Goal: Task Accomplishment & Management: Use online tool/utility

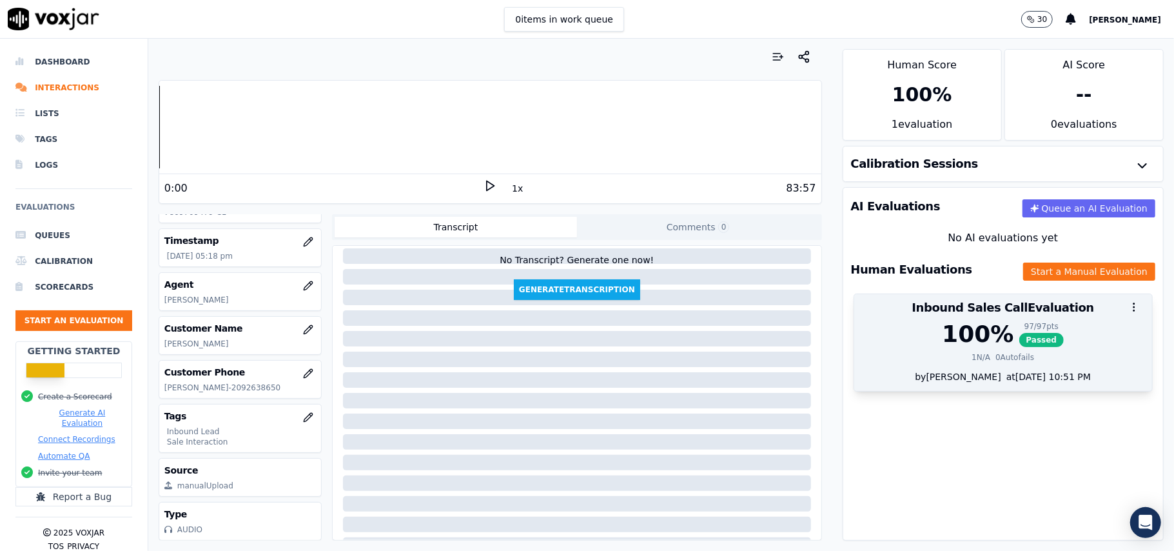
scroll to position [132, 0]
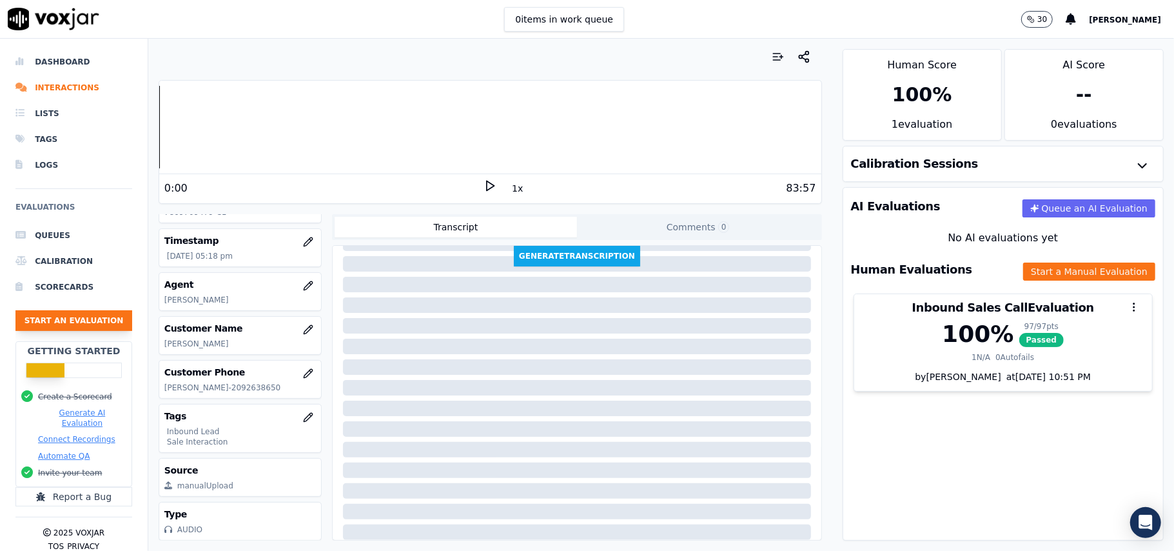
click at [101, 319] on button "Start an Evaluation" at bounding box center [73, 320] width 117 height 21
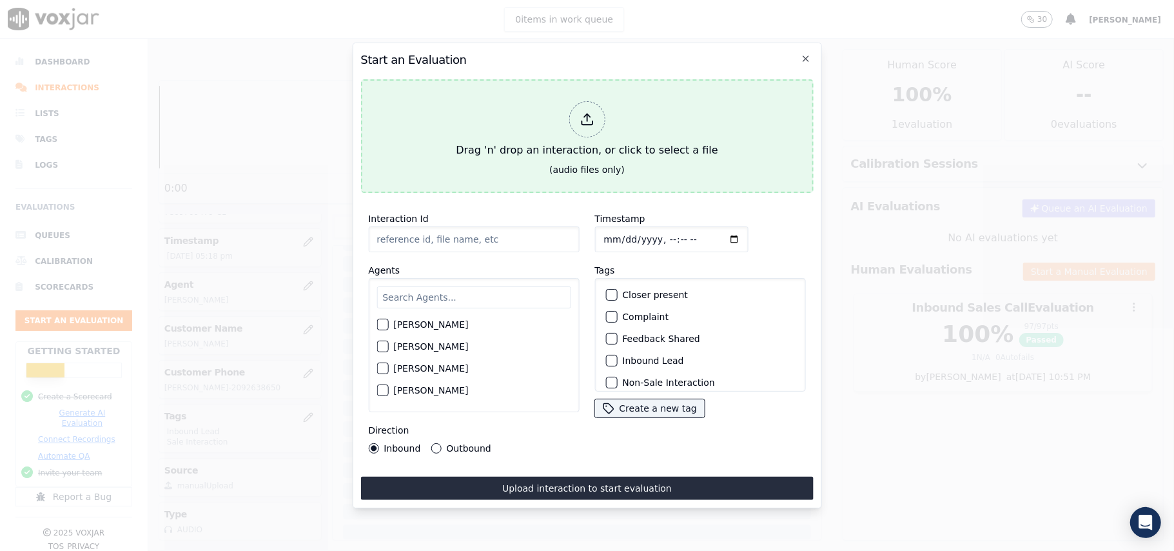
click at [594, 135] on div "Drag 'n' drop an interaction, or click to select a file" at bounding box center [587, 129] width 272 height 67
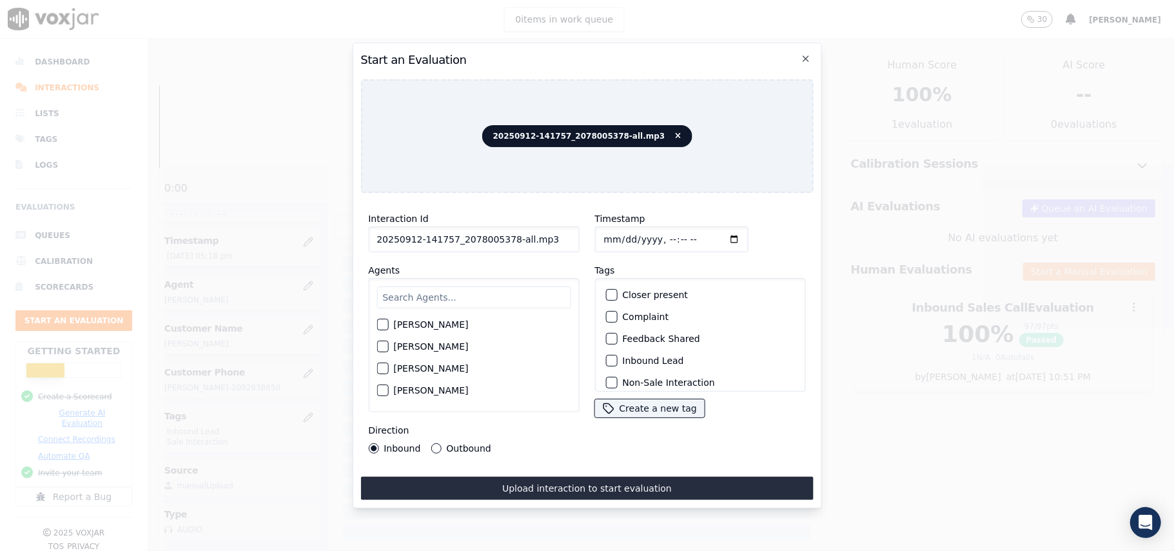
drag, startPoint x: 538, startPoint y: 235, endPoint x: 503, endPoint y: 235, distance: 34.8
click at [503, 239] on input "20250912-141757_2078005378-all.mp3" at bounding box center [473, 239] width 211 height 26
click at [500, 233] on input "20250912-141757_2078005378C1" at bounding box center [473, 239] width 211 height 26
type input "20250912-141757_2078005378-C1"
click at [617, 231] on input "Timestamp" at bounding box center [672, 239] width 154 height 26
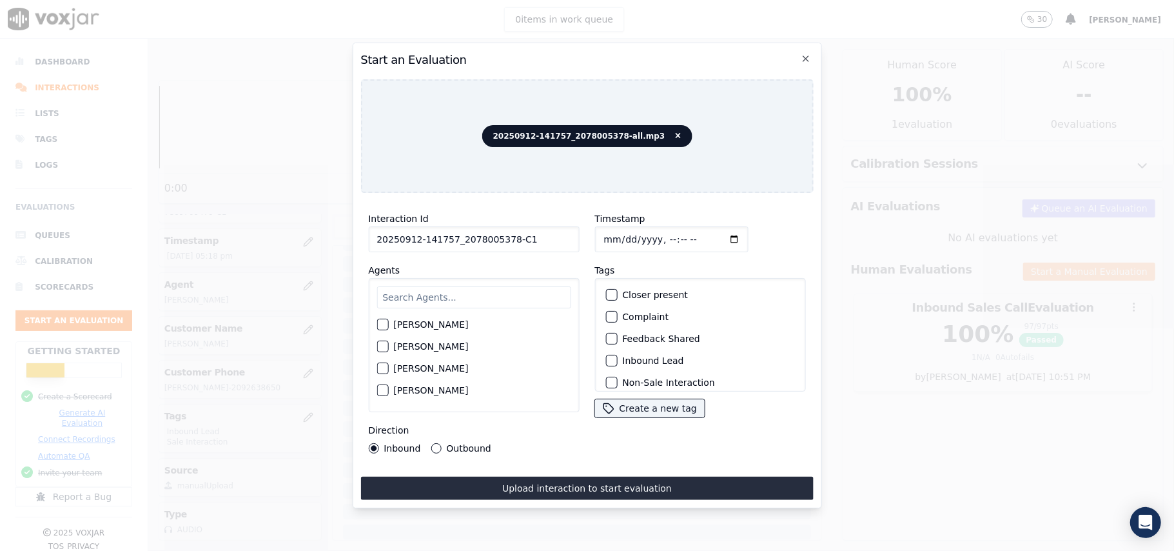
type input "[DATE]T19:01"
click at [499, 295] on input "text" at bounding box center [474, 297] width 194 height 22
type input "g"
type input "[PERSON_NAME]"
click at [430, 315] on div "[PERSON_NAME] [PERSON_NAME]" at bounding box center [473, 345] width 211 height 134
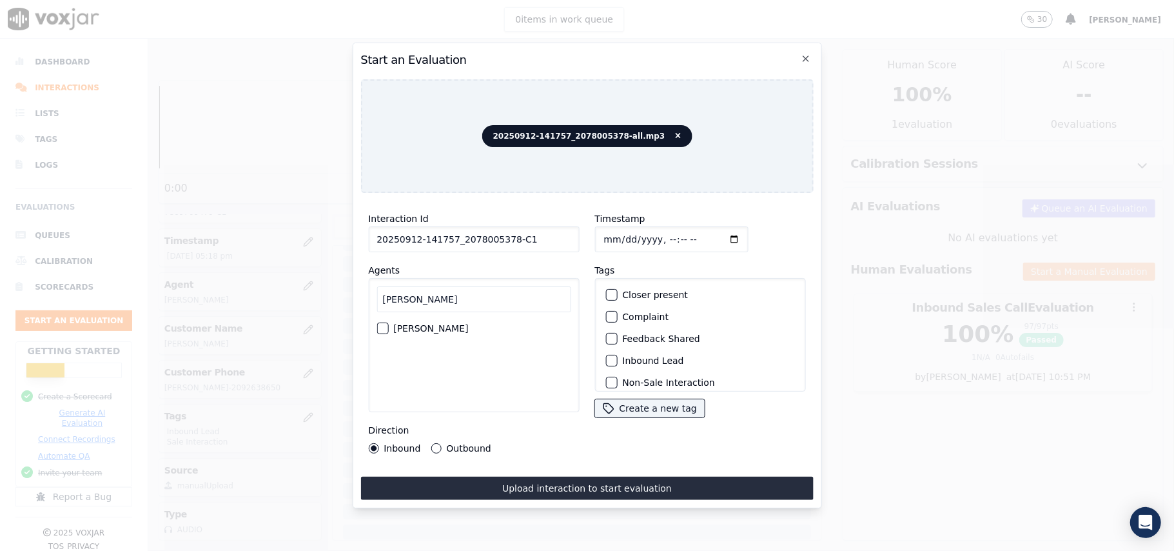
click at [429, 324] on label "[PERSON_NAME]" at bounding box center [430, 328] width 75 height 9
click at [388, 322] on button "[PERSON_NAME]" at bounding box center [383, 328] width 12 height 12
click at [635, 359] on label "Inbound Lead" at bounding box center [652, 360] width 61 height 9
click at [617, 359] on button "Inbound Lead" at bounding box center [612, 361] width 12 height 12
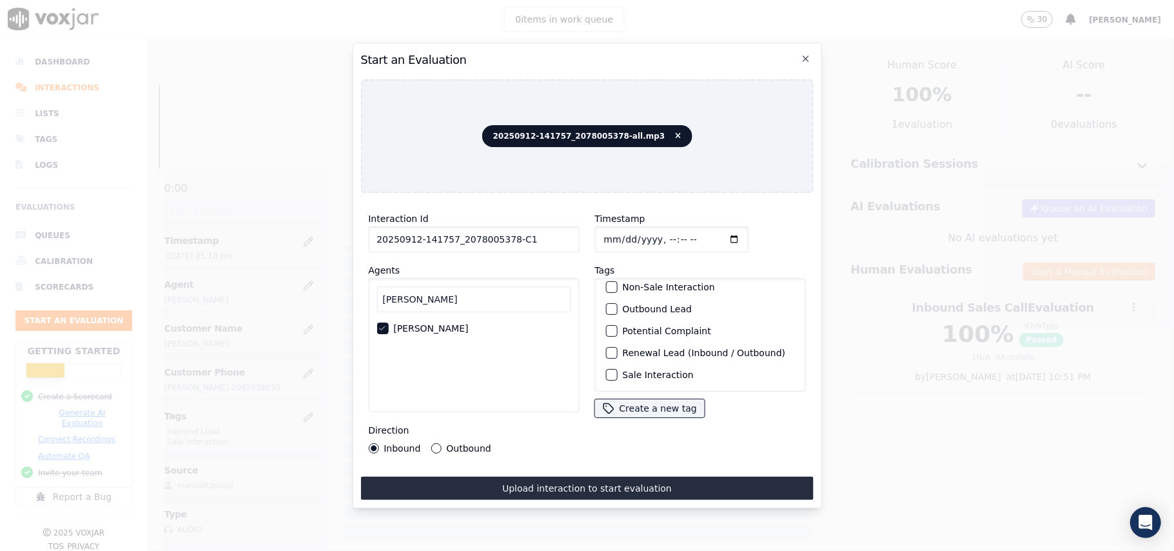
click at [633, 370] on label "Sale Interaction" at bounding box center [657, 374] width 71 height 9
click at [617, 369] on button "Sale Interaction" at bounding box center [612, 375] width 12 height 12
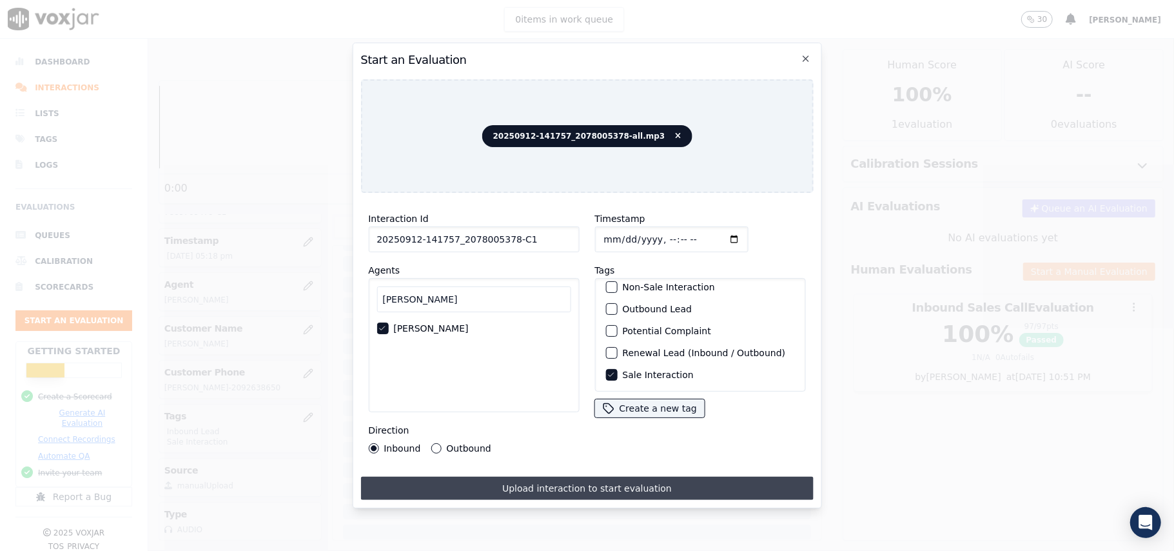
drag, startPoint x: 561, startPoint y: 488, endPoint x: 548, endPoint y: 488, distance: 13.6
click at [559, 488] on button "Upload interaction to start evaluation" at bounding box center [587, 488] width 453 height 23
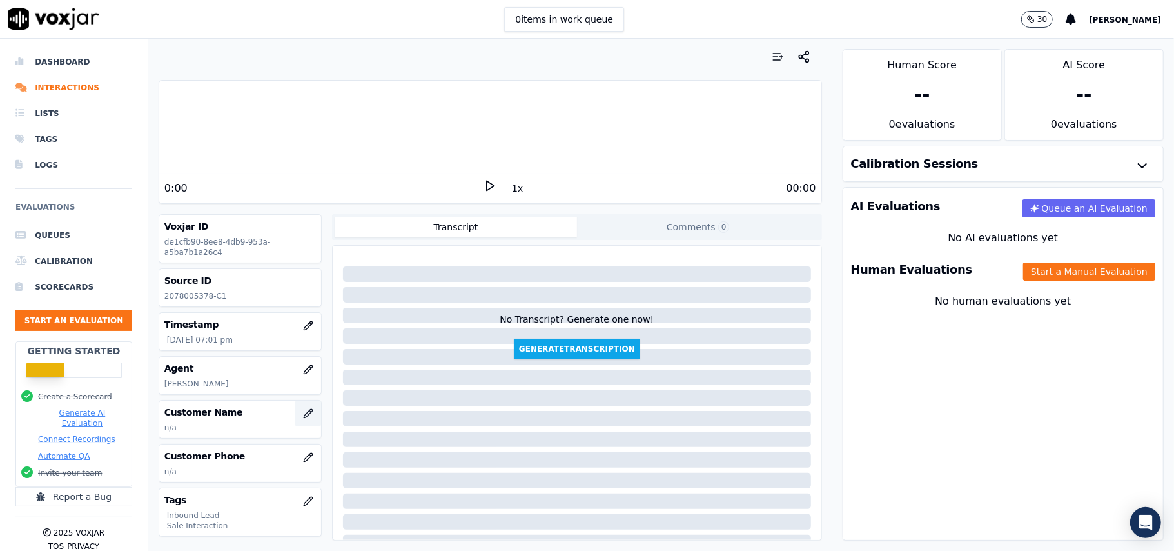
click at [295, 419] on button "button" at bounding box center [308, 414] width 26 height 26
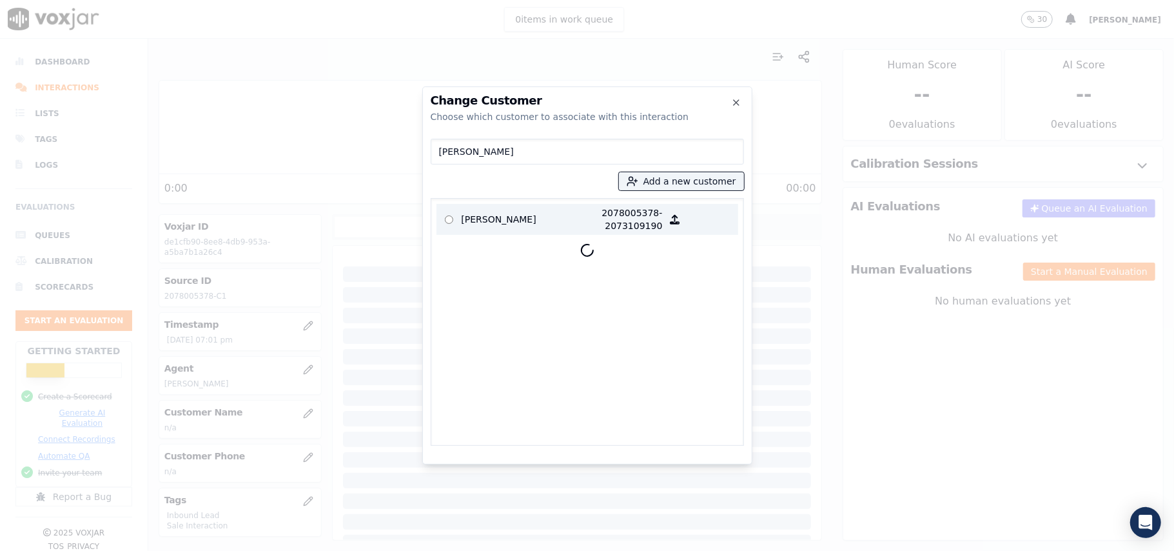
type input "[PERSON_NAME]"
click at [573, 223] on p "2078005378-2073109190" at bounding box center [612, 219] width 101 height 26
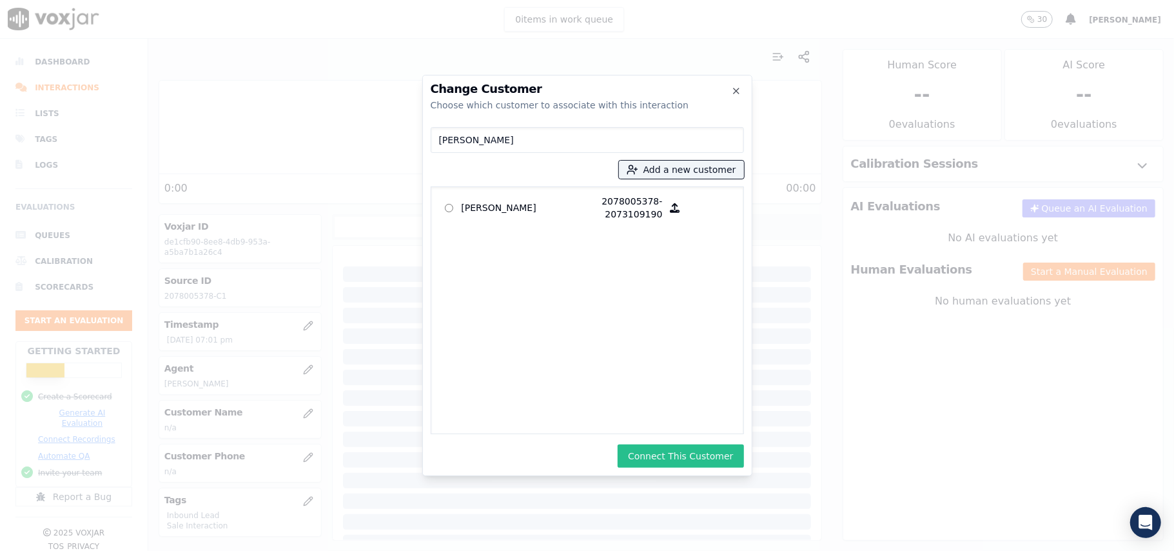
click at [691, 461] on button "Connect This Customer" at bounding box center [681, 455] width 126 height 23
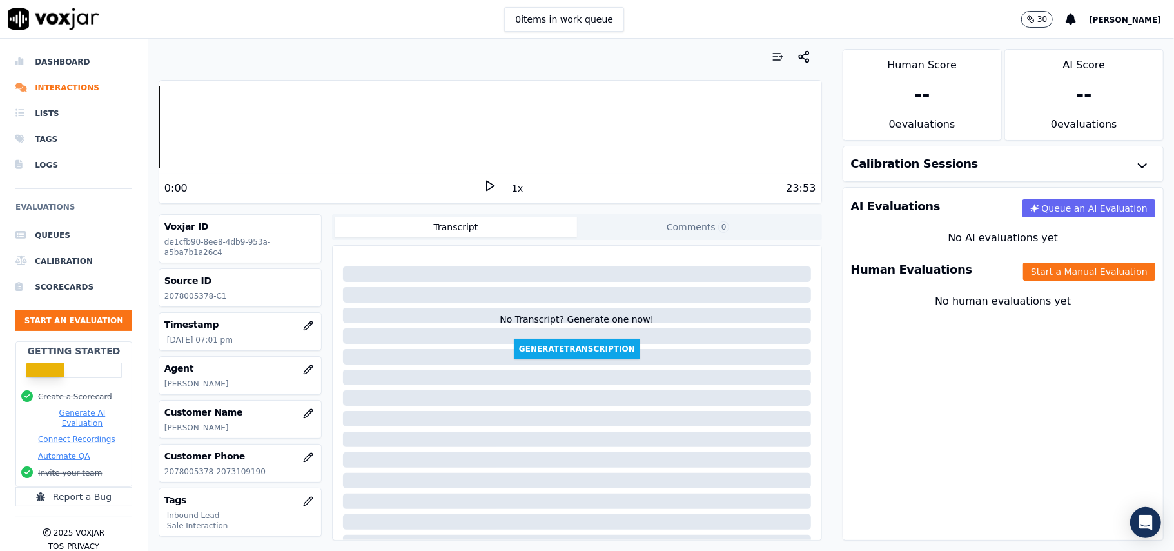
click at [1024, 268] on button "Start a Manual Evaluation" at bounding box center [1090, 271] width 132 height 18
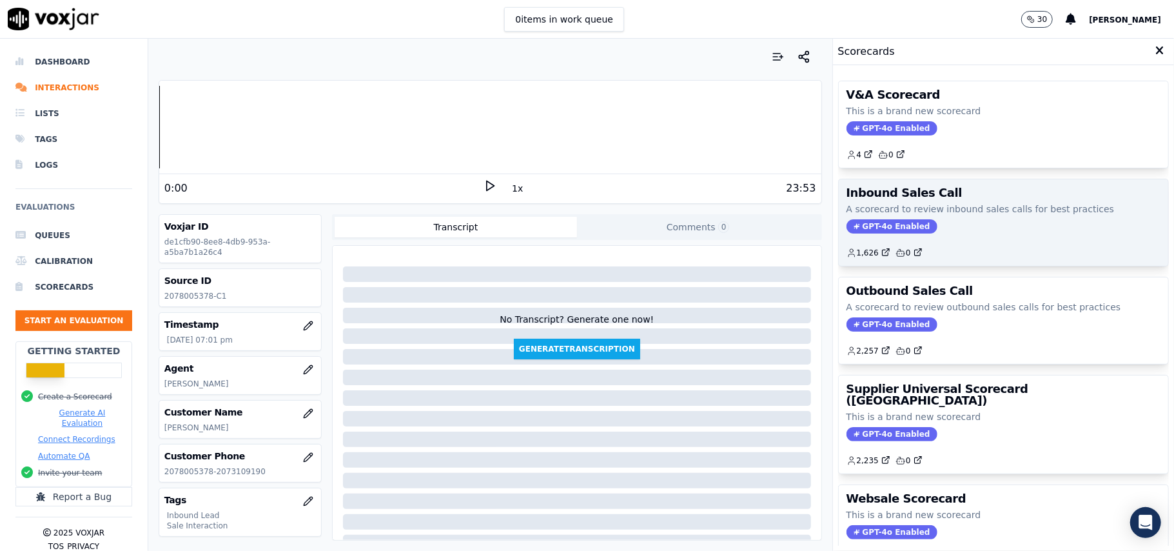
click at [859, 217] on div "Inbound Sales Call A scorecard to review inbound sales calls for best practices…" at bounding box center [1004, 222] width 330 height 86
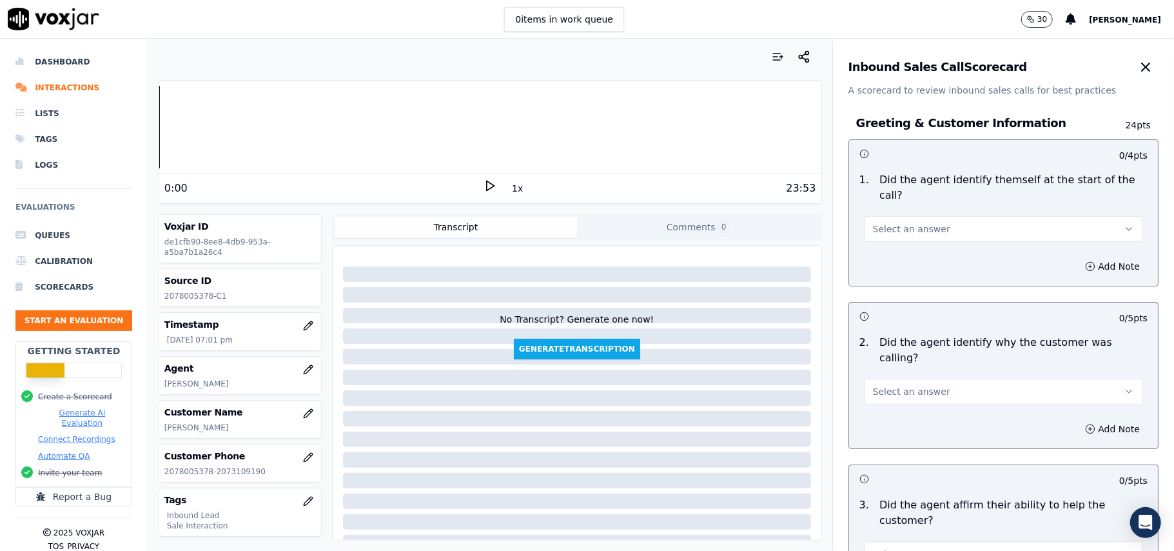
click at [898, 203] on div "Select an answer" at bounding box center [1004, 222] width 299 height 39
click at [898, 216] on button "Select an answer" at bounding box center [1004, 229] width 278 height 26
click at [878, 241] on div "Yes" at bounding box center [976, 243] width 250 height 21
click at [920, 385] on span "Select an answer" at bounding box center [911, 391] width 77 height 13
click at [890, 399] on div "Yes" at bounding box center [976, 390] width 250 height 21
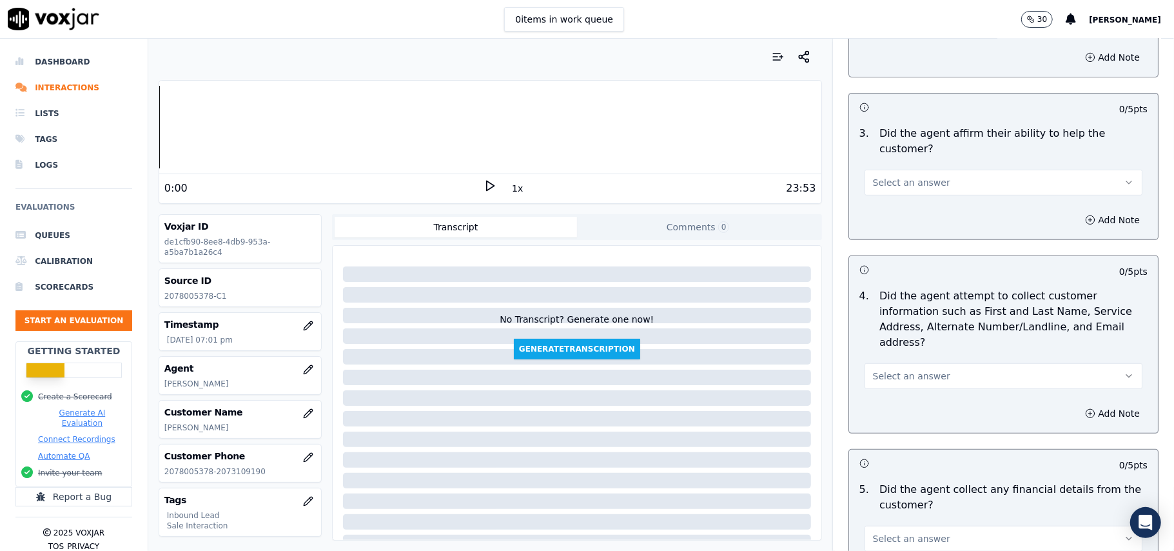
scroll to position [430, 0]
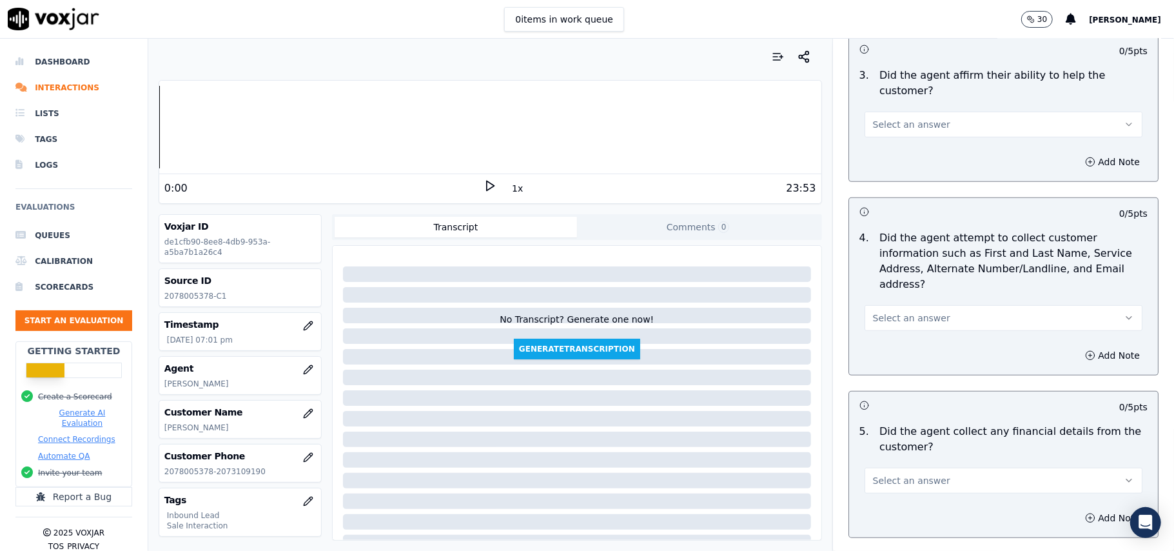
click at [914, 302] on div "Select an answer" at bounding box center [1004, 316] width 278 height 28
drag, startPoint x: 896, startPoint y: 253, endPoint x: 896, endPoint y: 263, distance: 9.7
click at [896, 312] on span "Select an answer" at bounding box center [911, 318] width 77 height 13
click at [887, 284] on div "Yes" at bounding box center [976, 286] width 250 height 21
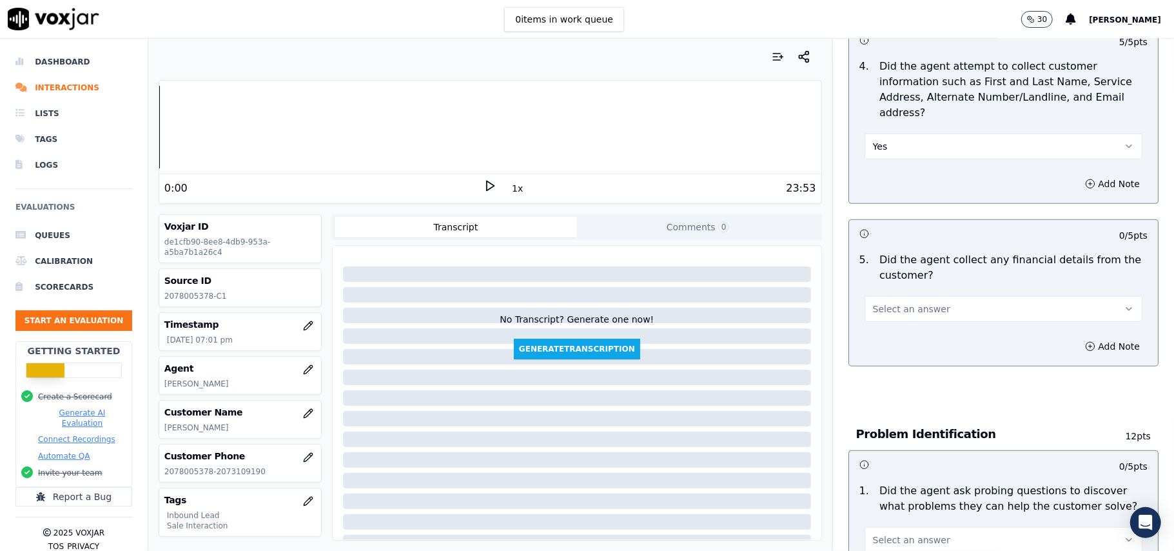
scroll to position [602, 0]
click at [865, 295] on button "Select an answer" at bounding box center [1004, 308] width 278 height 26
click at [902, 297] on div "No" at bounding box center [976, 298] width 250 height 21
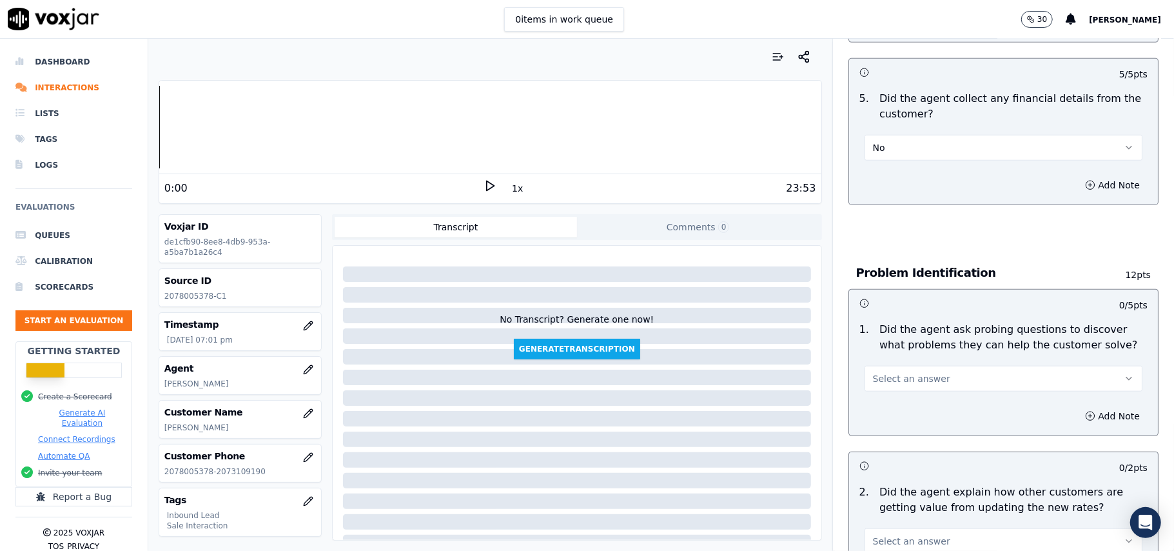
scroll to position [860, 0]
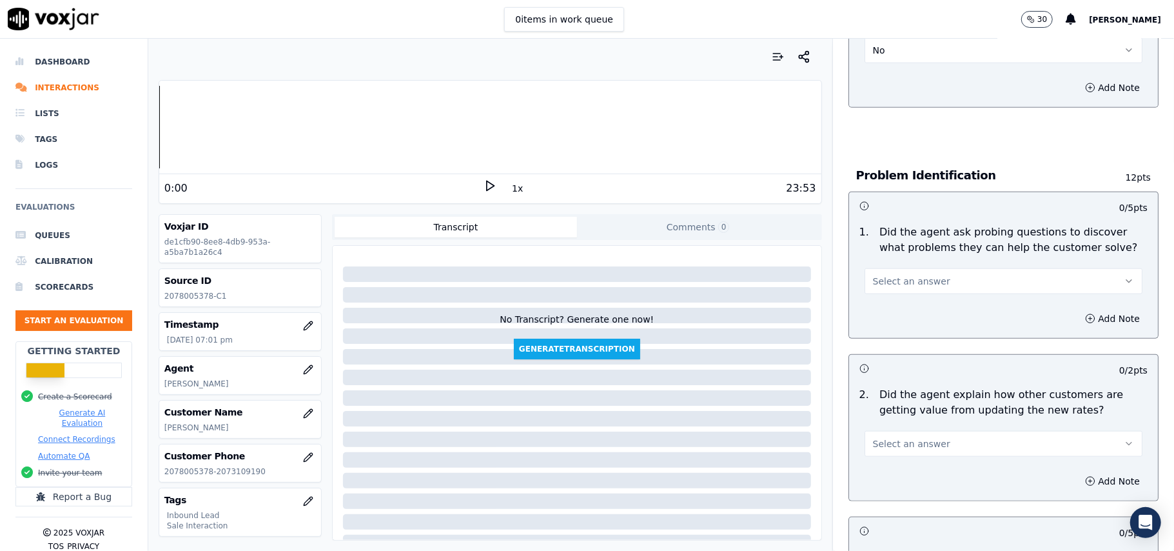
click at [926, 268] on button "Select an answer" at bounding box center [1004, 281] width 278 height 26
click at [916, 246] on div "Yes" at bounding box center [976, 251] width 250 height 21
click at [894, 437] on span "Select an answer" at bounding box center [911, 443] width 77 height 13
click at [888, 414] on div "Yes" at bounding box center [976, 413] width 250 height 21
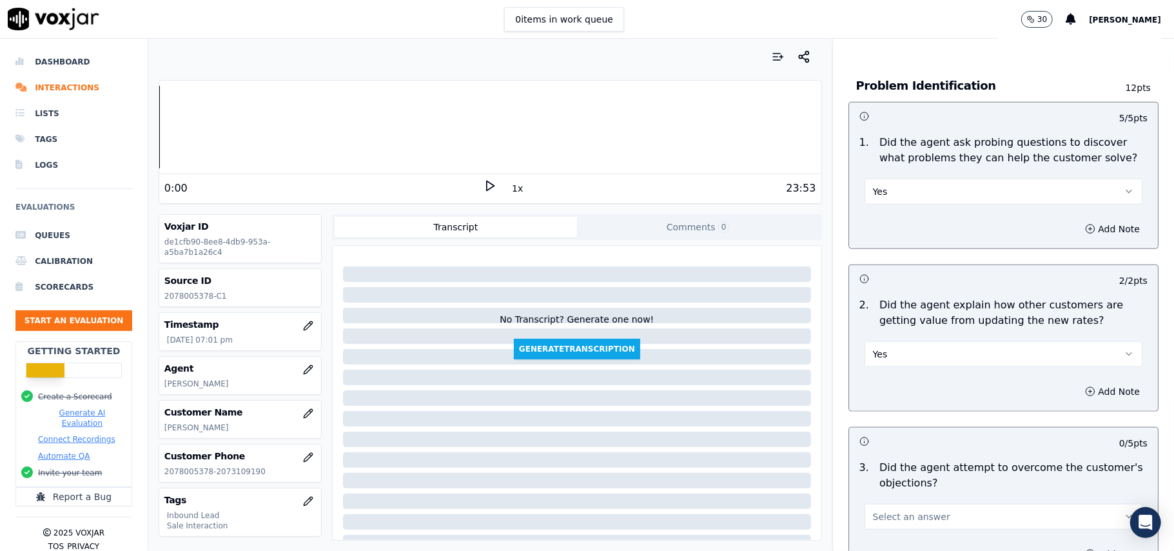
scroll to position [1118, 0]
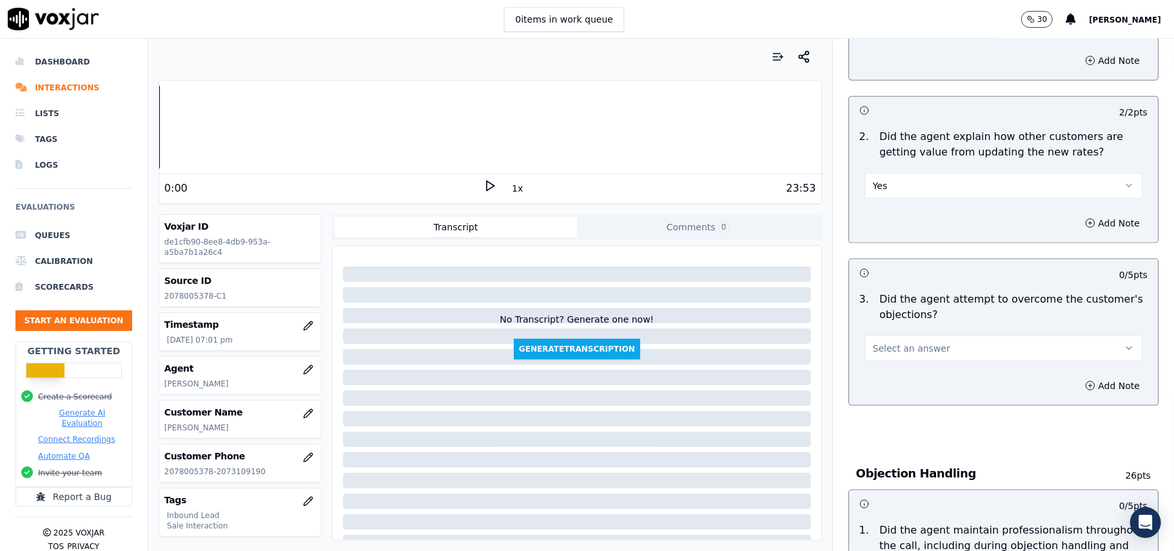
click at [929, 335] on button "Select an answer" at bounding box center [1004, 348] width 278 height 26
click at [919, 321] on div "Yes" at bounding box center [976, 318] width 250 height 21
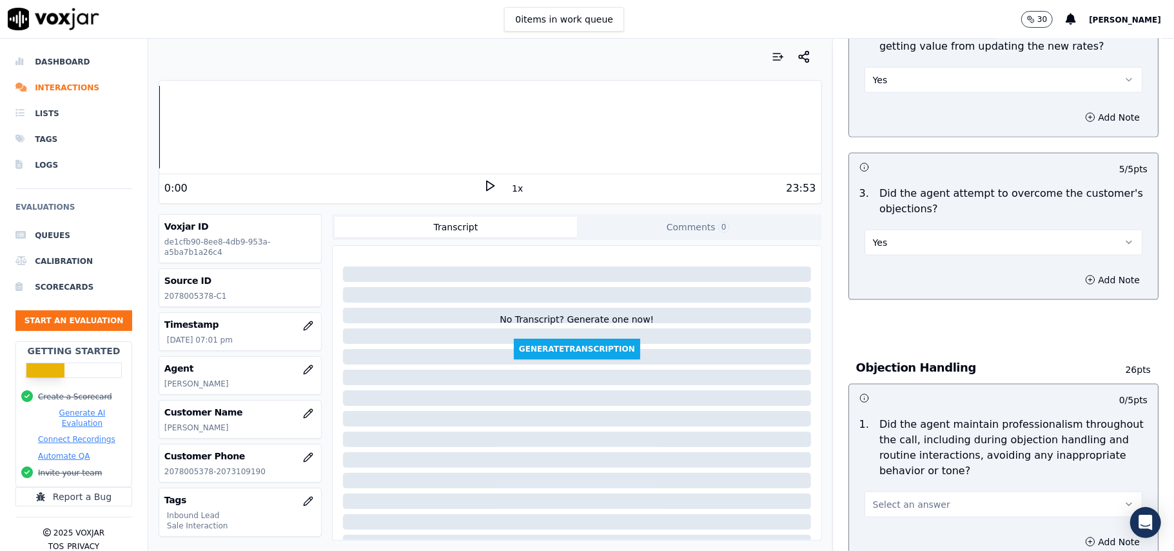
scroll to position [1290, 0]
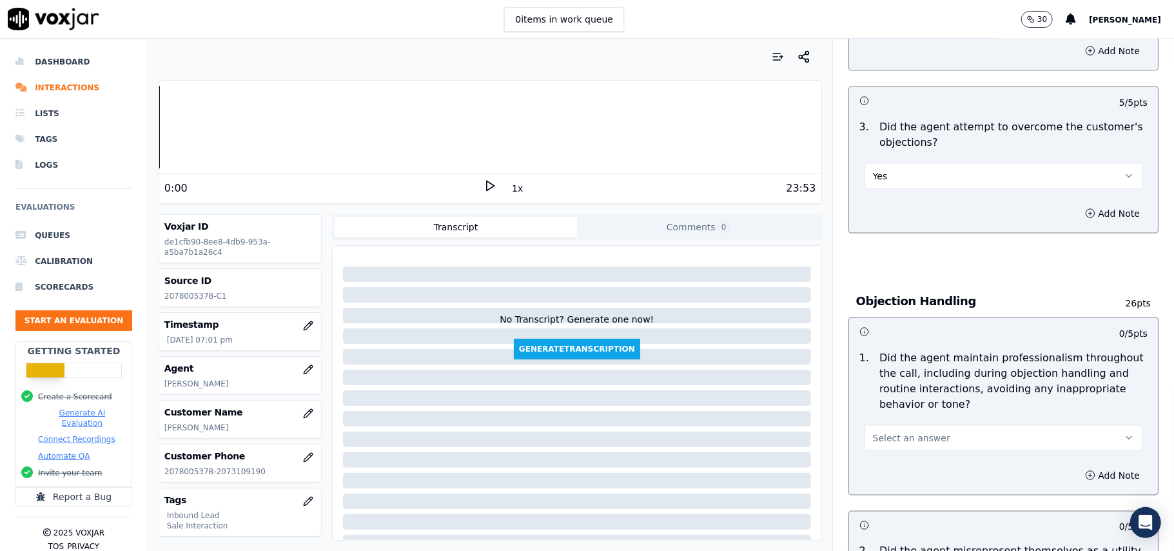
click at [920, 412] on div "Select an answer" at bounding box center [1004, 431] width 299 height 39
click at [913, 425] on button "Select an answer" at bounding box center [1004, 438] width 278 height 26
click at [906, 401] on div "Yes" at bounding box center [976, 409] width 250 height 21
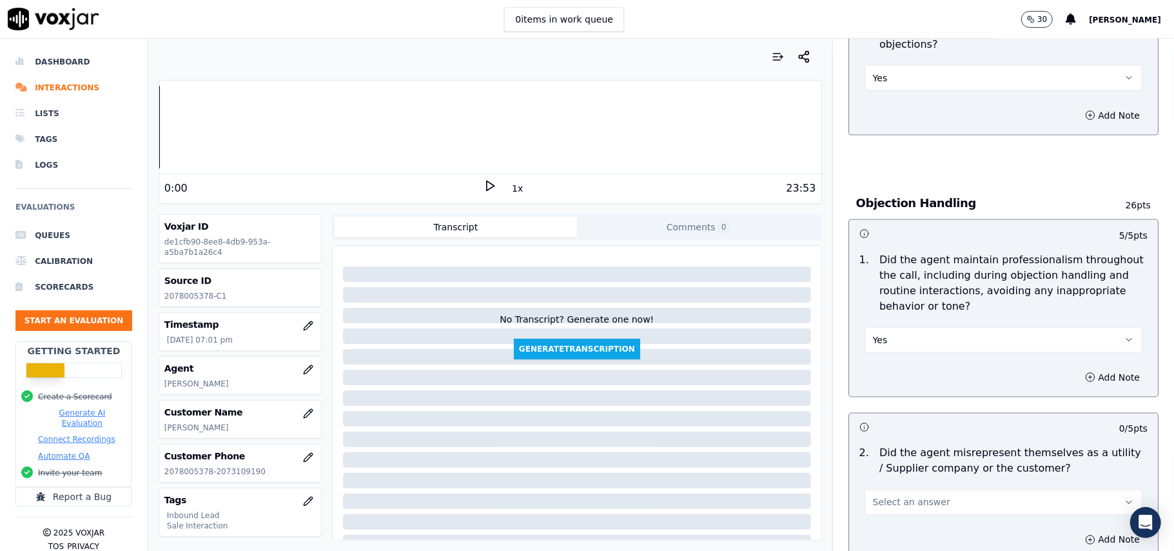
scroll to position [1548, 0]
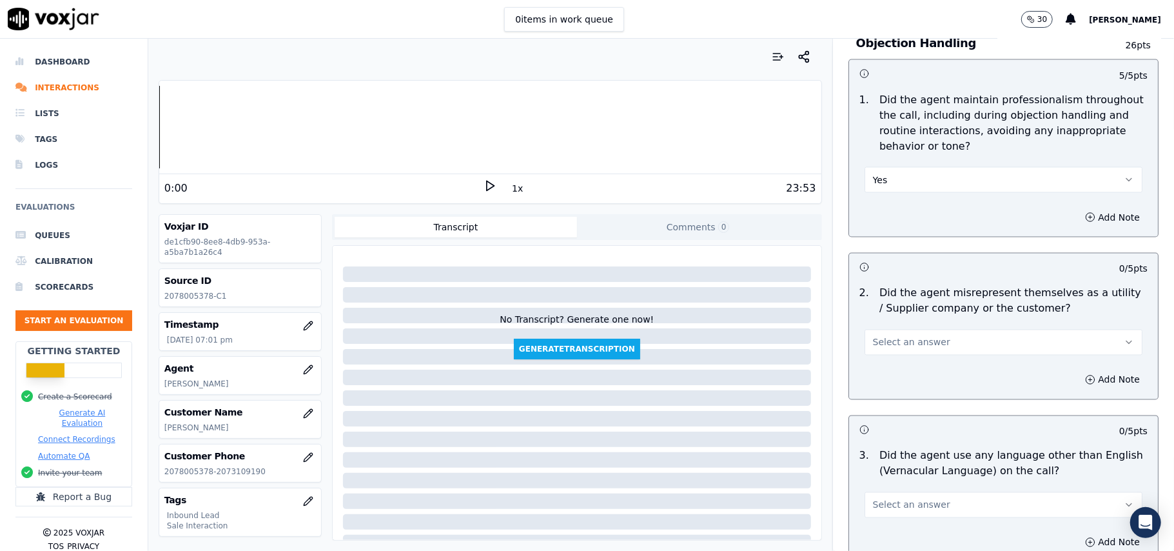
click at [933, 330] on button "Select an answer" at bounding box center [1004, 343] width 278 height 26
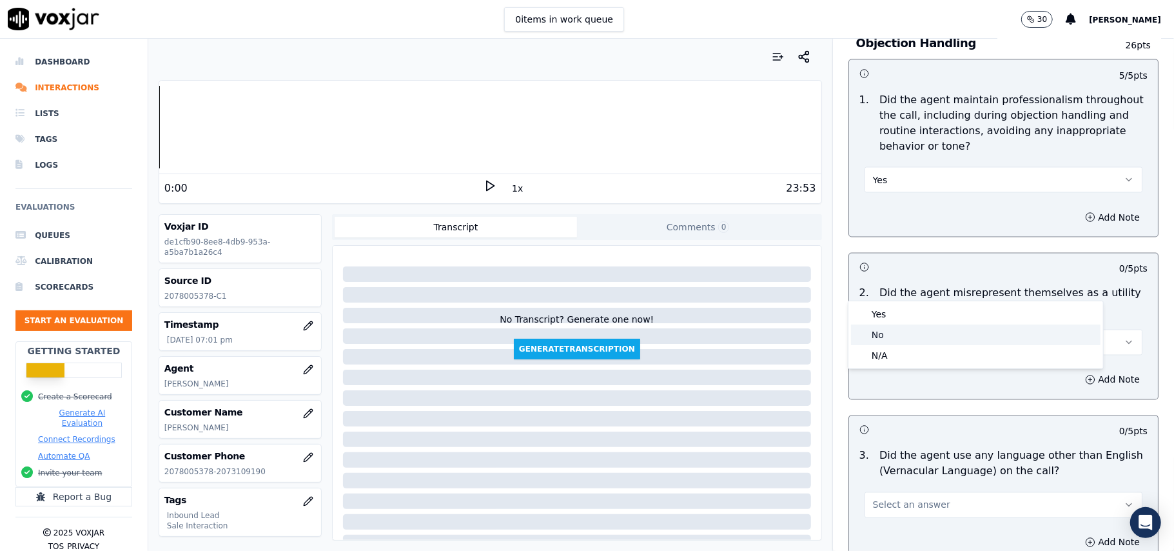
click at [899, 326] on div "No" at bounding box center [976, 334] width 250 height 21
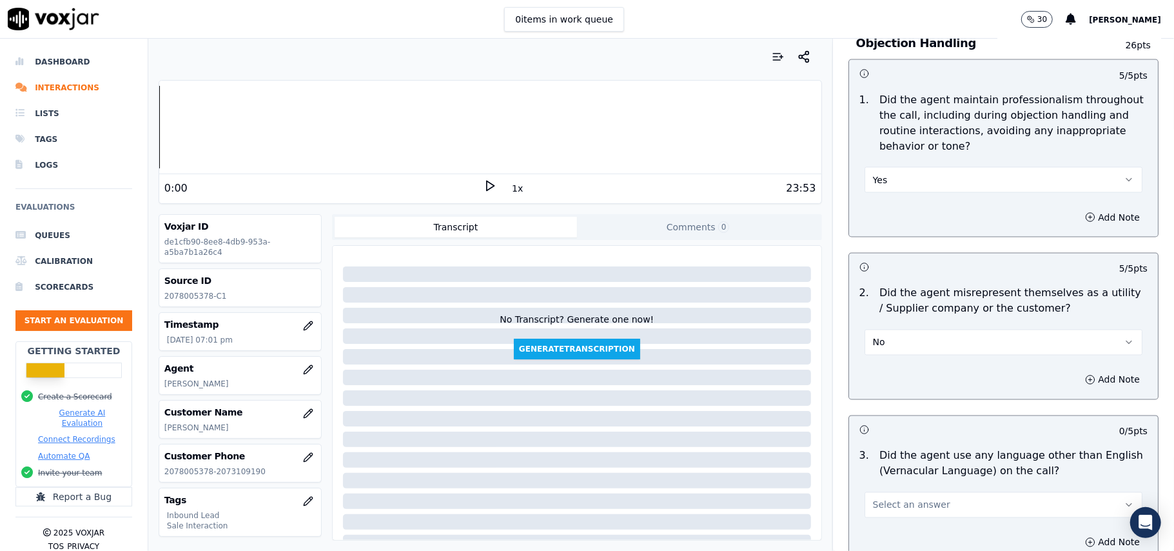
click at [939, 492] on button "Select an answer" at bounding box center [1004, 505] width 278 height 26
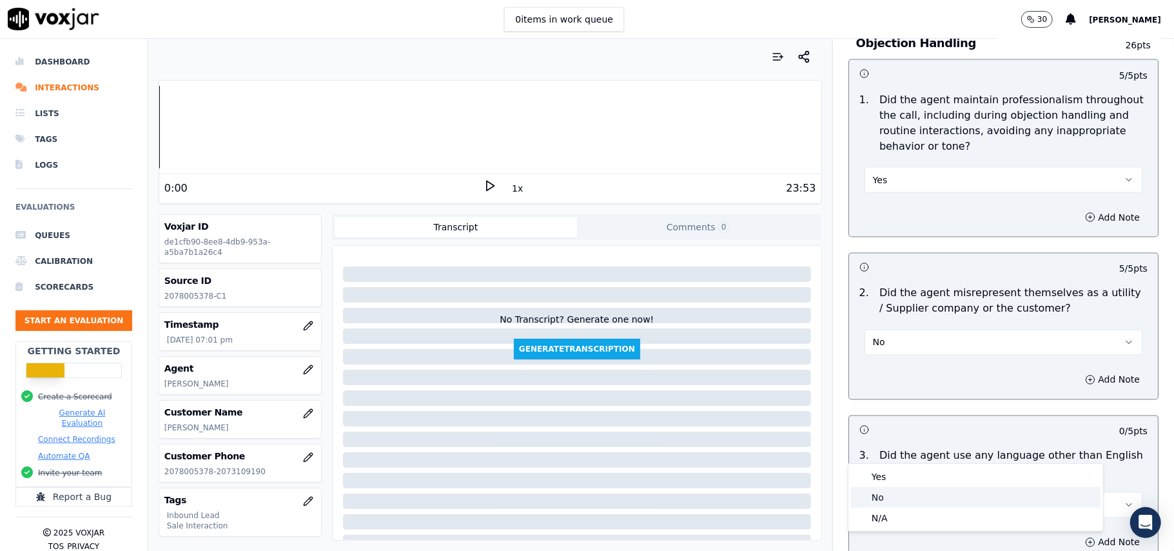
click at [919, 499] on div "No" at bounding box center [976, 497] width 250 height 21
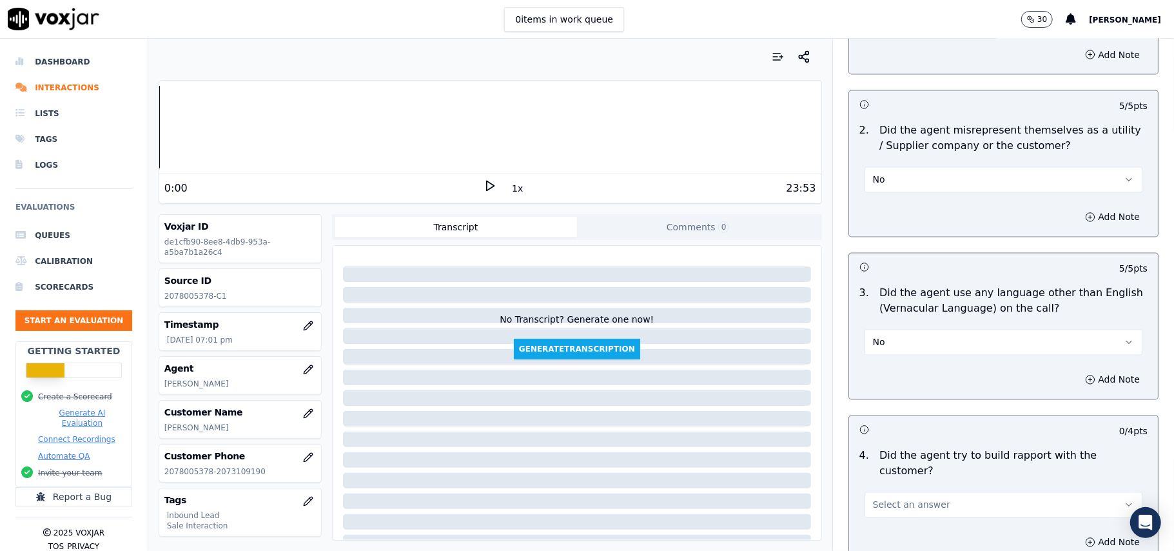
scroll to position [1892, 0]
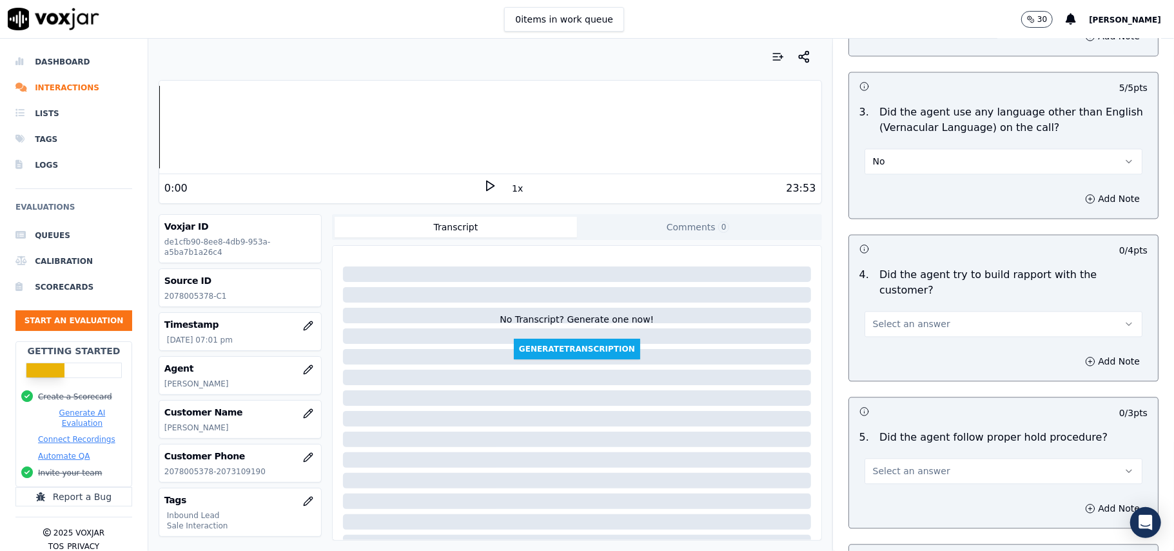
click at [906, 311] on button "Select an answer" at bounding box center [1004, 324] width 278 height 26
click at [902, 295] on div "No" at bounding box center [976, 301] width 250 height 21
click at [902, 311] on button "No" at bounding box center [1004, 324] width 278 height 26
click at [902, 276] on div "Yes" at bounding box center [976, 280] width 250 height 21
click at [922, 464] on span "Select an answer" at bounding box center [911, 470] width 77 height 13
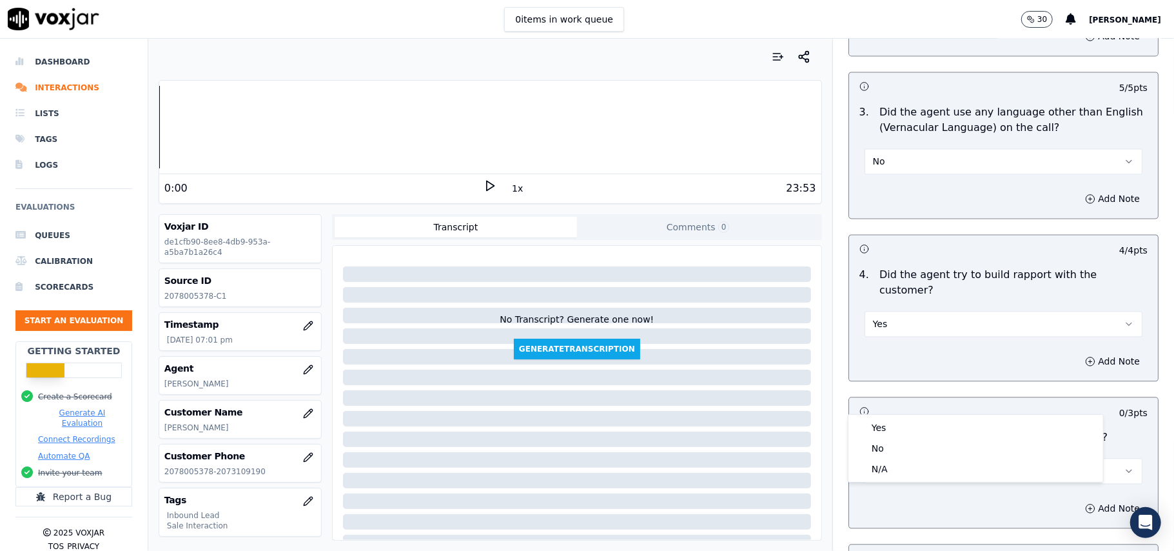
click at [924, 424] on div "5 . Did the agent follow proper hold procedure? Select an answer" at bounding box center [1003, 456] width 309 height 64
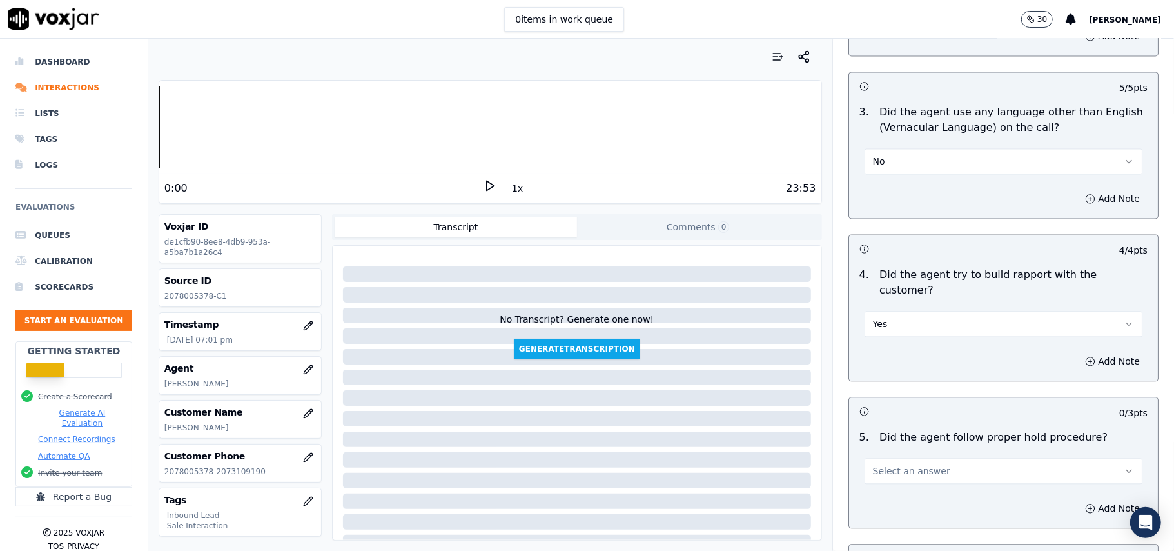
click at [912, 464] on span "Select an answer" at bounding box center [911, 470] width 77 height 13
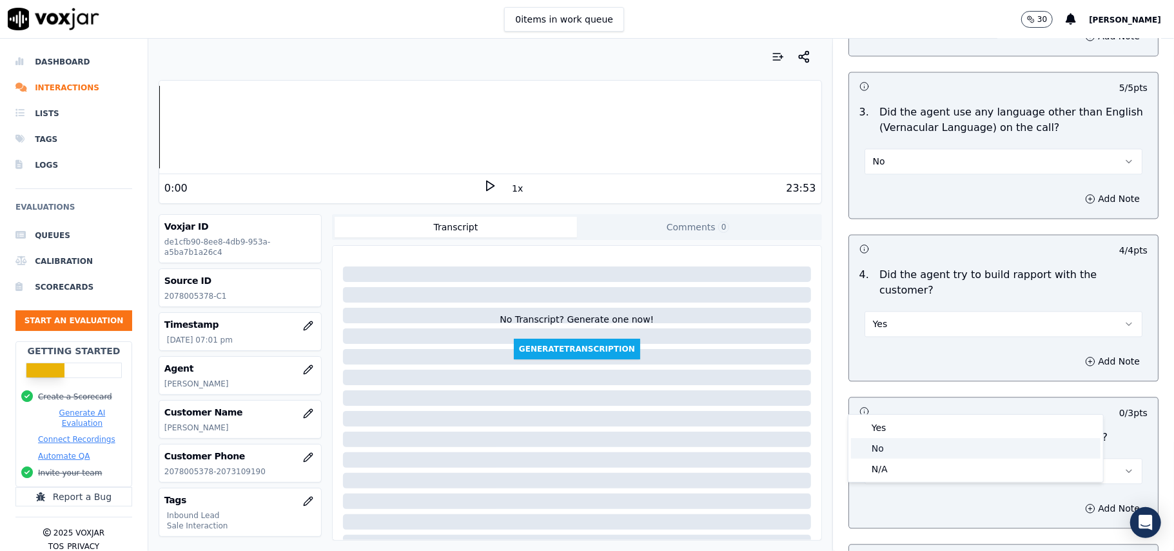
click at [911, 442] on div "No" at bounding box center [976, 448] width 250 height 21
click at [911, 458] on button "No" at bounding box center [1004, 471] width 278 height 26
click at [876, 429] on div "Yes" at bounding box center [976, 427] width 250 height 21
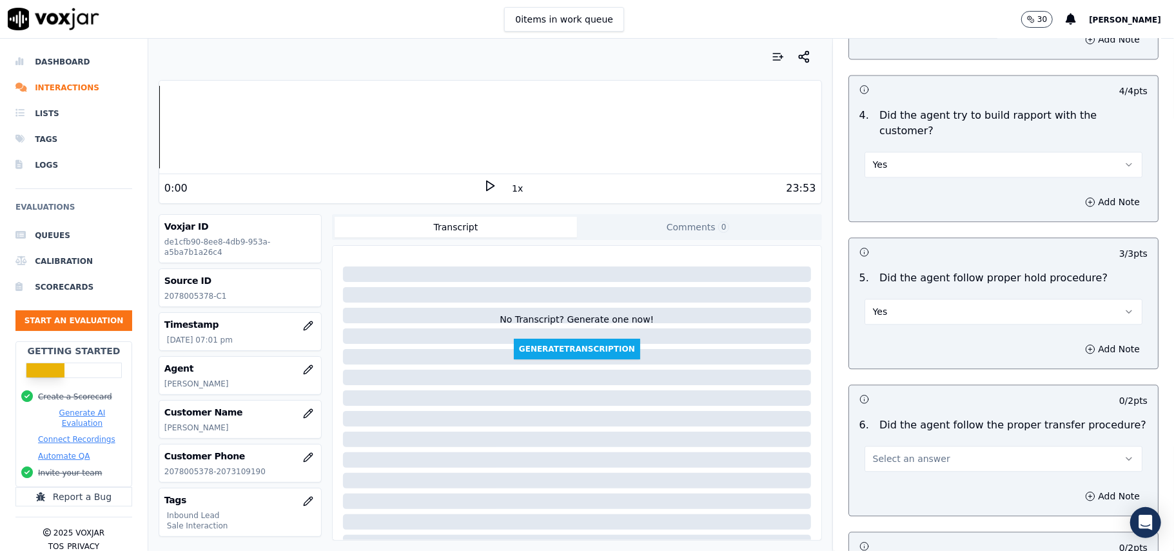
scroll to position [2150, 0]
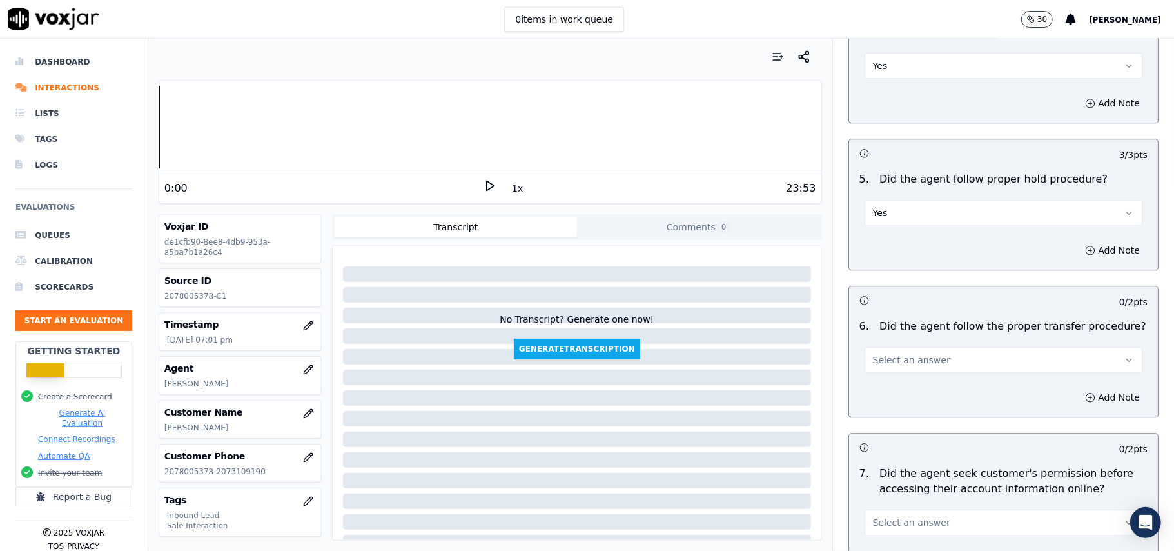
click at [952, 347] on button "Select an answer" at bounding box center [1004, 360] width 278 height 26
click at [943, 321] on div "Yes" at bounding box center [976, 317] width 250 height 21
click at [926, 510] on button "Select an answer" at bounding box center [1004, 523] width 278 height 26
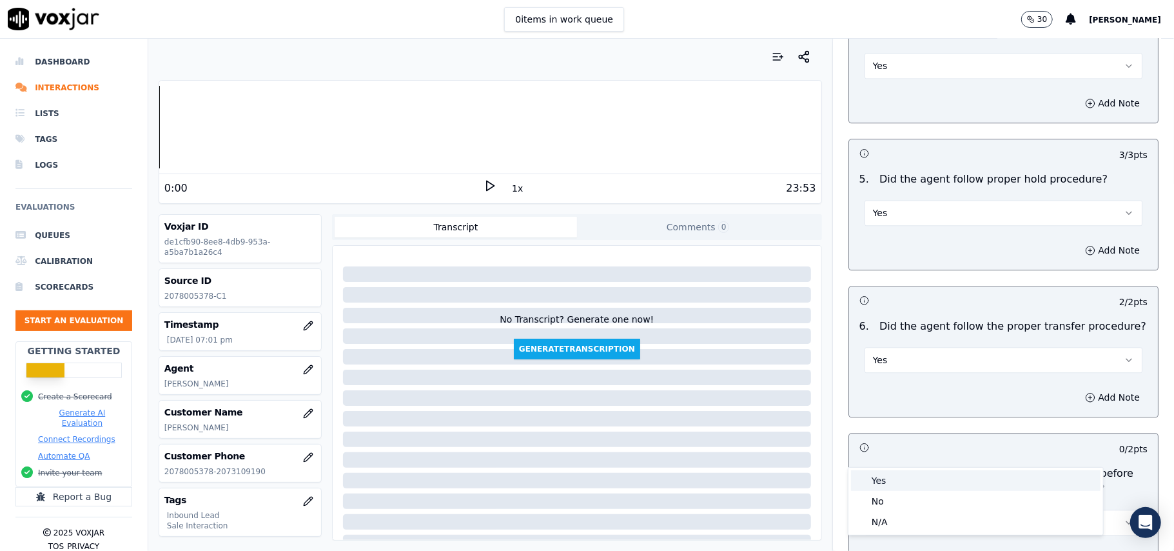
click at [921, 473] on div "Yes" at bounding box center [976, 480] width 250 height 21
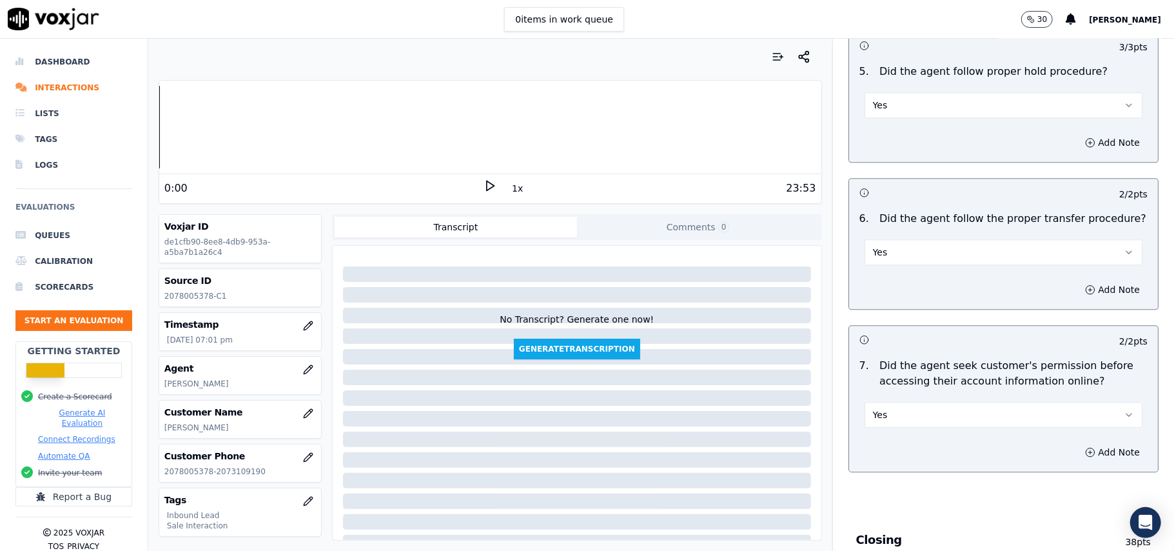
scroll to position [2408, 0]
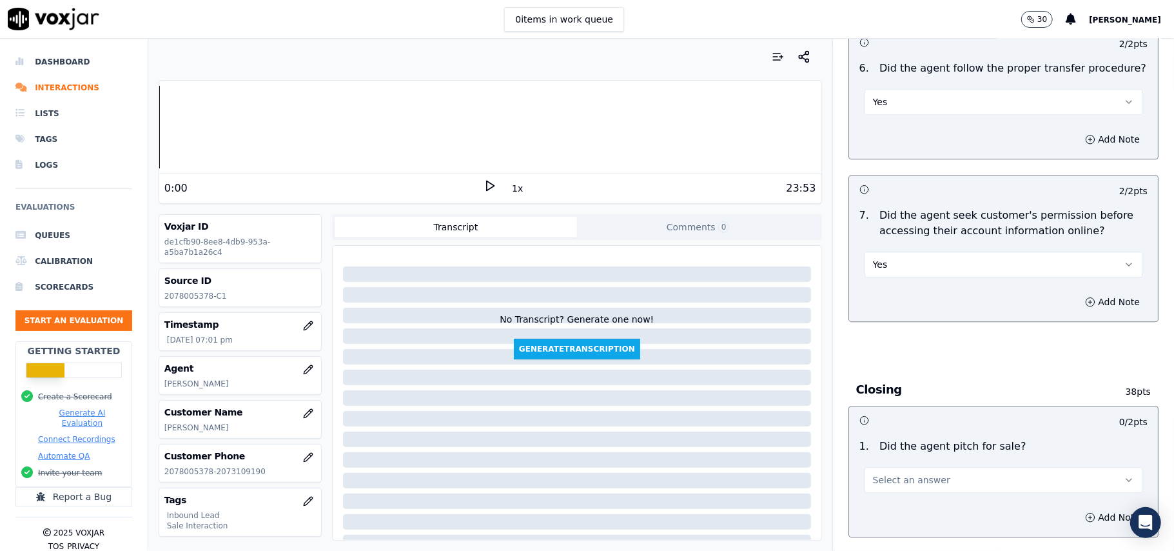
click at [963, 467] on button "Select an answer" at bounding box center [1004, 480] width 278 height 26
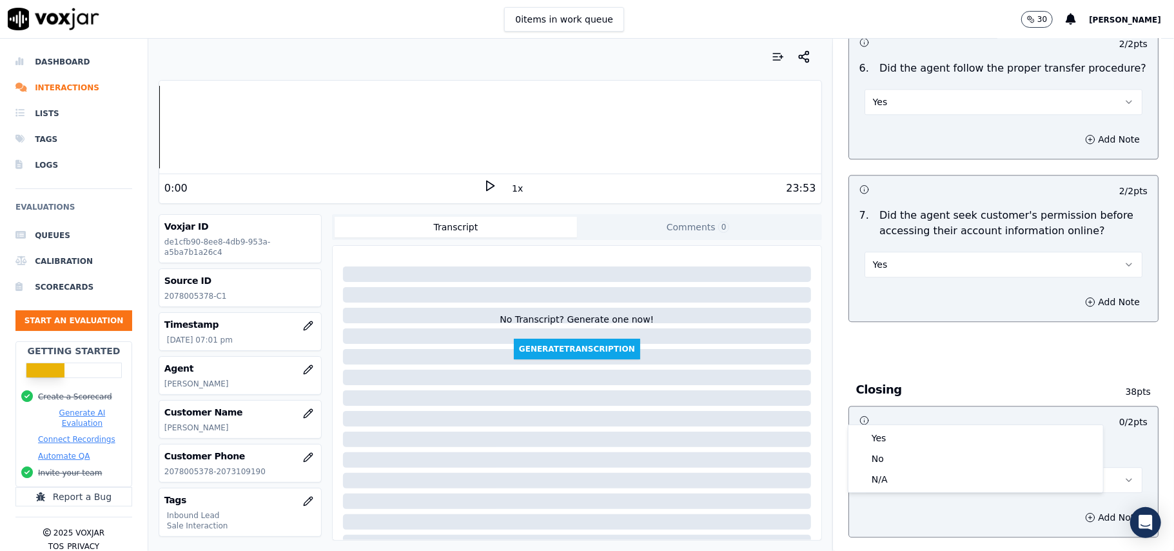
click at [937, 426] on div "Yes No N/A" at bounding box center [976, 458] width 255 height 67
click at [920, 439] on div "Yes" at bounding box center [976, 438] width 250 height 21
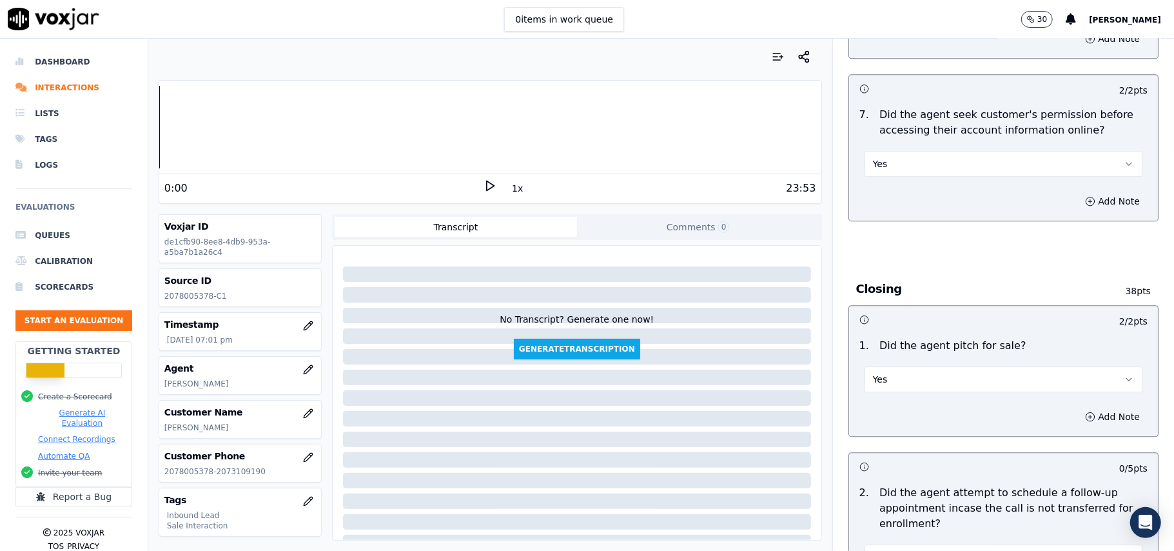
scroll to position [2580, 0]
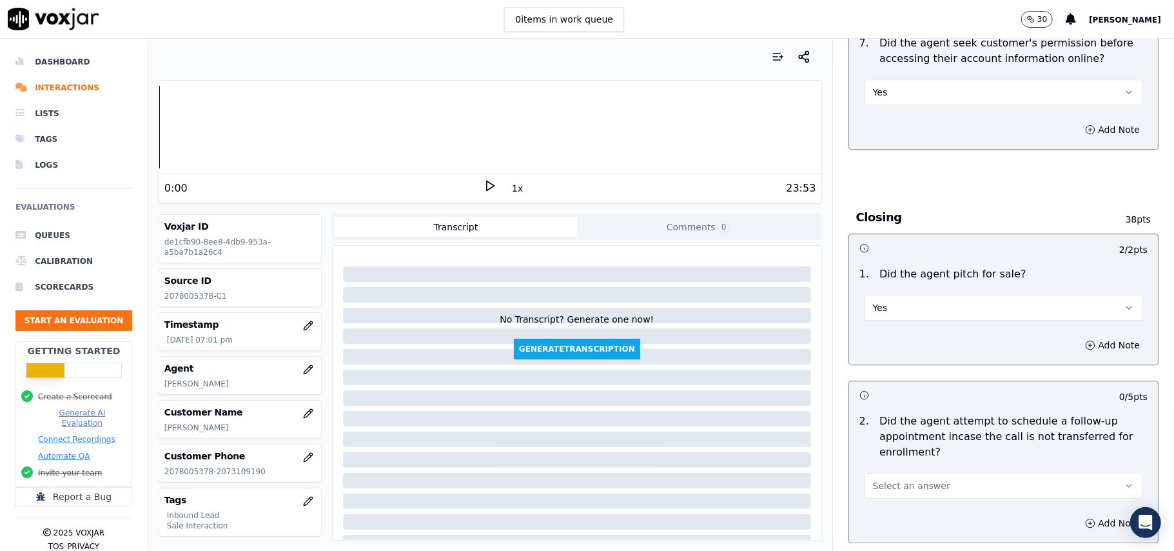
click at [900, 470] on div "Select an answer" at bounding box center [1004, 484] width 278 height 28
click at [898, 479] on span "Select an answer" at bounding box center [911, 485] width 77 height 13
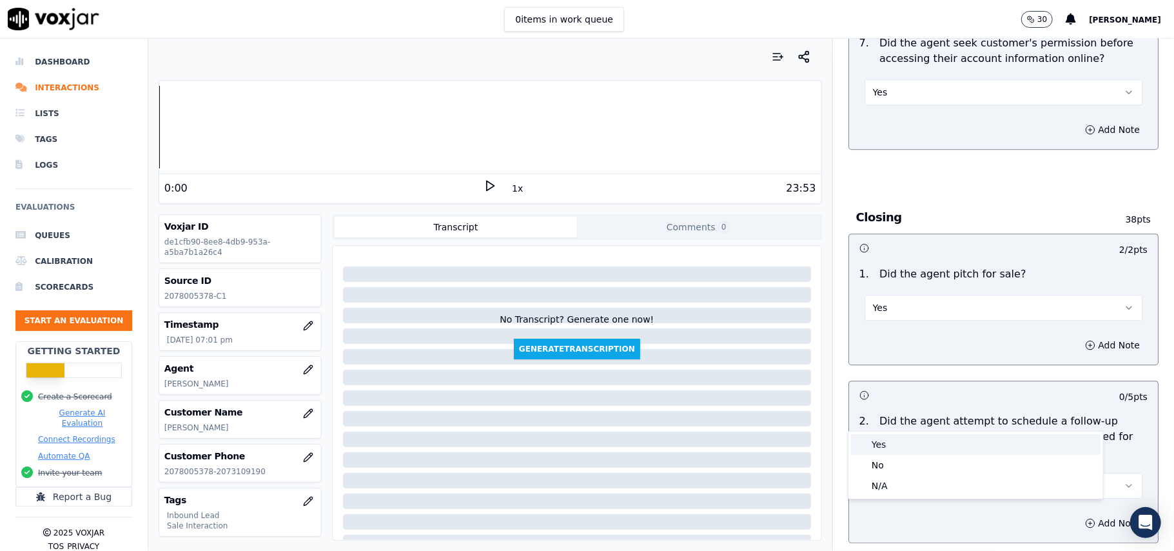
click at [888, 439] on div "Yes" at bounding box center [976, 444] width 250 height 21
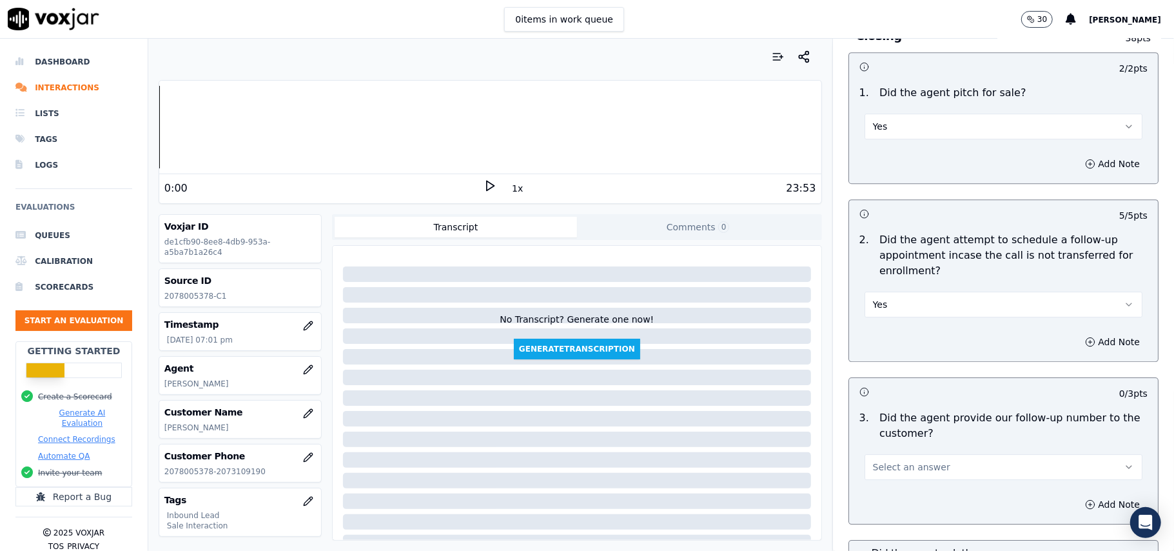
scroll to position [2838, 0]
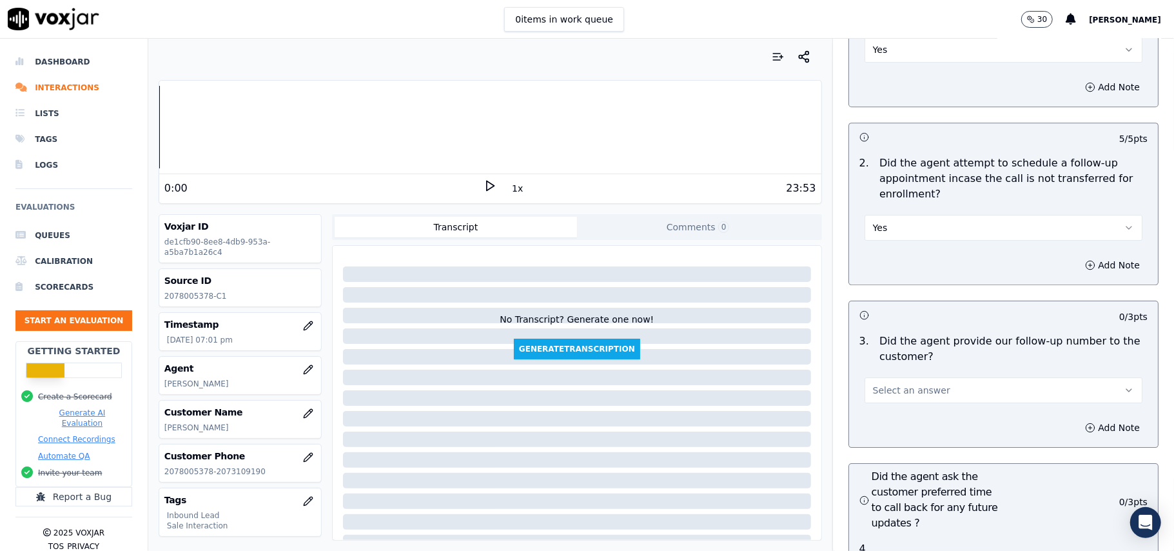
click at [911, 384] on span "Select an answer" at bounding box center [911, 390] width 77 height 13
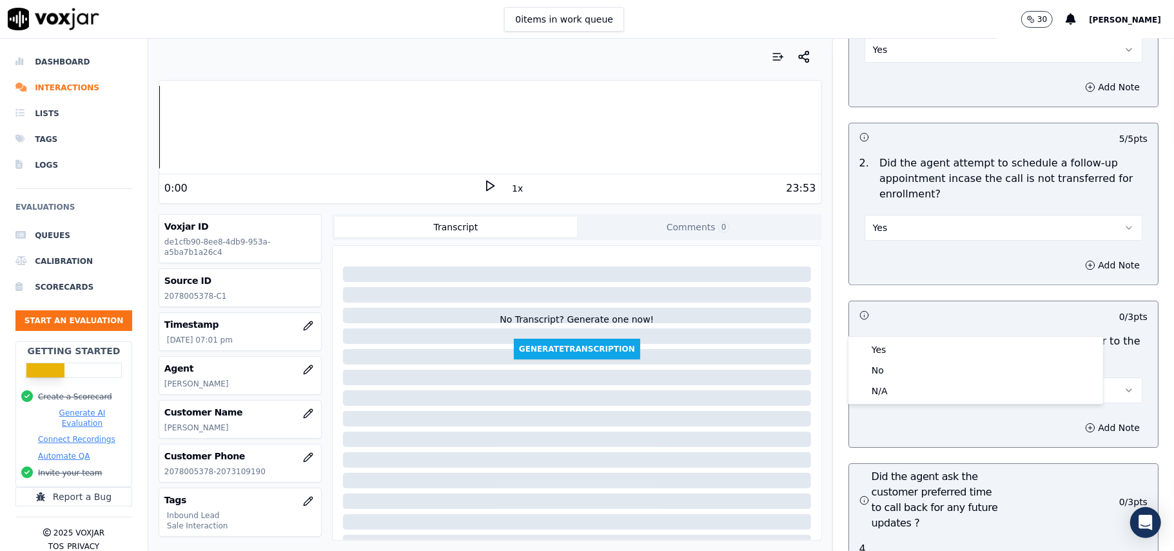
click at [906, 333] on div "3 . Did the agent provide our follow-up number to the customer? Select an answer" at bounding box center [1003, 368] width 309 height 80
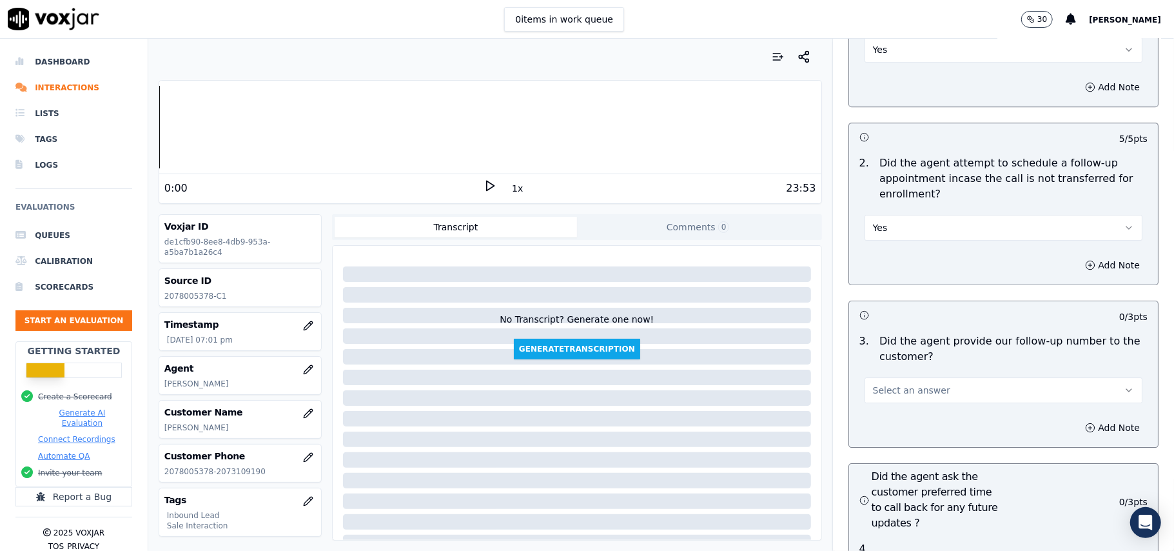
click at [922, 384] on span "Select an answer" at bounding box center [911, 390] width 77 height 13
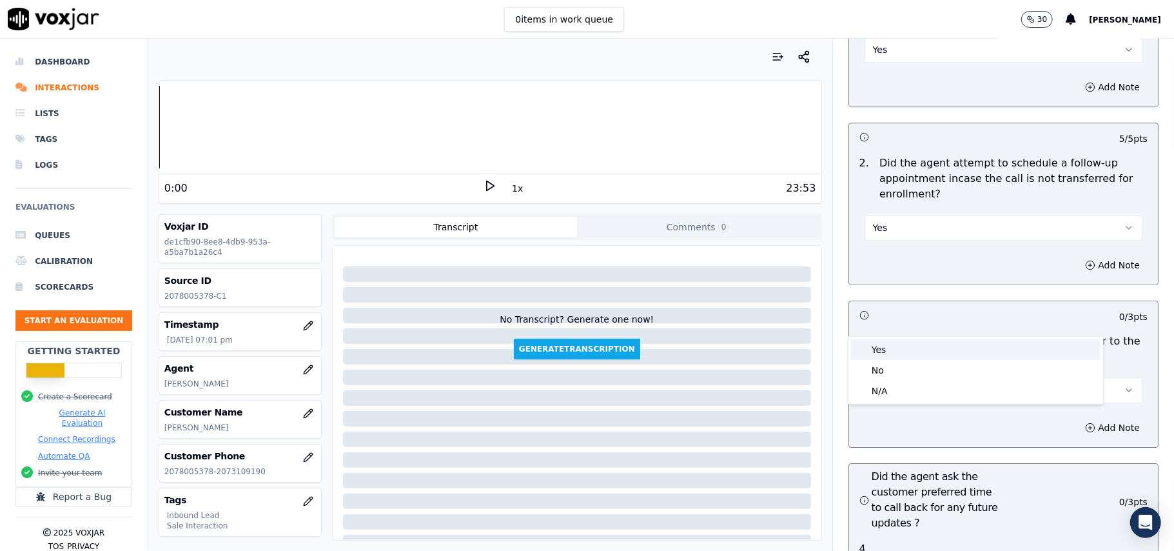
click at [909, 356] on div "Yes" at bounding box center [976, 349] width 250 height 21
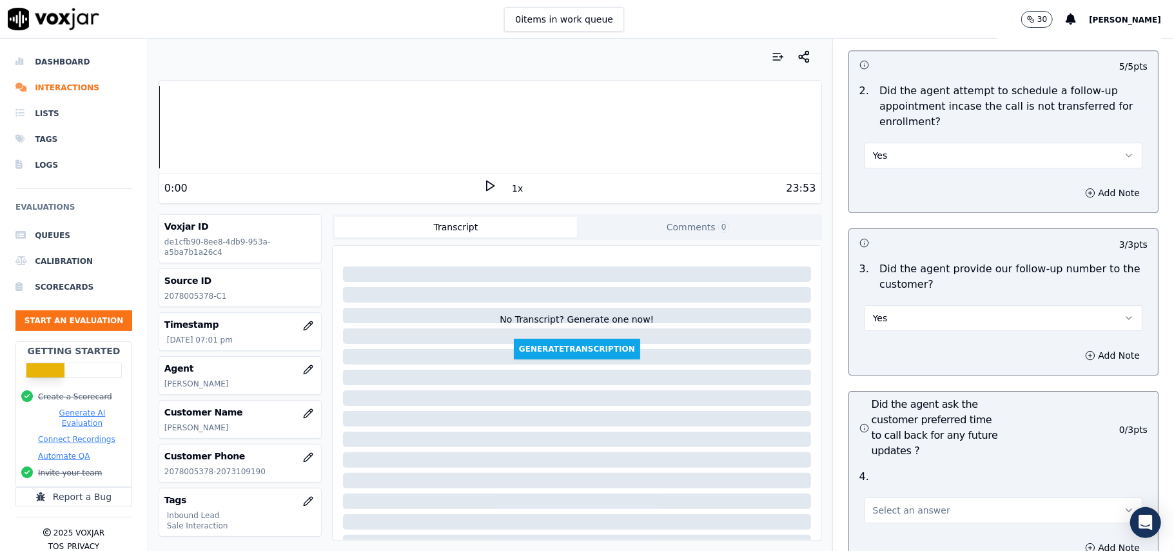
scroll to position [3096, 0]
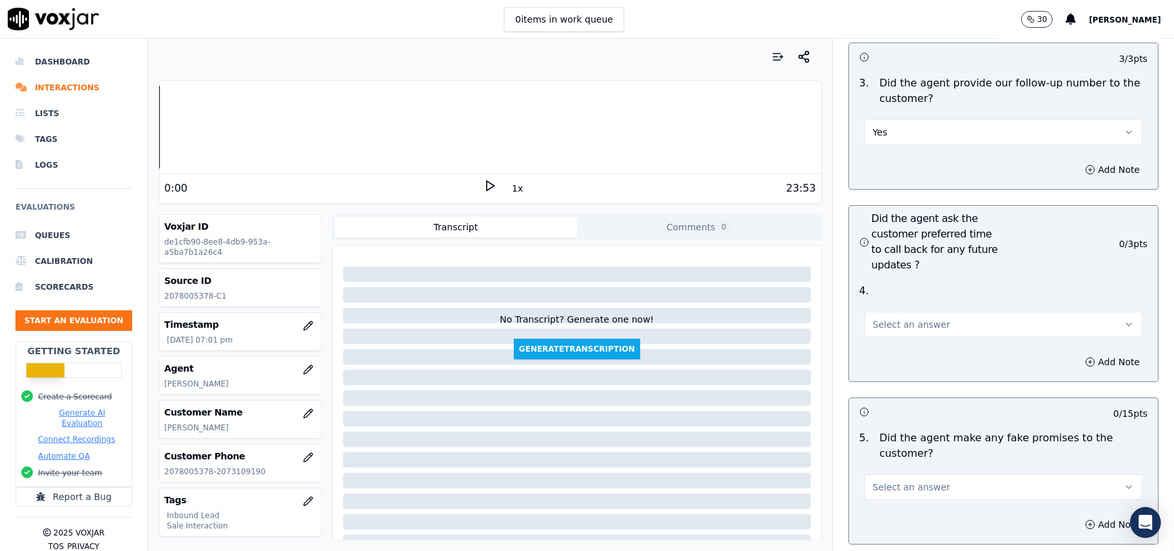
click at [911, 318] on span "Select an answer" at bounding box center [911, 324] width 77 height 13
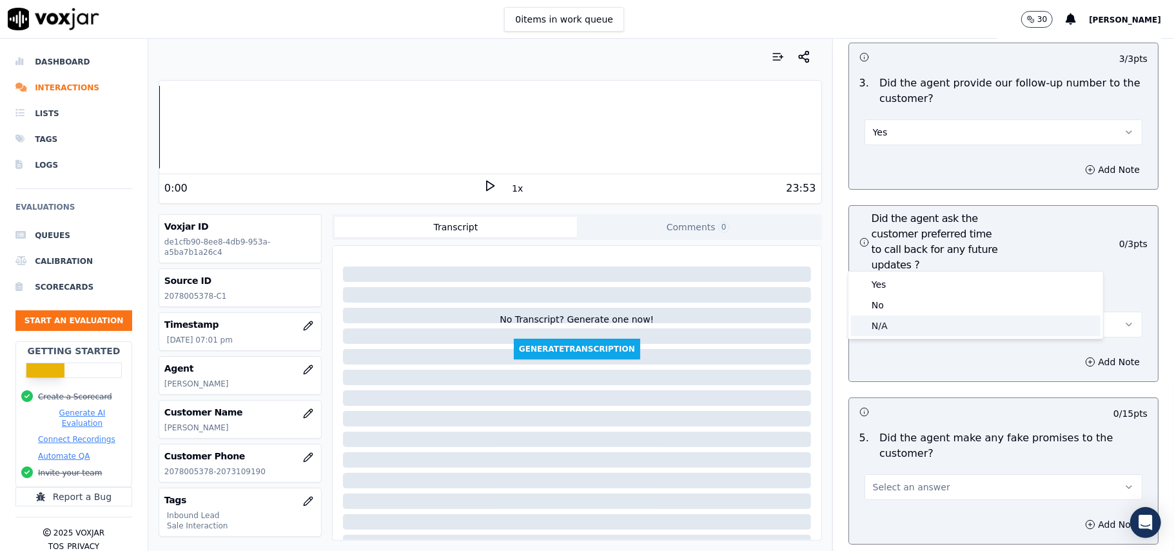
click at [895, 321] on div "N/A" at bounding box center [976, 325] width 250 height 21
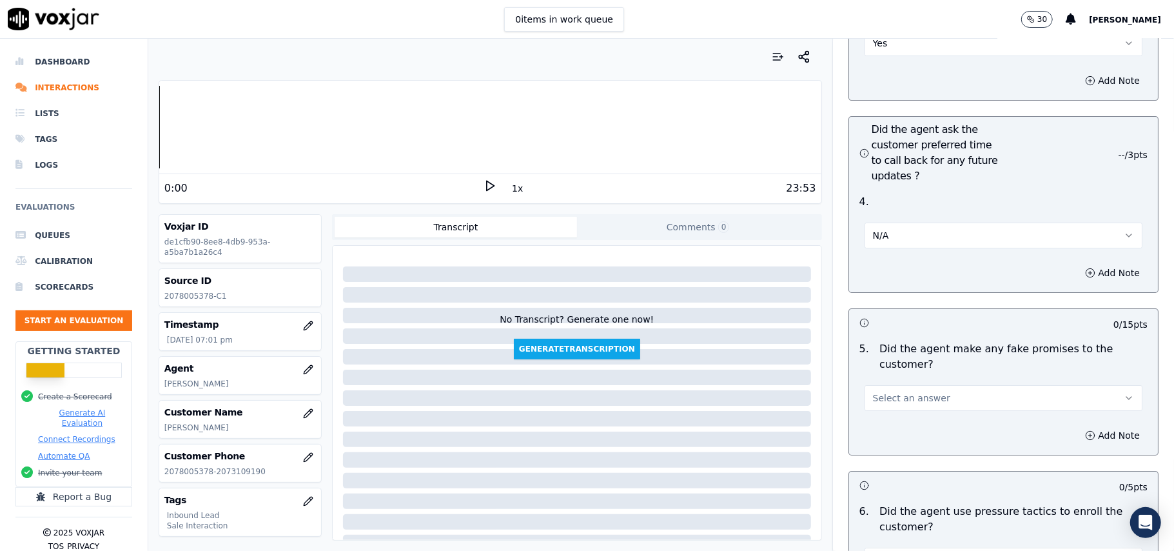
scroll to position [3267, 0]
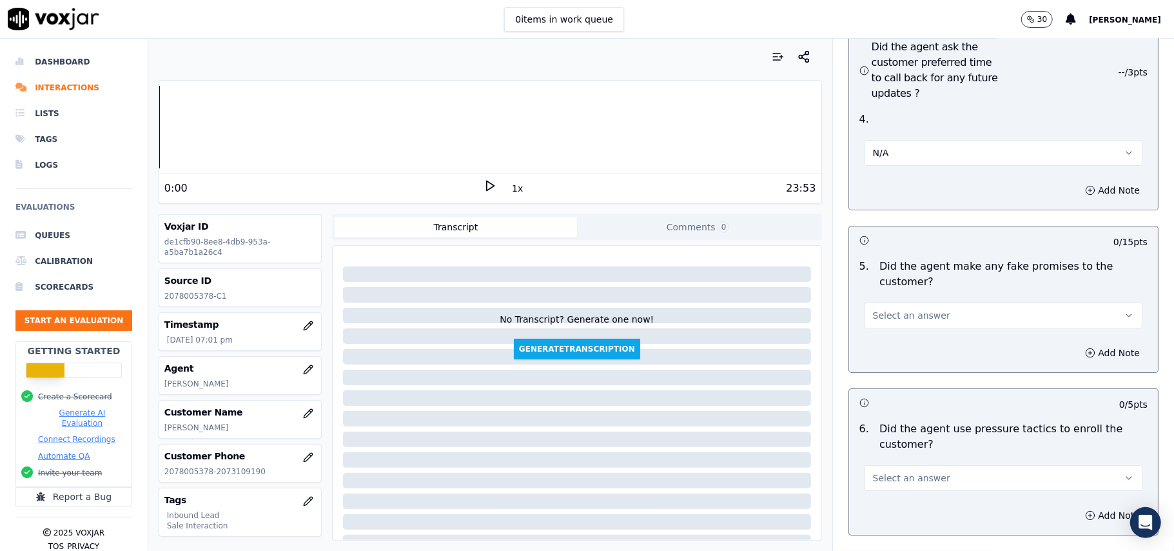
drag, startPoint x: 904, startPoint y: 248, endPoint x: 900, endPoint y: 256, distance: 9.2
click at [904, 309] on span "Select an answer" at bounding box center [911, 315] width 77 height 13
click at [891, 292] on div "No" at bounding box center [976, 296] width 250 height 21
click at [906, 471] on span "Select an answer" at bounding box center [911, 477] width 77 height 13
click at [902, 453] on div "No" at bounding box center [976, 458] width 250 height 21
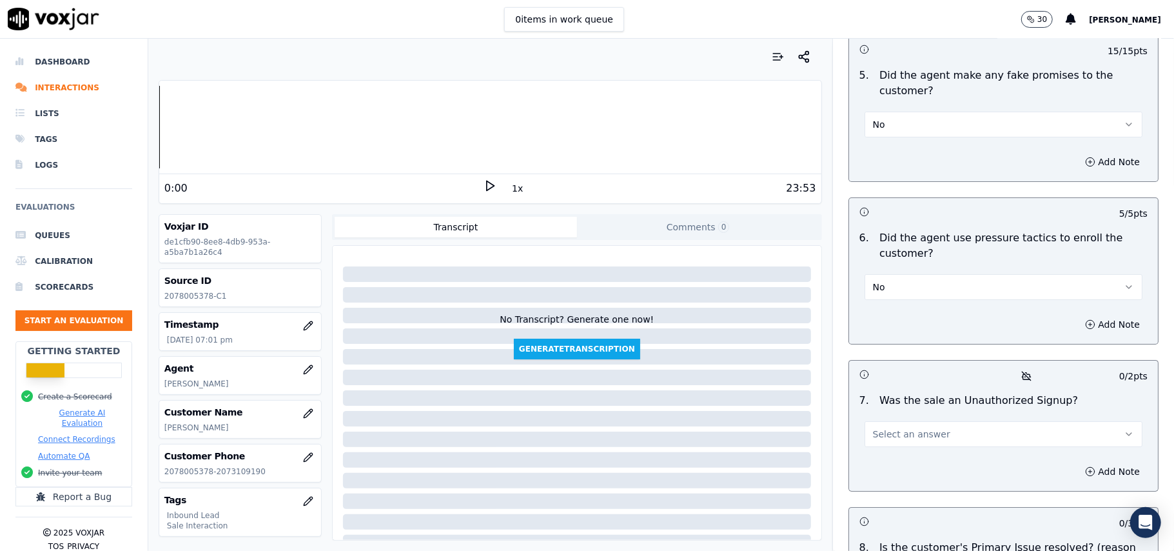
scroll to position [3610, 0]
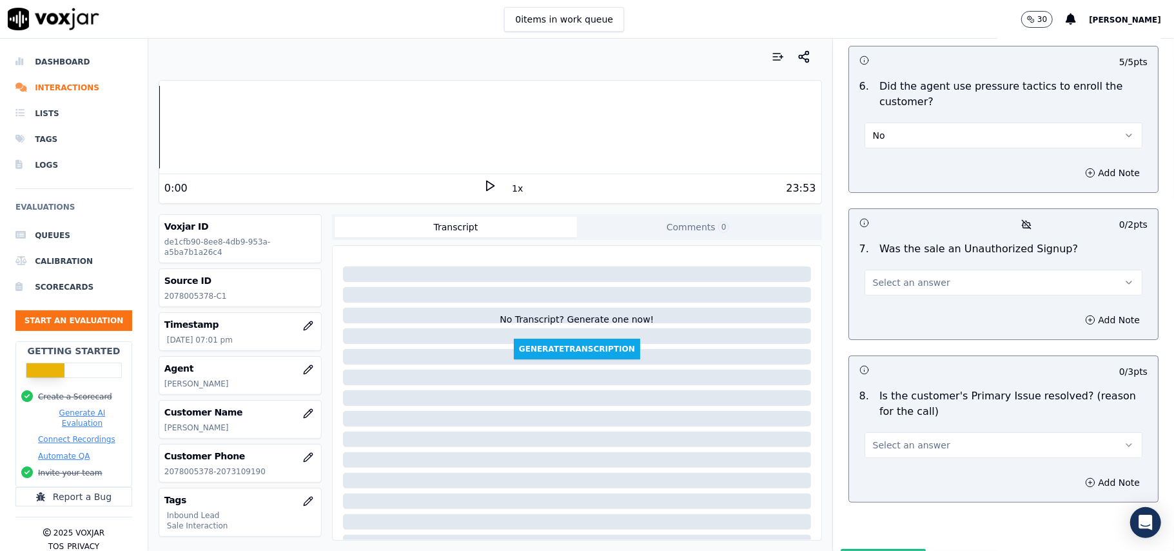
click at [939, 241] on p "Was the sale an Unauthorized Signup?" at bounding box center [979, 248] width 199 height 15
click at [946, 270] on button "Select an answer" at bounding box center [1004, 283] width 278 height 26
click at [900, 261] on div "No" at bounding box center [976, 263] width 250 height 21
click at [919, 439] on span "Select an answer" at bounding box center [911, 445] width 77 height 13
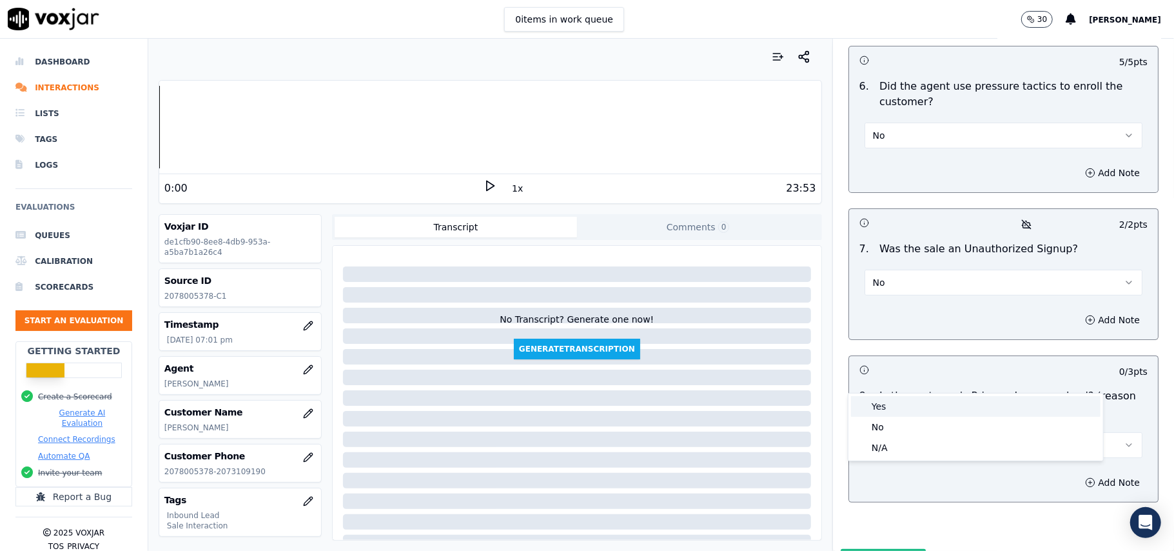
click at [883, 409] on div "Yes" at bounding box center [976, 406] width 250 height 21
click at [863, 549] on button "Submit Scores" at bounding box center [884, 560] width 86 height 23
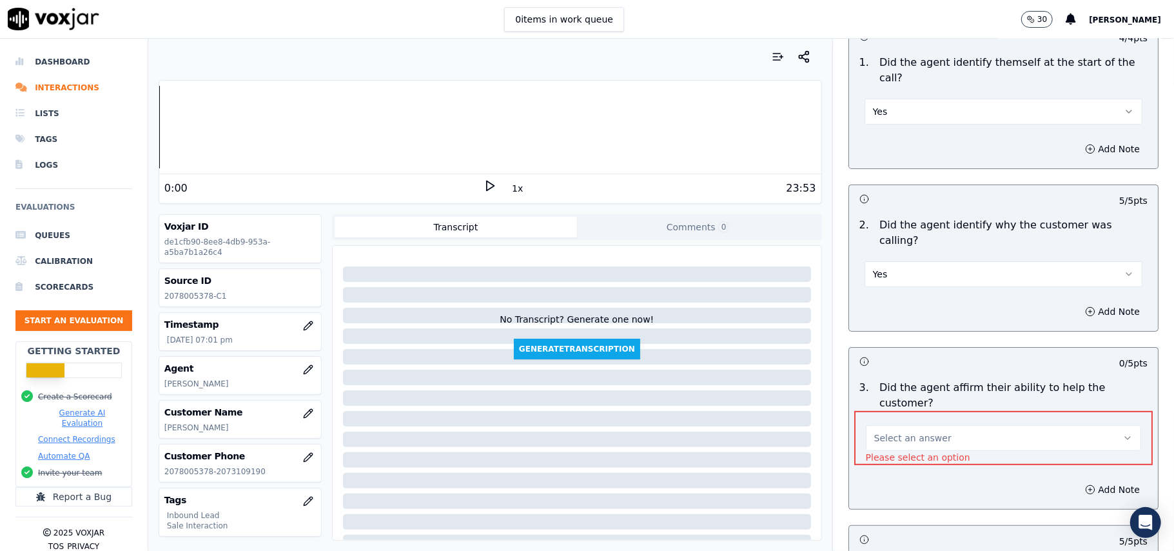
scroll to position [271, 0]
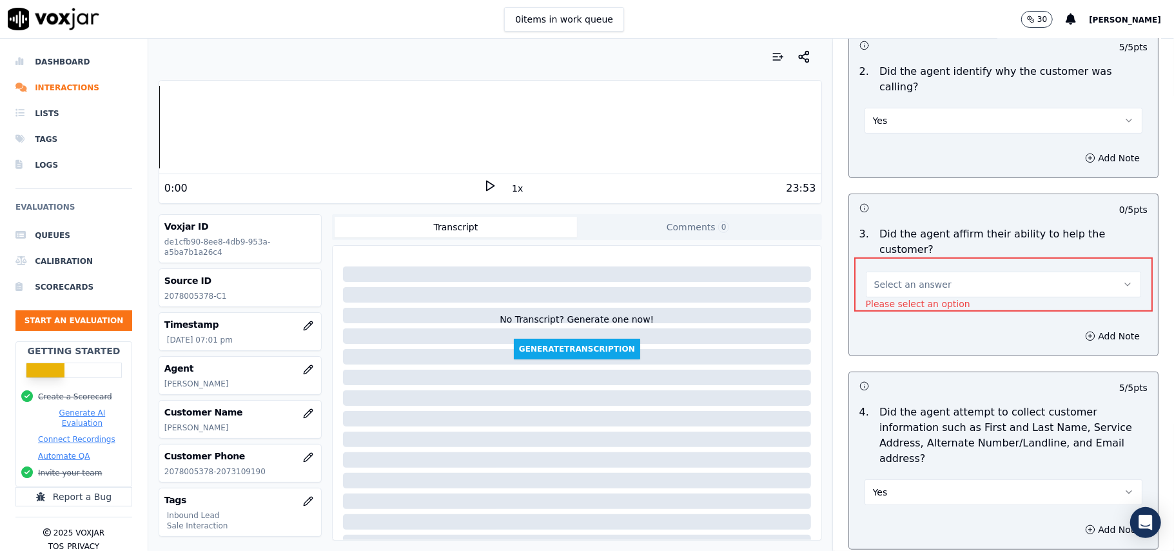
click at [958, 272] on button "Select an answer" at bounding box center [1003, 285] width 275 height 26
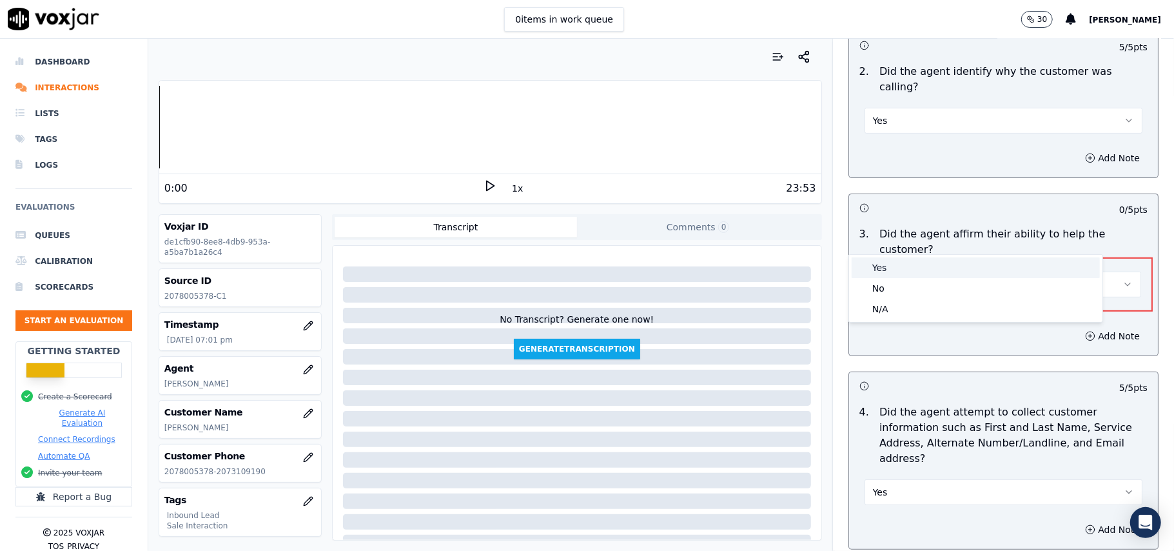
click at [893, 268] on div "Yes" at bounding box center [976, 267] width 248 height 21
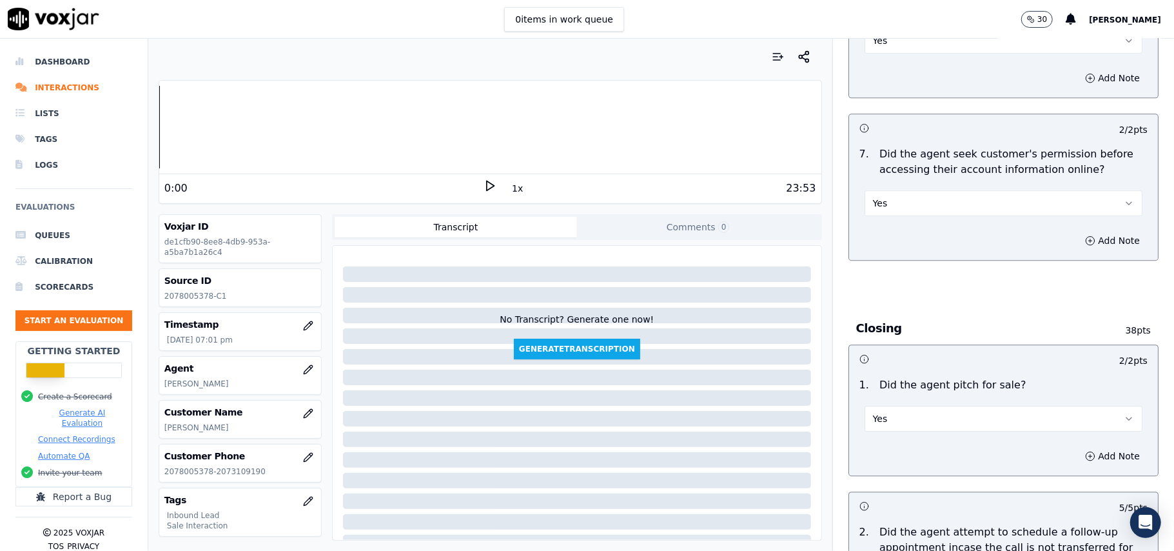
scroll to position [3610, 0]
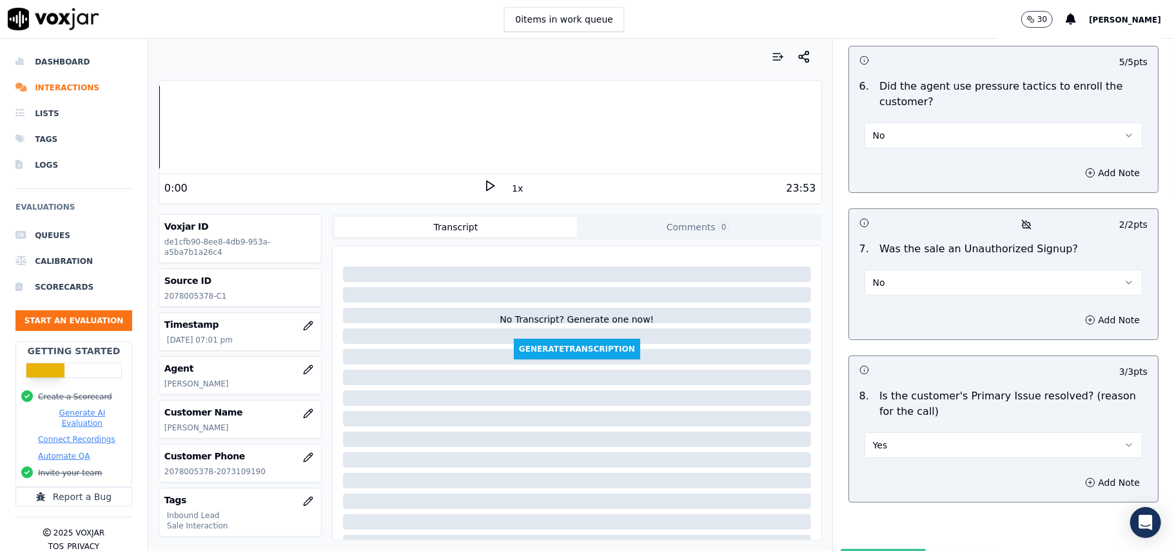
click at [875, 549] on button "Submit Scores" at bounding box center [884, 560] width 86 height 23
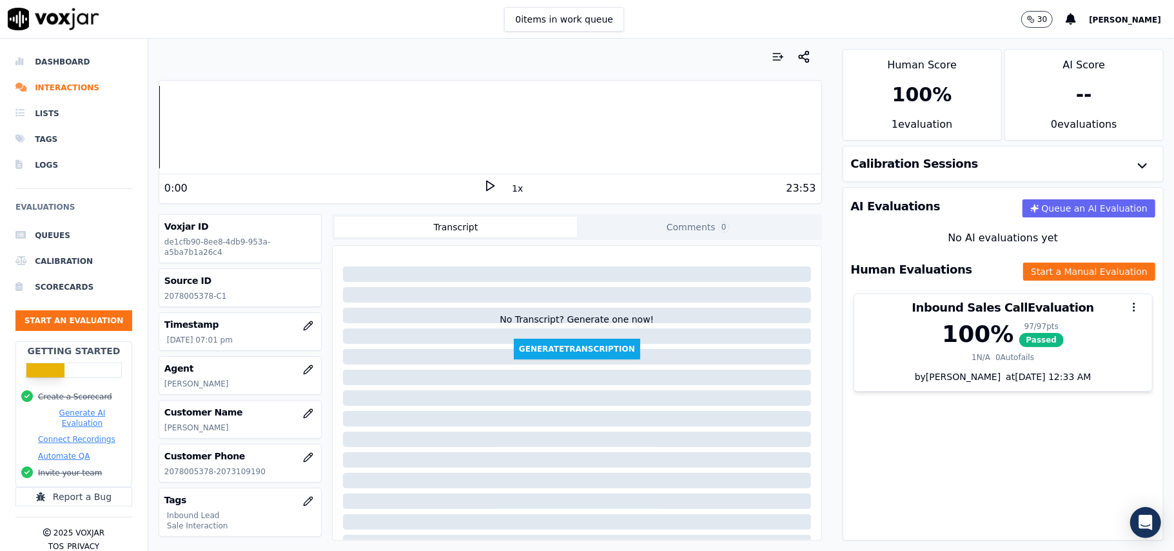
click at [946, 409] on div "AI Evaluations Queue an AI Evaluation No AI evaluations yet Human Evaluations S…" at bounding box center [1003, 363] width 321 height 353
click at [45, 322] on button "Start an Evaluation" at bounding box center [73, 320] width 117 height 21
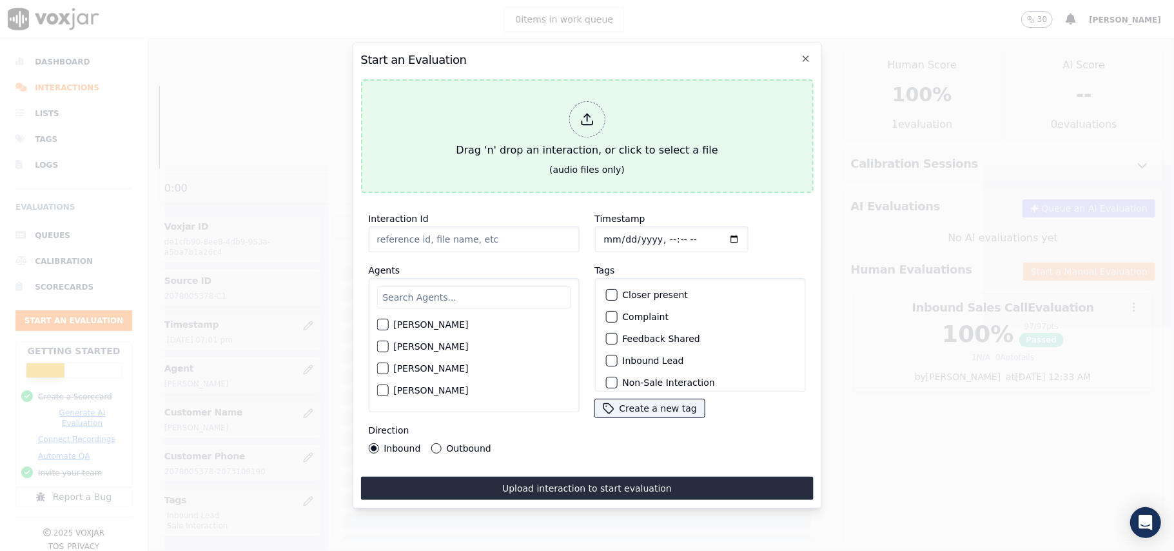
click at [588, 114] on icon at bounding box center [587, 119] width 14 height 14
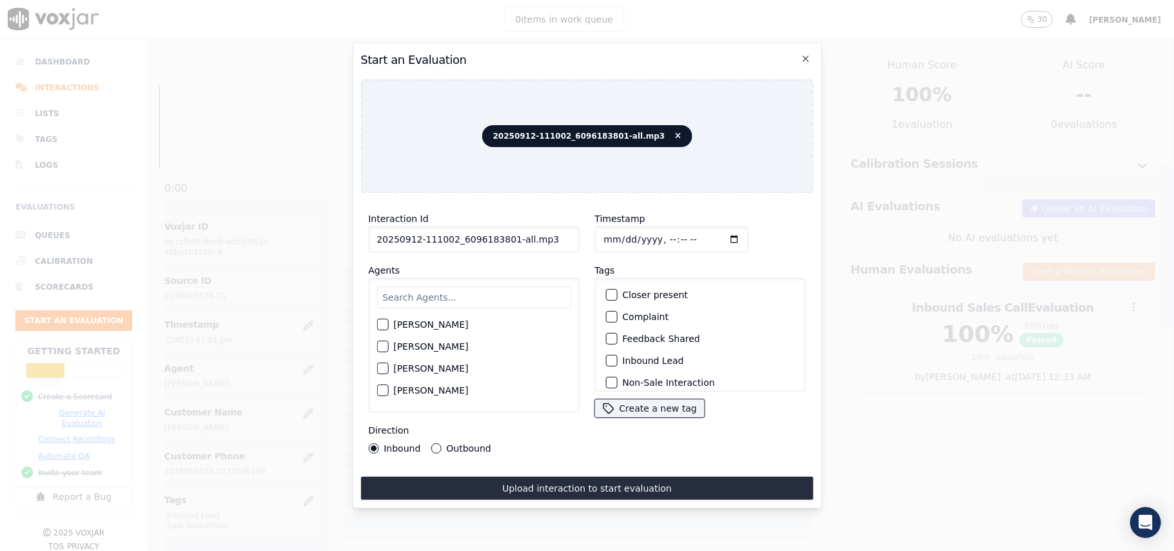
drag, startPoint x: 566, startPoint y: 237, endPoint x: 507, endPoint y: 238, distance: 58.7
click at [507, 238] on input "20250912-111002_6096183801-all.mp3" at bounding box center [473, 239] width 211 height 26
type input "20250912-111002_6096183801-C1"
click at [617, 232] on input "Timestamp" at bounding box center [672, 239] width 154 height 26
type input "[DATE]T19:03"
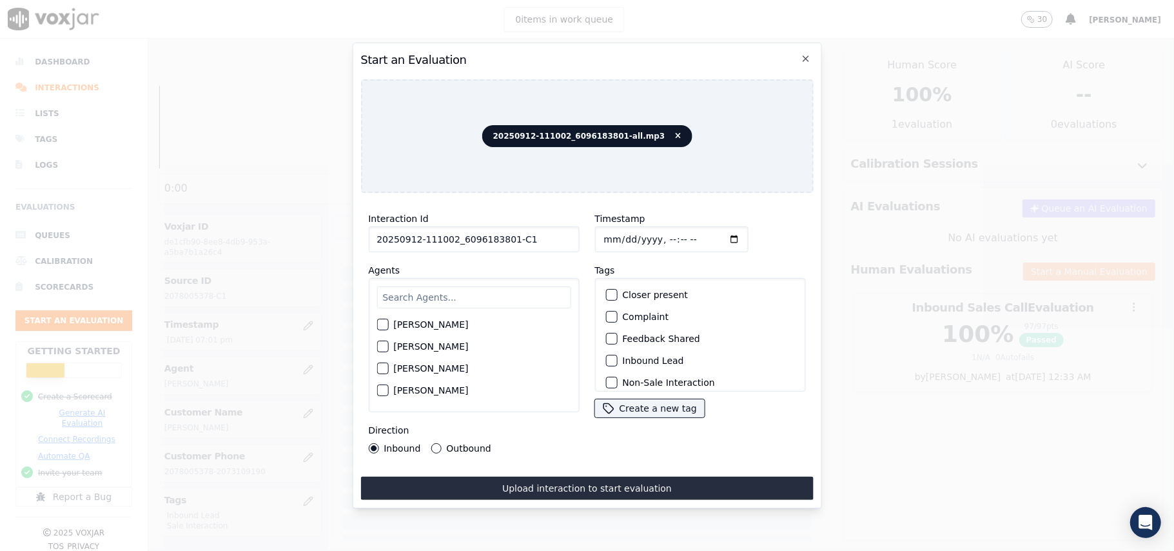
click at [446, 286] on input "text" at bounding box center [474, 297] width 194 height 22
type input "[PERSON_NAME]"
click at [400, 324] on label "[PERSON_NAME]" at bounding box center [430, 328] width 75 height 9
click at [388, 322] on button "[PERSON_NAME]" at bounding box center [383, 328] width 12 height 12
click at [615, 353] on div "Inbound Lead" at bounding box center [699, 361] width 199 height 22
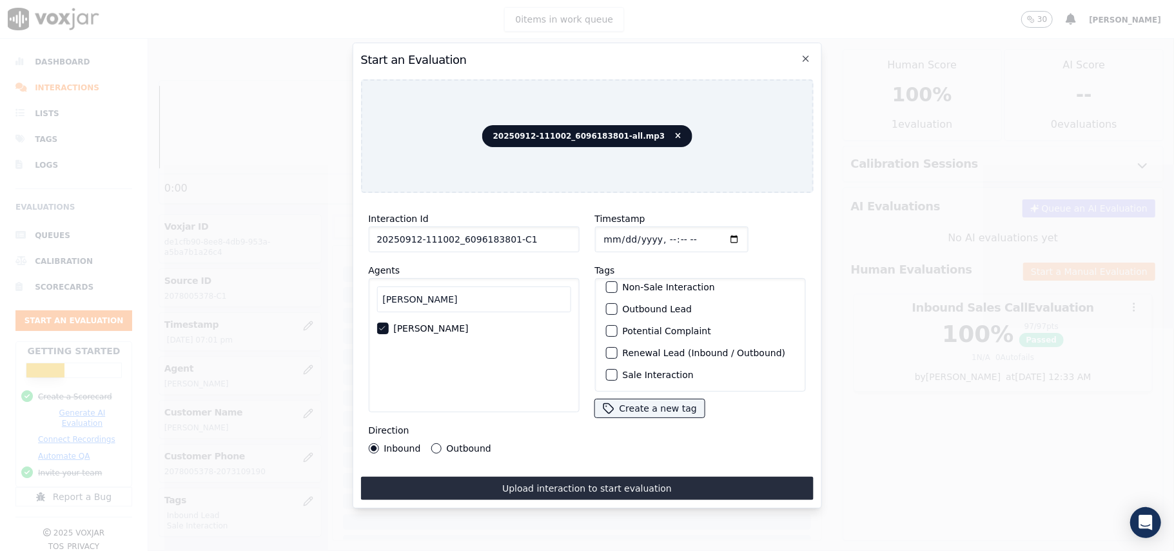
scroll to position [0, 0]
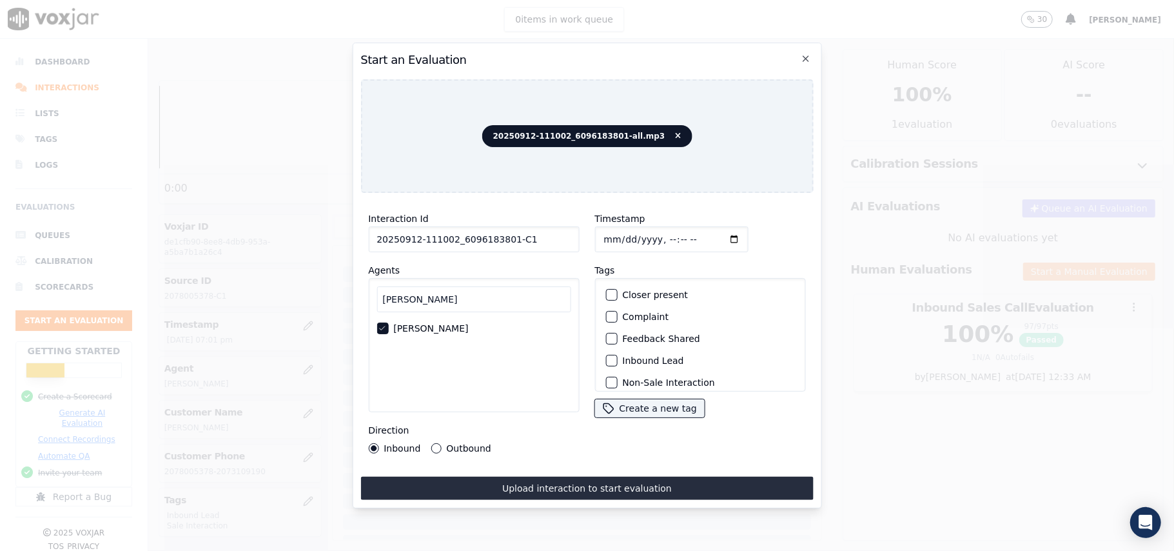
click at [606, 357] on div "button" at bounding box center [610, 360] width 9 height 9
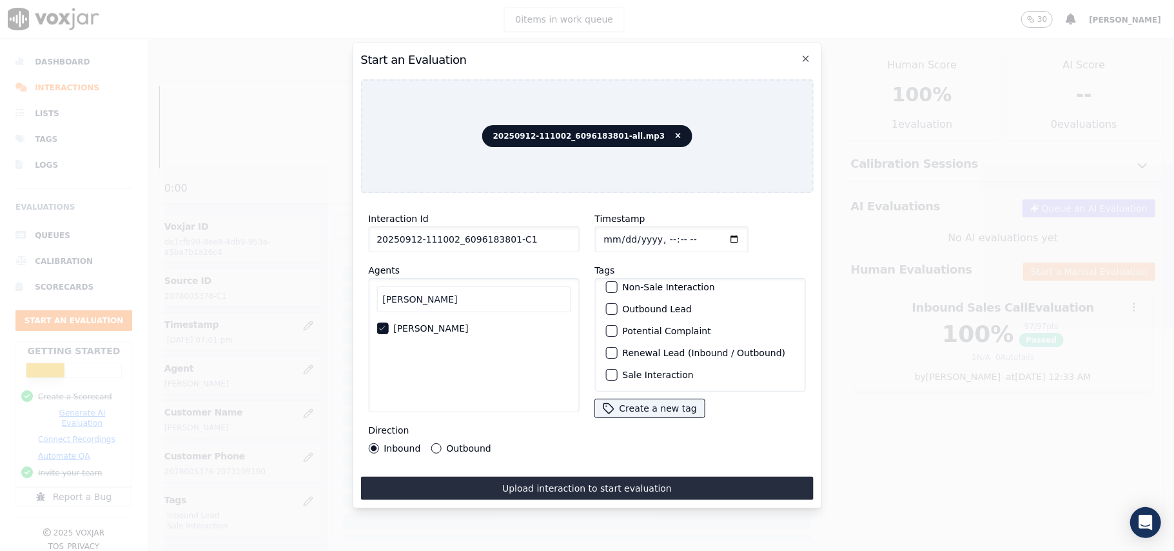
click at [606, 369] on button "Sale Interaction" at bounding box center [612, 375] width 12 height 12
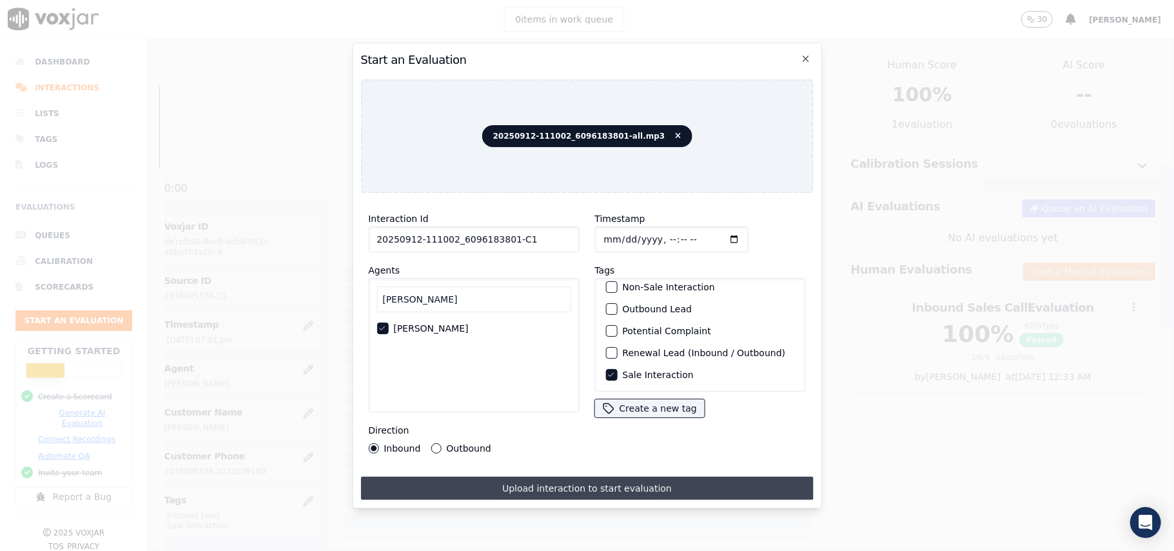
click at [511, 484] on button "Upload interaction to start evaluation" at bounding box center [587, 488] width 453 height 23
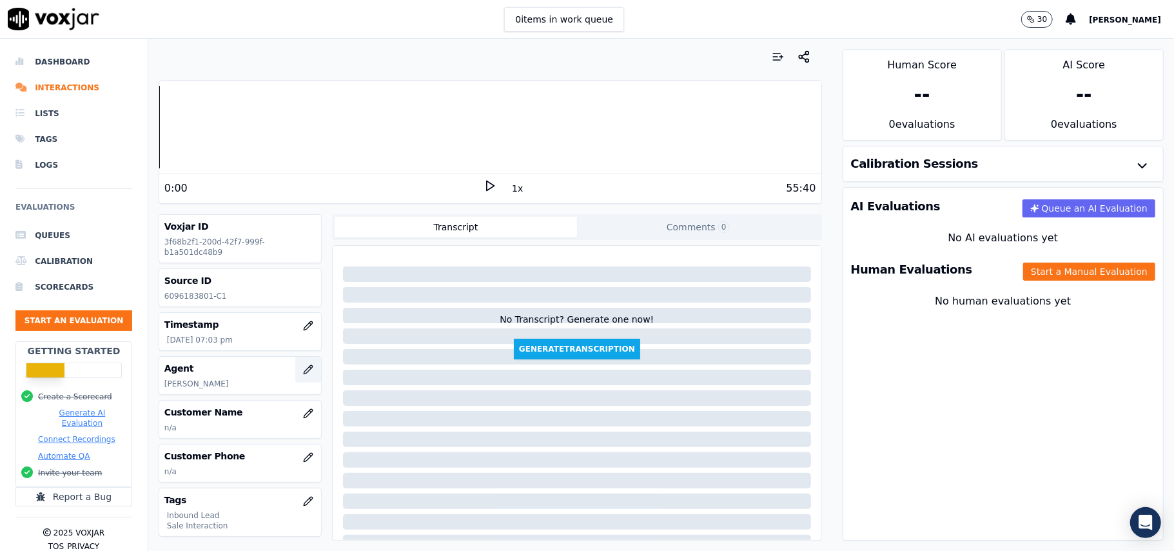
click at [303, 370] on icon "button" at bounding box center [308, 369] width 10 height 10
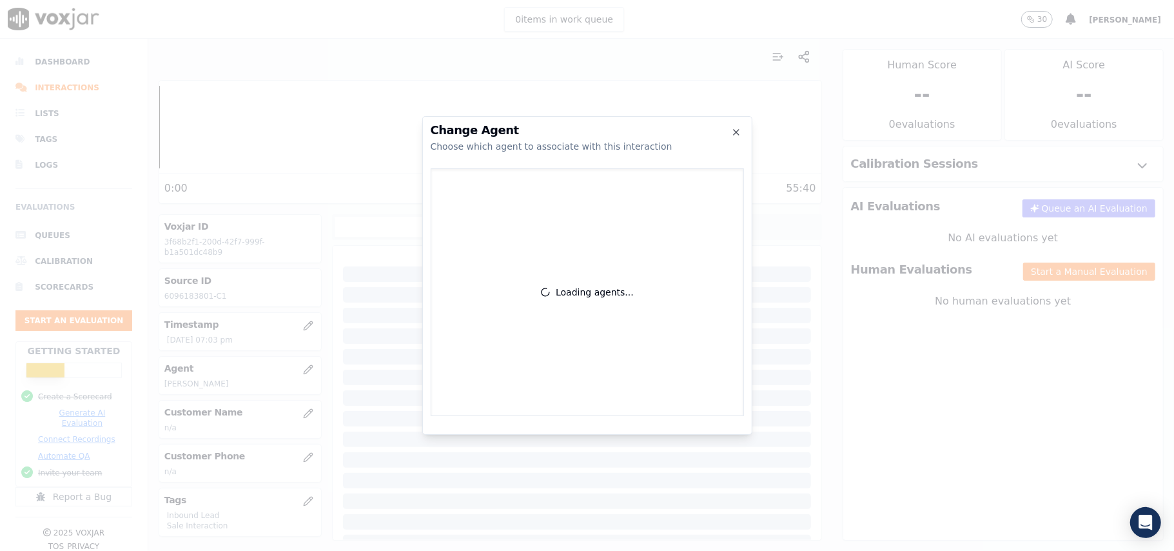
click at [293, 419] on div at bounding box center [587, 275] width 1174 height 551
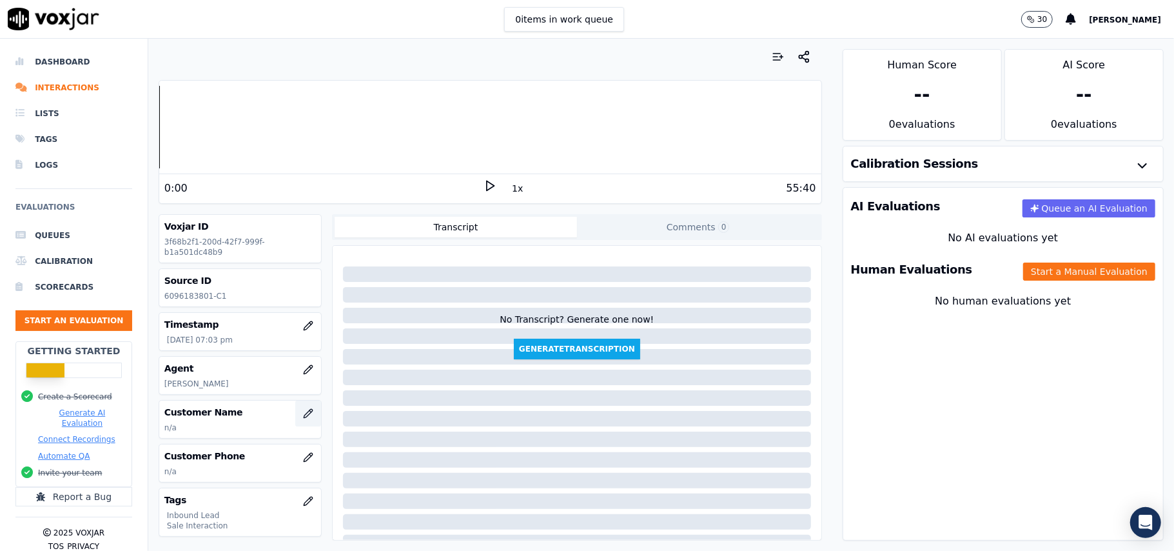
click at [304, 417] on icon "button" at bounding box center [308, 413] width 8 height 8
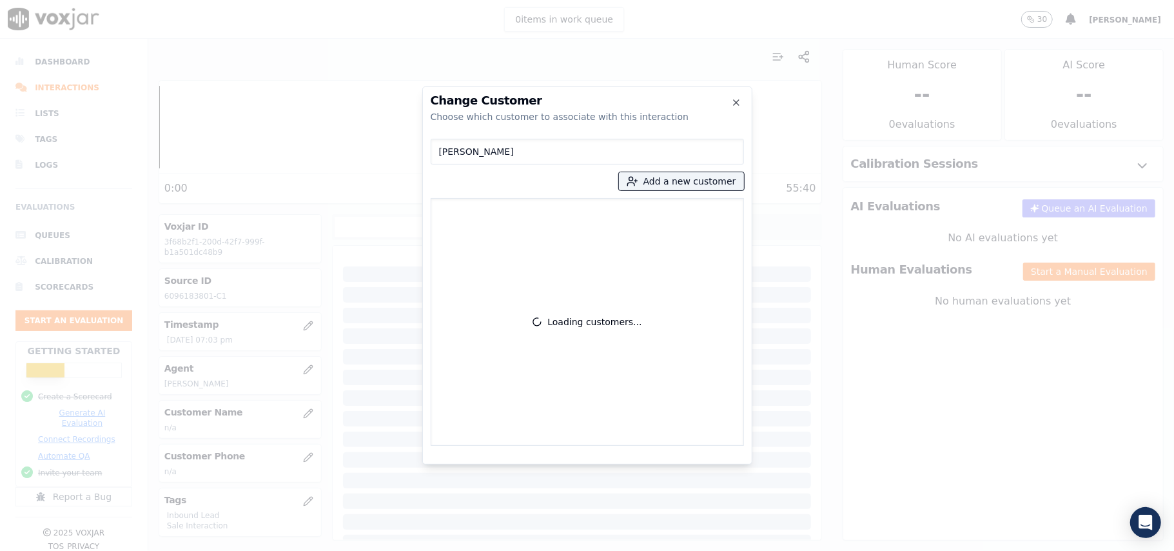
click at [442, 151] on input "[PERSON_NAME]" at bounding box center [587, 152] width 313 height 26
type input "[PERSON_NAME]"
click at [530, 223] on p "[PERSON_NAME]" at bounding box center [512, 216] width 101 height 20
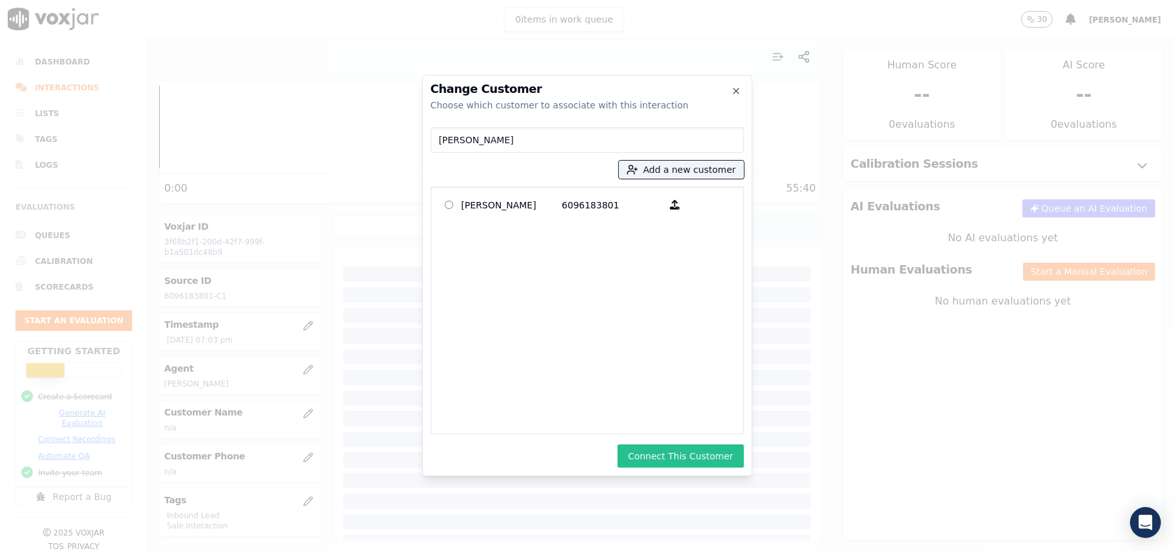
click at [668, 448] on button "Connect This Customer" at bounding box center [681, 455] width 126 height 23
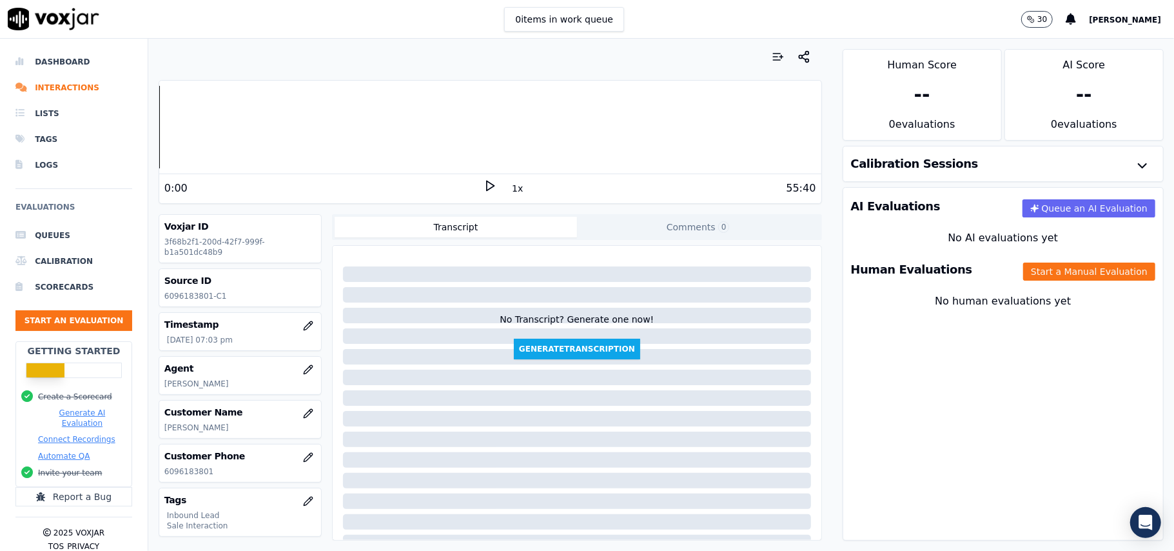
click at [1048, 261] on div "Human Evaluations Start a Manual Evaluation" at bounding box center [1004, 269] width 320 height 37
click at [1053, 275] on button "Start a Manual Evaluation" at bounding box center [1090, 271] width 132 height 18
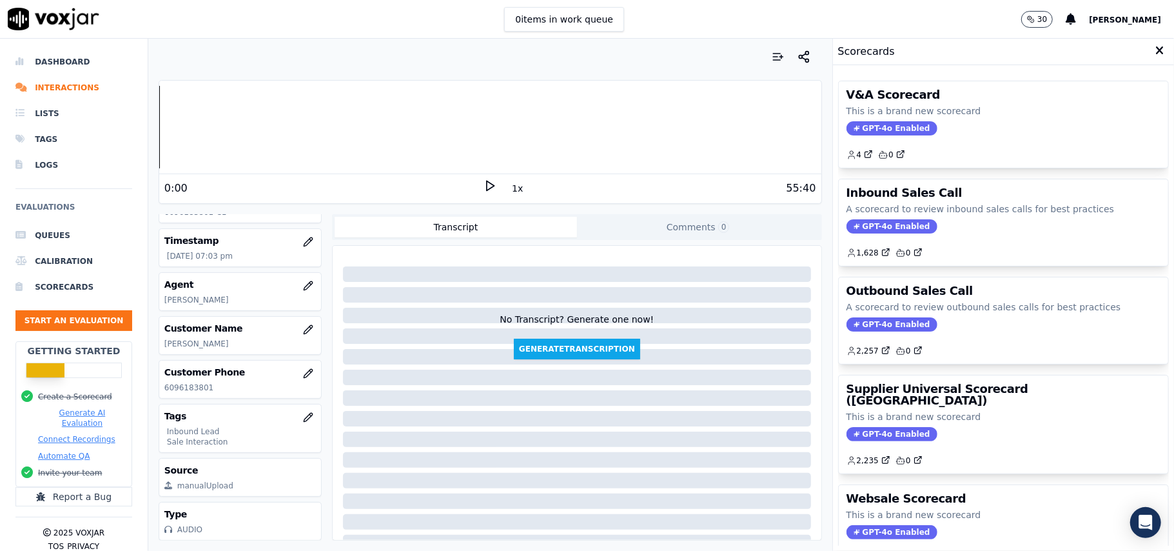
scroll to position [126, 0]
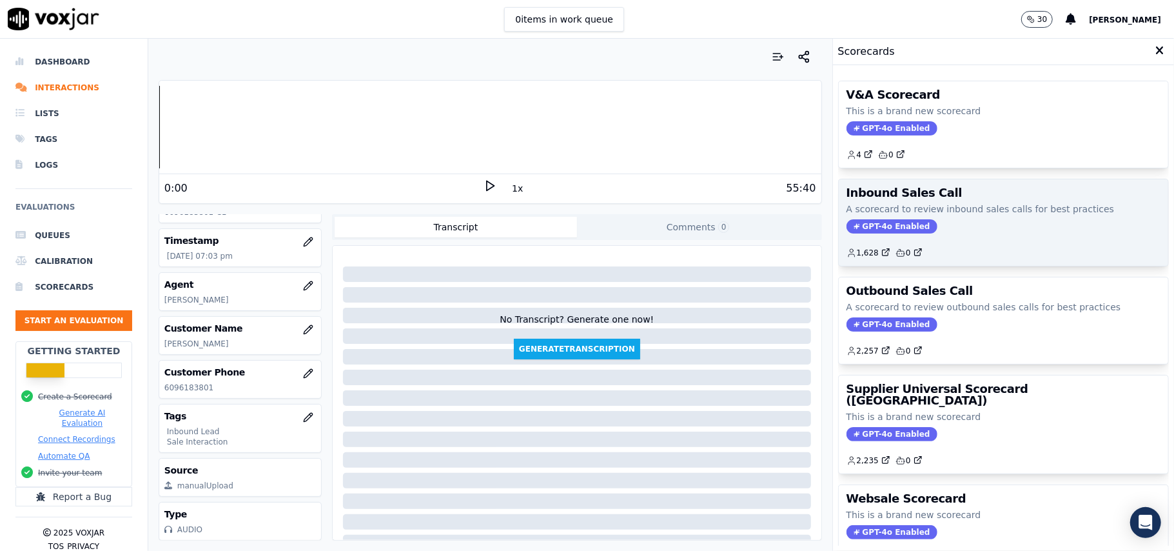
click at [886, 236] on div "Inbound Sales Call A scorecard to review inbound sales calls for best practices…" at bounding box center [1004, 222] width 330 height 86
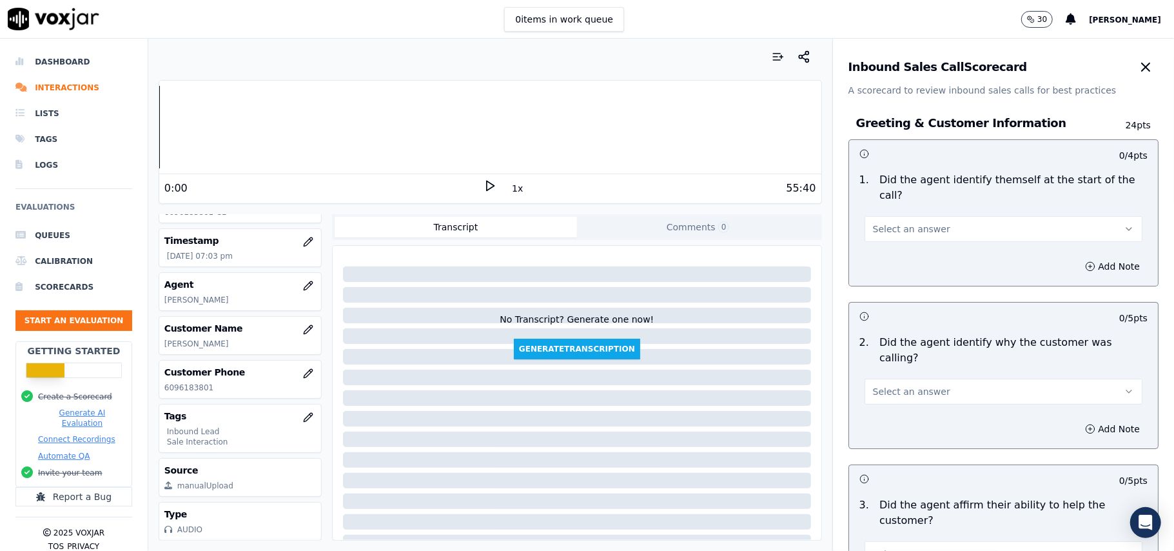
click at [886, 203] on div "Select an answer" at bounding box center [1004, 222] width 299 height 39
click at [880, 223] on span "Select an answer" at bounding box center [911, 229] width 77 height 13
click at [870, 258] on div "No" at bounding box center [976, 263] width 250 height 21
click at [891, 217] on button "No" at bounding box center [1004, 229] width 278 height 26
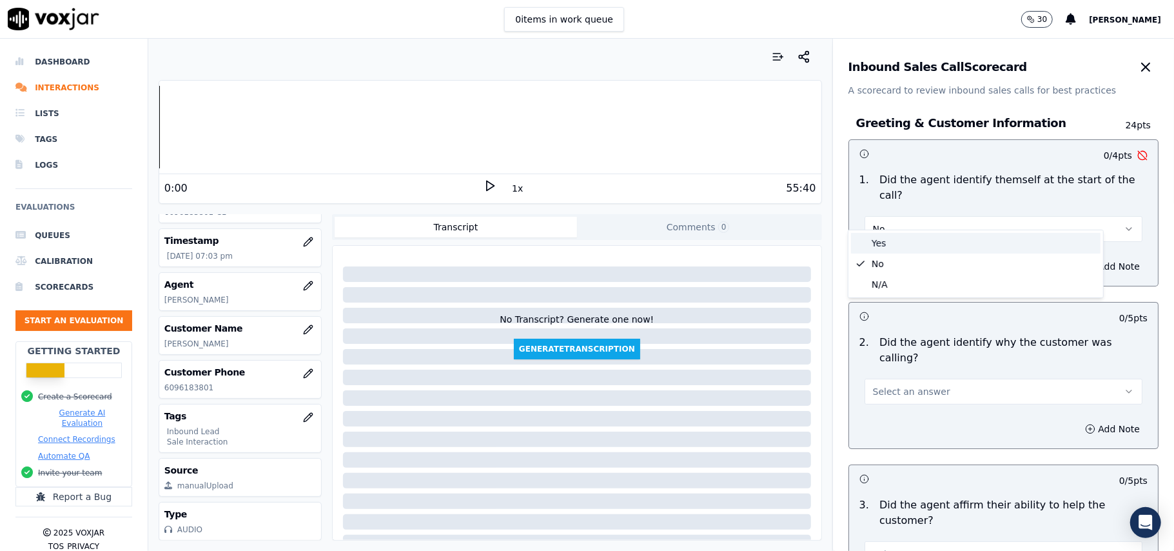
click at [881, 241] on div "Yes" at bounding box center [976, 243] width 250 height 21
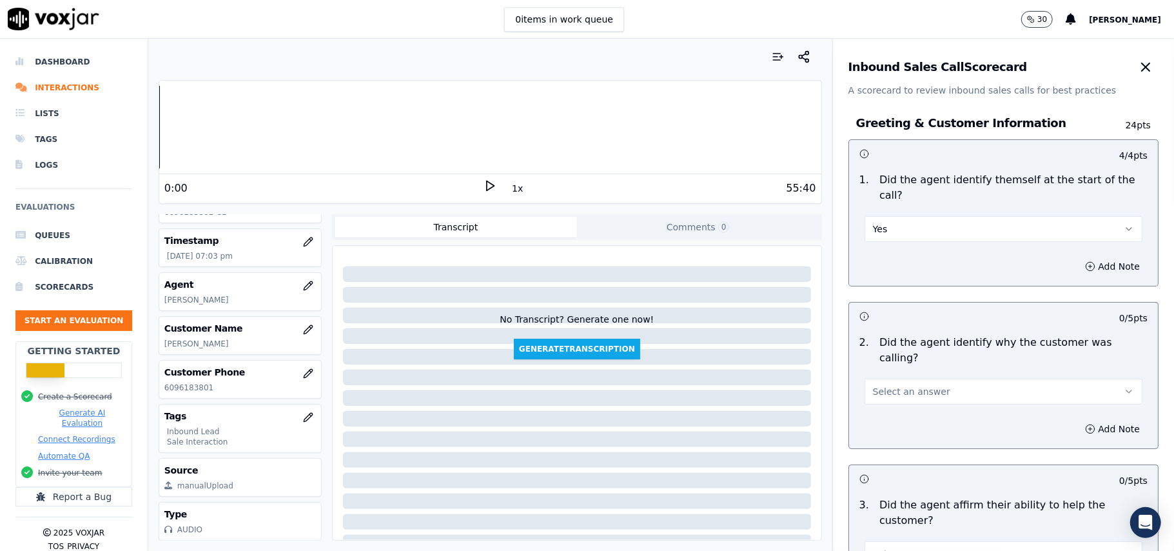
click at [894, 379] on button "Select an answer" at bounding box center [1004, 392] width 278 height 26
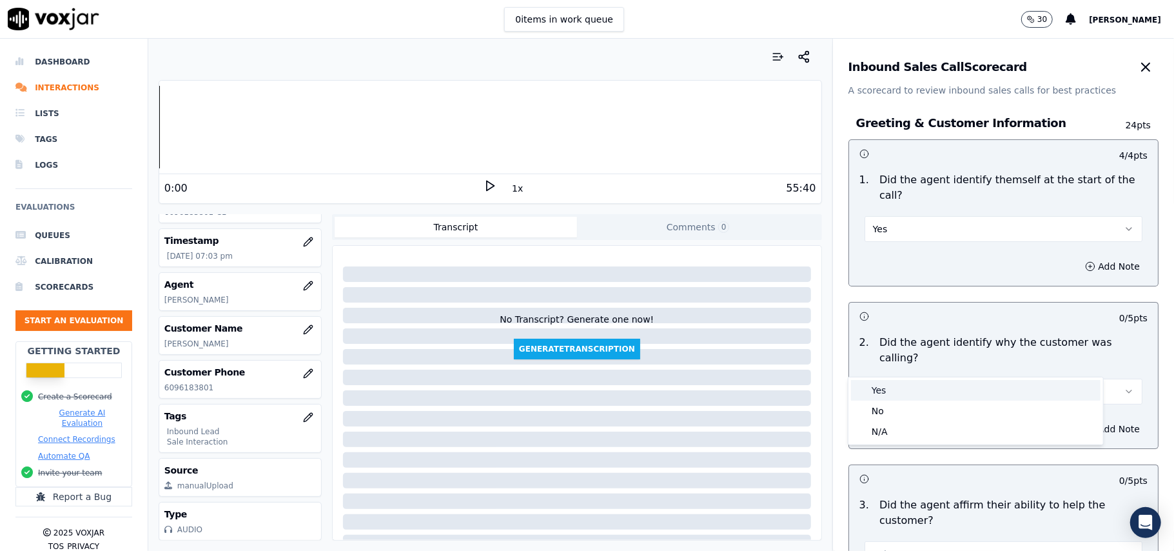
click at [894, 384] on div "Yes" at bounding box center [976, 390] width 250 height 21
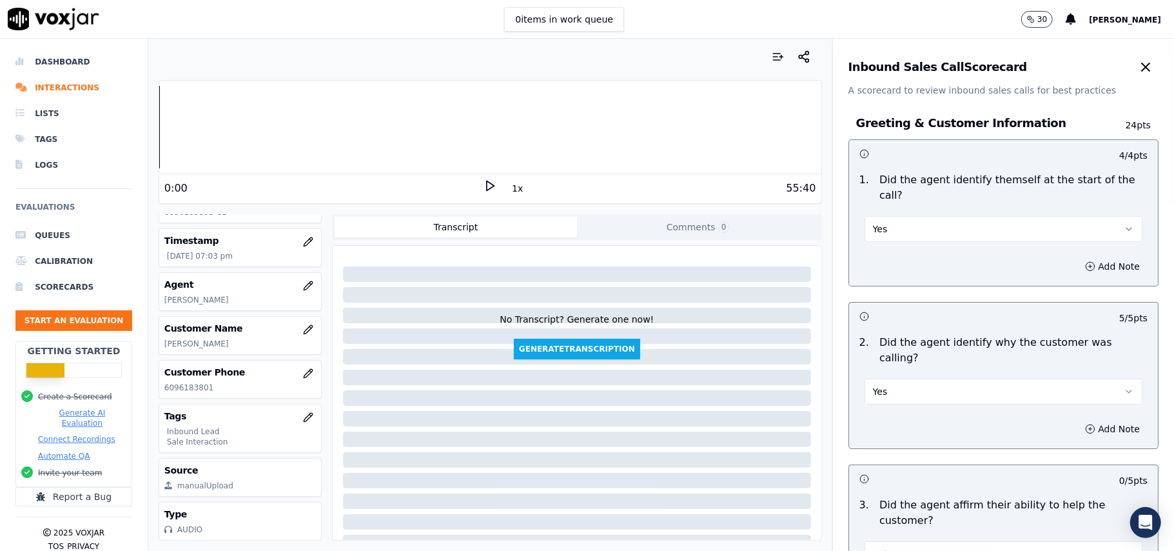
scroll to position [3610, 0]
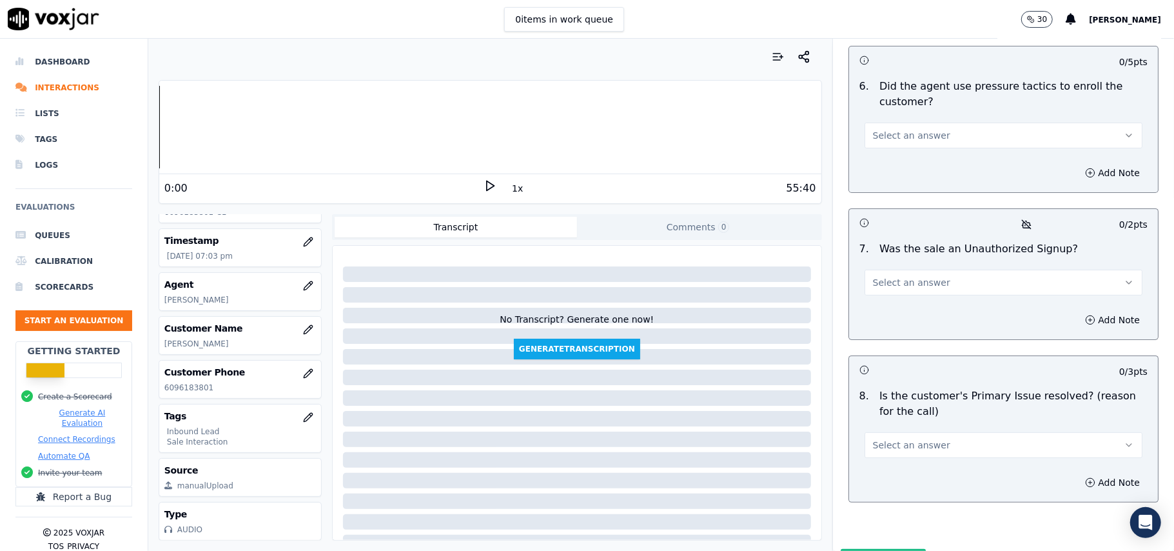
click at [934, 432] on button "Select an answer" at bounding box center [1004, 445] width 278 height 26
click at [896, 400] on div "Yes" at bounding box center [976, 406] width 250 height 21
click at [875, 270] on button "Select an answer" at bounding box center [1004, 283] width 278 height 26
click at [875, 253] on div "No" at bounding box center [976, 263] width 250 height 21
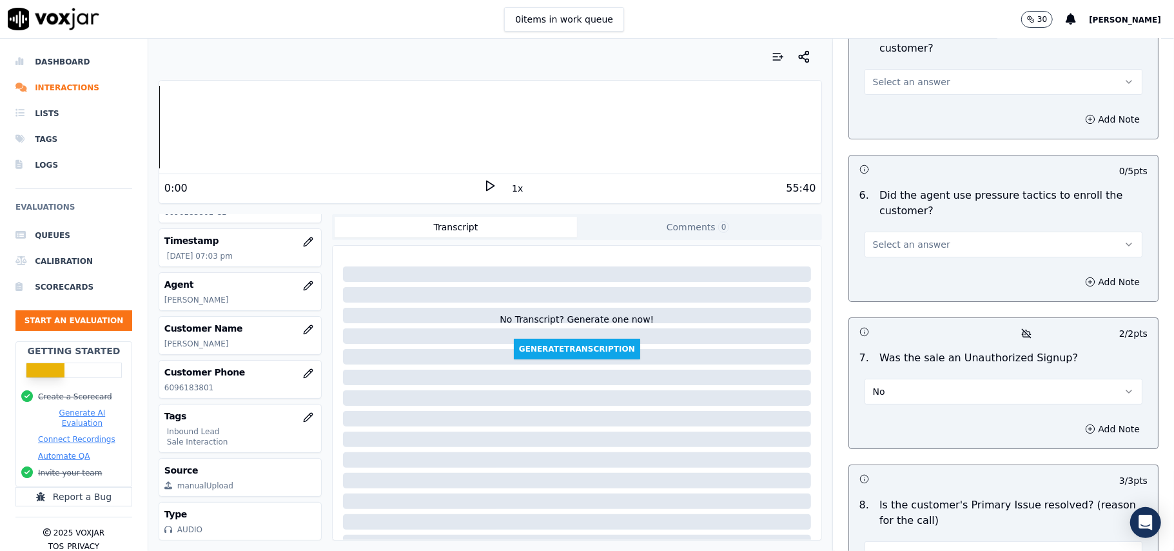
scroll to position [3438, 0]
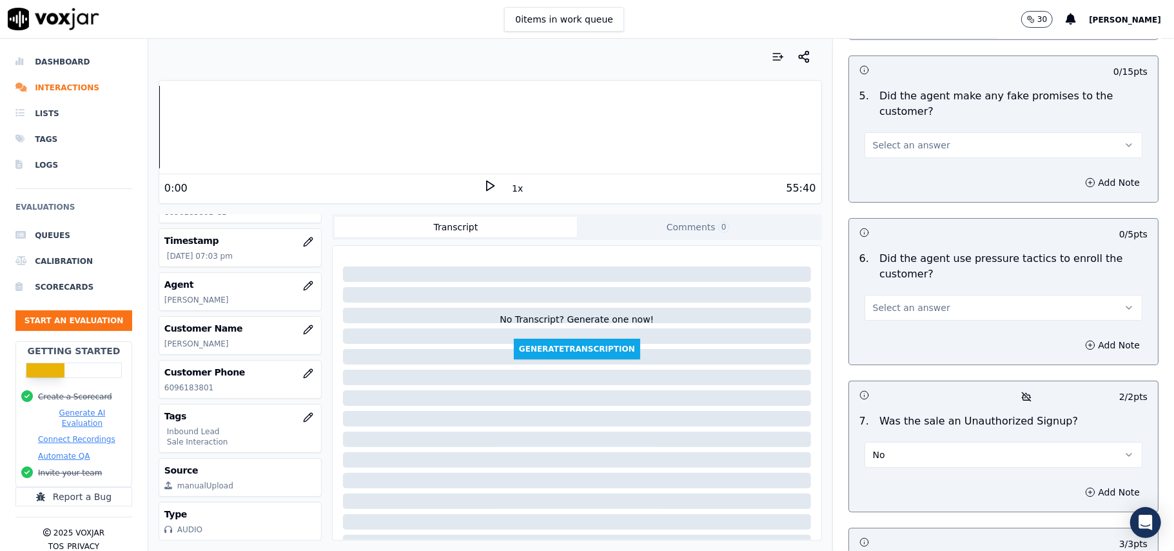
click at [869, 252] on div "6 . Did the agent use pressure tactics to enroll the customer? Select an answer" at bounding box center [1003, 286] width 309 height 80
click at [873, 292] on div "Select an answer" at bounding box center [1004, 306] width 278 height 28
click at [875, 301] on span "Select an answer" at bounding box center [911, 307] width 77 height 13
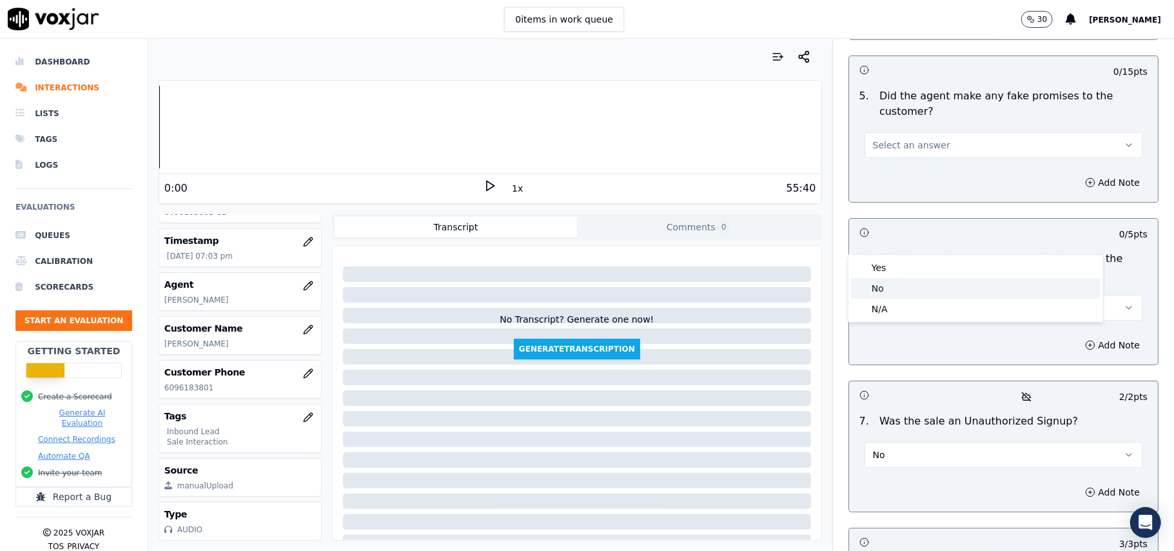
click at [880, 284] on div "No" at bounding box center [976, 288] width 250 height 21
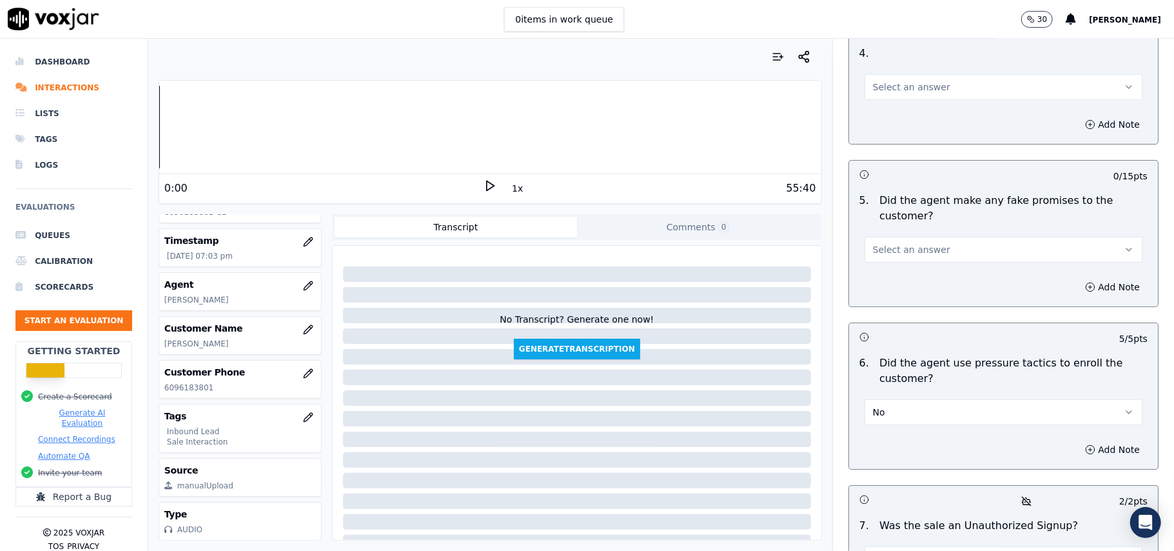
scroll to position [3180, 0]
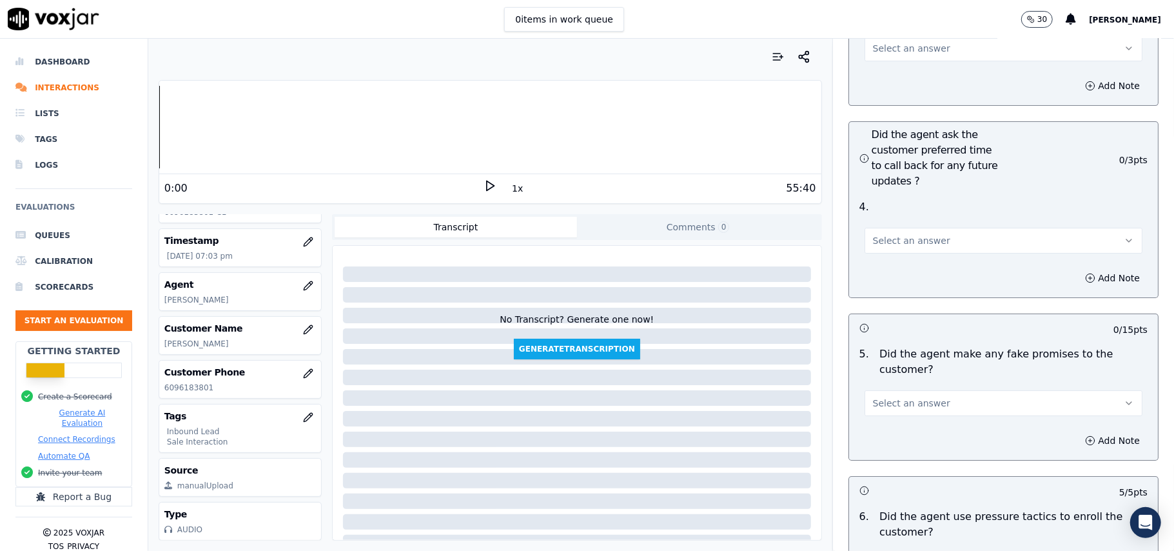
click at [904, 397] on span "Select an answer" at bounding box center [911, 403] width 77 height 13
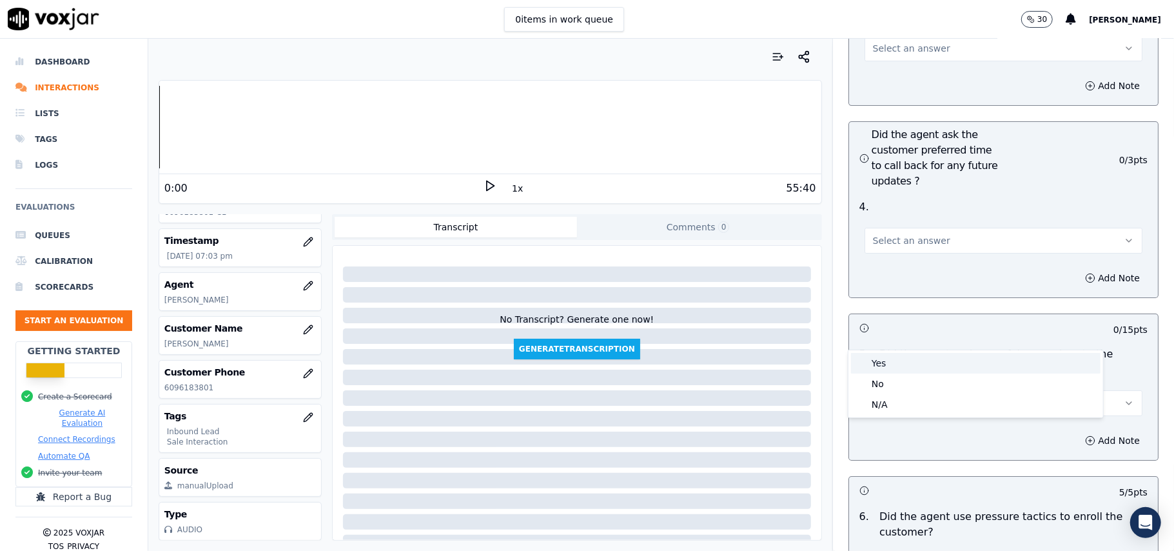
click at [878, 371] on div "Yes" at bounding box center [976, 363] width 250 height 21
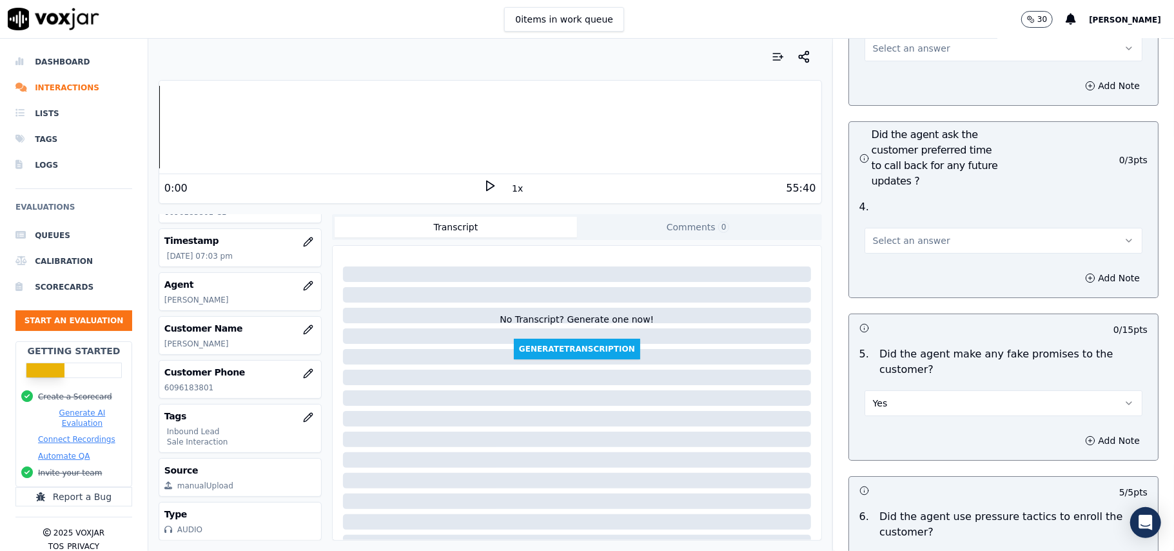
click at [889, 390] on button "Yes" at bounding box center [1004, 403] width 278 height 26
click at [887, 382] on div "No" at bounding box center [976, 383] width 250 height 21
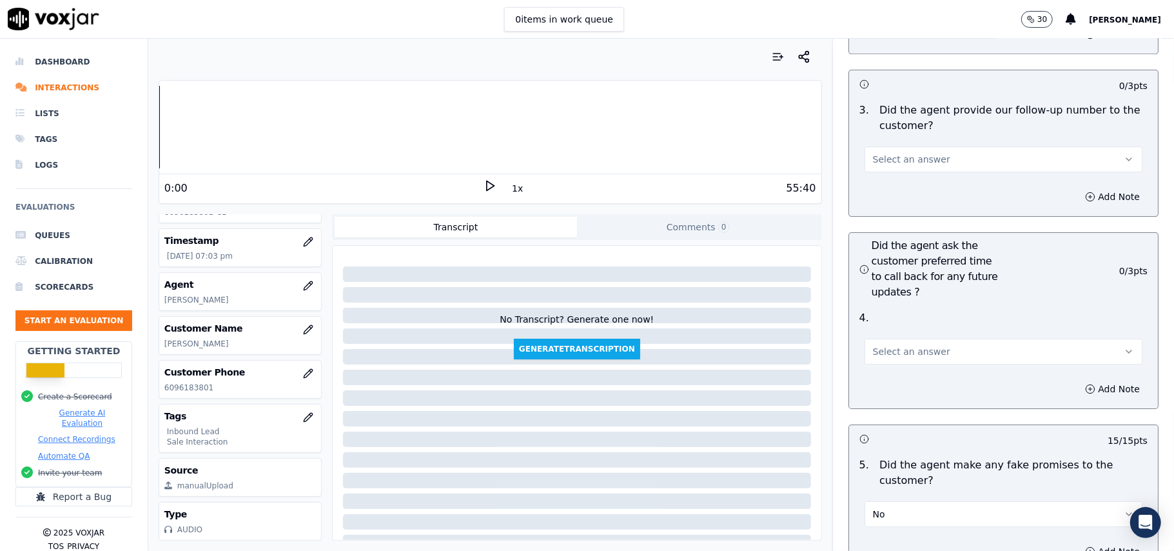
scroll to position [3008, 0]
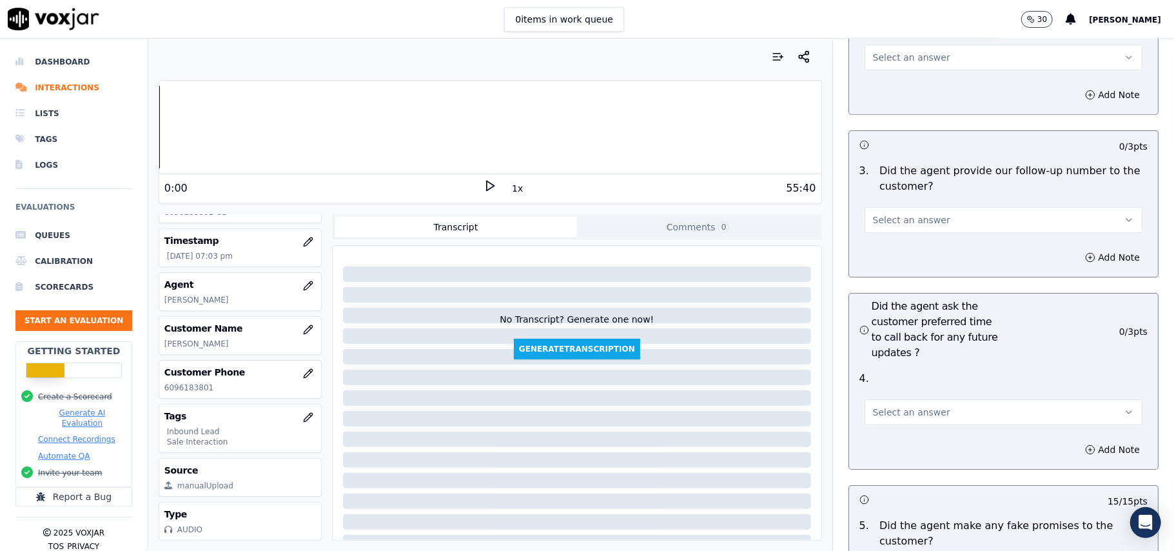
click at [881, 406] on span "Select an answer" at bounding box center [911, 412] width 77 height 13
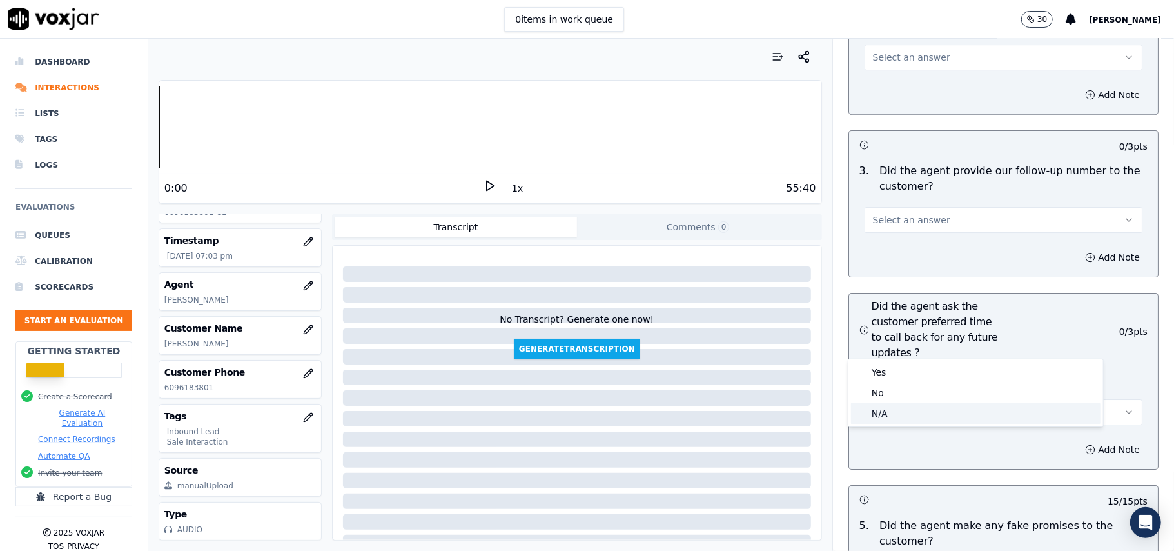
click at [881, 414] on div "N/A" at bounding box center [976, 413] width 250 height 21
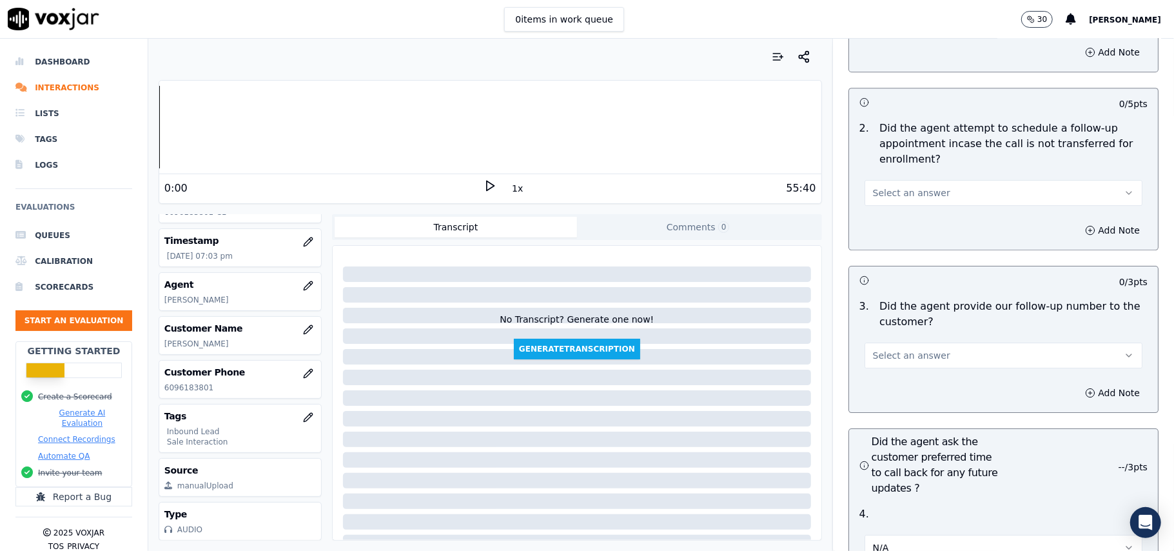
scroll to position [2750, 0]
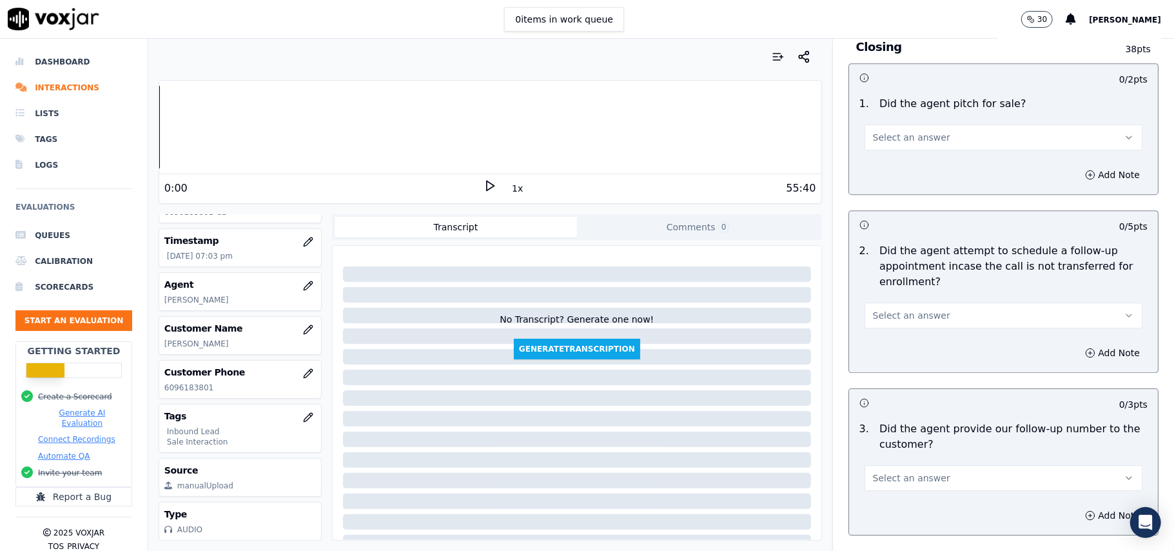
click at [887, 471] on span "Select an answer" at bounding box center [911, 477] width 77 height 13
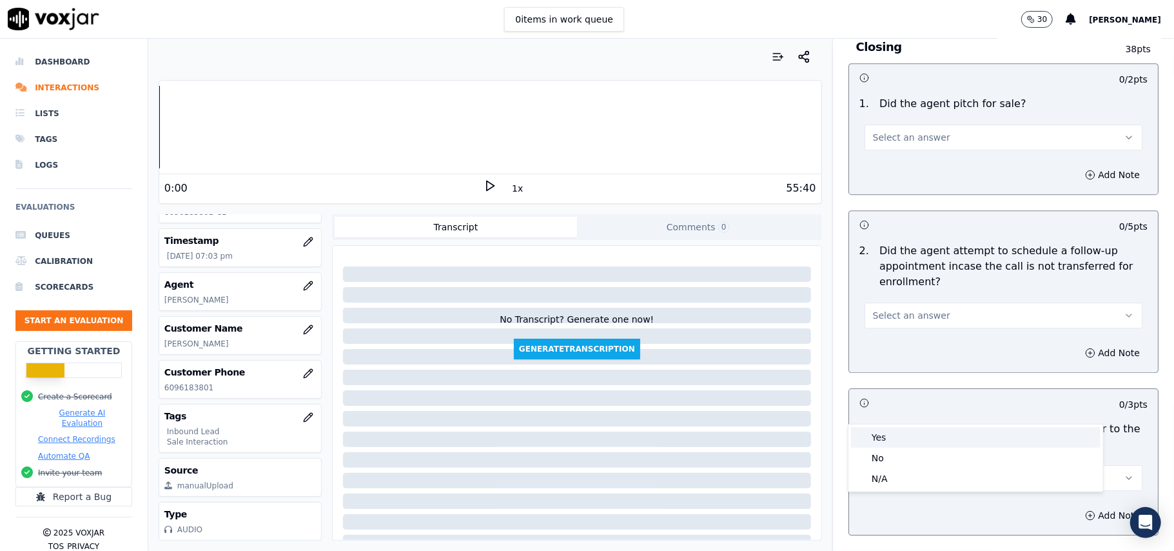
click at [888, 434] on div "Yes" at bounding box center [976, 437] width 250 height 21
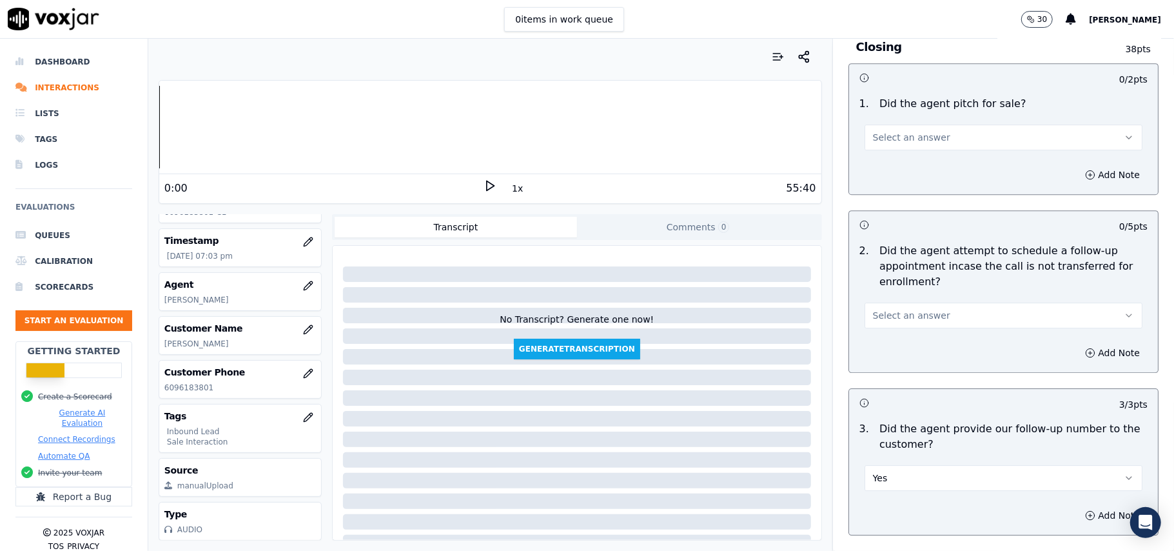
click at [939, 302] on button "Select an answer" at bounding box center [1004, 315] width 278 height 26
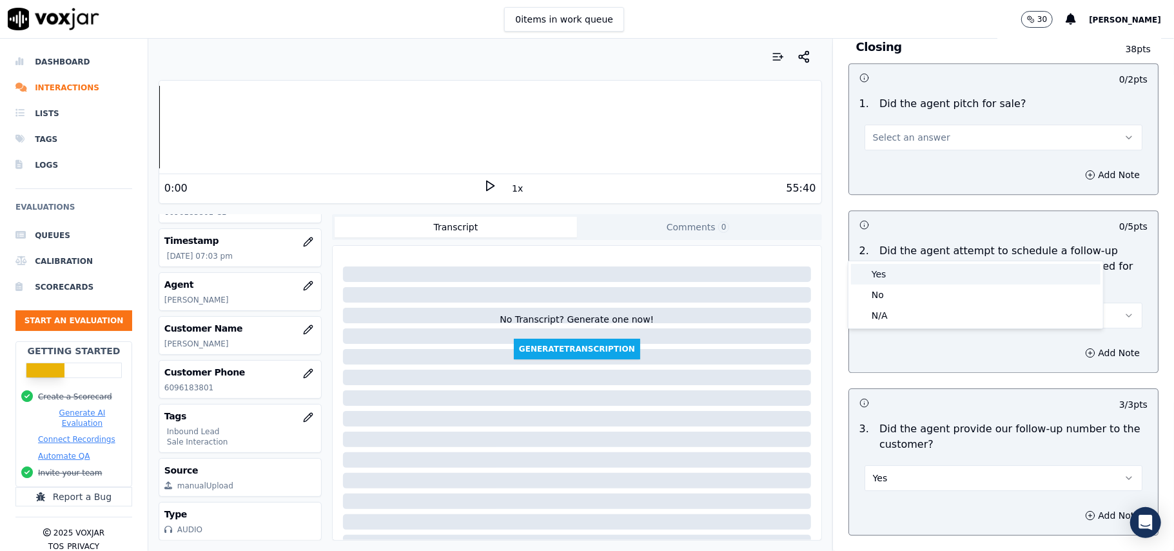
click at [911, 271] on div "Yes" at bounding box center [976, 274] width 250 height 21
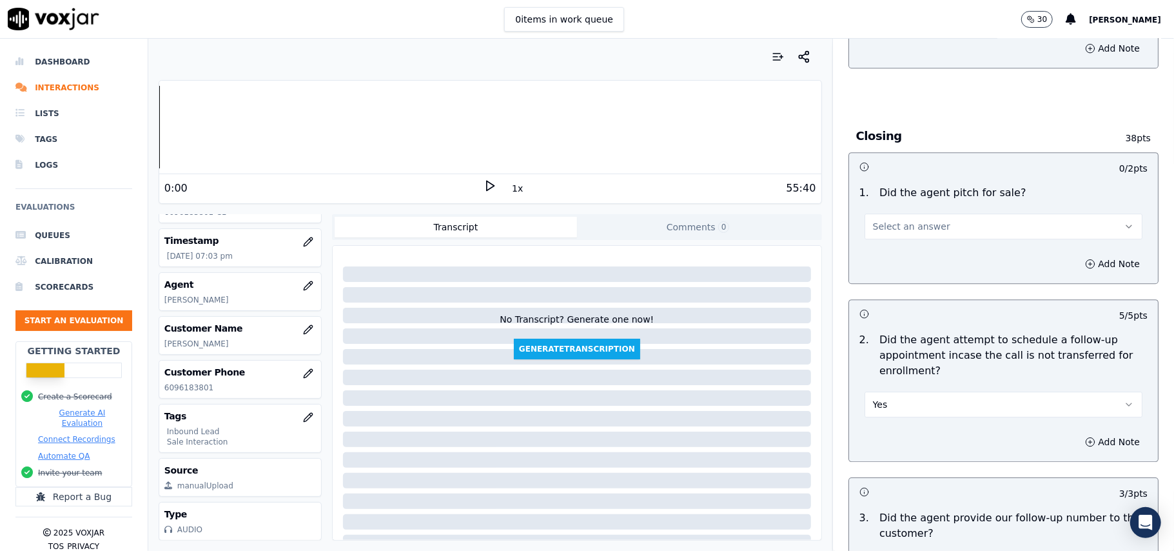
scroll to position [2578, 0]
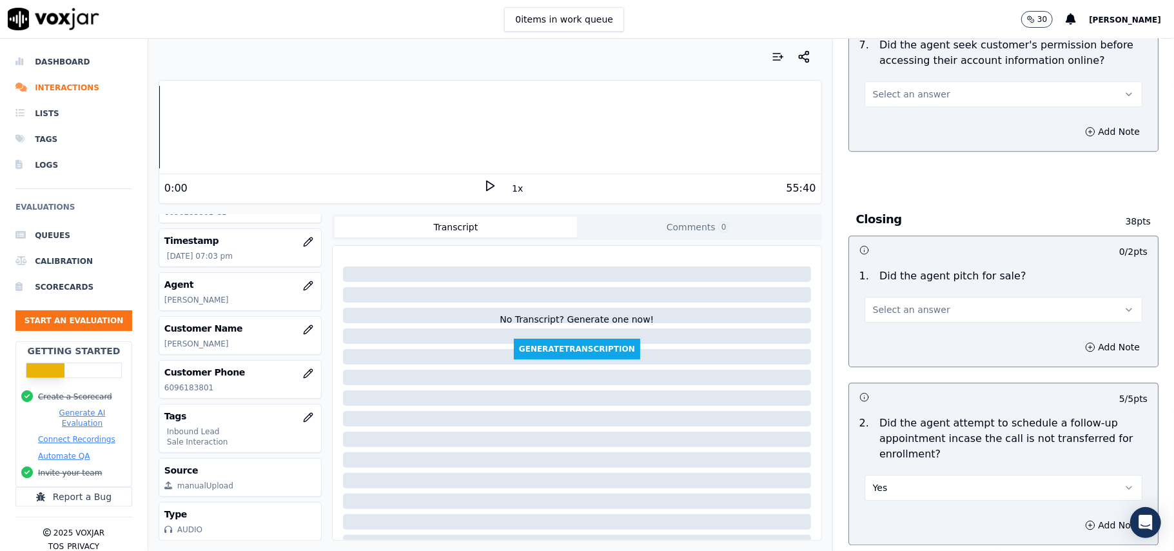
click at [913, 297] on button "Select an answer" at bounding box center [1004, 310] width 278 height 26
click at [899, 269] on div "Yes" at bounding box center [976, 267] width 250 height 21
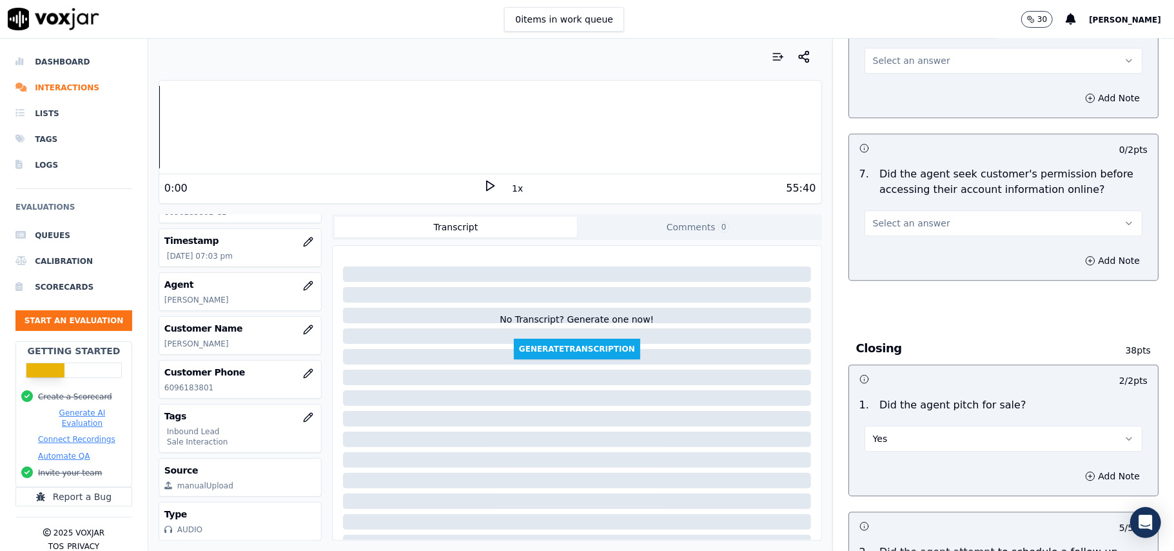
scroll to position [2320, 0]
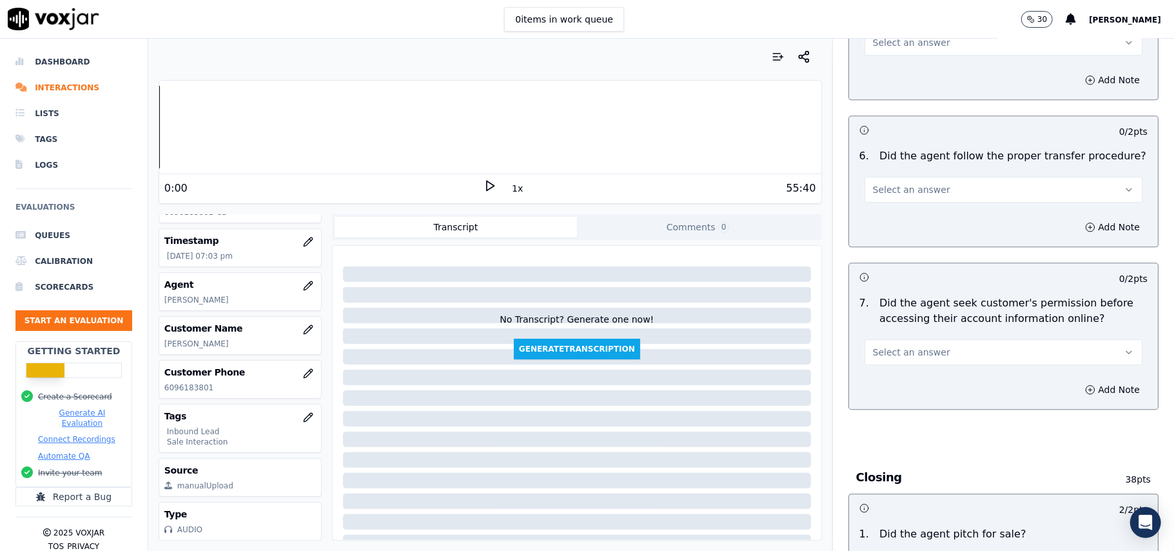
click at [904, 346] on span "Select an answer" at bounding box center [911, 352] width 77 height 13
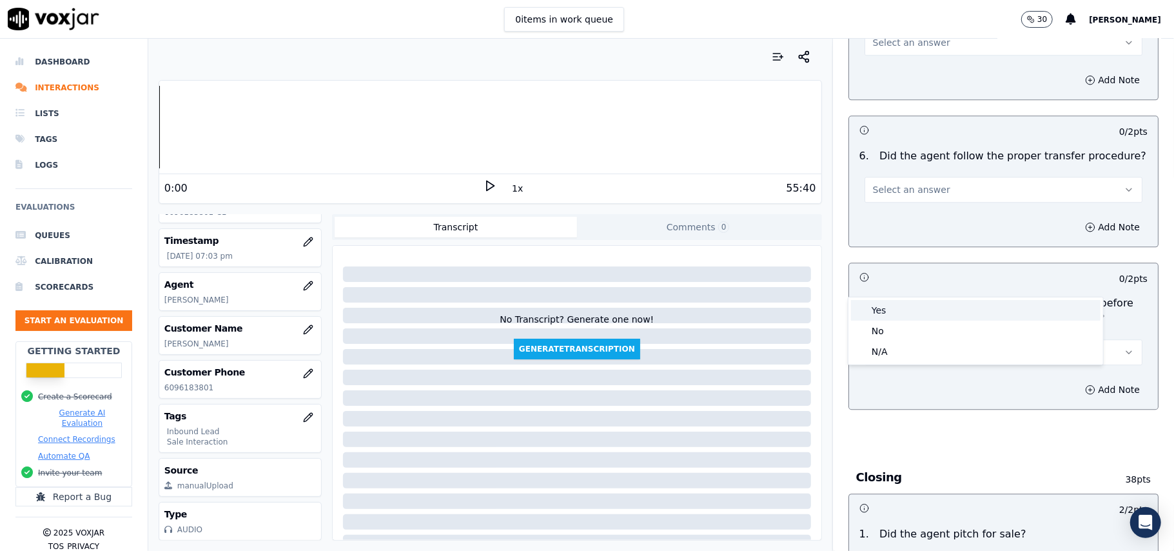
click at [886, 313] on div "Yes" at bounding box center [976, 310] width 250 height 21
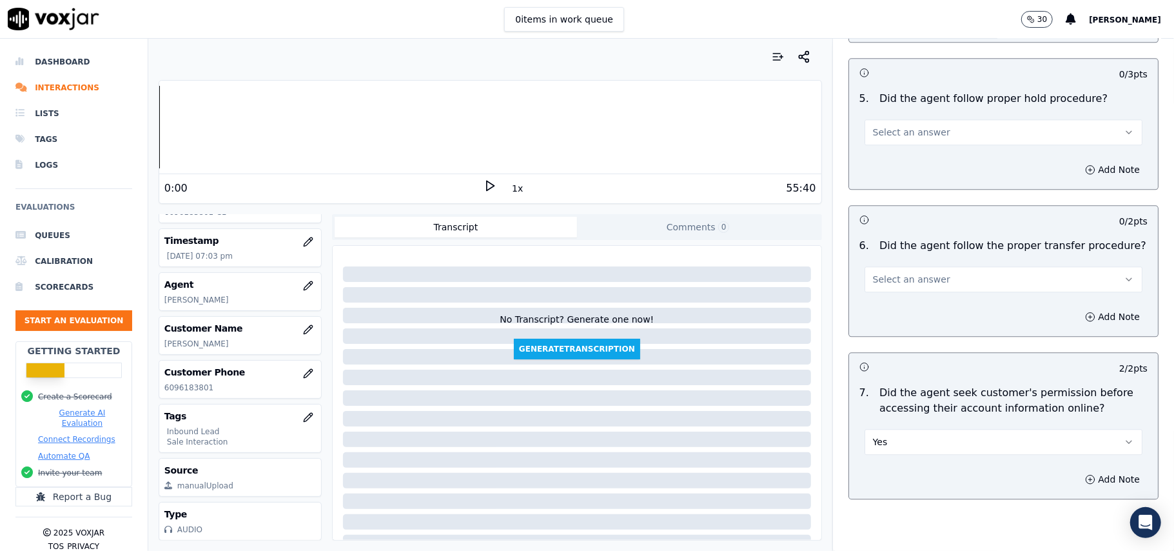
scroll to position [2148, 0]
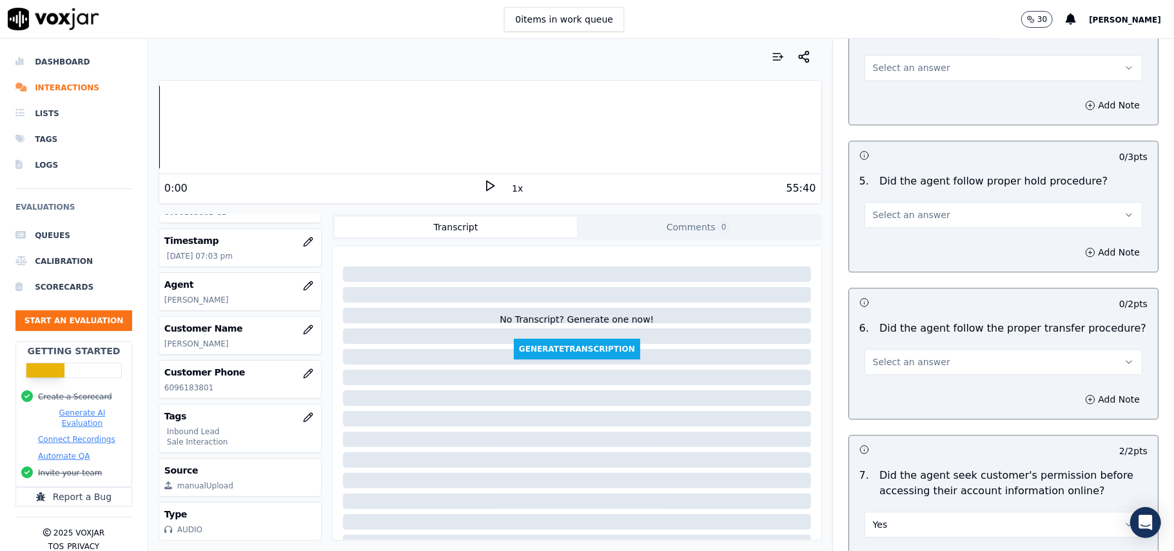
click at [898, 355] on span "Select an answer" at bounding box center [911, 361] width 77 height 13
click at [898, 321] on div "Yes" at bounding box center [976, 319] width 250 height 21
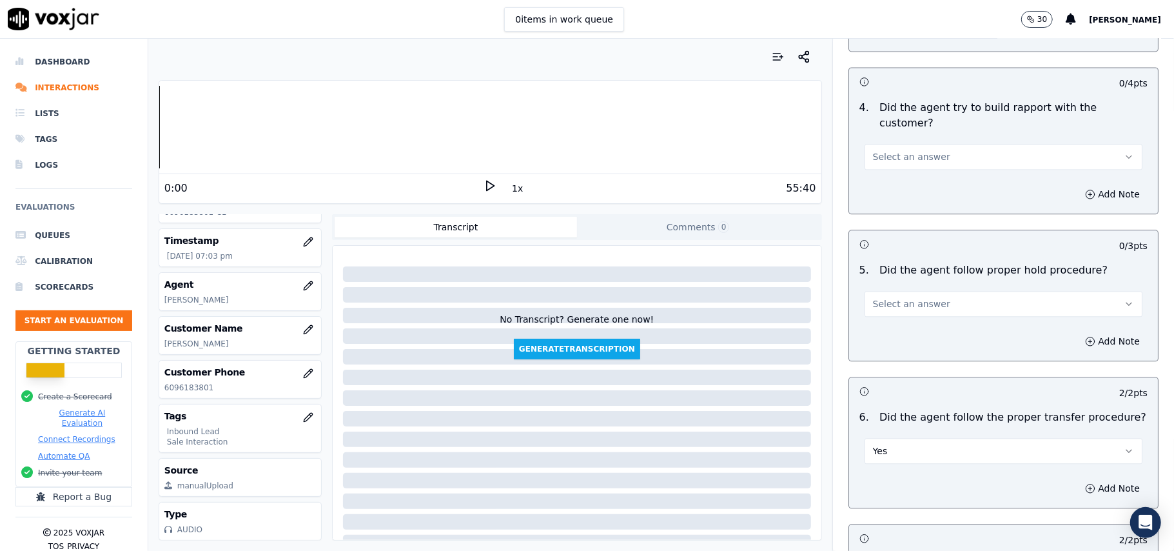
scroll to position [1976, 0]
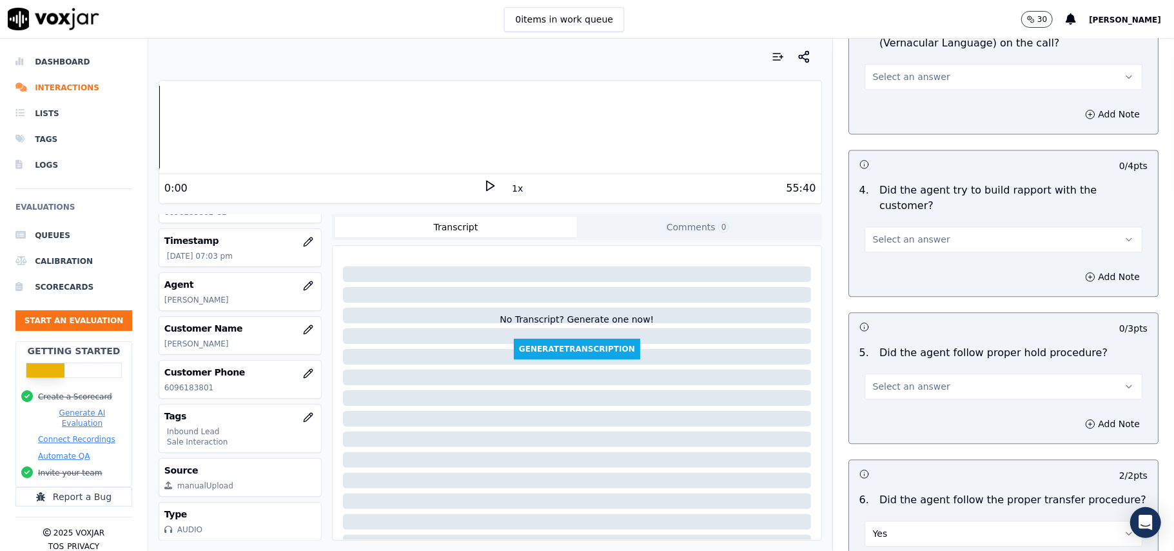
click at [900, 380] on span "Select an answer" at bounding box center [911, 386] width 77 height 13
click at [882, 342] on div "Yes" at bounding box center [976, 343] width 250 height 21
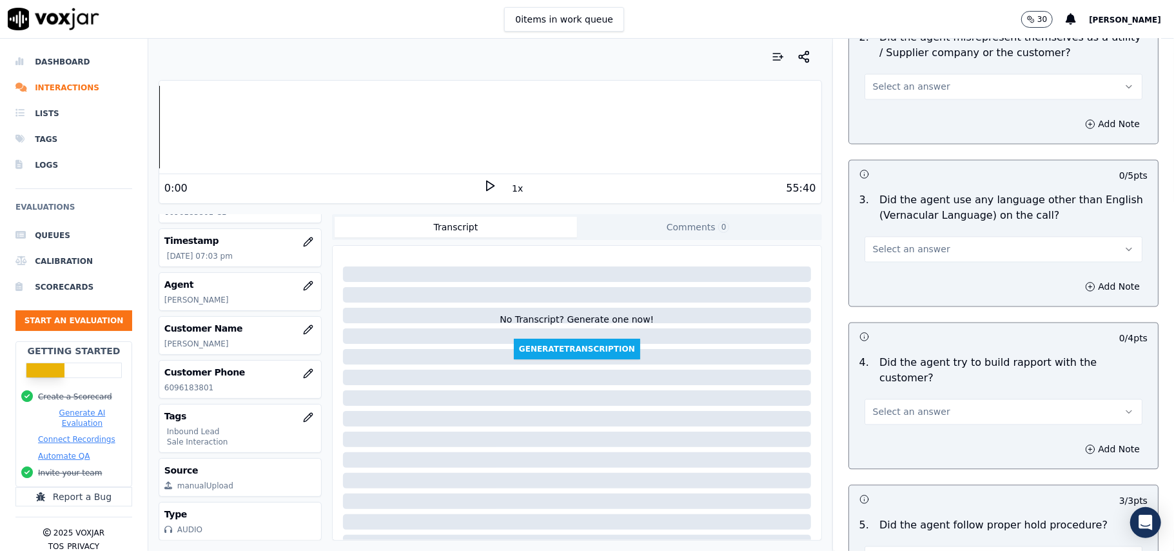
click at [898, 405] on span "Select an answer" at bounding box center [911, 411] width 77 height 13
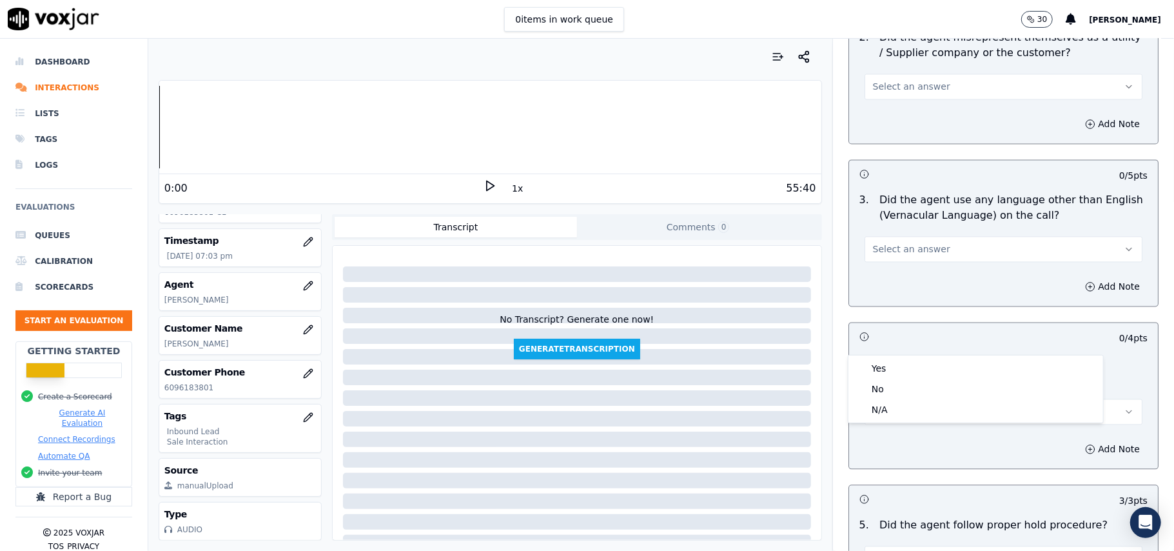
click at [898, 357] on div "Yes No N/A" at bounding box center [976, 388] width 255 height 67
click at [881, 362] on div "Yes" at bounding box center [976, 368] width 250 height 21
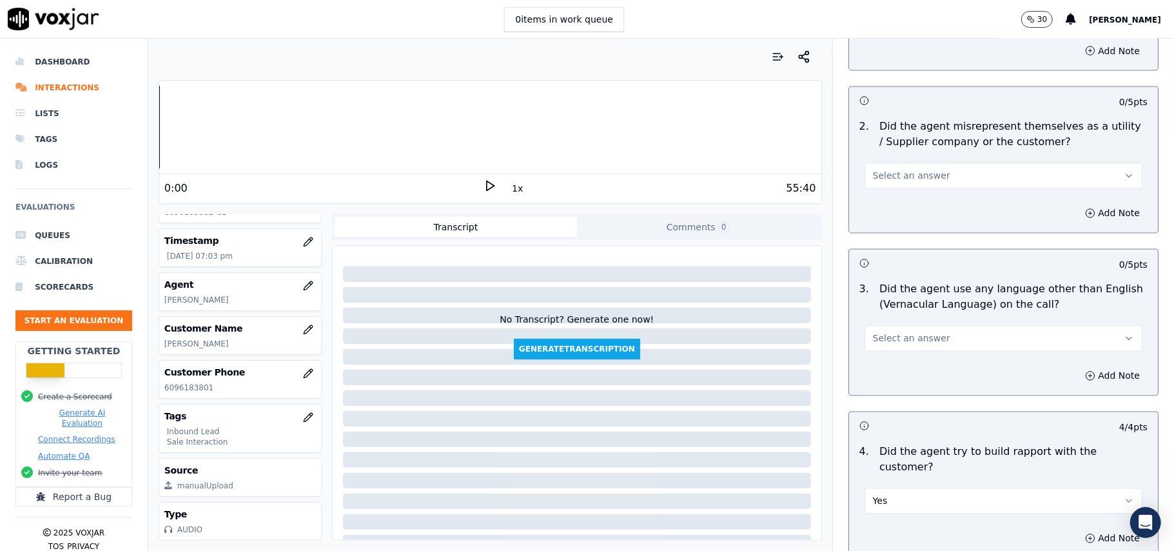
scroll to position [1632, 0]
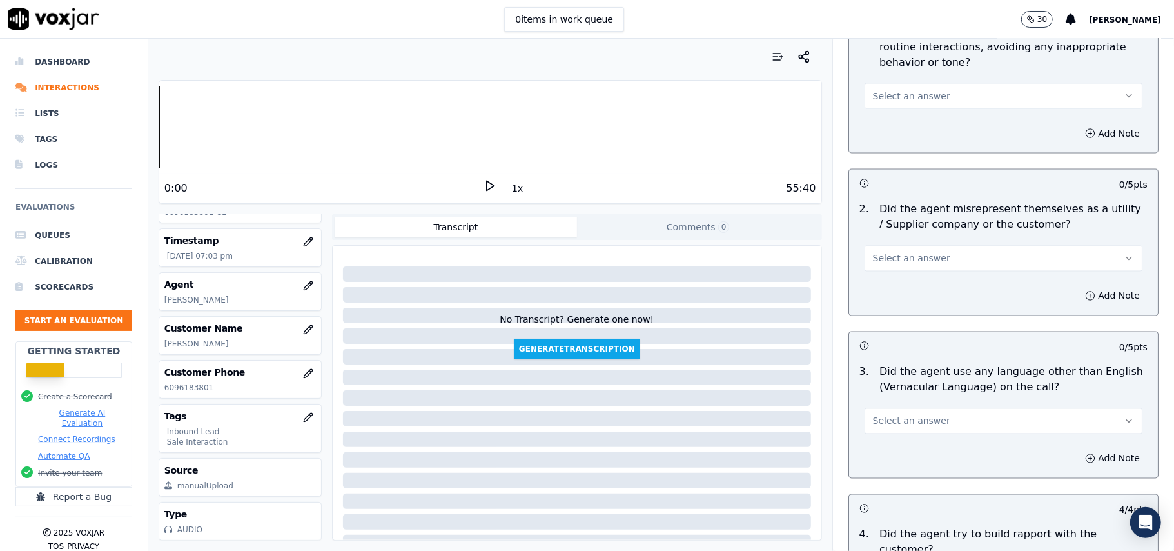
click at [894, 415] on span "Select an answer" at bounding box center [911, 421] width 77 height 13
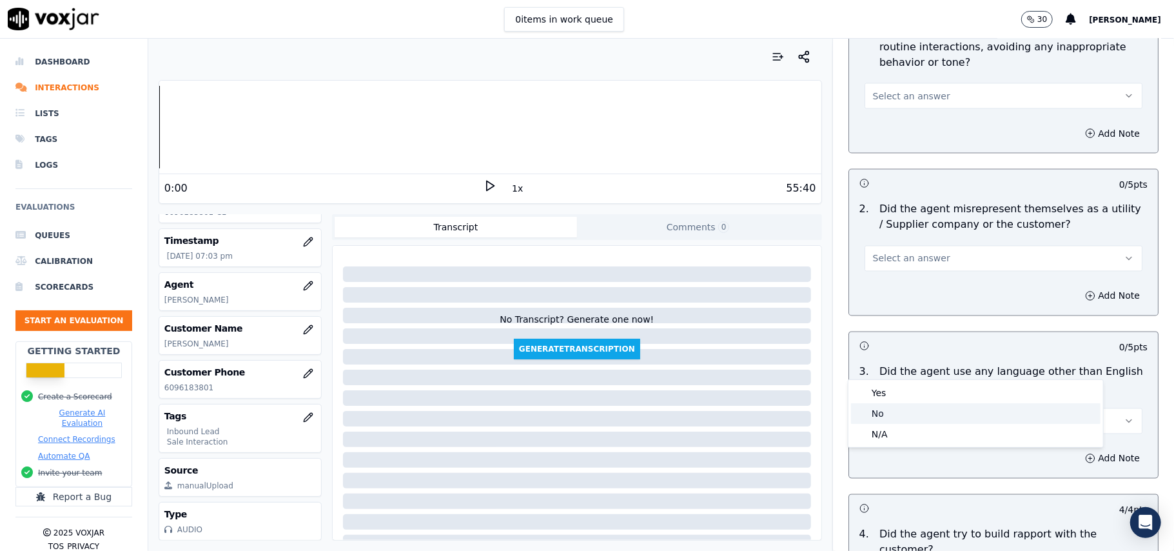
click at [886, 406] on div "No" at bounding box center [976, 413] width 250 height 21
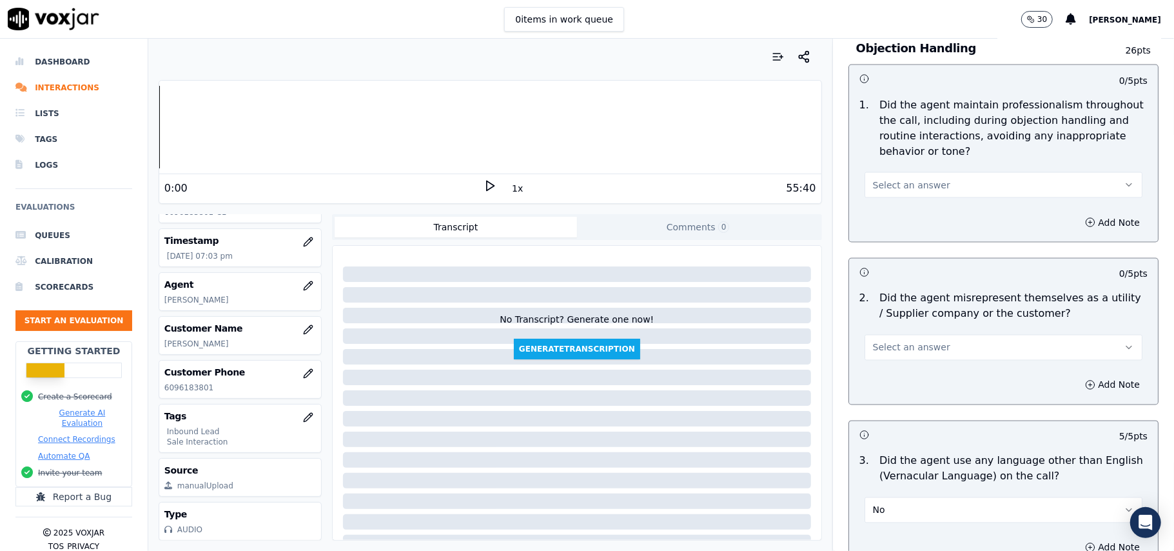
scroll to position [1460, 0]
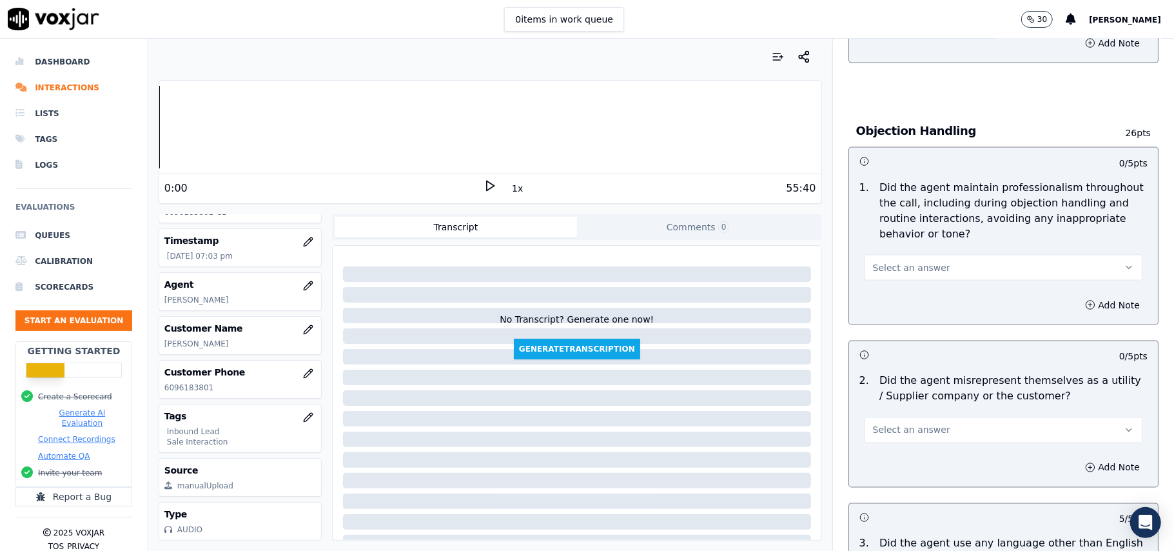
click at [891, 424] on span "Select an answer" at bounding box center [911, 430] width 77 height 13
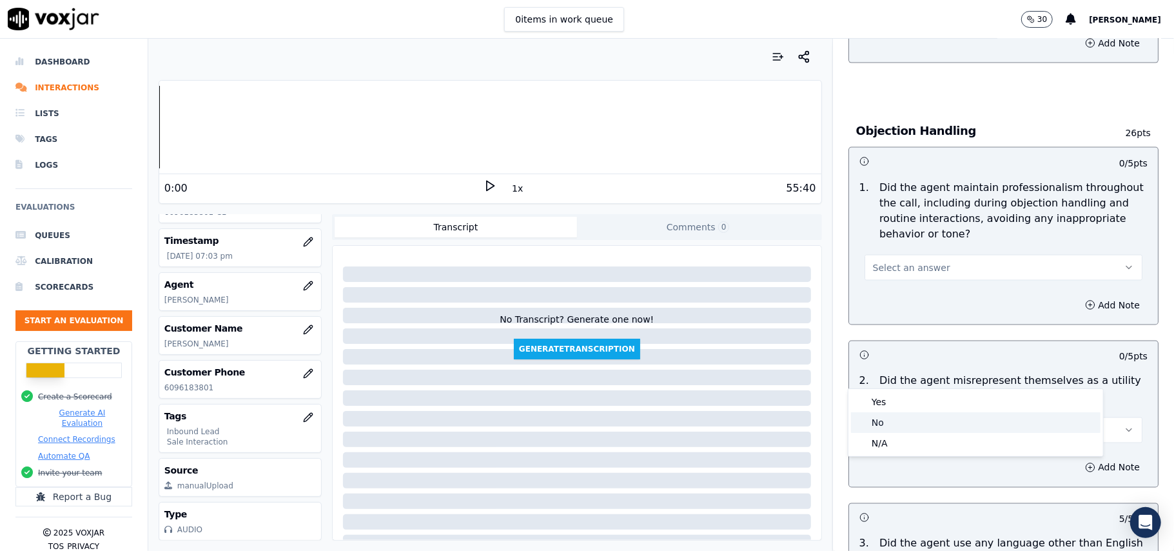
click at [885, 423] on div "No" at bounding box center [976, 422] width 250 height 21
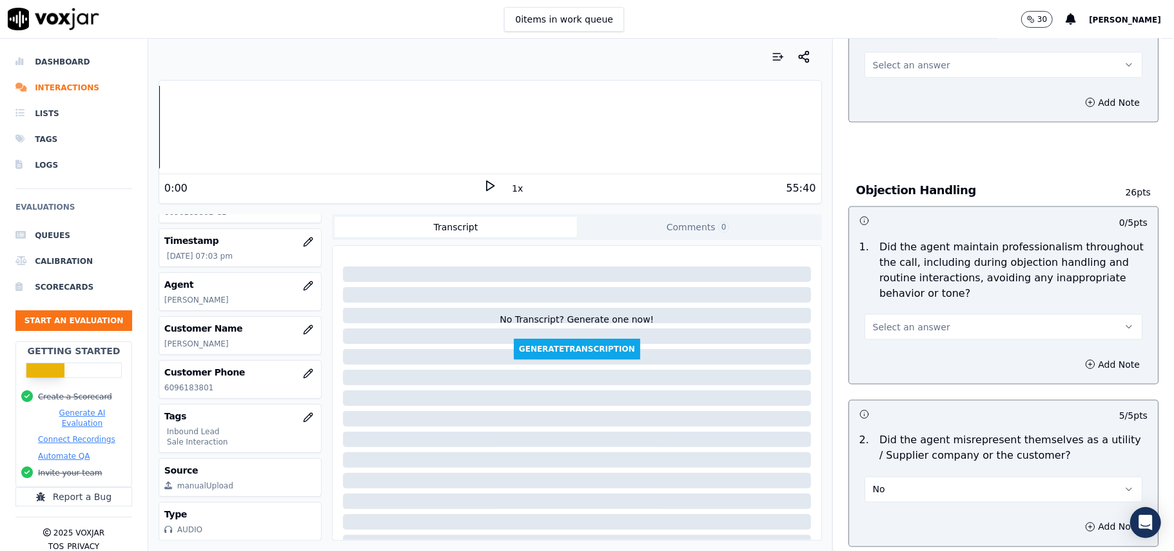
scroll to position [1374, 0]
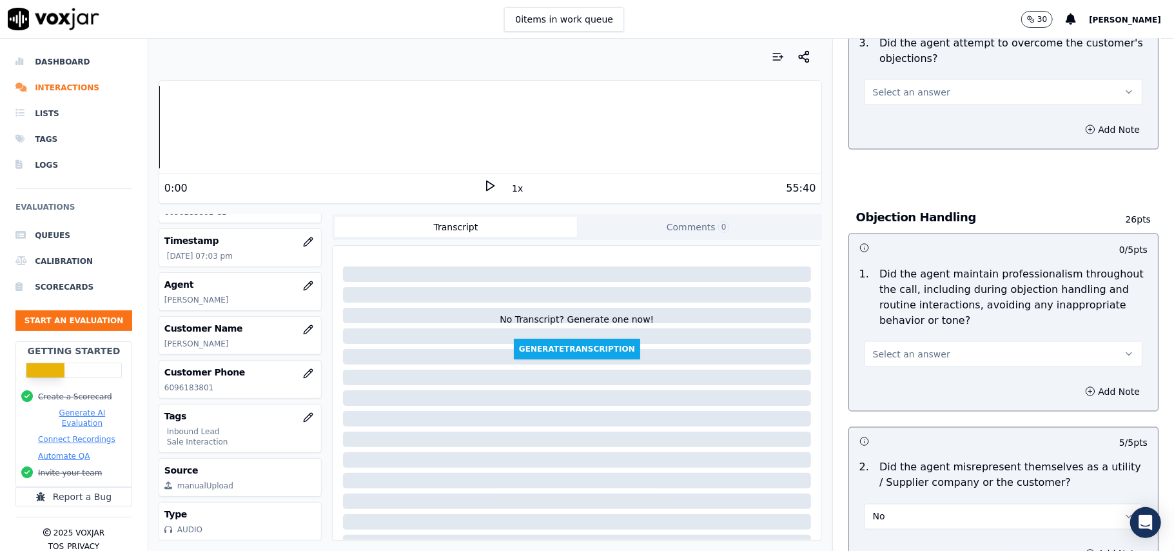
click at [891, 348] on span "Select an answer" at bounding box center [911, 354] width 77 height 13
click at [891, 324] on div "Yes" at bounding box center [976, 324] width 250 height 21
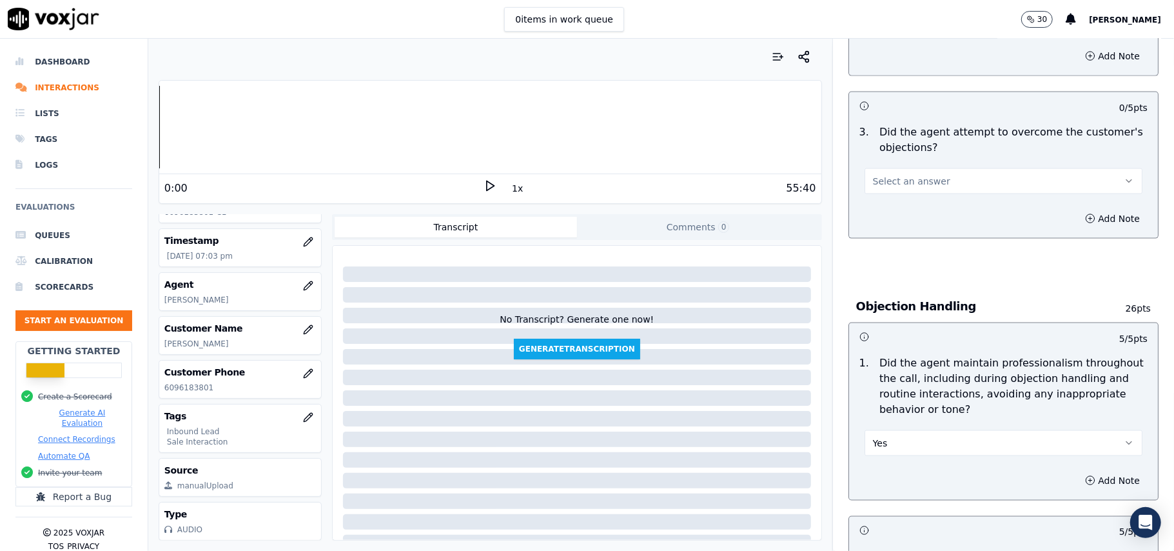
scroll to position [1202, 0]
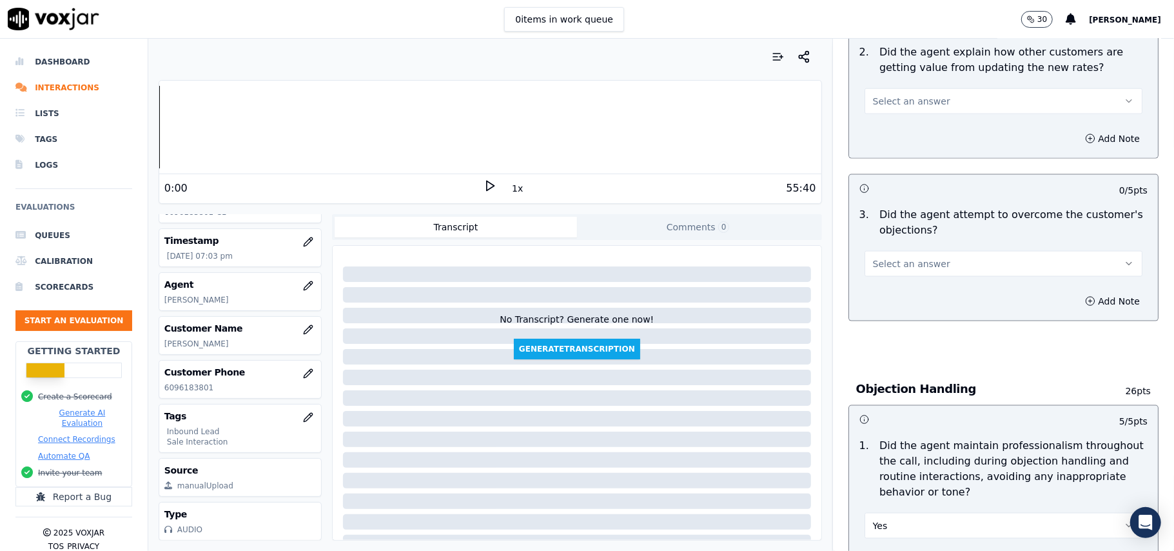
click at [903, 251] on button "Select an answer" at bounding box center [1004, 264] width 278 height 26
click at [898, 232] on div "Yes" at bounding box center [976, 234] width 250 height 21
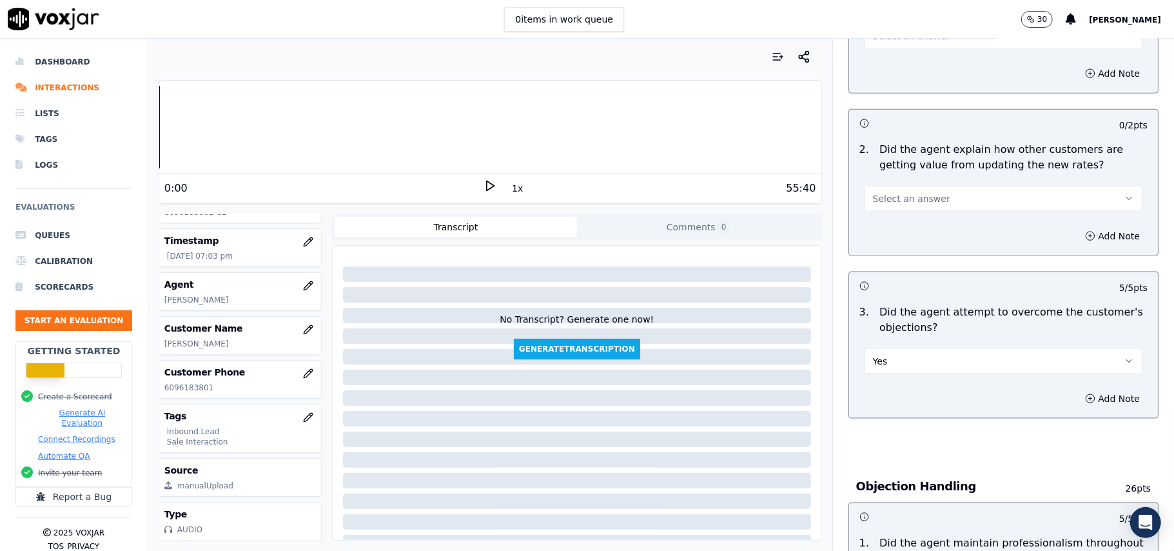
scroll to position [944, 0]
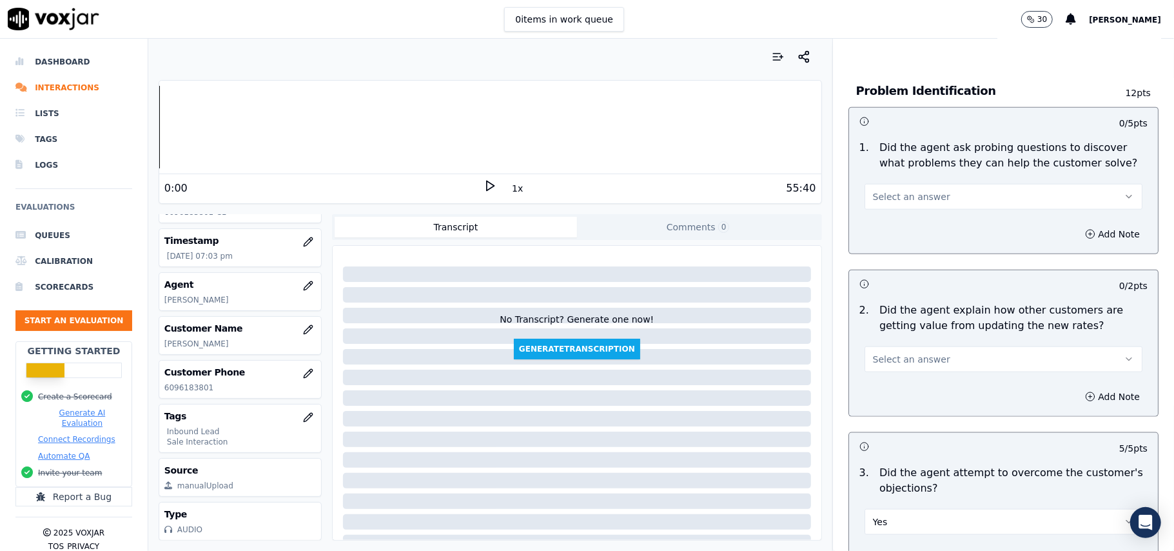
click at [893, 346] on button "Select an answer" at bounding box center [1004, 359] width 278 height 26
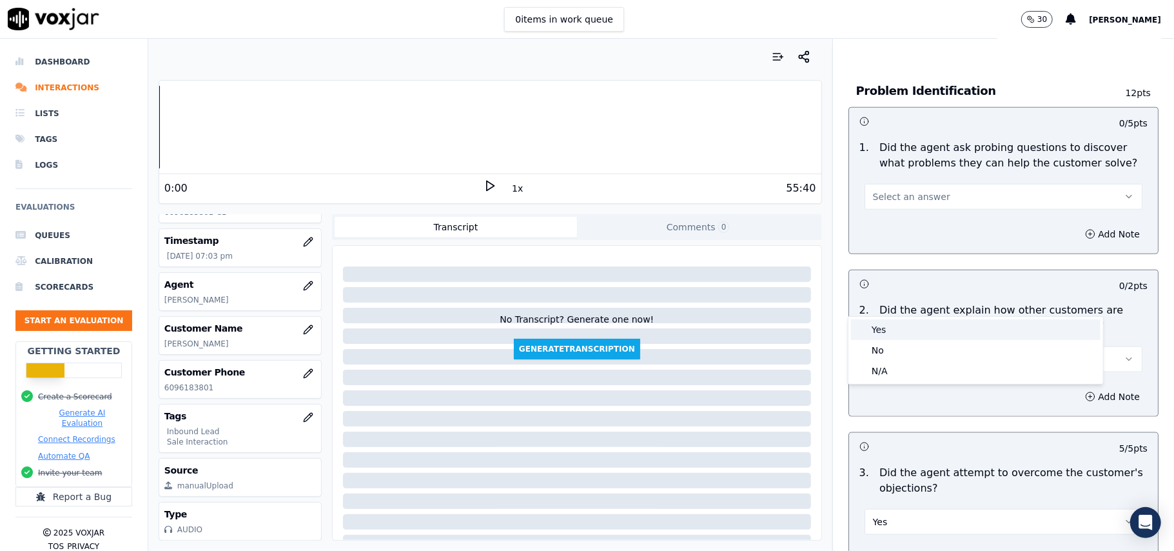
click at [893, 332] on div "Yes" at bounding box center [976, 329] width 250 height 21
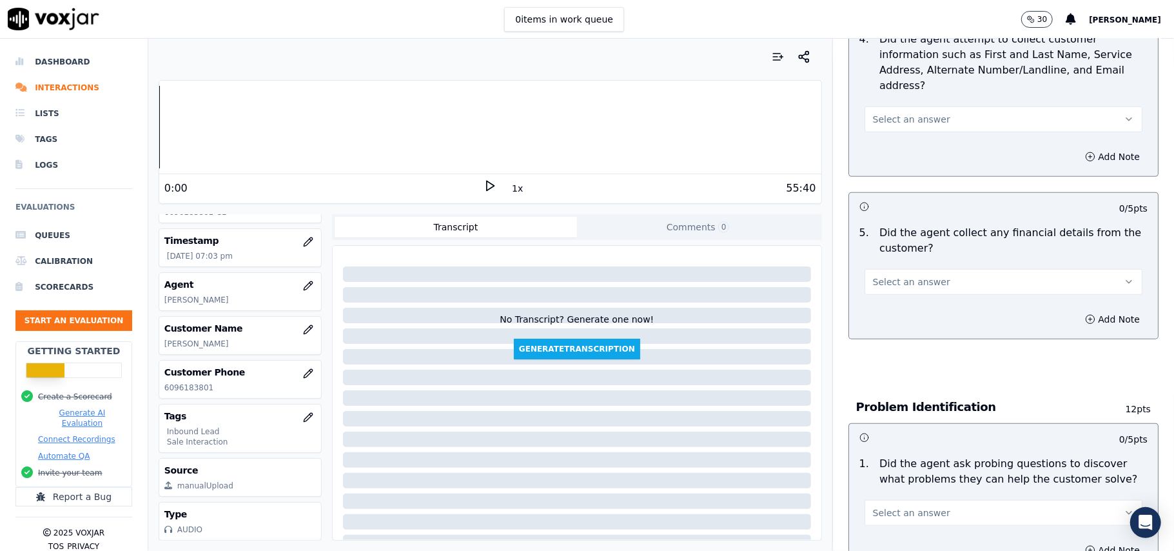
scroll to position [600, 0]
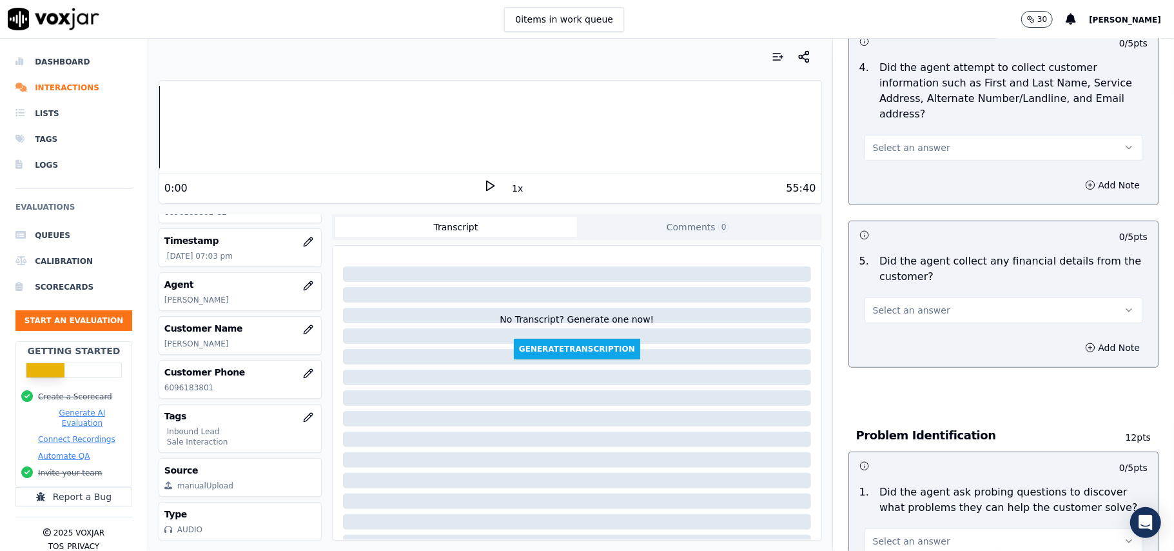
click at [878, 528] on button "Select an answer" at bounding box center [1004, 541] width 278 height 26
click at [909, 413] on div "Yes" at bounding box center [976, 411] width 250 height 21
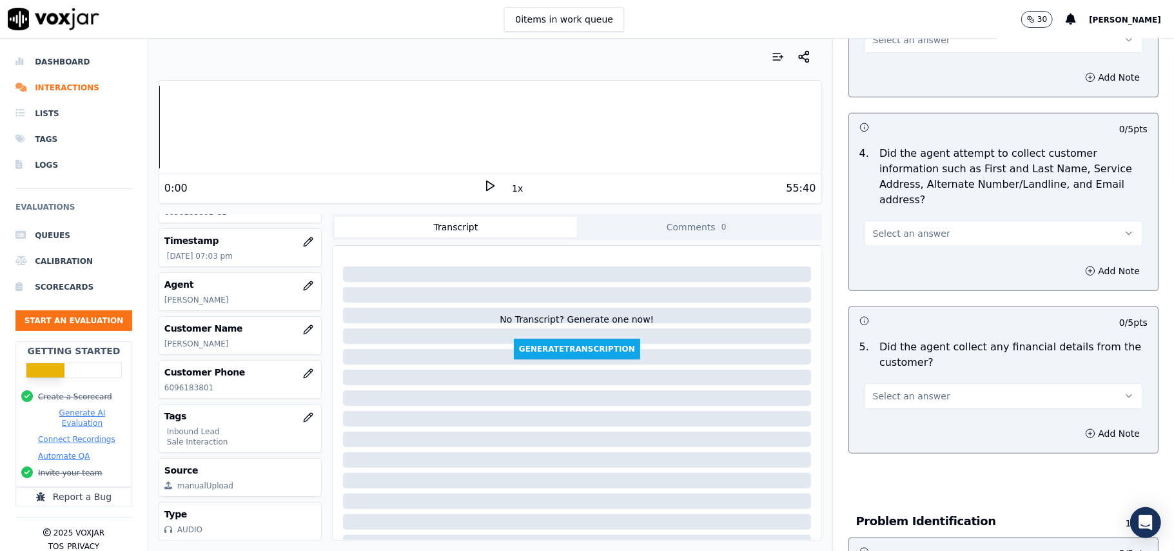
click at [921, 390] on span "Select an answer" at bounding box center [911, 396] width 77 height 13
click at [904, 365] on div "Yes" at bounding box center [976, 365] width 250 height 21
click at [916, 383] on button "Yes" at bounding box center [1004, 396] width 278 height 26
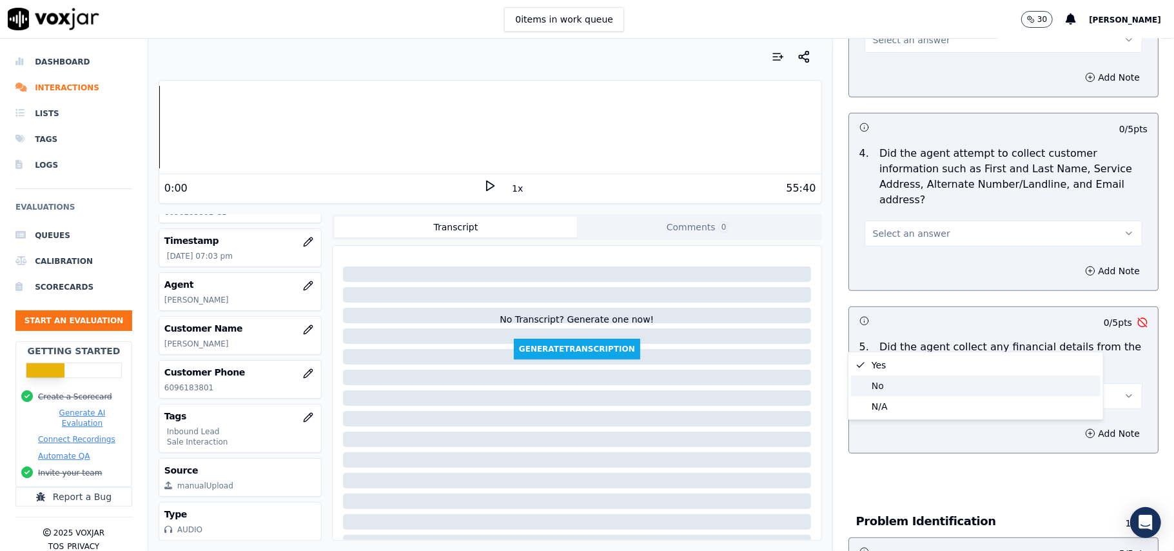
click at [876, 386] on div "No" at bounding box center [976, 385] width 250 height 21
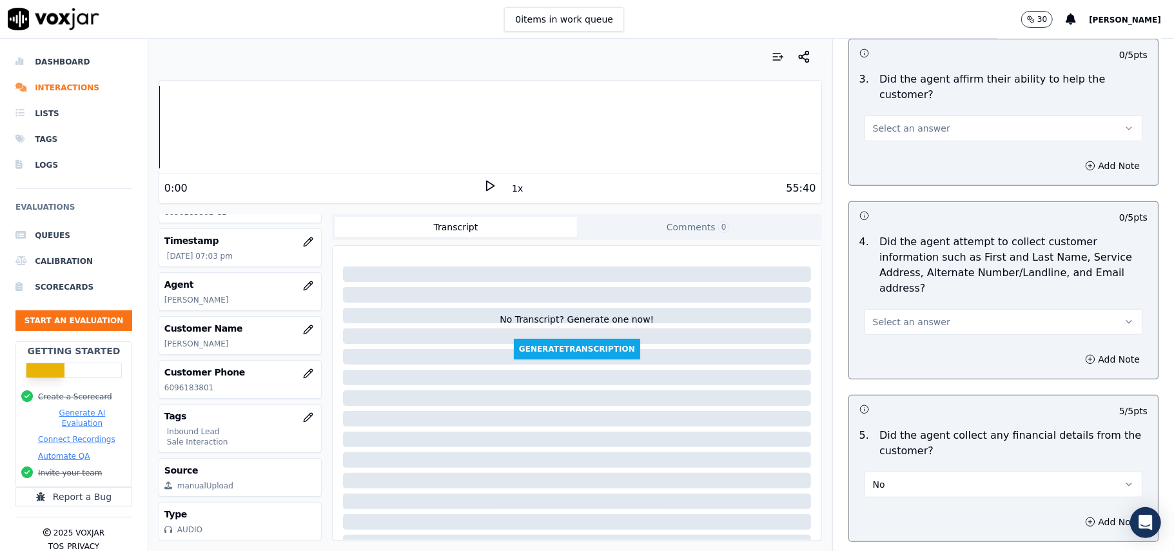
scroll to position [342, 0]
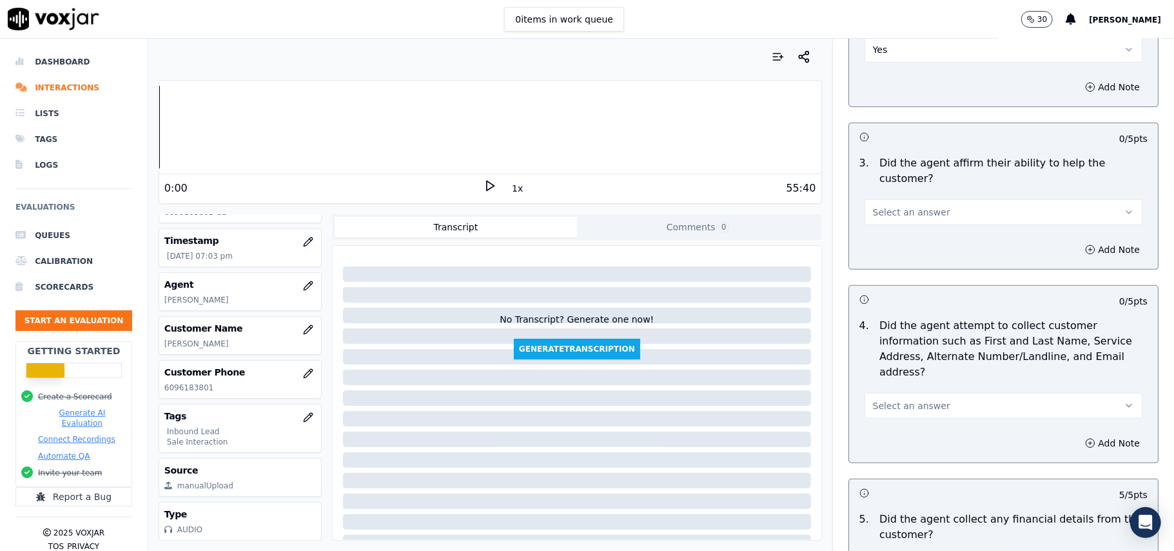
click at [884, 393] on button "Select an answer" at bounding box center [1004, 406] width 278 height 26
click at [886, 371] on div "Yes" at bounding box center [976, 374] width 250 height 21
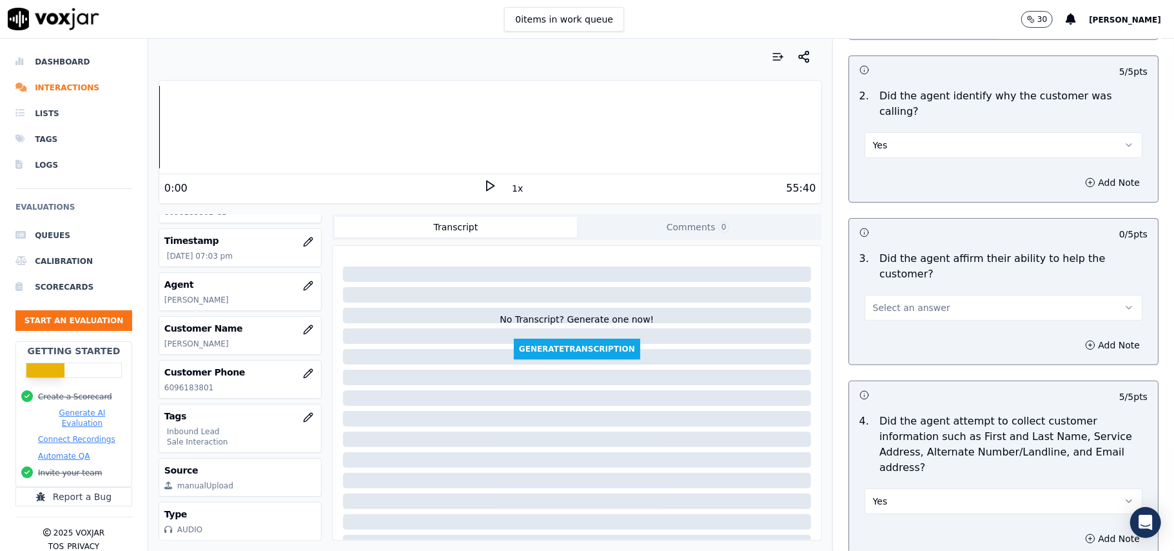
scroll to position [170, 0]
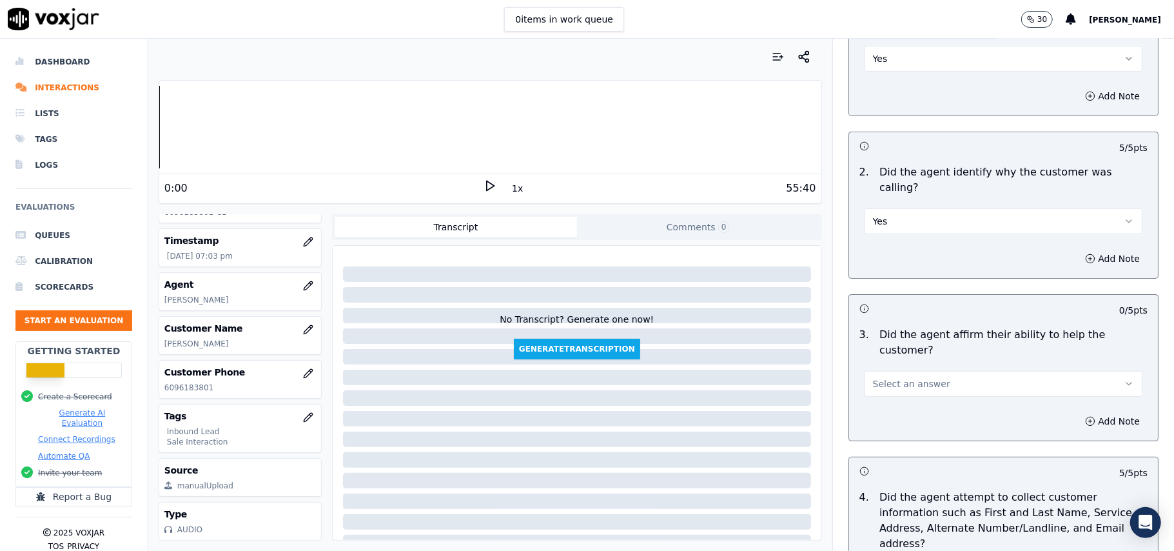
click at [911, 377] on span "Select an answer" at bounding box center [911, 383] width 77 height 13
click at [924, 361] on div "Yes" at bounding box center [976, 367] width 250 height 21
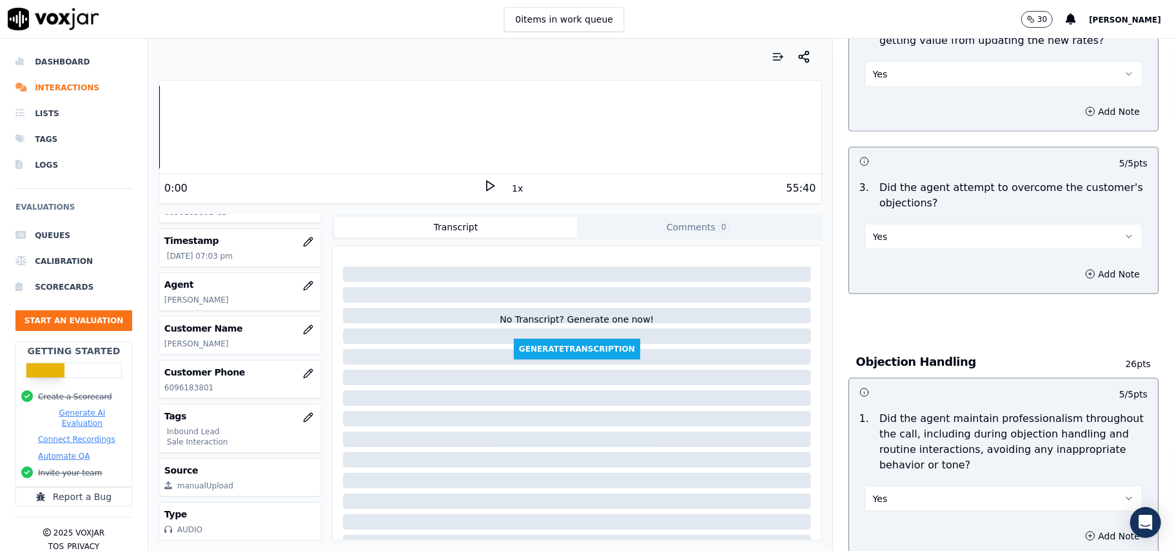
scroll to position [3610, 0]
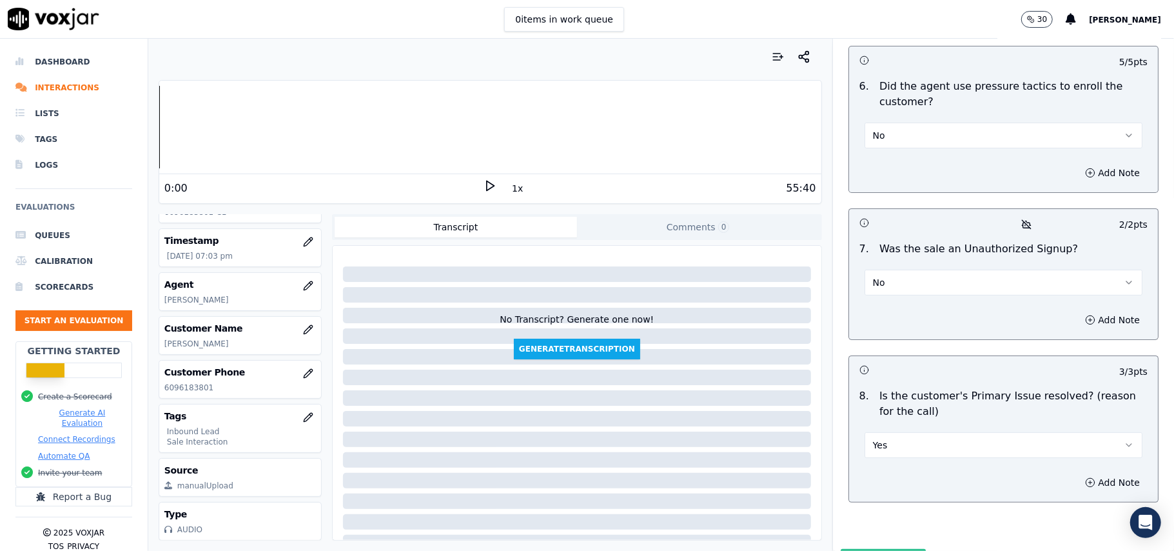
click at [844, 549] on button "Submit Scores" at bounding box center [884, 560] width 86 height 23
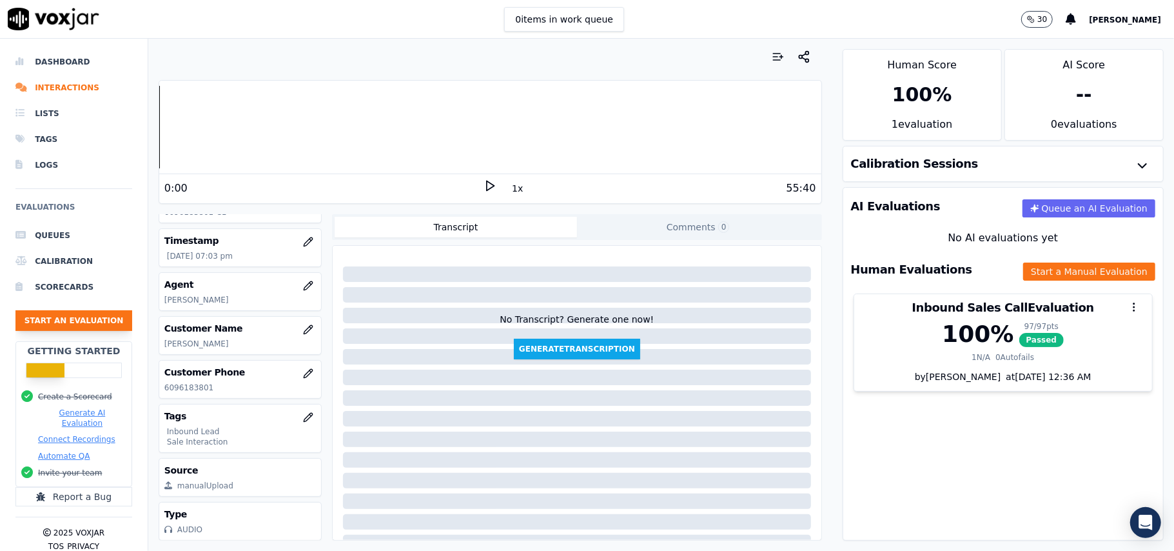
click at [31, 318] on button "Start an Evaluation" at bounding box center [73, 320] width 117 height 21
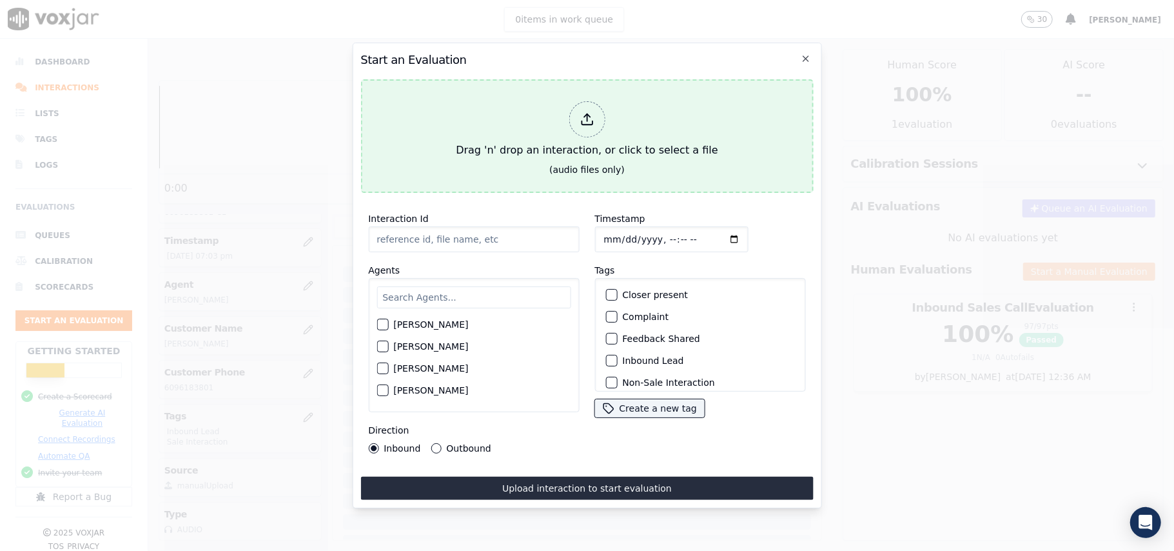
click at [571, 117] on div at bounding box center [587, 119] width 36 height 36
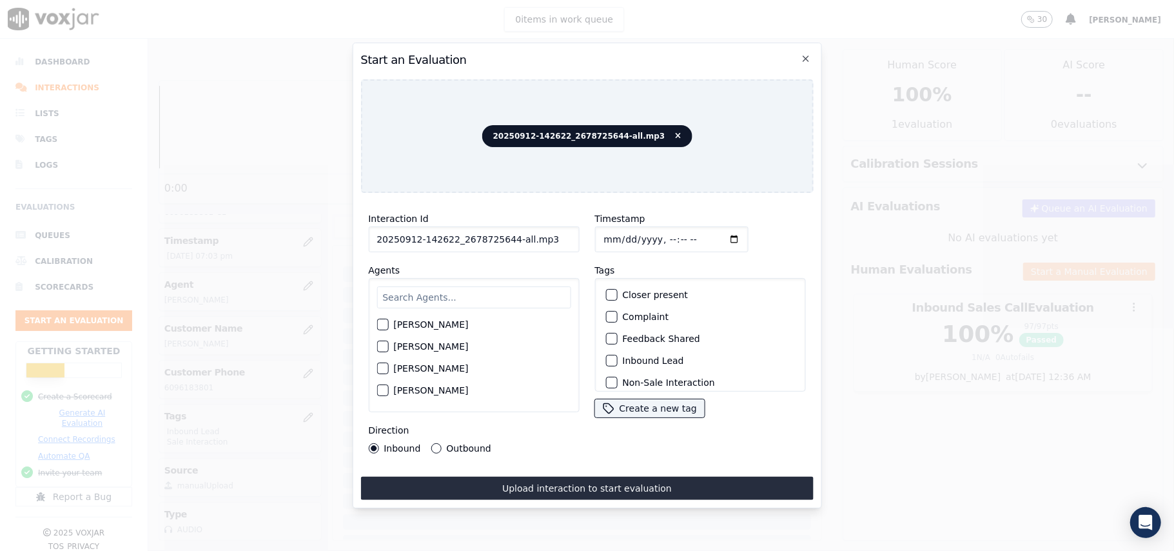
drag, startPoint x: 546, startPoint y: 232, endPoint x: 516, endPoint y: 240, distance: 30.7
click at [506, 238] on input "20250912-142622_2678725644-all.mp3" at bounding box center [473, 239] width 211 height 26
type input "20250912-142622_2678725644-C1"
click at [613, 236] on input "Timestamp" at bounding box center [672, 239] width 154 height 26
type input "[DATE]T19:25"
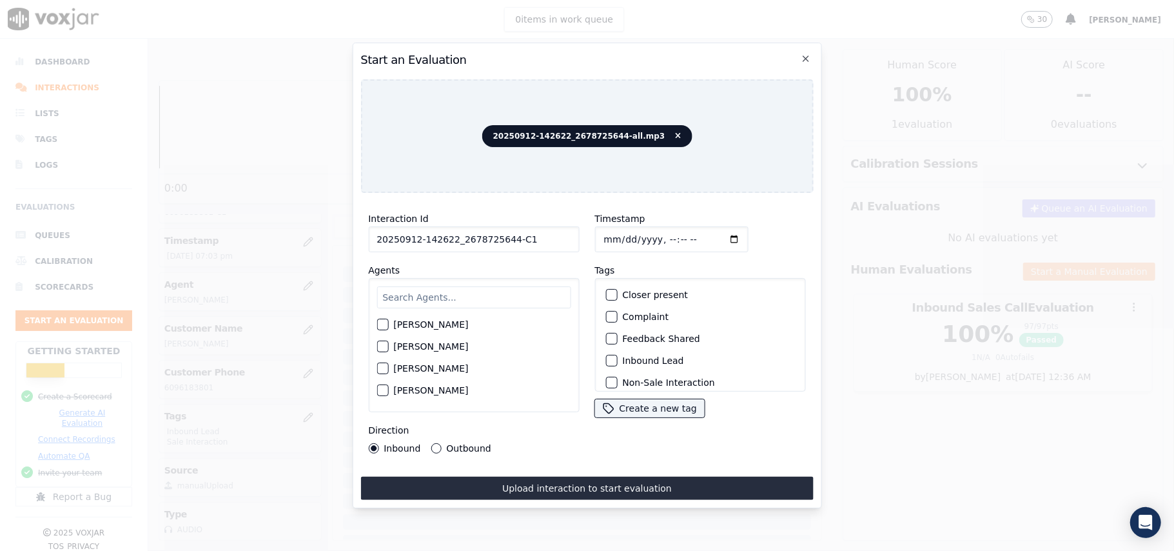
click at [452, 304] on div "[PERSON_NAME] [PERSON_NAME] [PERSON_NAME] [PERSON_NAME] [PERSON_NAME] [PERSON_N…" at bounding box center [473, 345] width 211 height 134
click at [448, 300] on input "text" at bounding box center [474, 297] width 194 height 22
type input "Edwa"
click at [404, 331] on div "[PERSON_NAME]" at bounding box center [474, 328] width 194 height 22
click at [406, 324] on label "[PERSON_NAME]" at bounding box center [430, 328] width 75 height 9
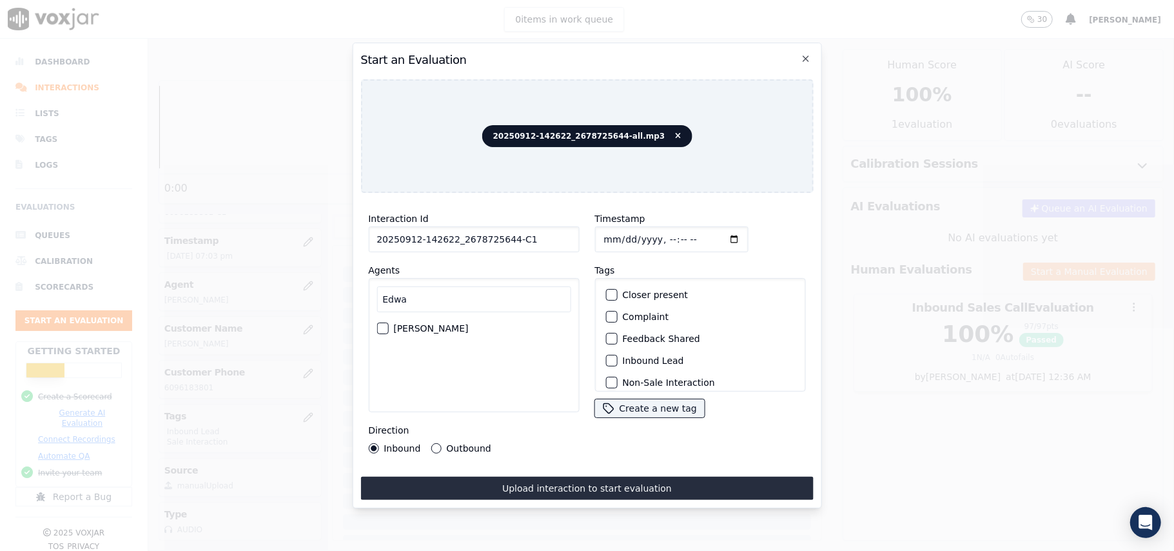
click at [388, 322] on button "[PERSON_NAME]" at bounding box center [383, 328] width 12 height 12
drag, startPoint x: 430, startPoint y: 294, endPoint x: 264, endPoint y: 294, distance: 165.8
click at [264, 550] on div "Start an Evaluation 20250912-142622_2678725644-all.mp3 Interaction Id 20250912-…" at bounding box center [587, 551] width 1174 height 0
type input "Edwa"
click at [401, 324] on label "[PERSON_NAME]" at bounding box center [430, 328] width 75 height 9
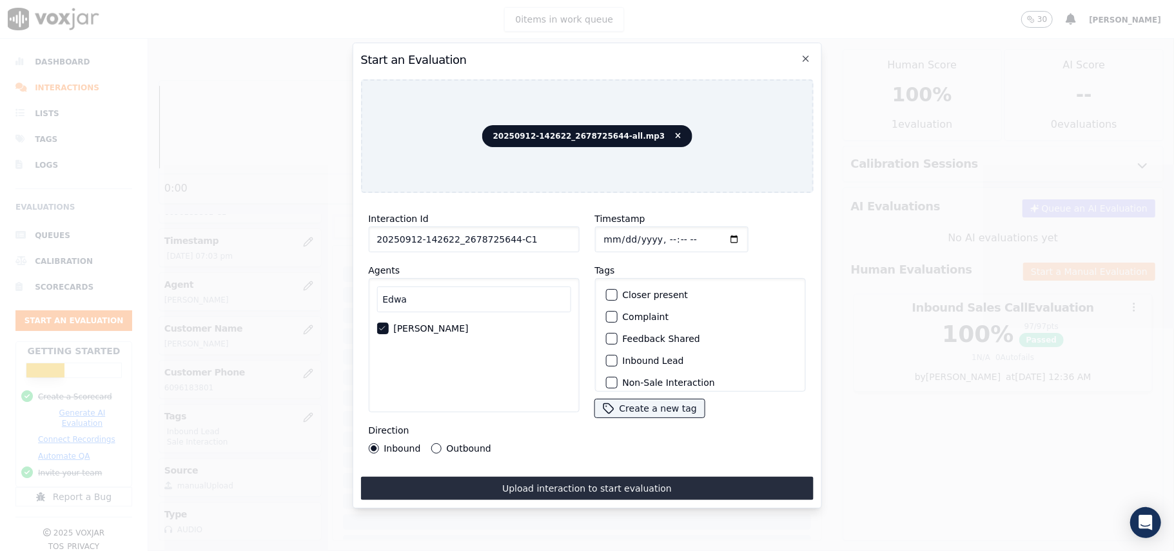
click at [388, 322] on button "[PERSON_NAME]" at bounding box center [383, 328] width 12 height 12
click at [444, 324] on label "[PERSON_NAME]" at bounding box center [430, 328] width 75 height 9
click at [388, 322] on button "[PERSON_NAME]" at bounding box center [383, 328] width 12 height 12
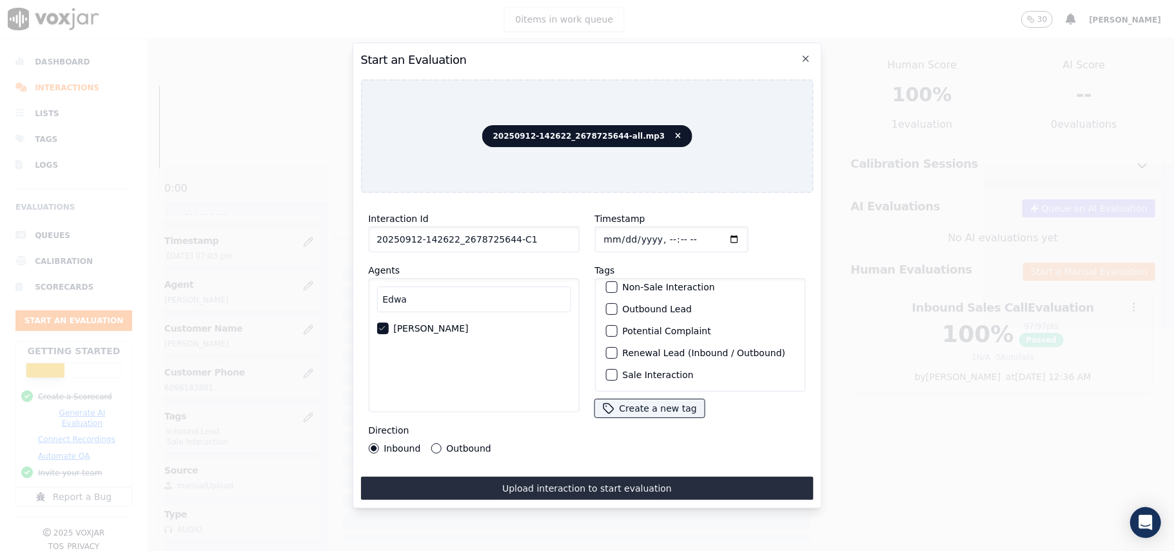
click at [628, 370] on label "Sale Interaction" at bounding box center [657, 374] width 71 height 9
click at [617, 369] on button "Sale Interaction" at bounding box center [612, 375] width 12 height 12
click at [625, 304] on label "Outbound Lead" at bounding box center [657, 308] width 70 height 9
click at [617, 303] on button "Outbound Lead" at bounding box center [612, 309] width 12 height 12
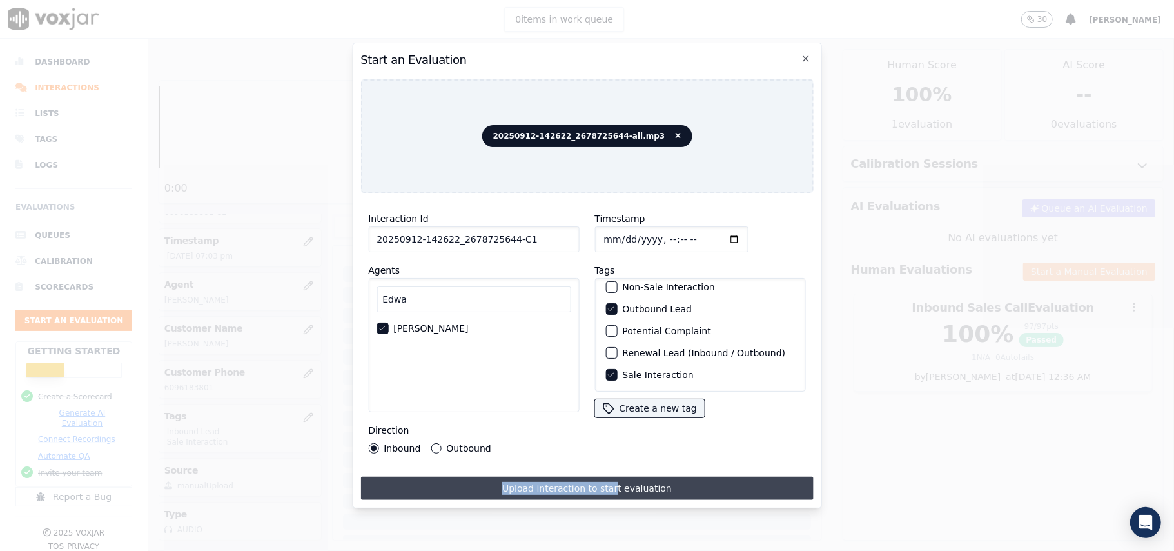
drag, startPoint x: 610, startPoint y: 455, endPoint x: 610, endPoint y: 473, distance: 18.1
click at [610, 473] on div "Interaction Id 20250912-142622_2678725644-C1 Agents [PERSON_NAME] Direction Inb…" at bounding box center [587, 351] width 453 height 297
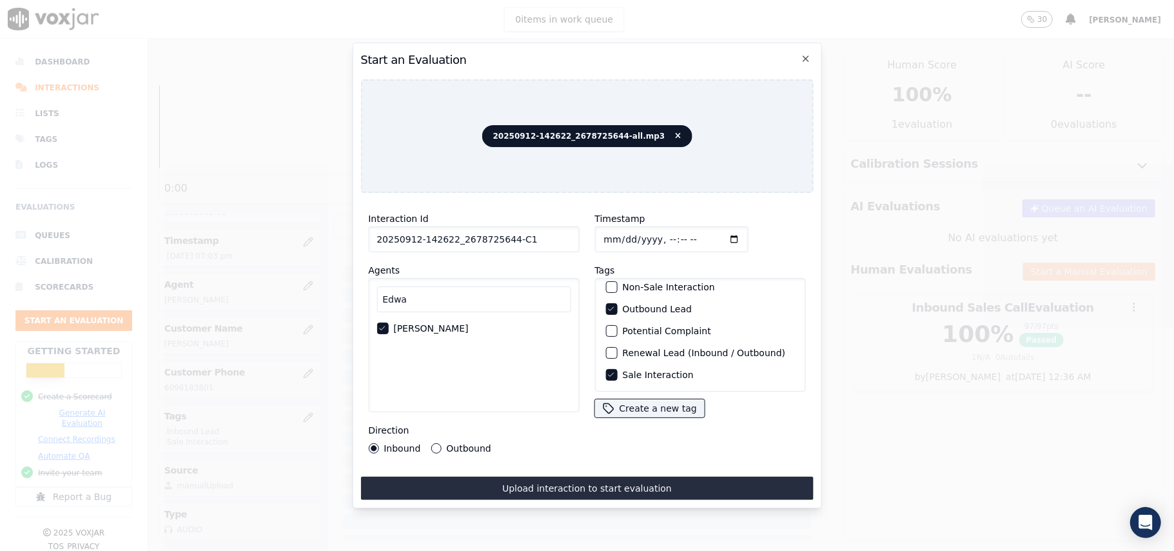
click at [451, 444] on label "Outbound" at bounding box center [468, 448] width 45 height 9
click at [441, 443] on button "Outbound" at bounding box center [436, 448] width 10 height 10
click at [667, 464] on div "Interaction Id 20250912-142622_2678725644-C1 Agents [PERSON_NAME] Direction Inb…" at bounding box center [587, 351] width 453 height 297
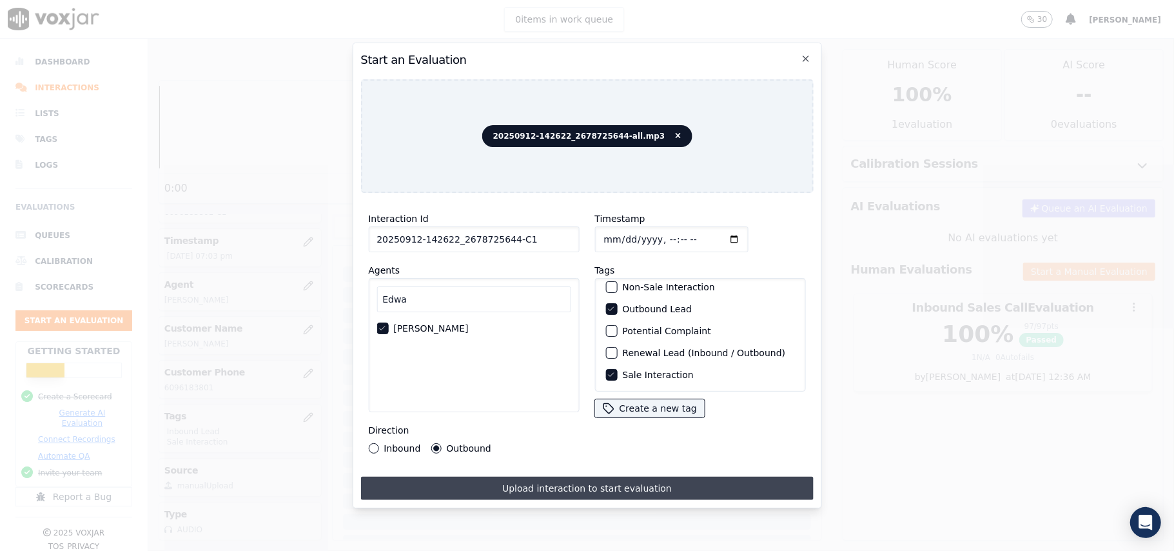
click at [667, 478] on button "Upload interaction to start evaluation" at bounding box center [587, 488] width 453 height 23
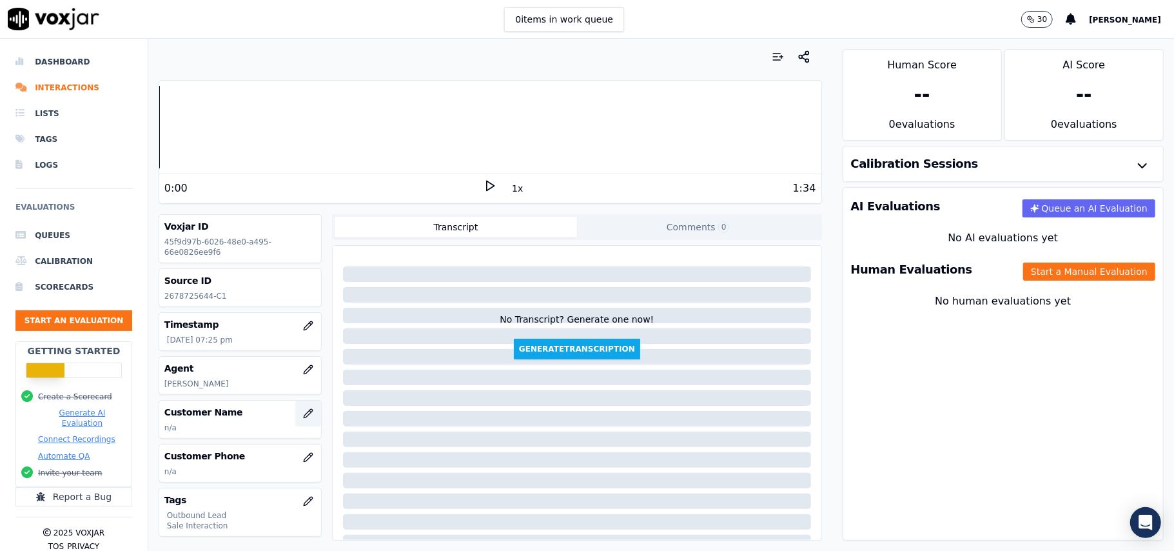
click at [304, 417] on icon "button" at bounding box center [308, 413] width 8 height 8
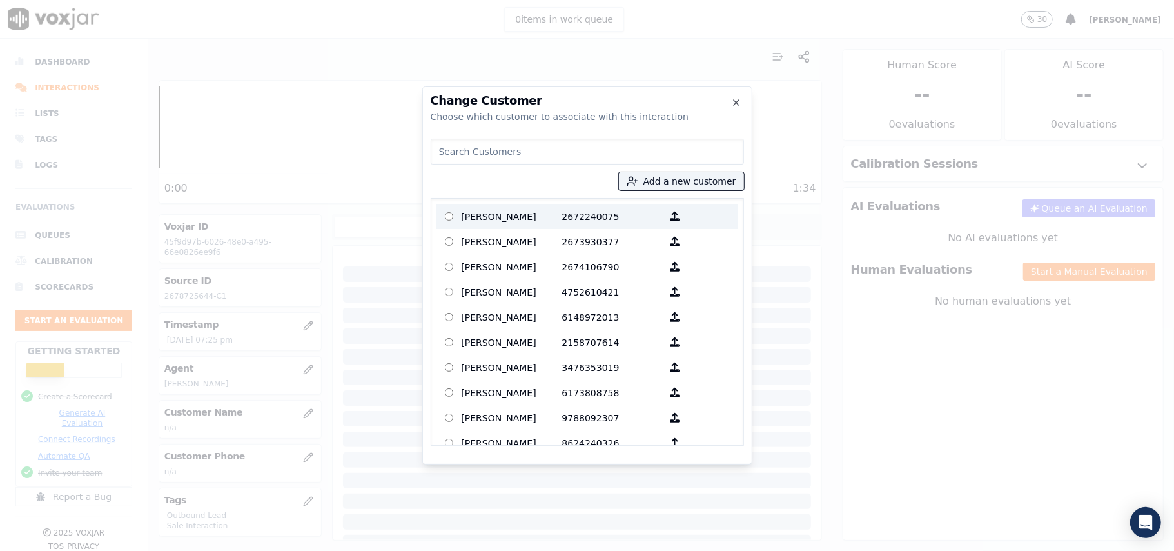
paste input "[PERSON_NAME]"
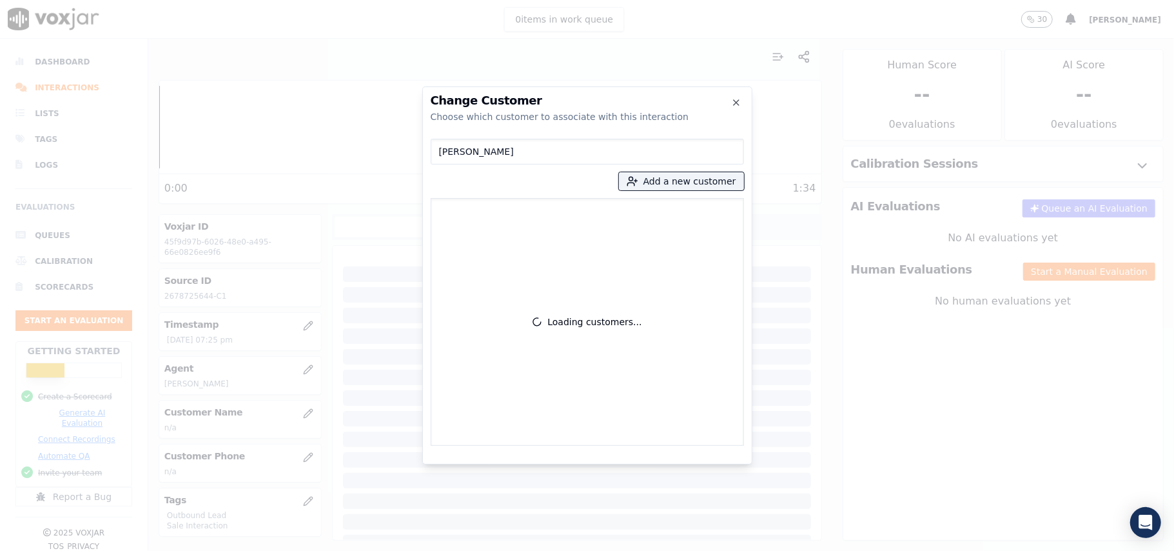
click at [439, 151] on input "[PERSON_NAME]" at bounding box center [587, 152] width 313 height 26
click at [525, 152] on input "[PERSON_NAME]" at bounding box center [587, 152] width 313 height 26
type input "[PERSON_NAME]"
click at [659, 181] on button "Add a new customer" at bounding box center [681, 181] width 125 height 18
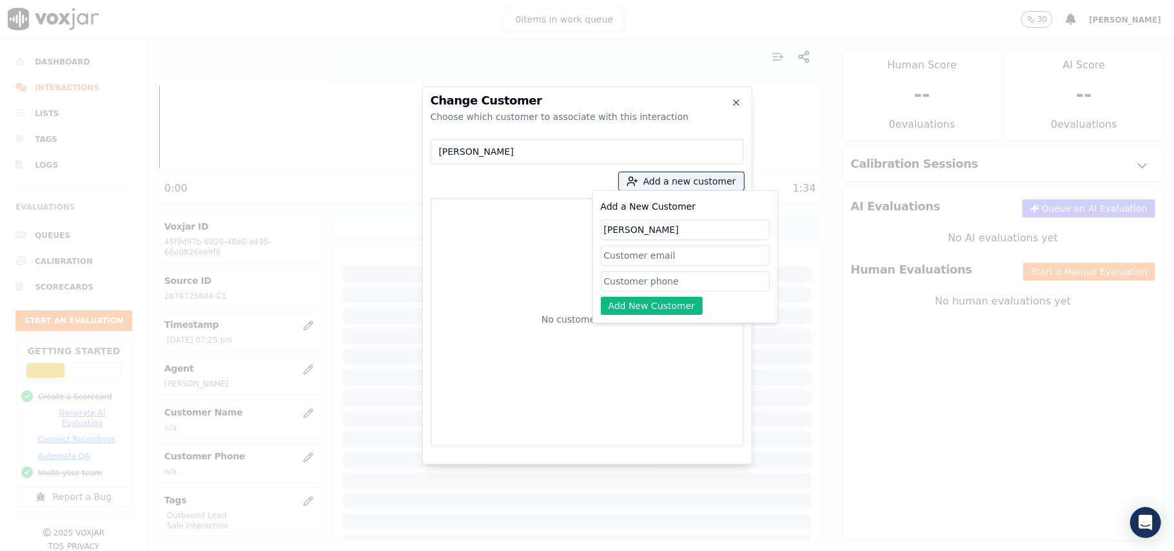
type input "[PERSON_NAME]"
click at [622, 272] on input "Add a New Customer" at bounding box center [685, 281] width 169 height 21
paste input "2675820919 2678725644"
click at [669, 282] on input "2675820919 2678725644" at bounding box center [685, 281] width 169 height 21
type input "2675820919-2678725644"
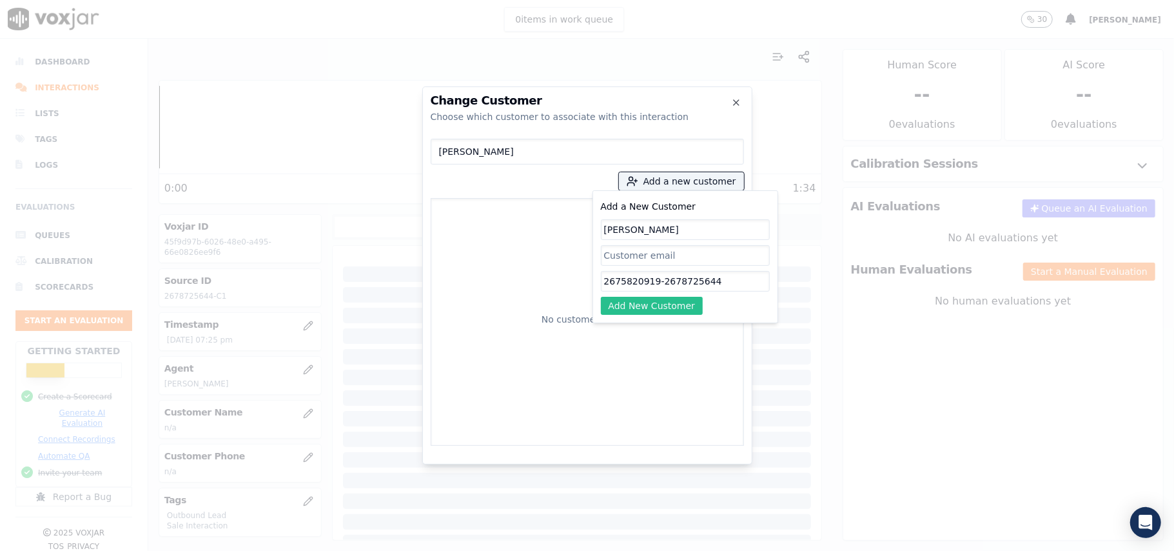
click at [620, 298] on button "Add New Customer" at bounding box center [652, 306] width 103 height 18
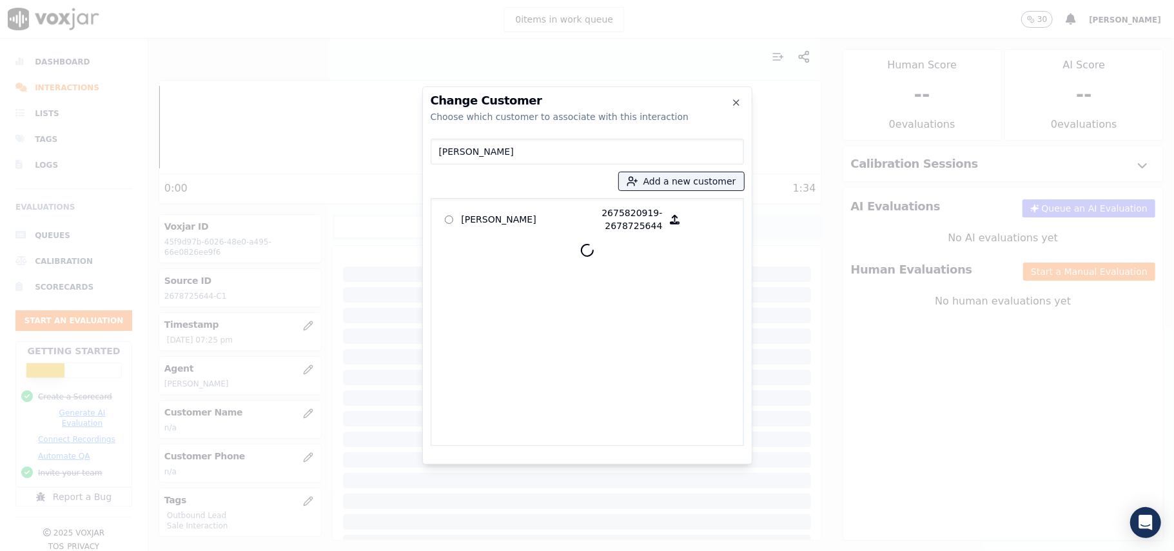
drag, startPoint x: 494, startPoint y: 222, endPoint x: 539, endPoint y: 235, distance: 47.1
click at [496, 222] on p "[PERSON_NAME]" at bounding box center [512, 219] width 101 height 26
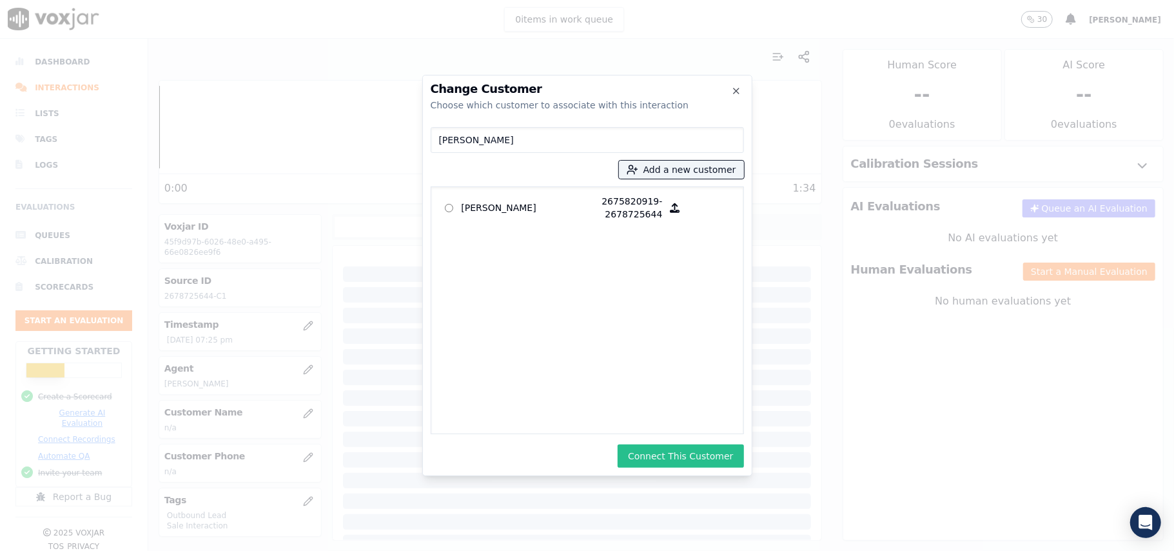
click at [691, 463] on button "Connect This Customer" at bounding box center [681, 455] width 126 height 23
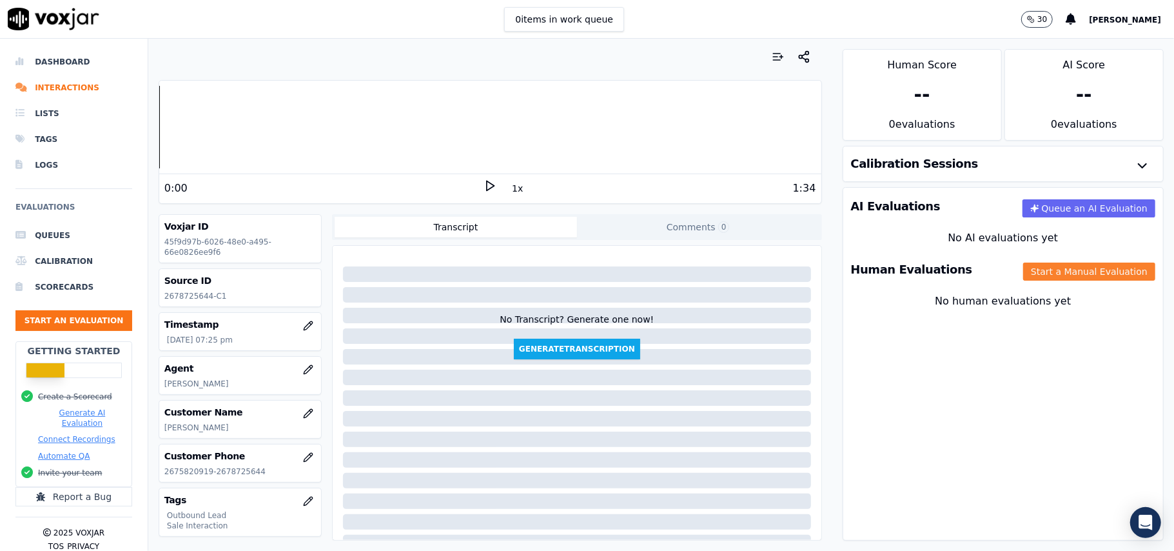
click at [1064, 280] on button "Start a Manual Evaluation" at bounding box center [1090, 271] width 132 height 18
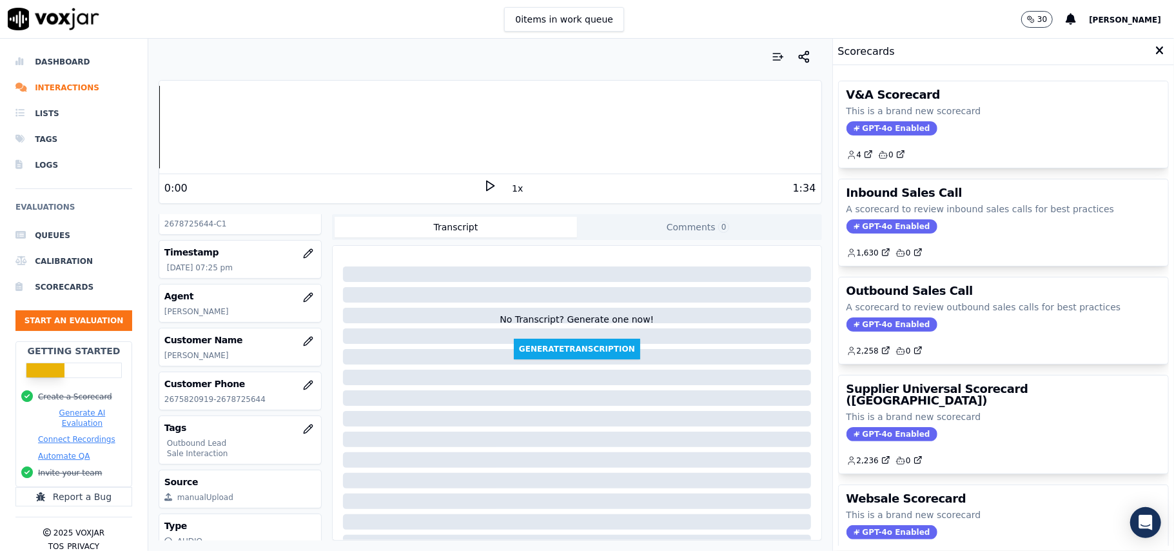
scroll to position [126, 0]
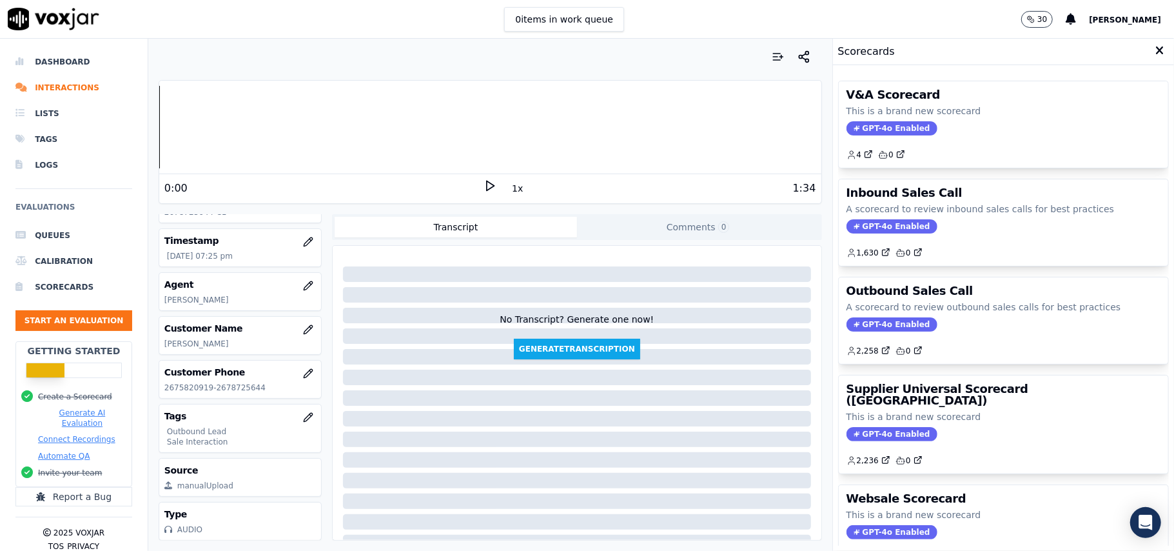
click at [878, 326] on span "GPT-4o Enabled" at bounding box center [892, 324] width 91 height 14
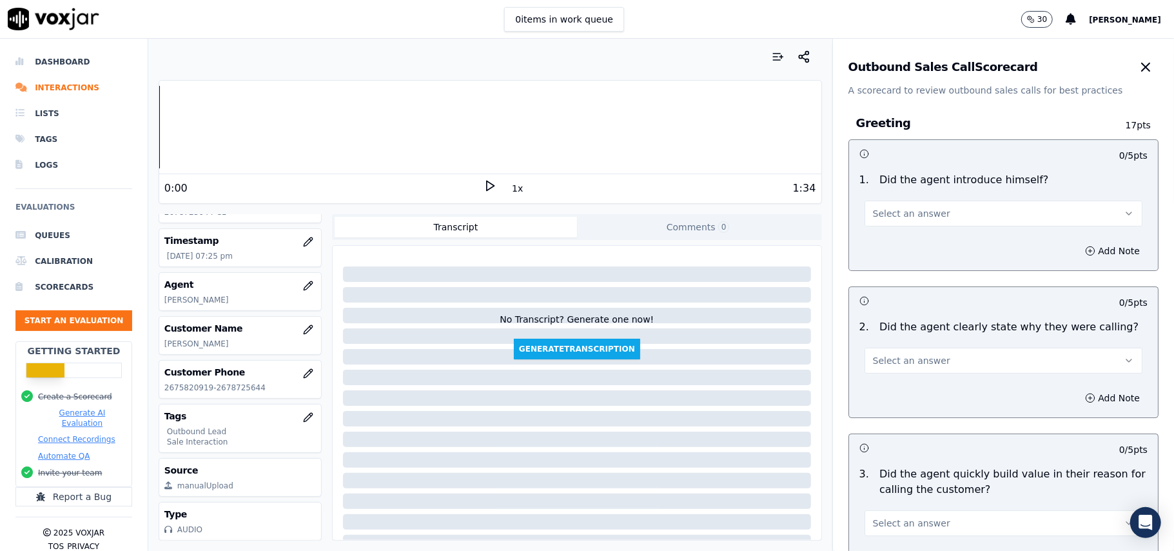
drag, startPoint x: 873, startPoint y: 210, endPoint x: 878, endPoint y: 221, distance: 11.9
click at [875, 210] on span "Select an answer" at bounding box center [911, 213] width 77 height 13
drag, startPoint x: 894, startPoint y: 250, endPoint x: 898, endPoint y: 326, distance: 75.6
click at [894, 249] on div "Yes" at bounding box center [976, 243] width 250 height 21
click at [900, 370] on button "Select an answer" at bounding box center [1004, 361] width 278 height 26
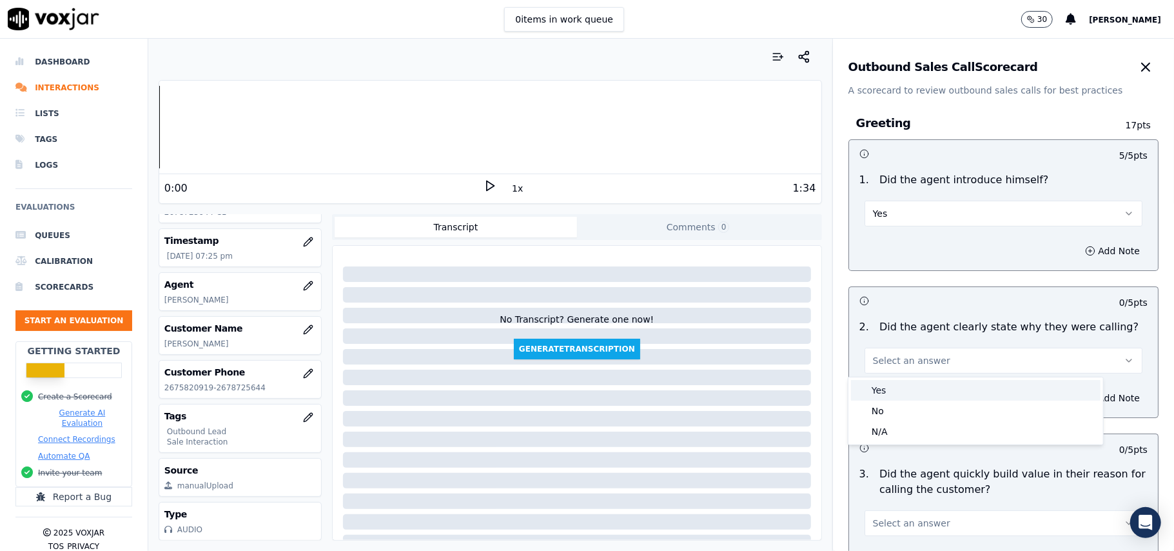
click at [900, 387] on div "Yes" at bounding box center [976, 390] width 250 height 21
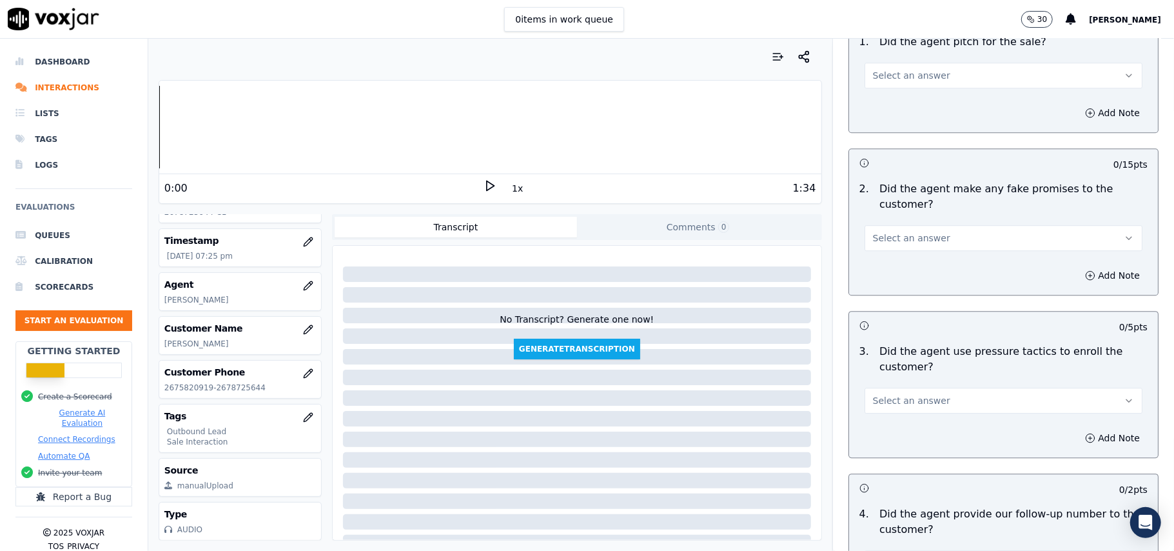
scroll to position [3217, 0]
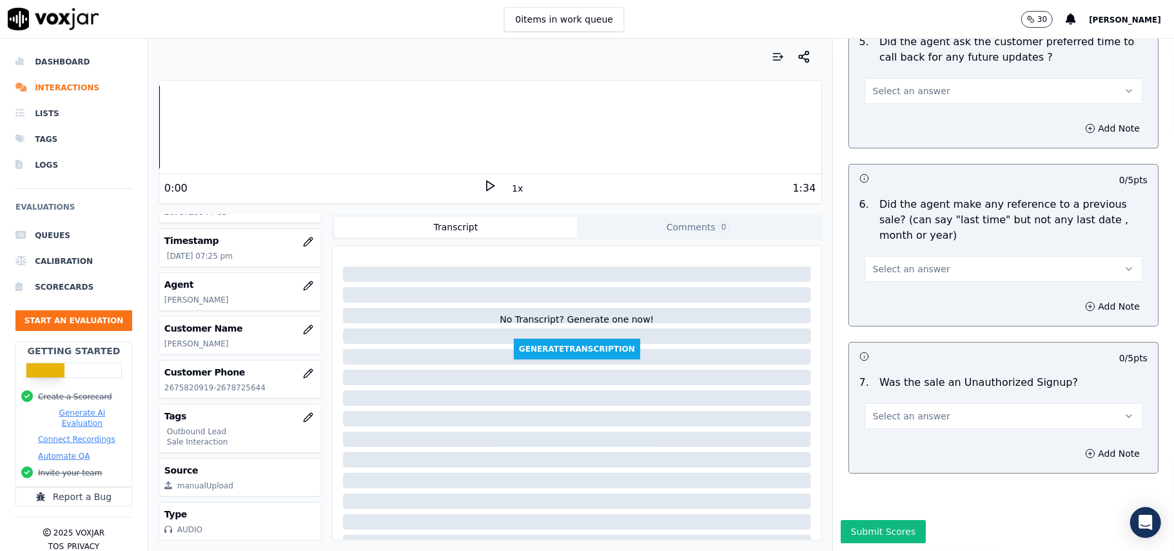
click at [1022, 403] on button "Select an answer" at bounding box center [1004, 416] width 278 height 26
click at [952, 402] on div "Yes" at bounding box center [976, 406] width 250 height 21
click at [922, 243] on div "Select an answer" at bounding box center [1004, 262] width 299 height 39
click at [944, 403] on button "Yes" at bounding box center [1004, 416] width 278 height 26
click at [906, 428] on div "No" at bounding box center [976, 427] width 250 height 21
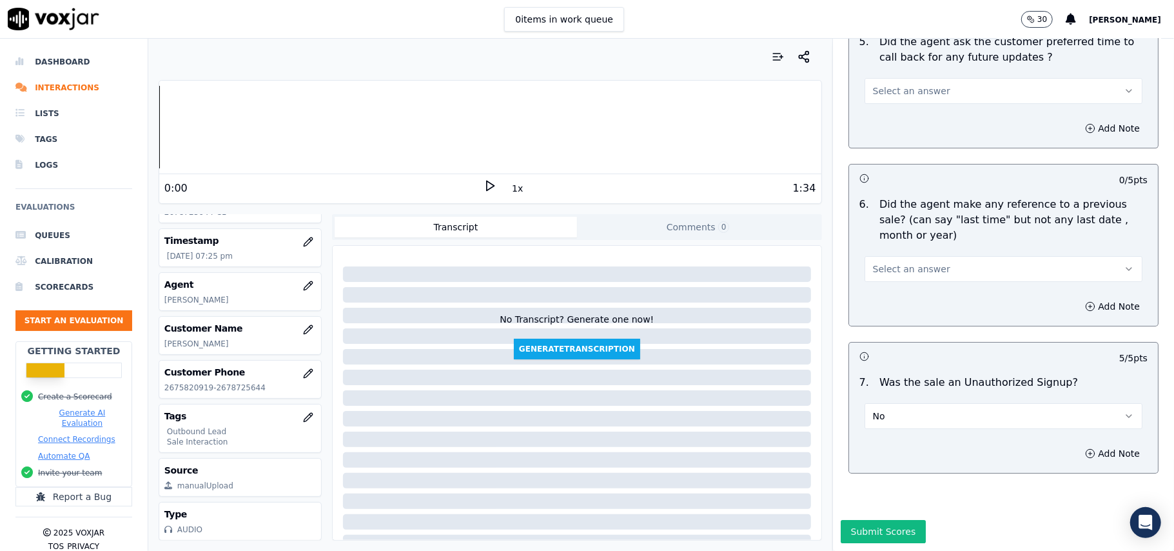
click at [939, 256] on button "Select an answer" at bounding box center [1004, 269] width 278 height 26
click at [935, 279] on div "No" at bounding box center [976, 279] width 250 height 21
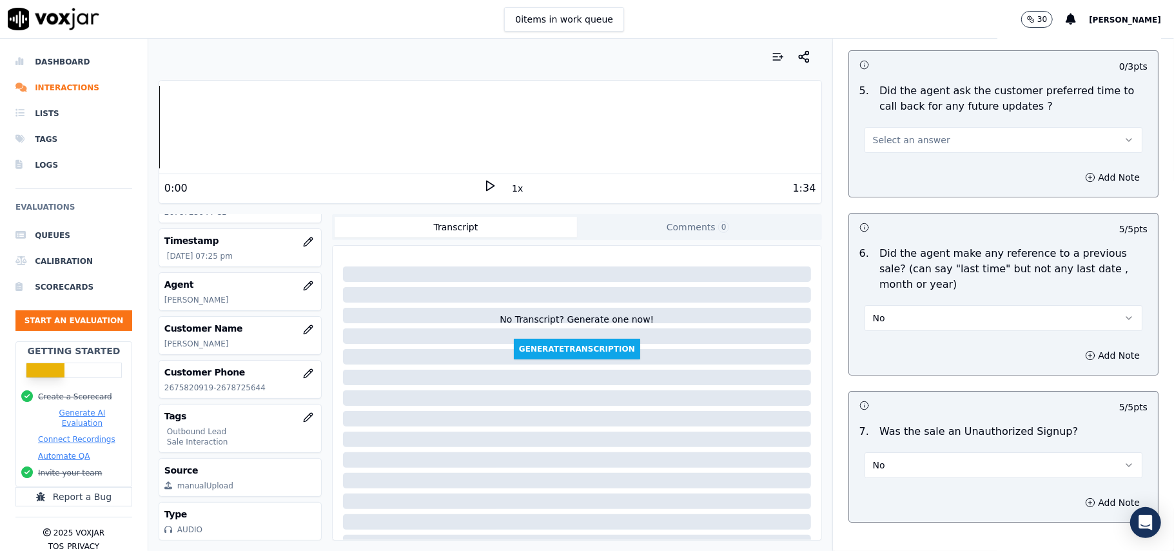
scroll to position [3045, 0]
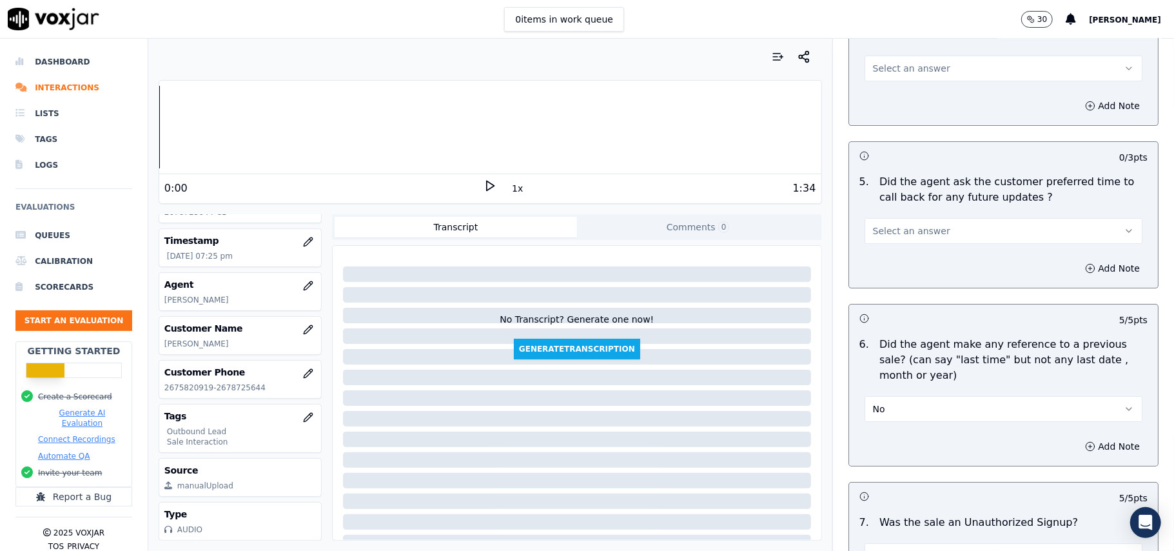
click at [933, 235] on button "Select an answer" at bounding box center [1004, 231] width 278 height 26
click at [933, 256] on div "Yes" at bounding box center [976, 252] width 250 height 21
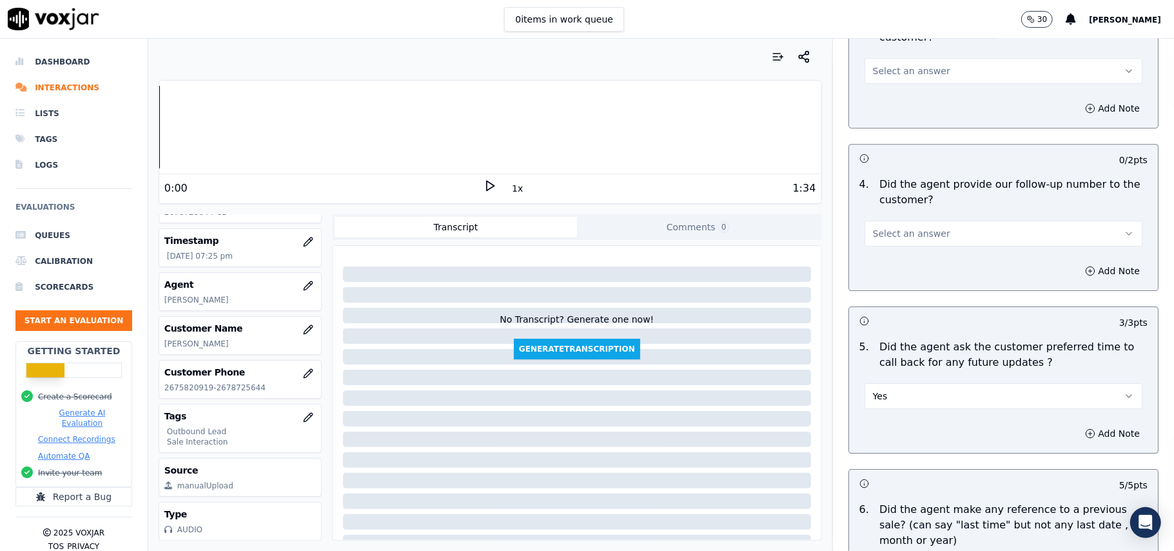
scroll to position [2873, 0]
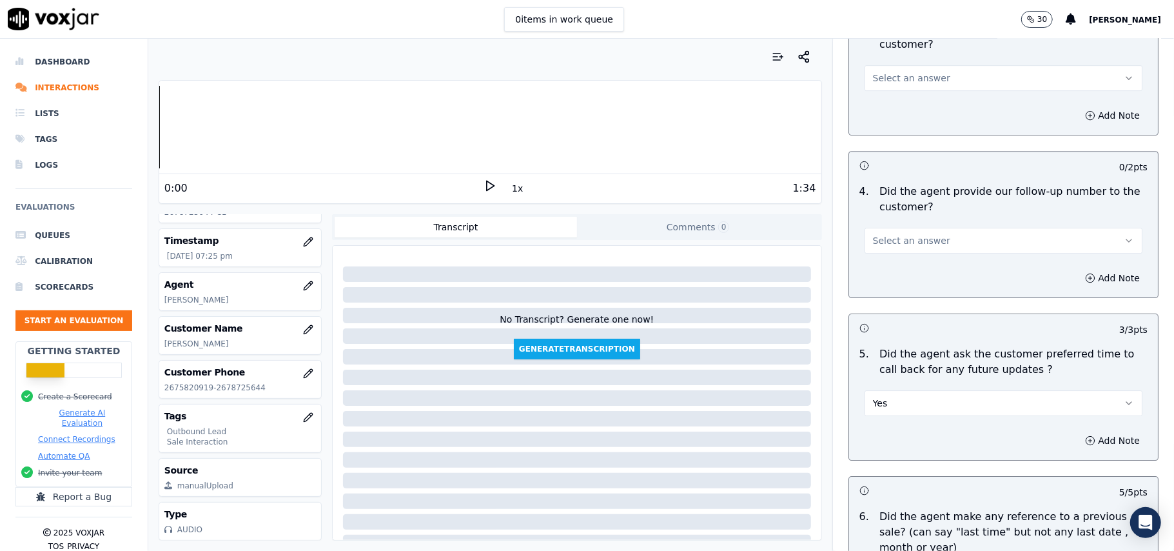
click at [927, 241] on button "Select an answer" at bounding box center [1004, 241] width 278 height 26
click at [914, 272] on div "No" at bounding box center [976, 282] width 250 height 21
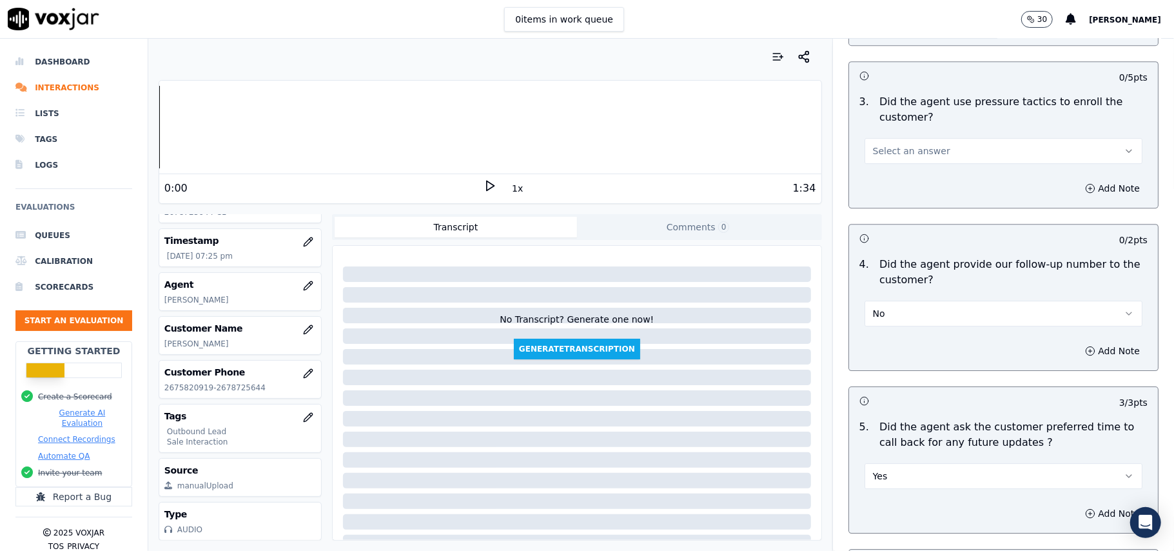
scroll to position [2701, 0]
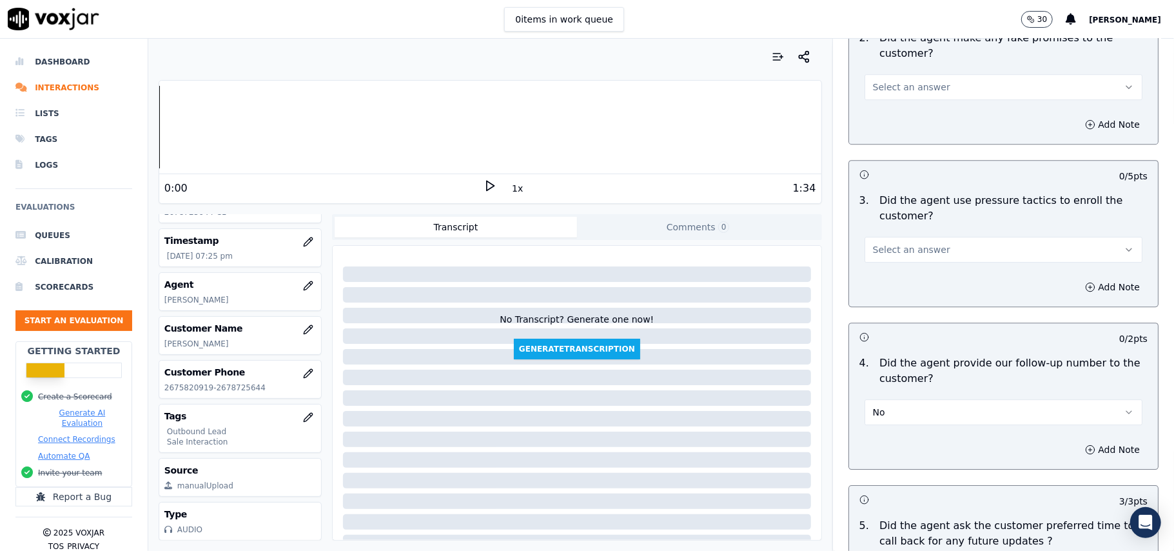
drag, startPoint x: 867, startPoint y: 400, endPoint x: 872, endPoint y: 411, distance: 11.9
click at [873, 406] on span "No" at bounding box center [879, 412] width 12 height 13
click at [875, 433] on div "Yes" at bounding box center [976, 433] width 250 height 21
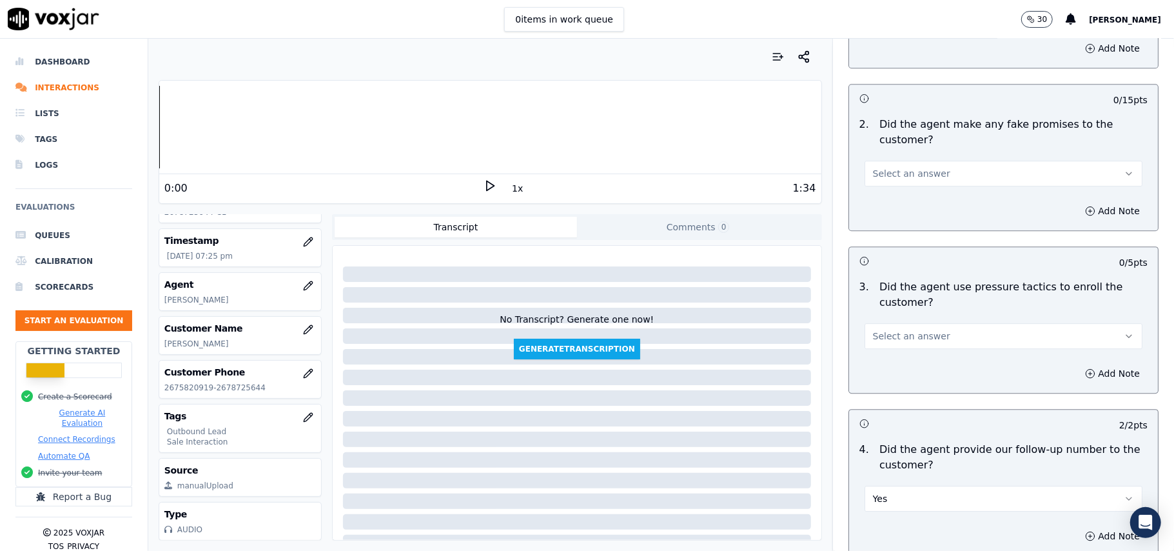
click at [909, 333] on span "Select an answer" at bounding box center [911, 336] width 77 height 13
click at [904, 359] on div "Yes" at bounding box center [976, 356] width 250 height 21
click at [906, 324] on button "Yes" at bounding box center [1004, 336] width 278 height 26
click at [887, 382] on div "No" at bounding box center [976, 377] width 250 height 21
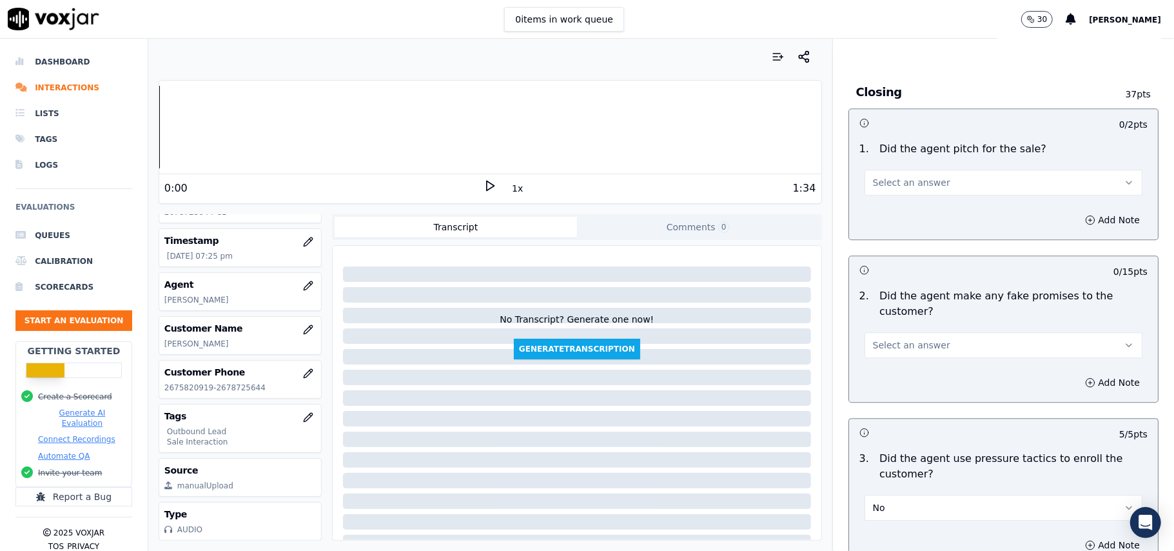
click at [880, 339] on span "Select an answer" at bounding box center [911, 345] width 77 height 13
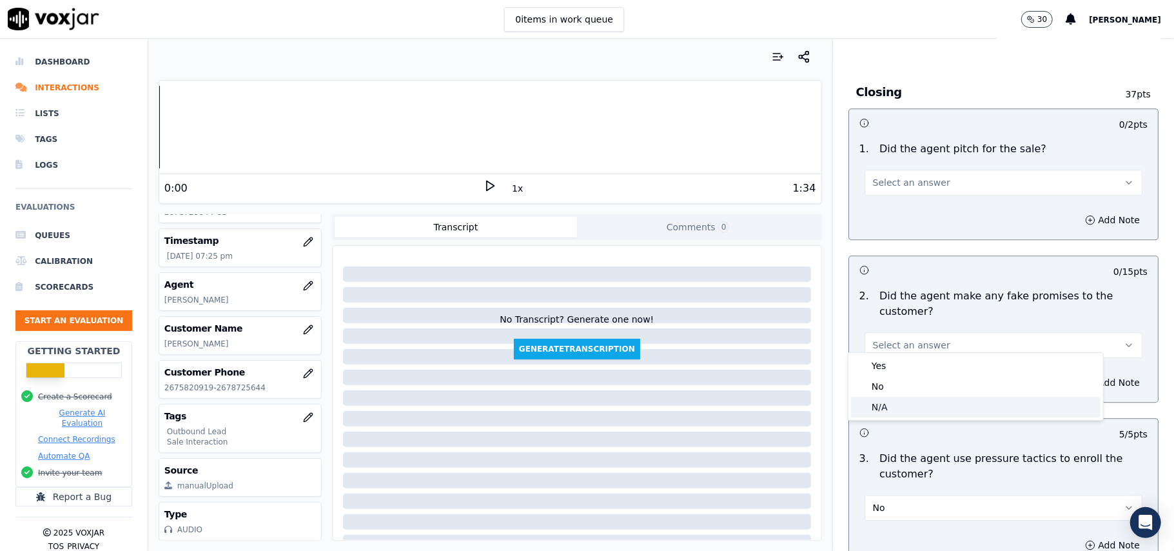
click at [885, 382] on div "No" at bounding box center [976, 386] width 250 height 21
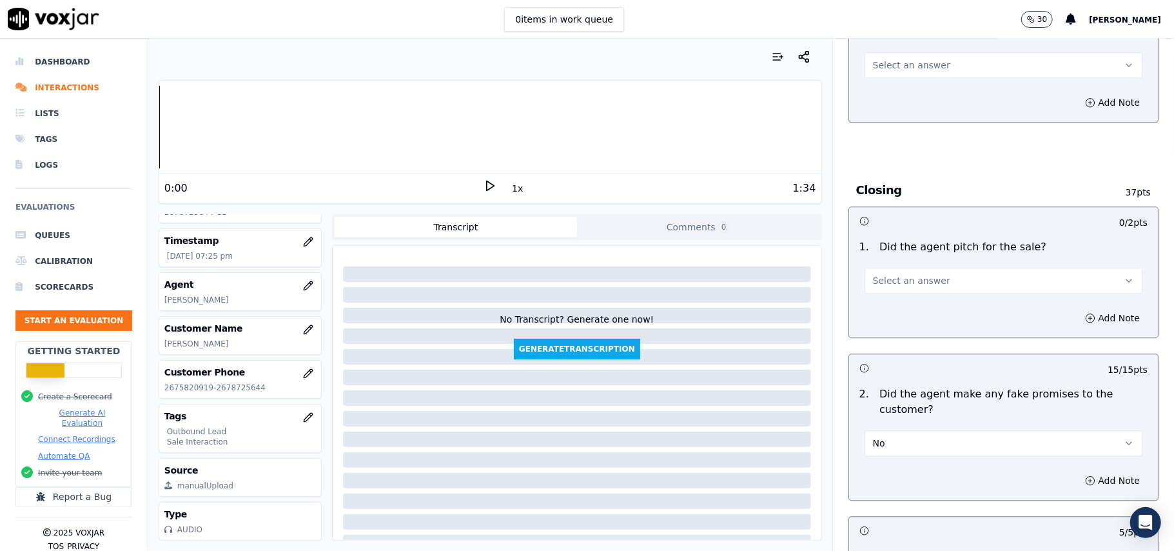
scroll to position [2271, 0]
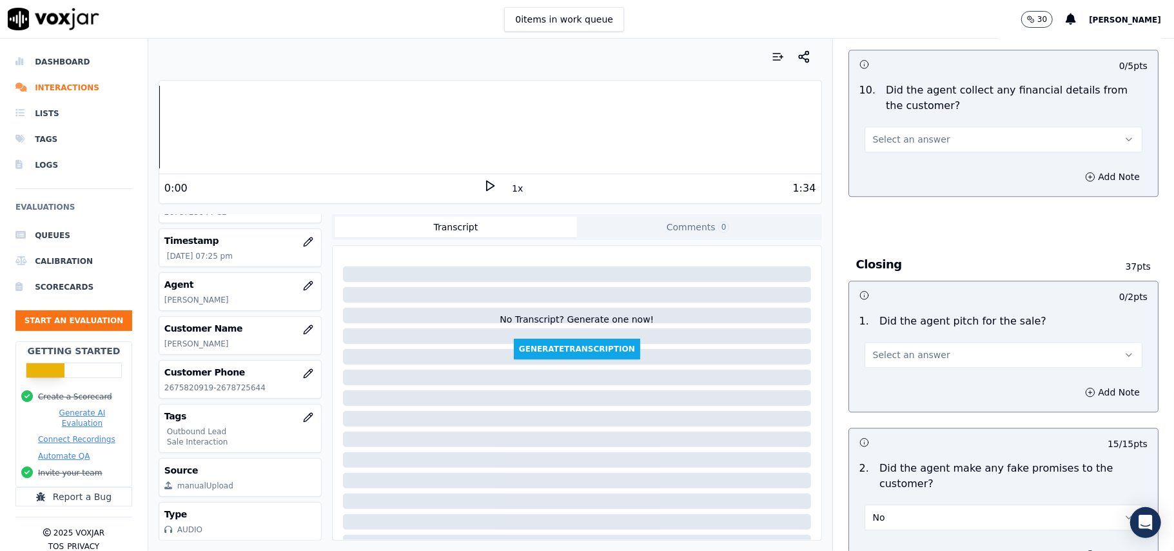
click at [900, 375] on div "Add Note" at bounding box center [1003, 392] width 309 height 39
click at [902, 348] on span "Select an answer" at bounding box center [911, 354] width 77 height 13
click at [899, 378] on div "Yes" at bounding box center [976, 374] width 250 height 21
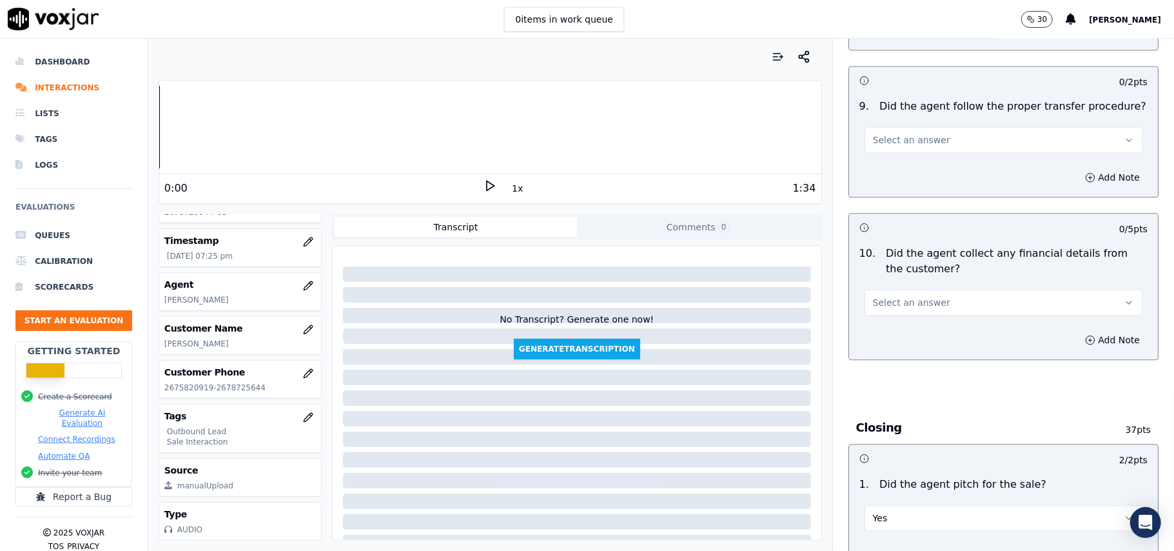
scroll to position [1927, 0]
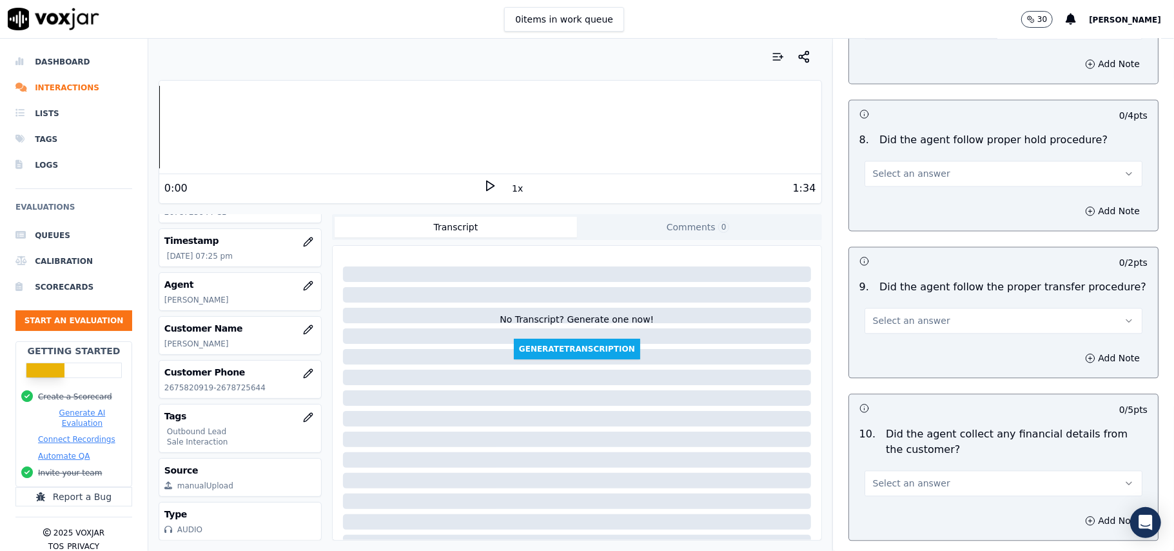
click at [896, 477] on span "Select an answer" at bounding box center [911, 483] width 77 height 13
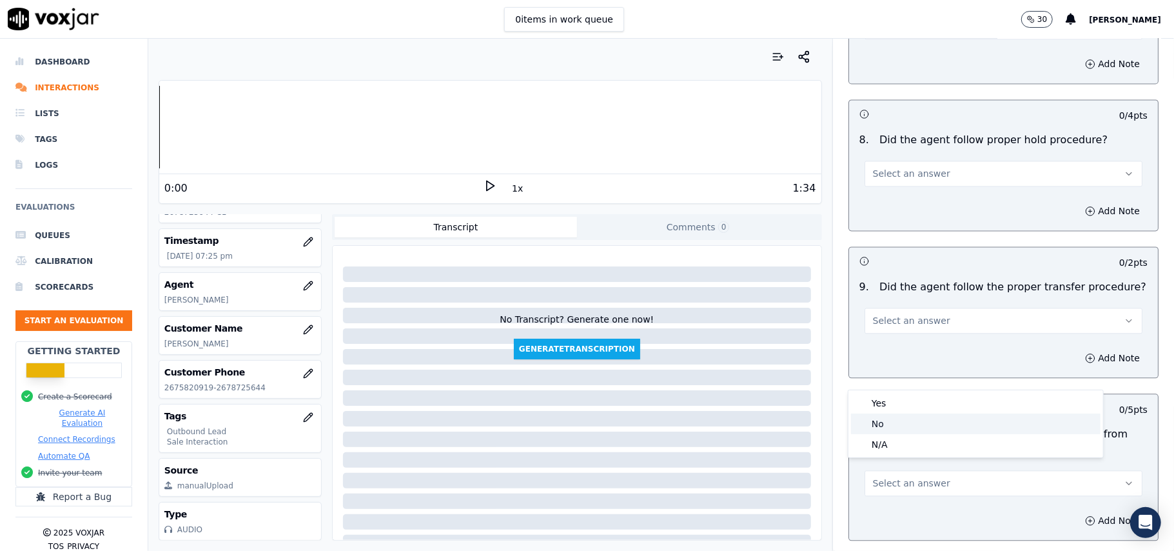
click at [914, 418] on div "No" at bounding box center [976, 423] width 250 height 21
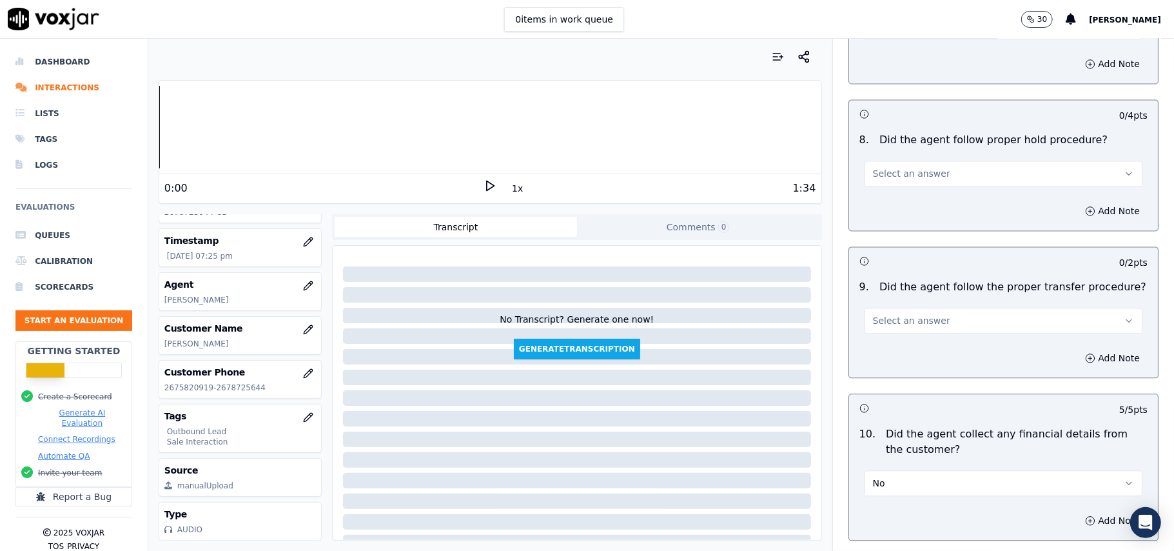
click at [943, 317] on button "Select an answer" at bounding box center [1004, 321] width 278 height 26
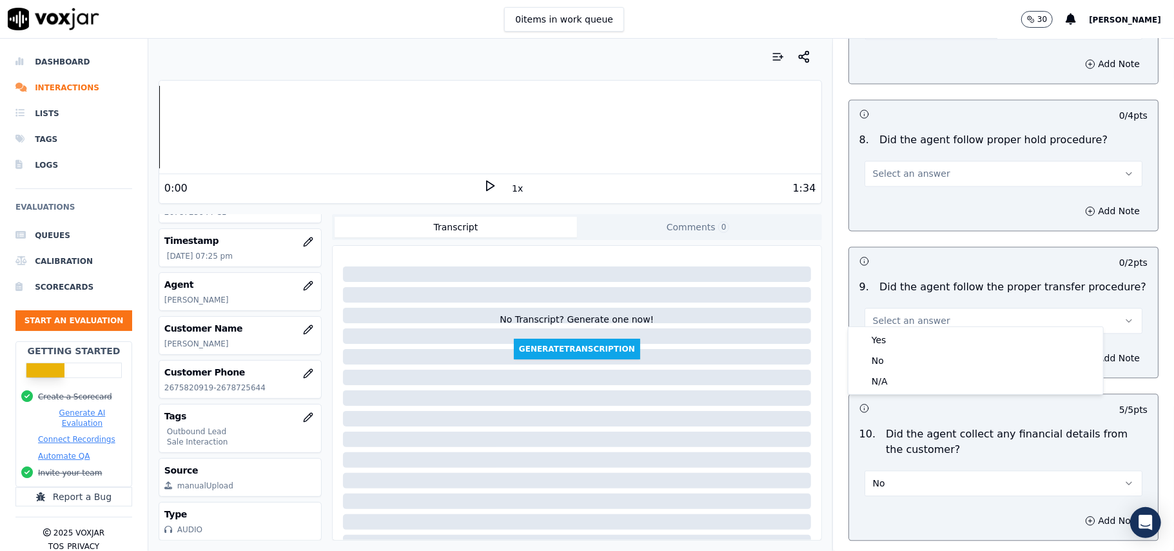
click at [911, 326] on div "Yes No N/A" at bounding box center [976, 360] width 256 height 68
click at [906, 334] on div "Yes" at bounding box center [976, 340] width 250 height 21
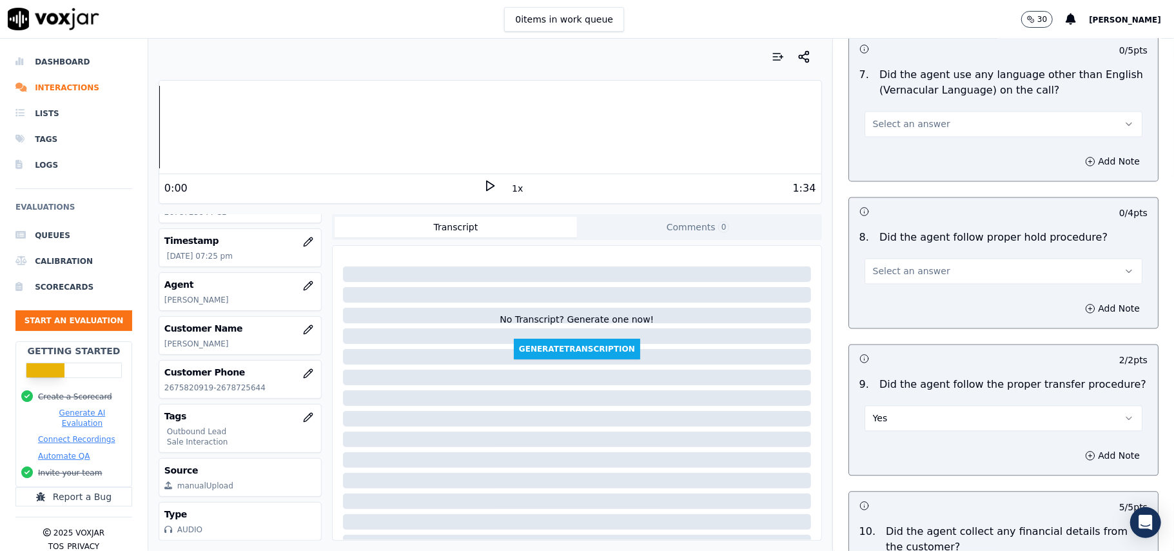
scroll to position [1755, 0]
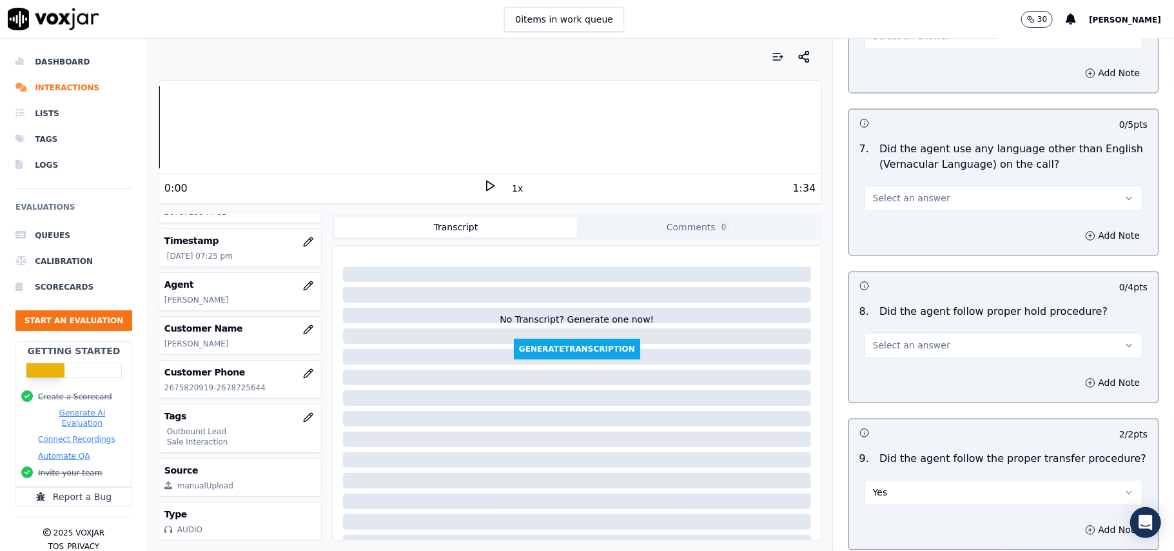
click at [932, 333] on button "Select an answer" at bounding box center [1004, 346] width 278 height 26
click at [924, 365] on div "Yes" at bounding box center [976, 364] width 250 height 21
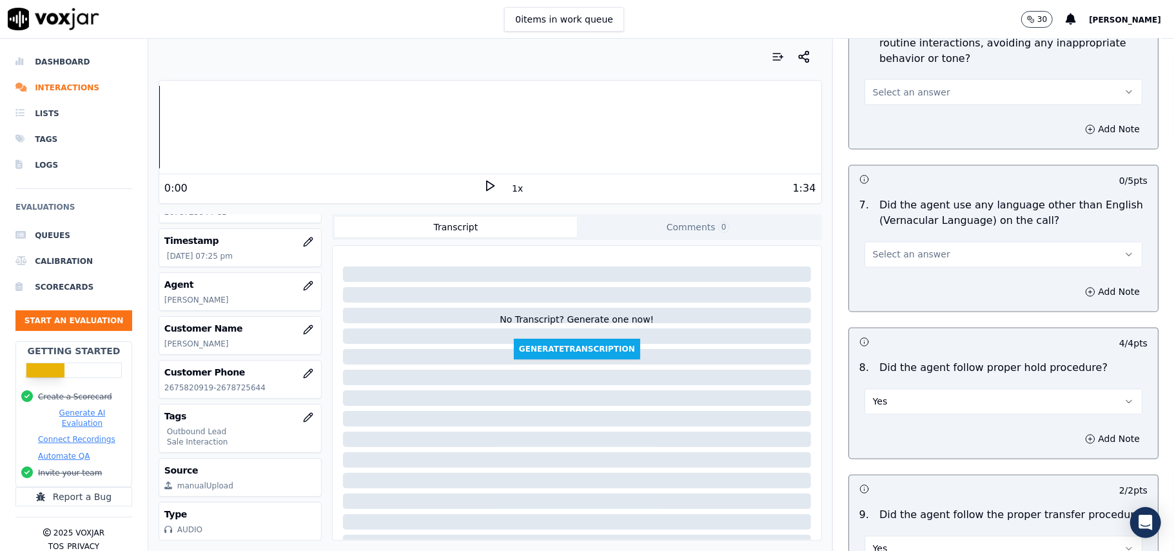
scroll to position [1669, 0]
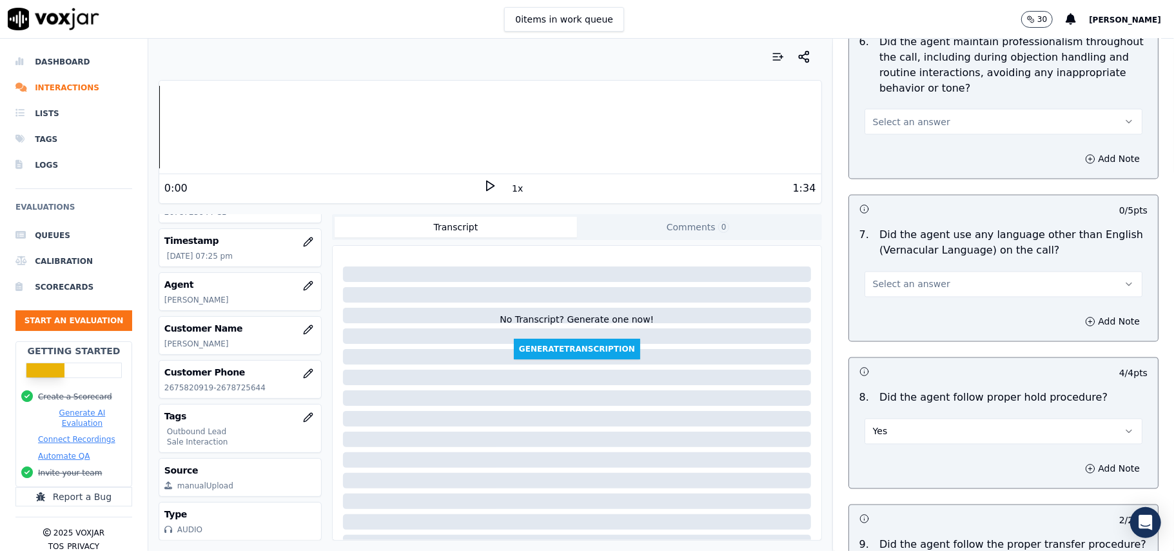
drag, startPoint x: 936, startPoint y: 270, endPoint x: 937, endPoint y: 276, distance: 6.5
click at [937, 272] on button "Select an answer" at bounding box center [1004, 285] width 278 height 26
click at [919, 332] on div "No" at bounding box center [976, 323] width 250 height 21
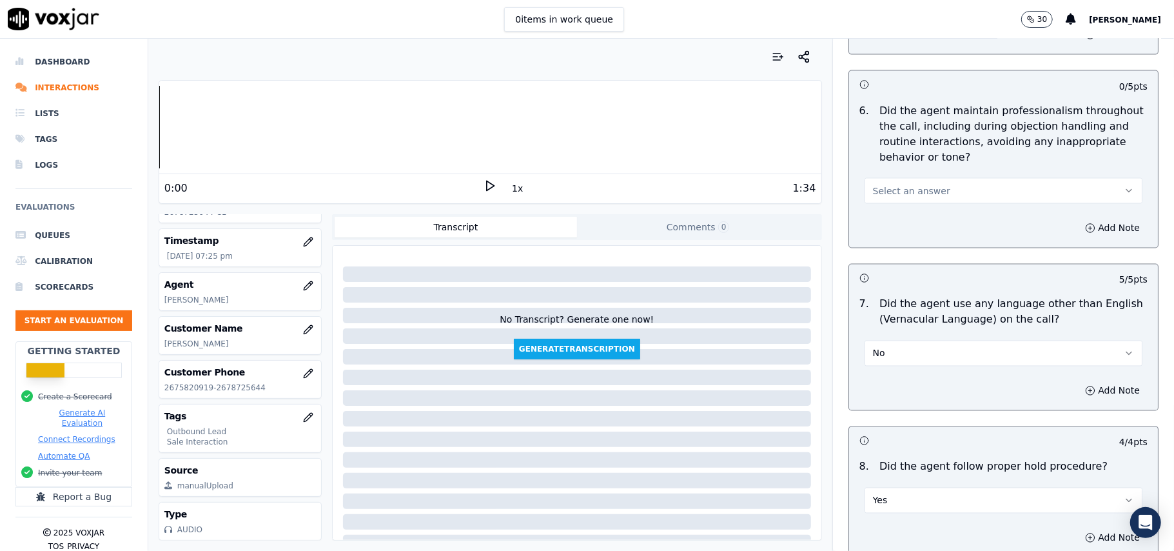
scroll to position [1497, 0]
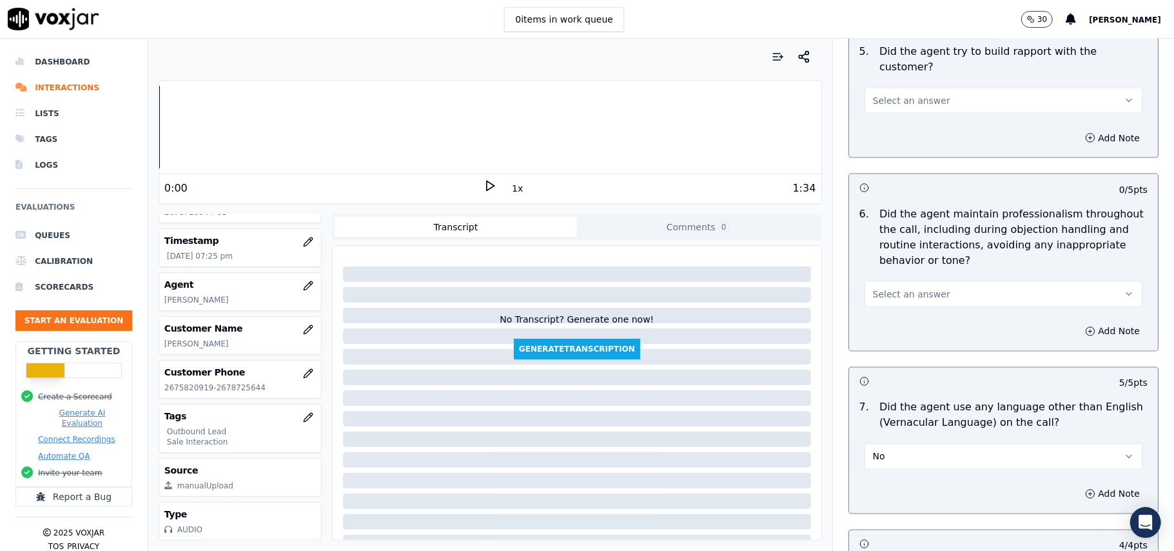
click at [907, 295] on button "Select an answer" at bounding box center [1004, 294] width 278 height 26
click at [909, 324] on div "No" at bounding box center [976, 332] width 250 height 21
click at [912, 281] on button "No" at bounding box center [1004, 294] width 278 height 26
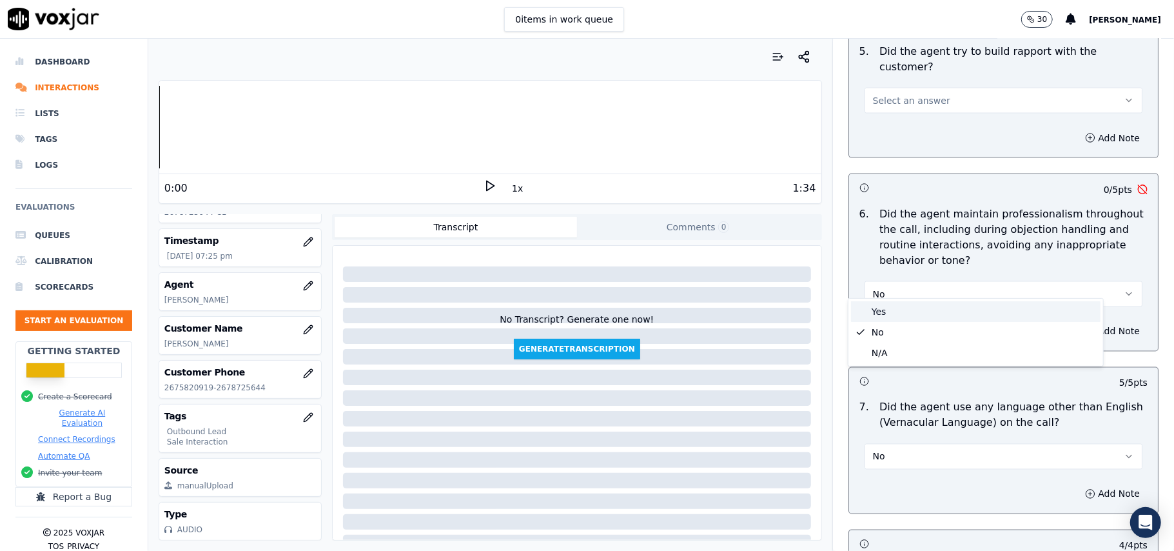
click at [900, 320] on div "Yes" at bounding box center [976, 311] width 250 height 21
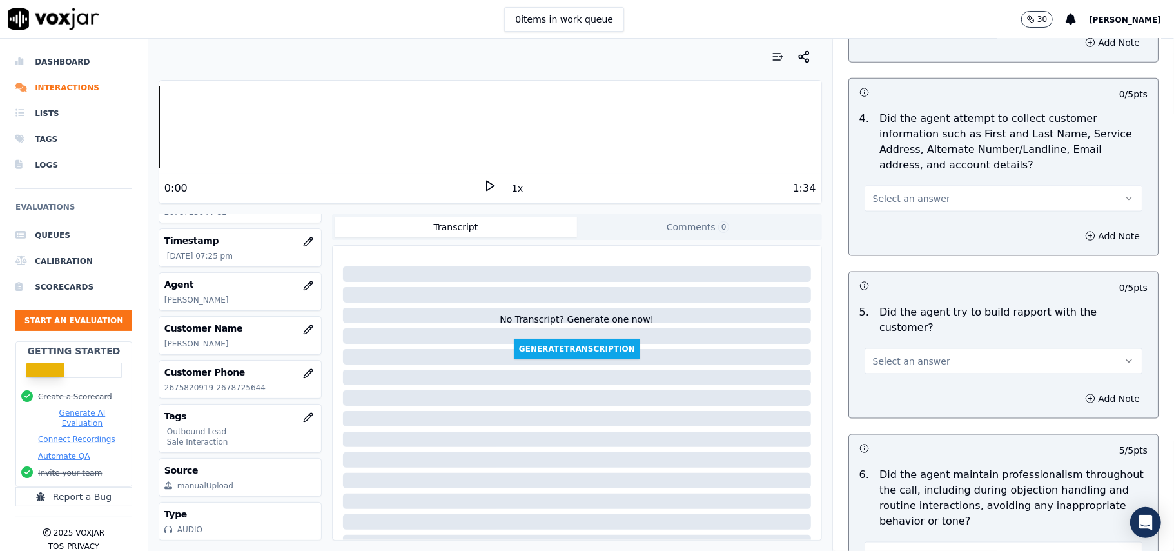
scroll to position [1239, 0]
click at [895, 343] on div "Select an answer" at bounding box center [1004, 357] width 278 height 28
click at [896, 352] on span "Select an answer" at bounding box center [911, 358] width 77 height 13
click at [886, 370] on div "Yes" at bounding box center [976, 376] width 250 height 21
click at [932, 209] on button "Select an answer" at bounding box center [1004, 196] width 278 height 26
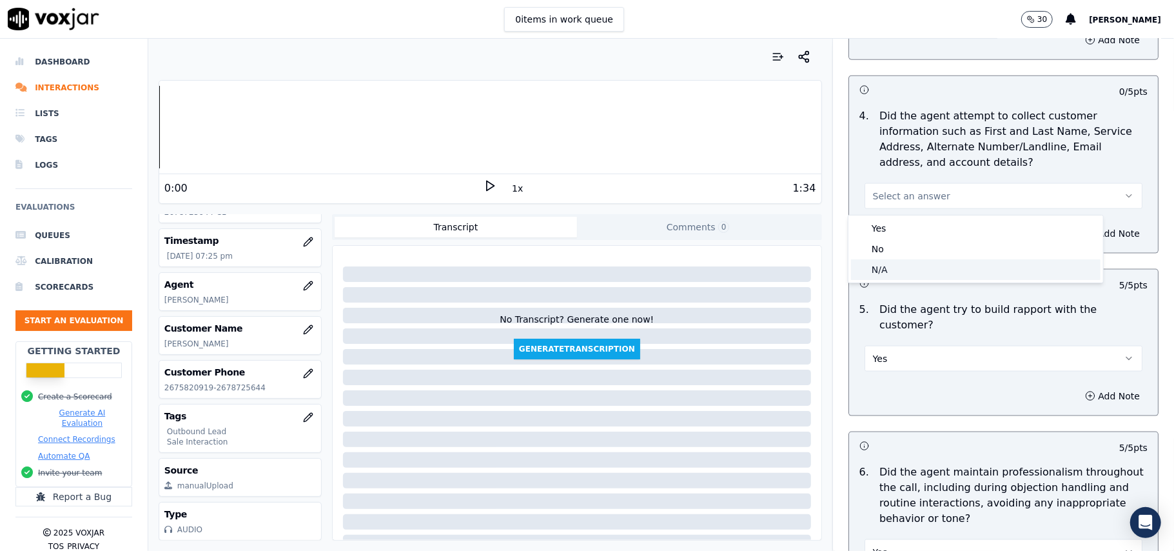
click at [966, 269] on div "N/A" at bounding box center [976, 269] width 250 height 21
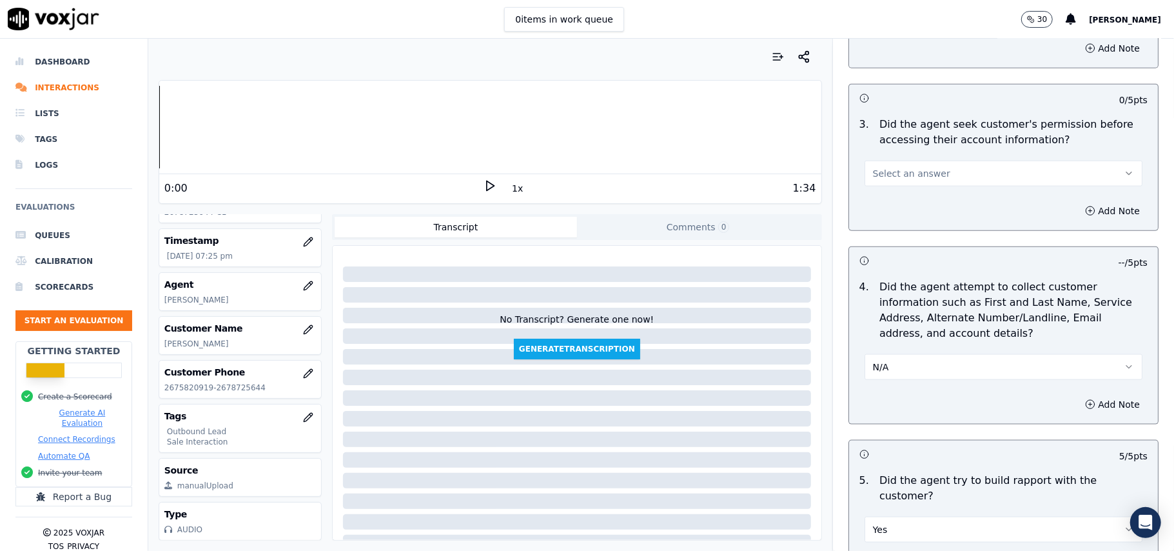
scroll to position [1067, 0]
click at [976, 175] on button "Select an answer" at bounding box center [1004, 175] width 278 height 26
click at [947, 201] on div "Yes" at bounding box center [976, 206] width 250 height 21
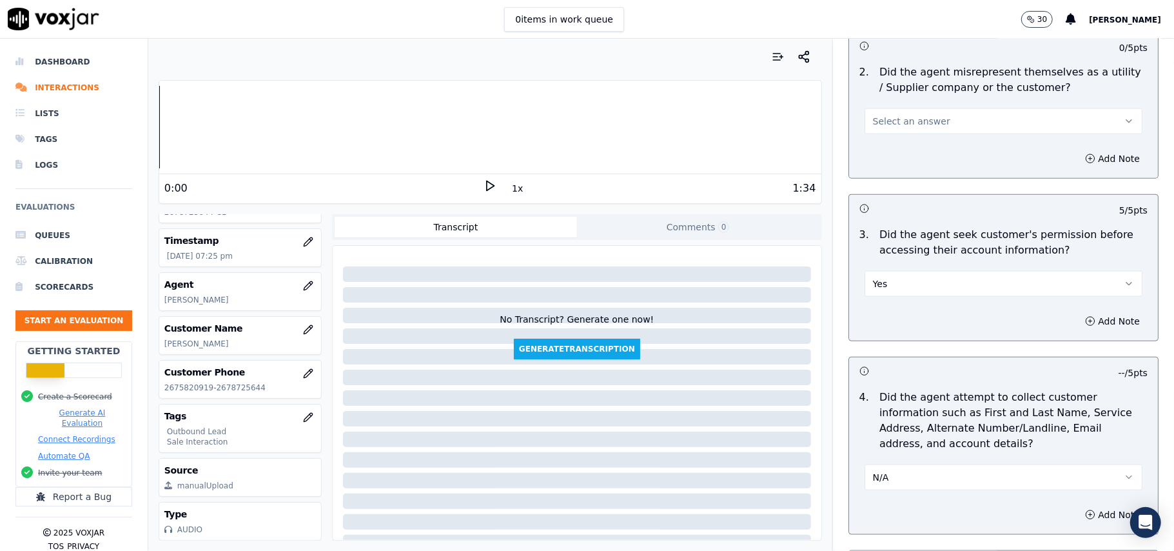
scroll to position [895, 0]
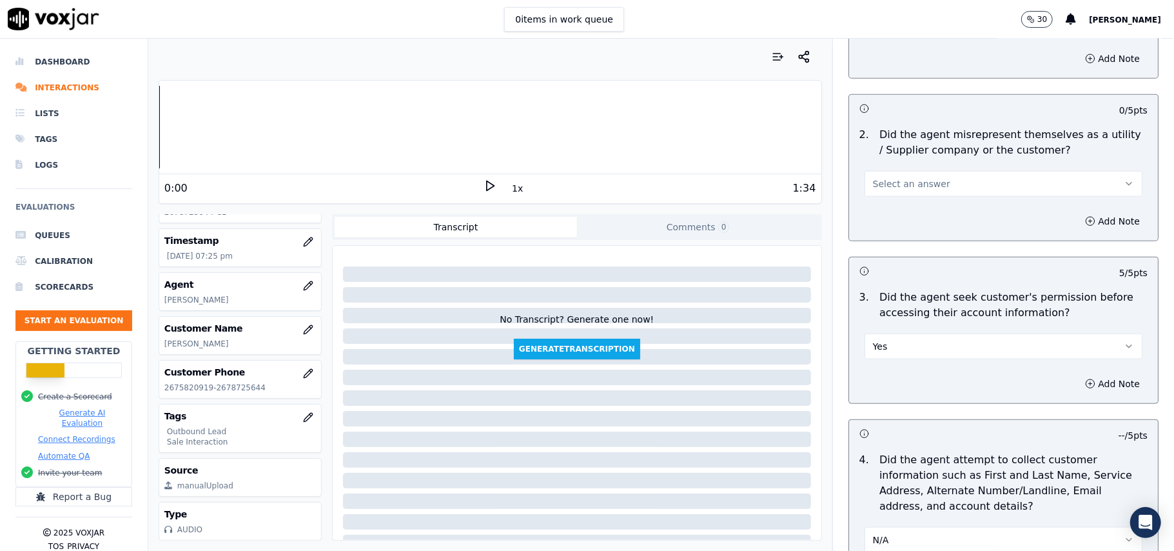
click at [938, 192] on button "Select an answer" at bounding box center [1004, 184] width 278 height 26
click at [933, 235] on div "No" at bounding box center [976, 236] width 250 height 21
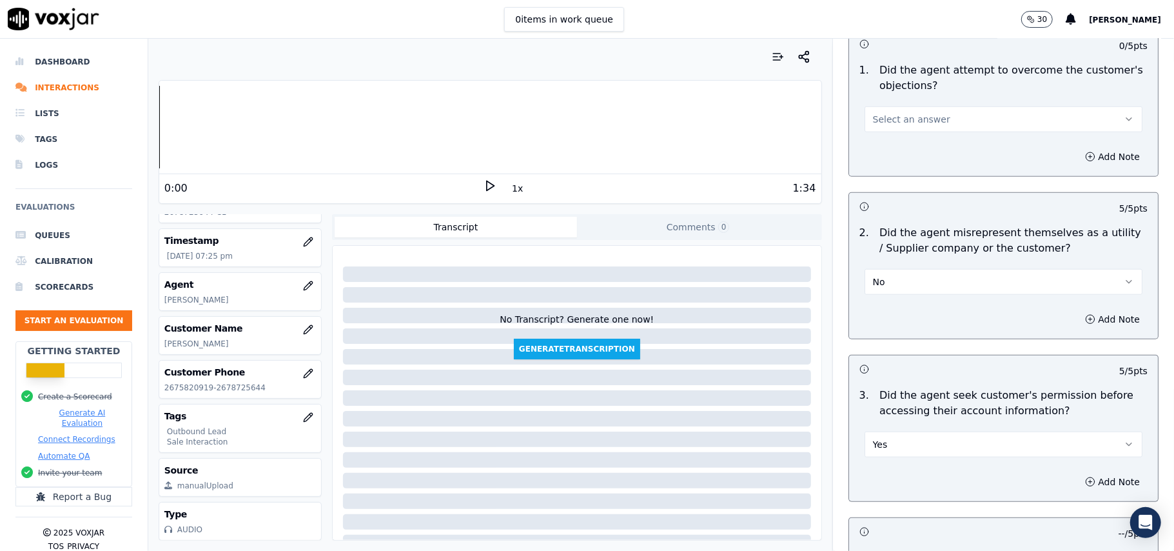
scroll to position [723, 0]
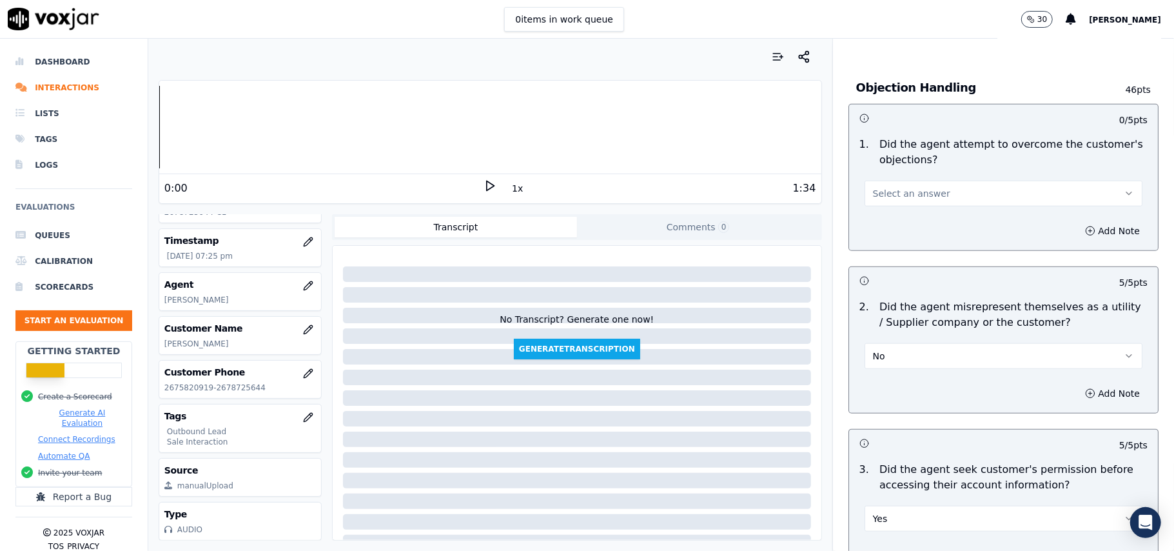
drag, startPoint x: 938, startPoint y: 199, endPoint x: 939, endPoint y: 205, distance: 6.6
click at [939, 197] on button "Select an answer" at bounding box center [1004, 194] width 278 height 26
click at [935, 214] on div "Yes" at bounding box center [976, 224] width 250 height 21
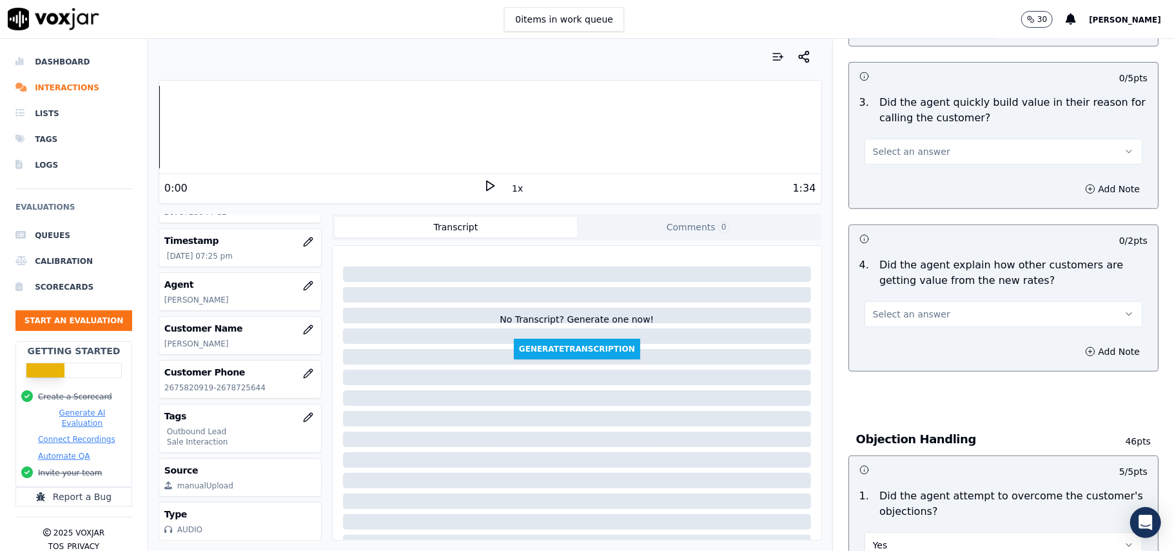
scroll to position [293, 0]
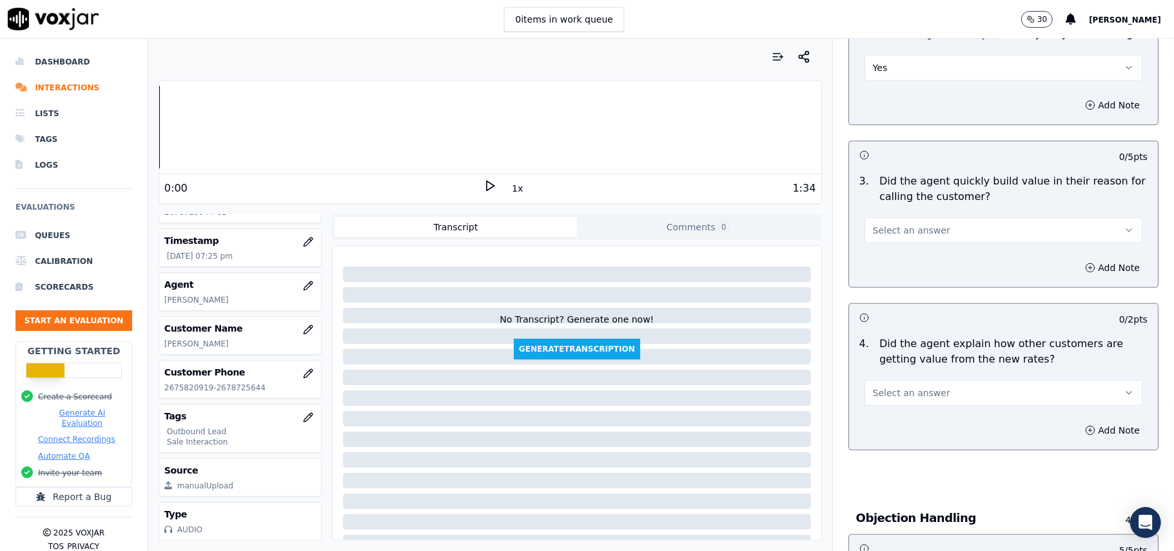
click at [948, 406] on button "Select an answer" at bounding box center [1004, 393] width 278 height 26
click at [940, 421] on div "Yes" at bounding box center [976, 423] width 250 height 21
click at [940, 241] on button "Select an answer" at bounding box center [1004, 230] width 278 height 26
click at [939, 255] on div "Yes" at bounding box center [976, 260] width 250 height 21
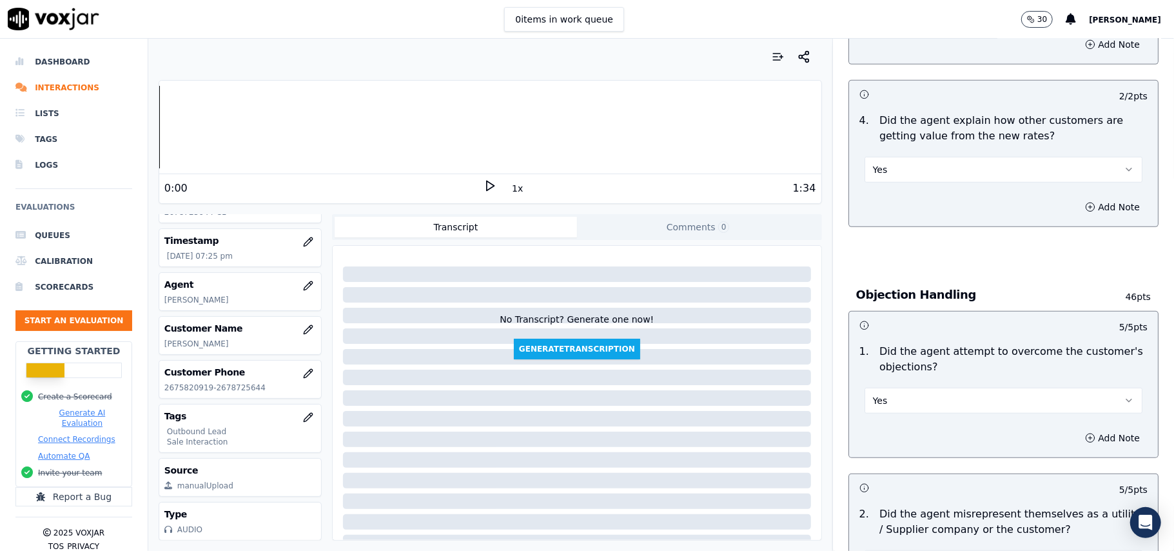
scroll to position [920, 0]
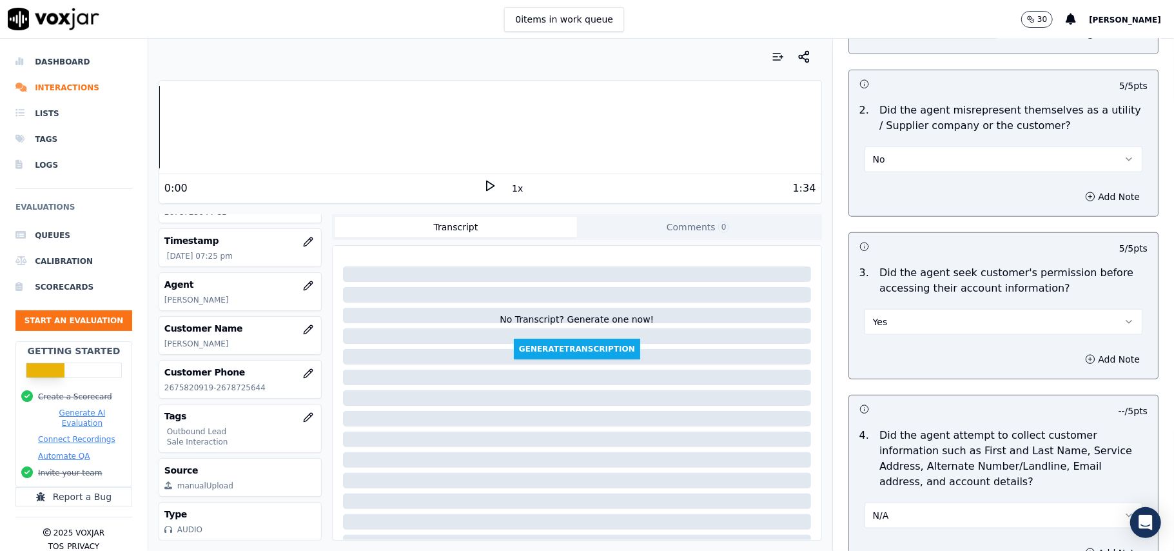
click at [901, 301] on div "Yes" at bounding box center [1004, 315] width 299 height 39
drag, startPoint x: 891, startPoint y: 310, endPoint x: 882, endPoint y: 337, distance: 27.7
click at [891, 312] on div "Yes" at bounding box center [1004, 320] width 278 height 28
drag, startPoint x: 878, startPoint y: 336, endPoint x: 872, endPoint y: 378, distance: 42.3
click at [878, 343] on div "5 / 5 pts 3 . Did the agent seek customer's permission before accessing their a…" at bounding box center [1004, 305] width 310 height 147
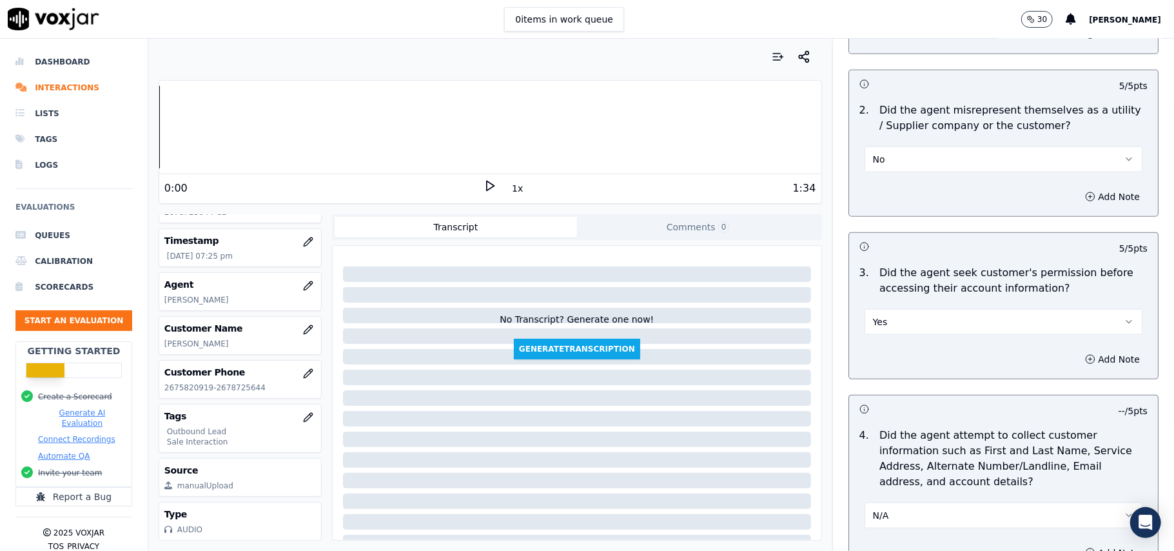
click at [869, 333] on button "Yes" at bounding box center [1004, 322] width 278 height 26
click at [898, 379] on div "No" at bounding box center [976, 374] width 250 height 21
click at [1079, 366] on button "Add Note" at bounding box center [1113, 359] width 70 height 18
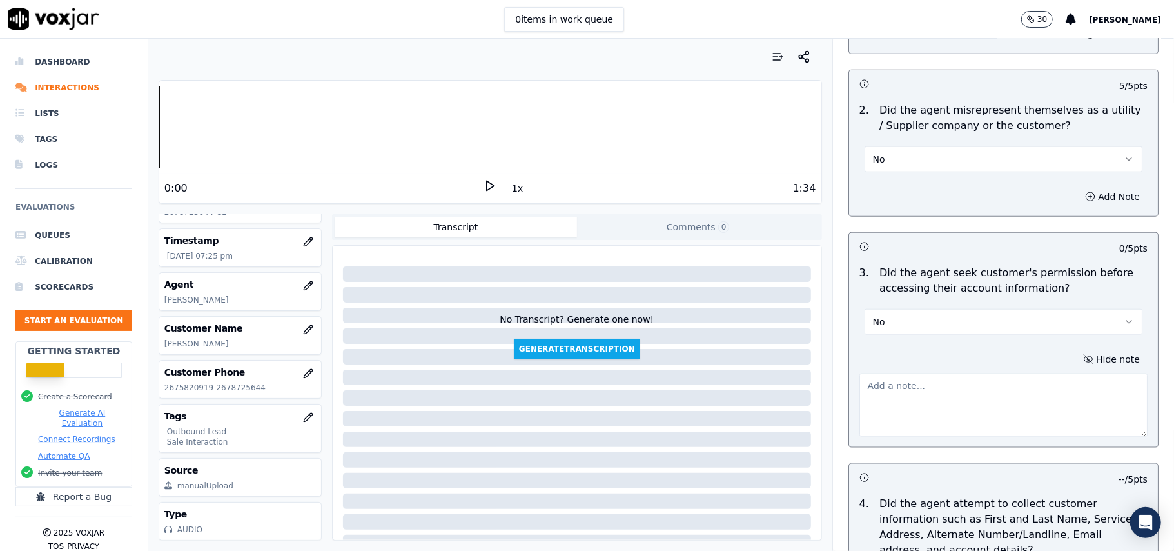
click at [904, 415] on textarea at bounding box center [1004, 404] width 288 height 63
paste textarea "@2:47 - The agent accessed the customer’s account without taking prior permissi…"
type textarea "@2:47 - The agent accessed the customer’s account without taking prior permissi…"
click at [723, 413] on div at bounding box center [577, 418] width 468 height 15
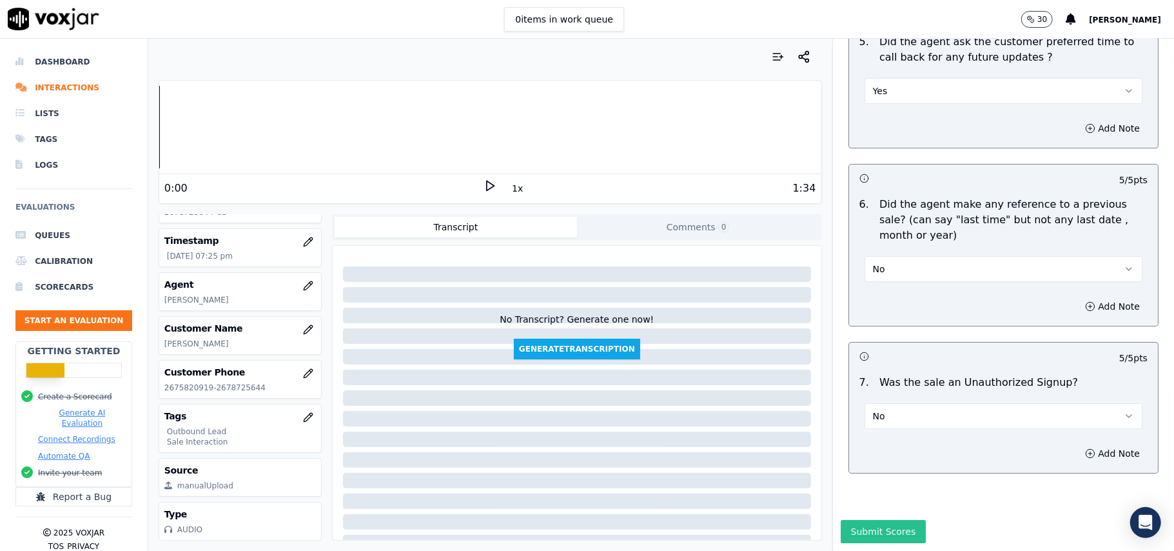
click at [872, 520] on button "Submit Scores" at bounding box center [884, 531] width 86 height 23
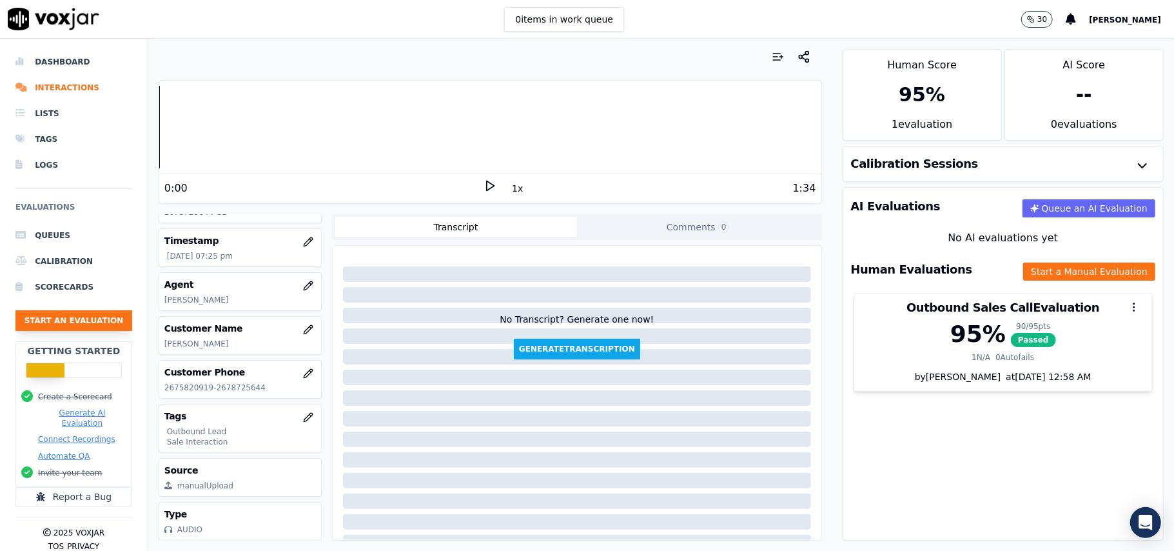
click at [61, 320] on button "Start an Evaluation" at bounding box center [73, 320] width 117 height 21
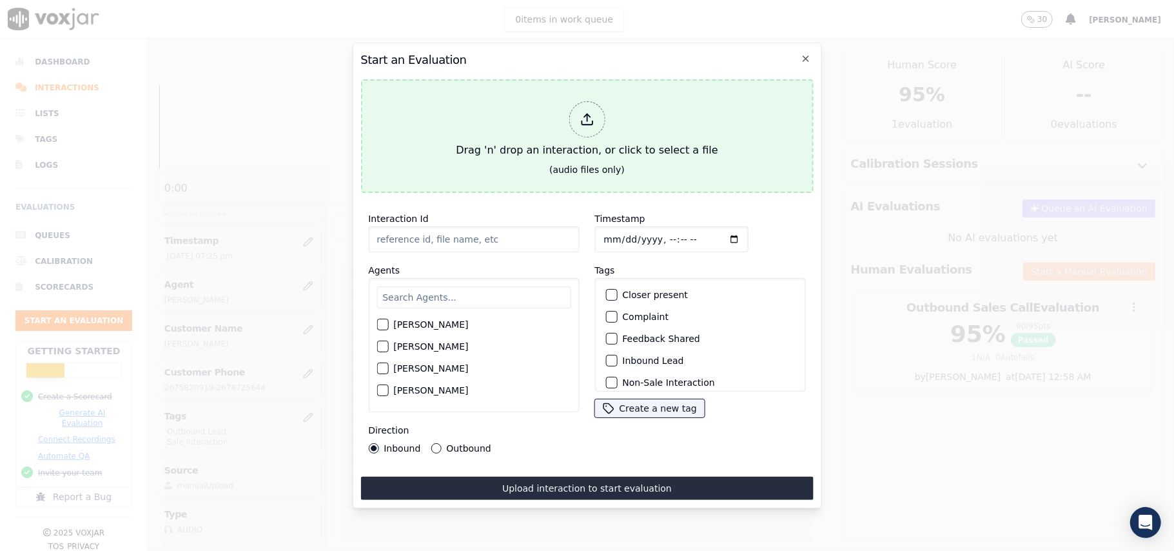
click at [611, 101] on div "Drag 'n' drop an interaction, or click to select a file" at bounding box center [587, 129] width 272 height 67
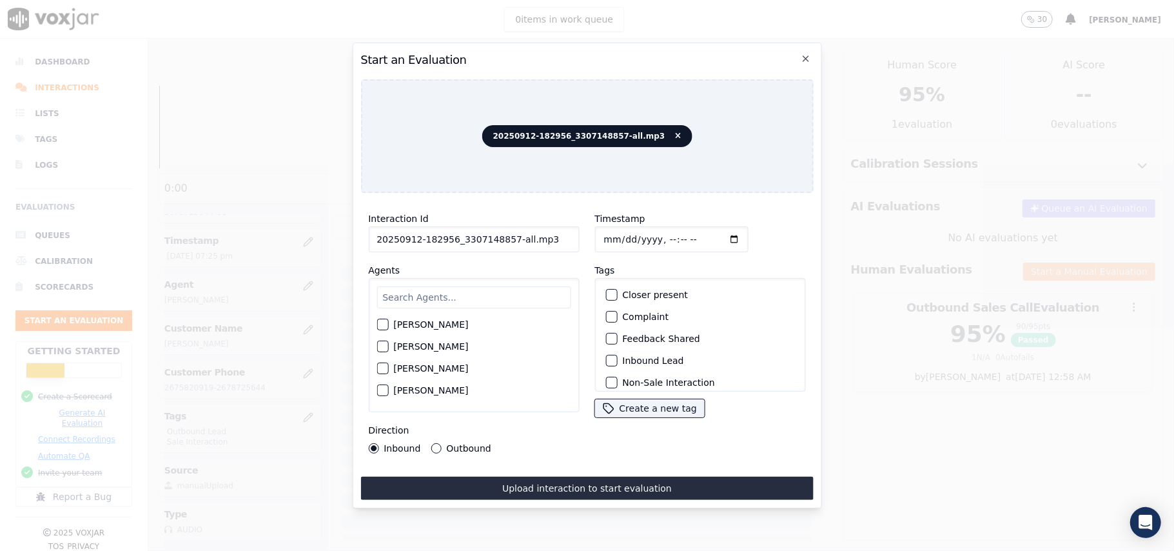
drag, startPoint x: 548, startPoint y: 240, endPoint x: 506, endPoint y: 244, distance: 42.7
click at [506, 244] on input "20250912-182956_3307148857-all.mp3" at bounding box center [473, 239] width 211 height 26
type input "20250912-182956_3307148857-C1"
click at [613, 231] on input "Timestamp" at bounding box center [672, 239] width 154 height 26
type input "[DATE]T19:32"
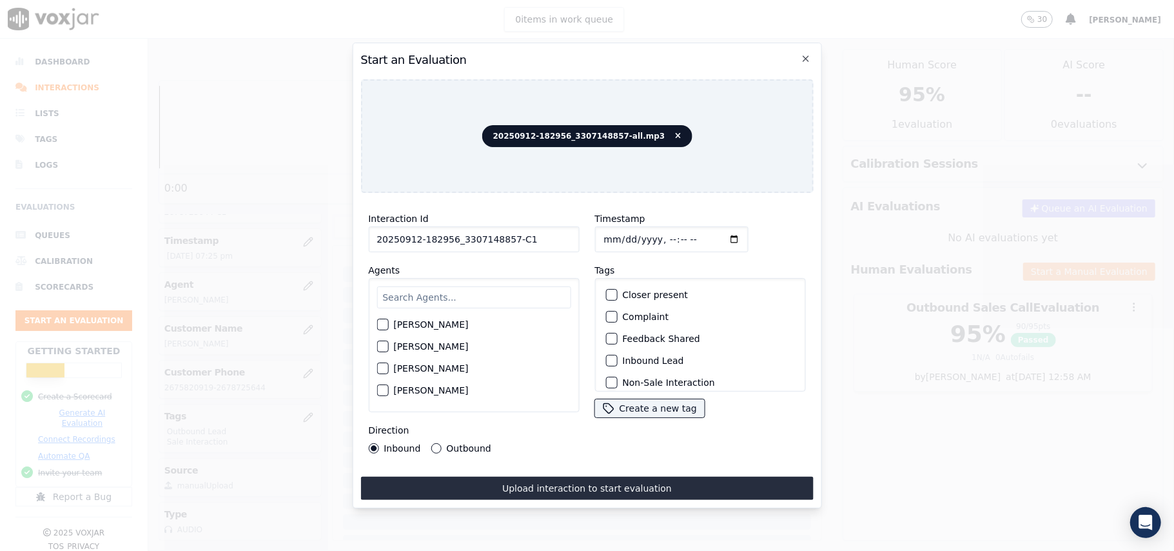
click at [521, 286] on input "text" at bounding box center [474, 297] width 194 height 22
type input "All"
click at [434, 328] on div "[PERSON_NAME]" at bounding box center [474, 328] width 194 height 22
drag, startPoint x: 436, startPoint y: 322, endPoint x: 519, endPoint y: 331, distance: 83.6
click at [437, 324] on label "[PERSON_NAME]" at bounding box center [430, 328] width 75 height 9
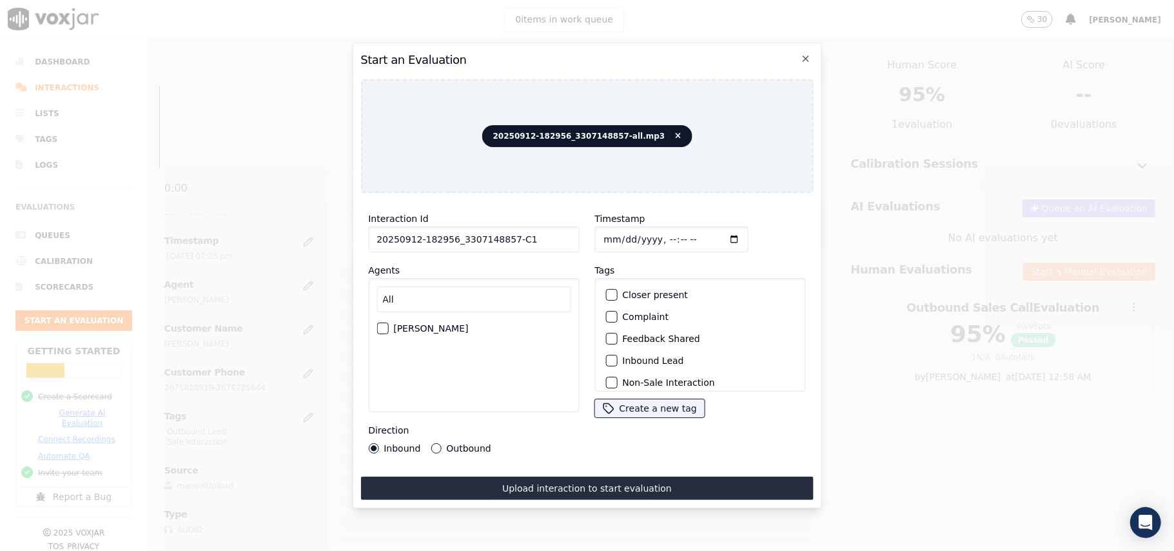
click at [388, 322] on button "[PERSON_NAME]" at bounding box center [383, 328] width 12 height 12
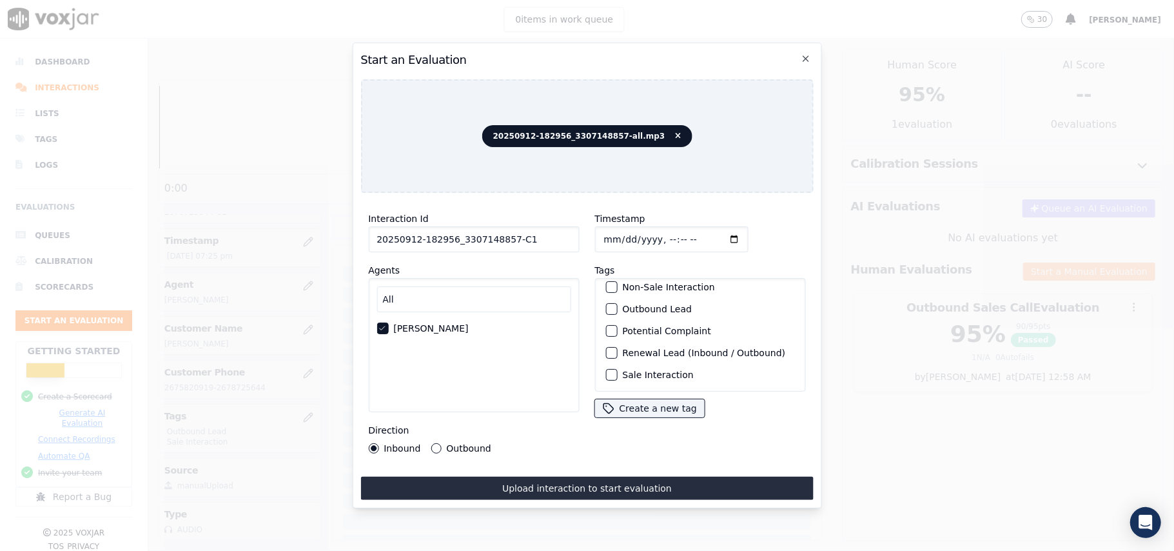
click at [622, 370] on label "Sale Interaction" at bounding box center [657, 374] width 71 height 9
click at [617, 369] on button "Sale Interaction" at bounding box center [612, 375] width 12 height 12
click at [607, 304] on div "button" at bounding box center [610, 308] width 9 height 9
click at [444, 447] on div "Interaction Id 20250912-182956_3307148857-C1 Agents All [PERSON_NAME] Direction…" at bounding box center [474, 332] width 226 height 258
click at [467, 444] on label "Outbound" at bounding box center [468, 448] width 45 height 9
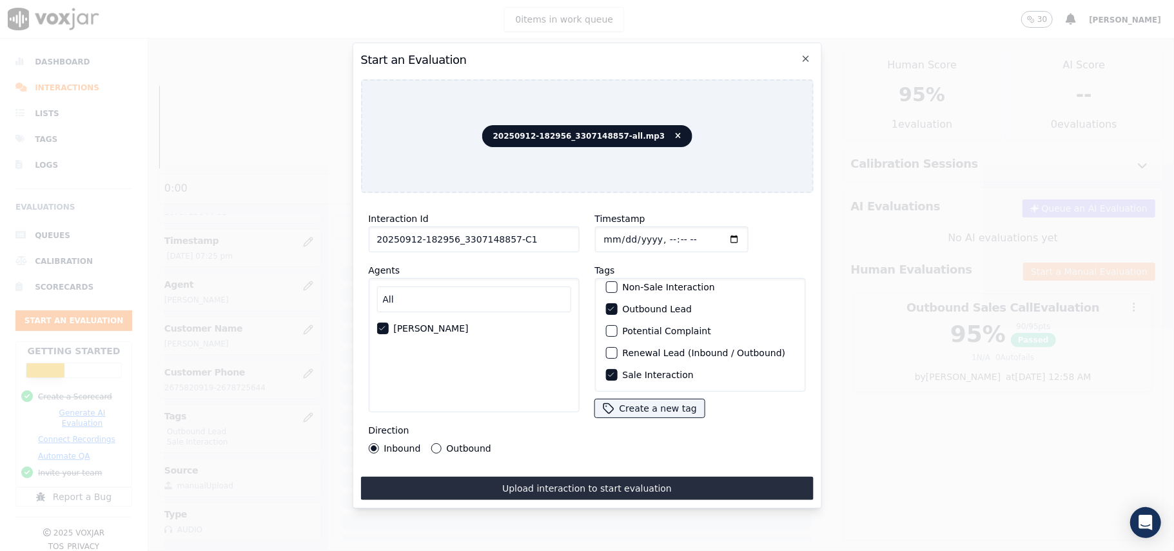
click at [441, 444] on button "Outbound" at bounding box center [436, 448] width 10 height 10
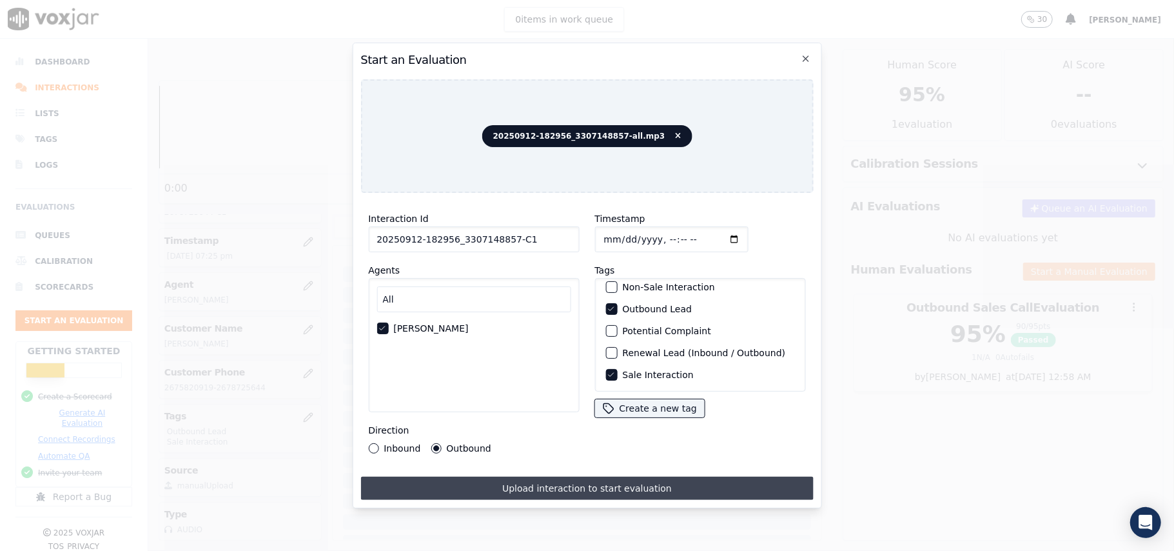
click at [527, 491] on button "Upload interaction to start evaluation" at bounding box center [587, 488] width 453 height 23
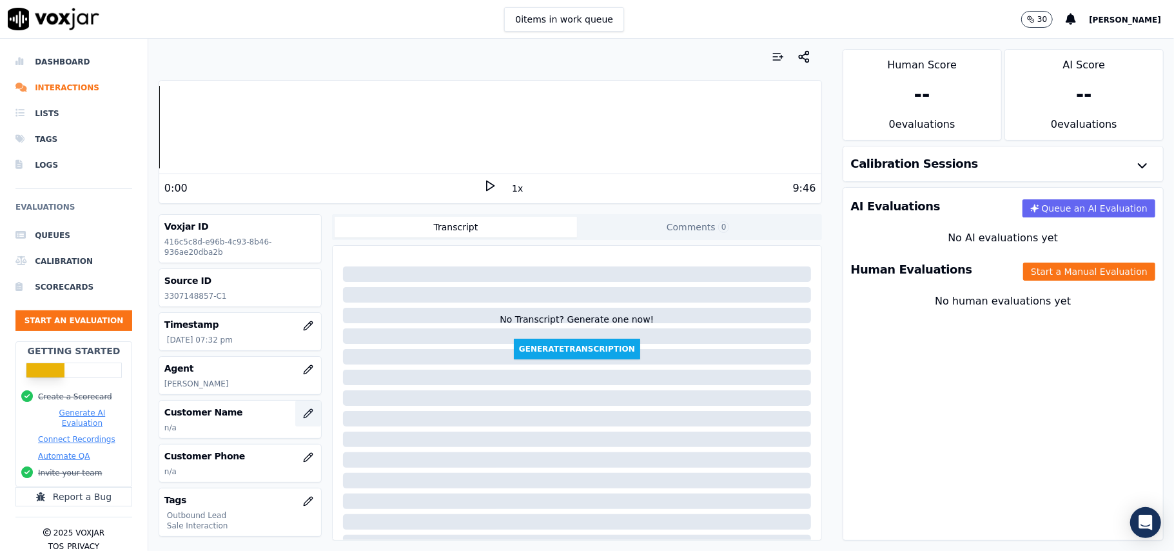
click at [303, 413] on icon "button" at bounding box center [308, 413] width 10 height 10
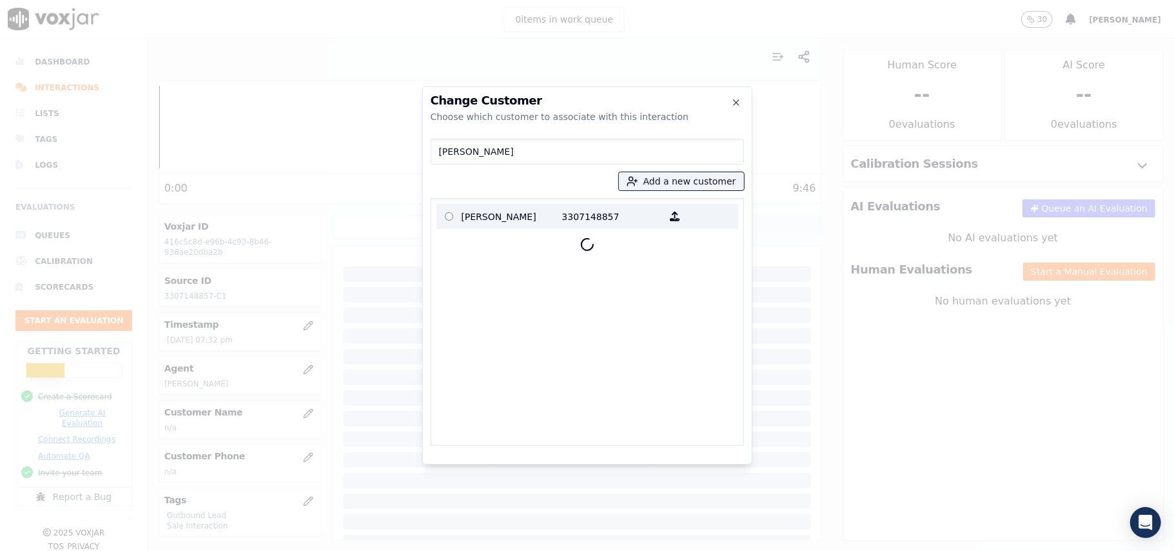
type input "[PERSON_NAME]"
click at [565, 208] on p "3307148857" at bounding box center [612, 216] width 101 height 20
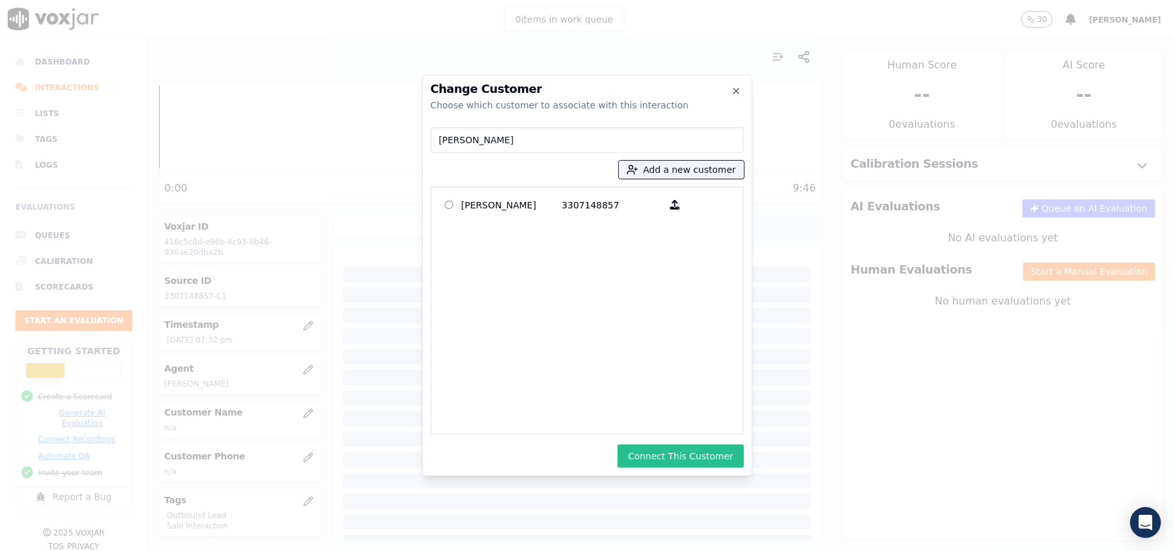
click at [682, 450] on button "Connect This Customer" at bounding box center [681, 455] width 126 height 23
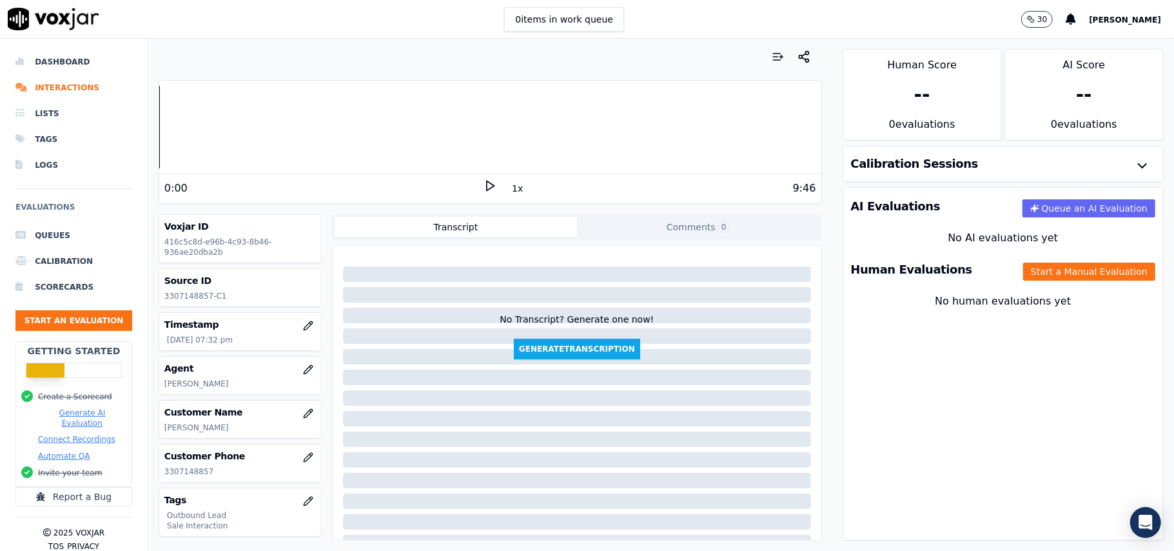
click at [1023, 282] on div "Human Evaluations Start a Manual Evaluation" at bounding box center [1004, 269] width 320 height 37
click at [1024, 272] on button "Start a Manual Evaluation" at bounding box center [1090, 271] width 132 height 18
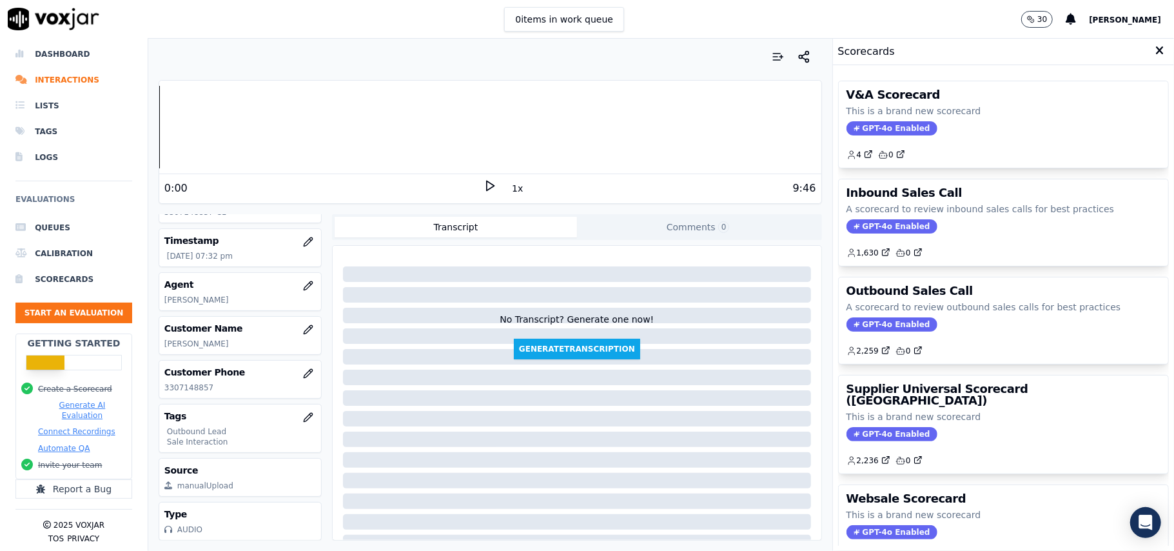
scroll to position [126, 0]
click at [859, 325] on span "GPT-4o Enabled" at bounding box center [892, 324] width 91 height 14
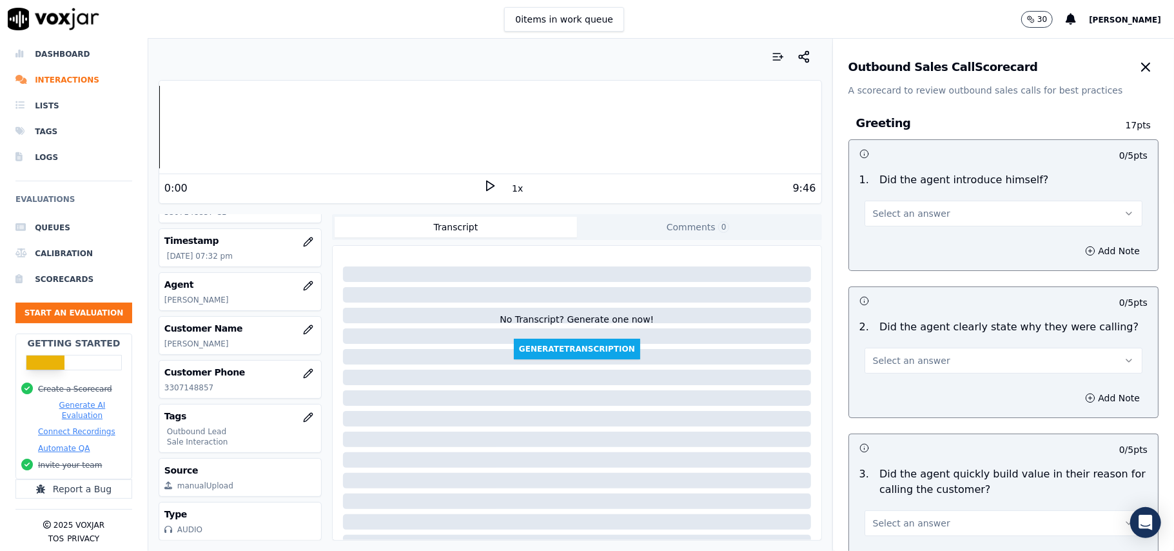
click at [911, 208] on span "Select an answer" at bounding box center [911, 213] width 77 height 13
click at [886, 243] on div "Yes" at bounding box center [976, 243] width 250 height 21
click at [902, 367] on span "Select an answer" at bounding box center [911, 360] width 77 height 13
click at [887, 391] on div "Yes" at bounding box center [976, 390] width 250 height 21
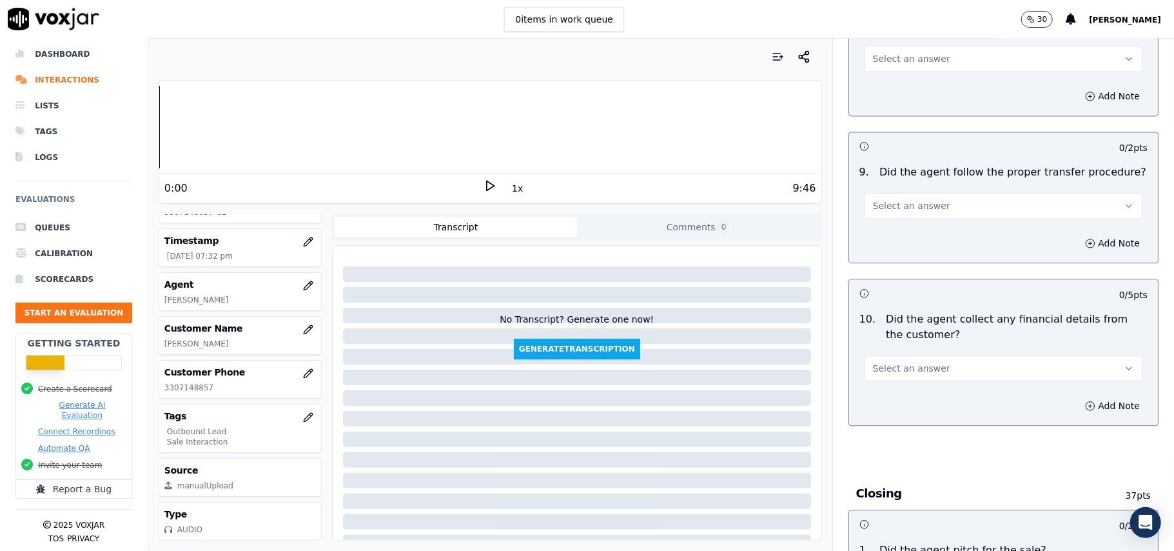
scroll to position [3217, 0]
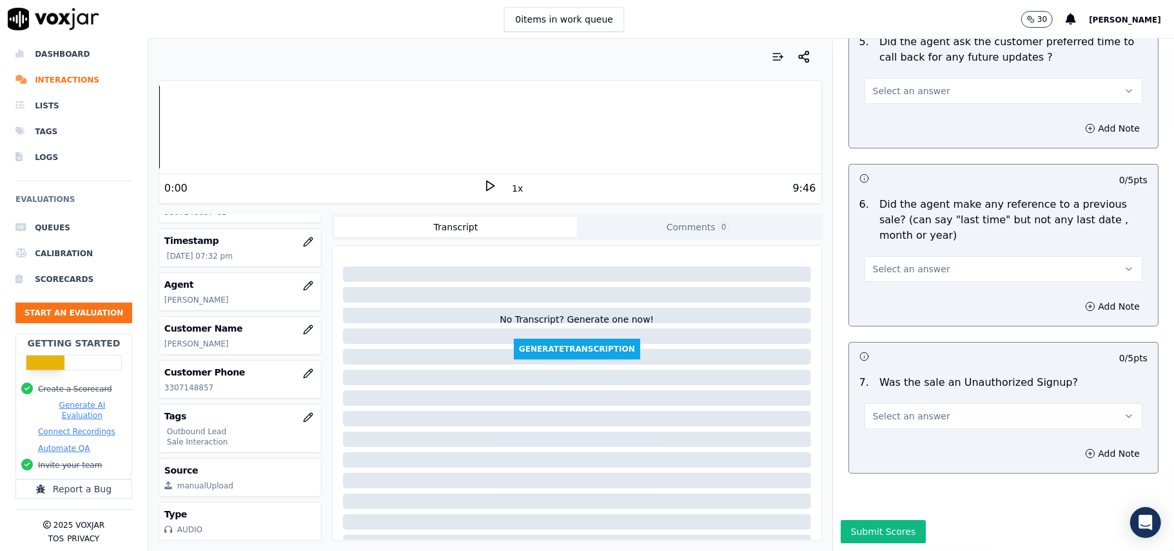
click at [934, 403] on button "Select an answer" at bounding box center [1004, 416] width 278 height 26
click at [903, 422] on div "No" at bounding box center [976, 427] width 250 height 21
click at [891, 243] on div "Select an answer" at bounding box center [1004, 262] width 299 height 39
click at [891, 262] on span "Select an answer" at bounding box center [911, 268] width 77 height 13
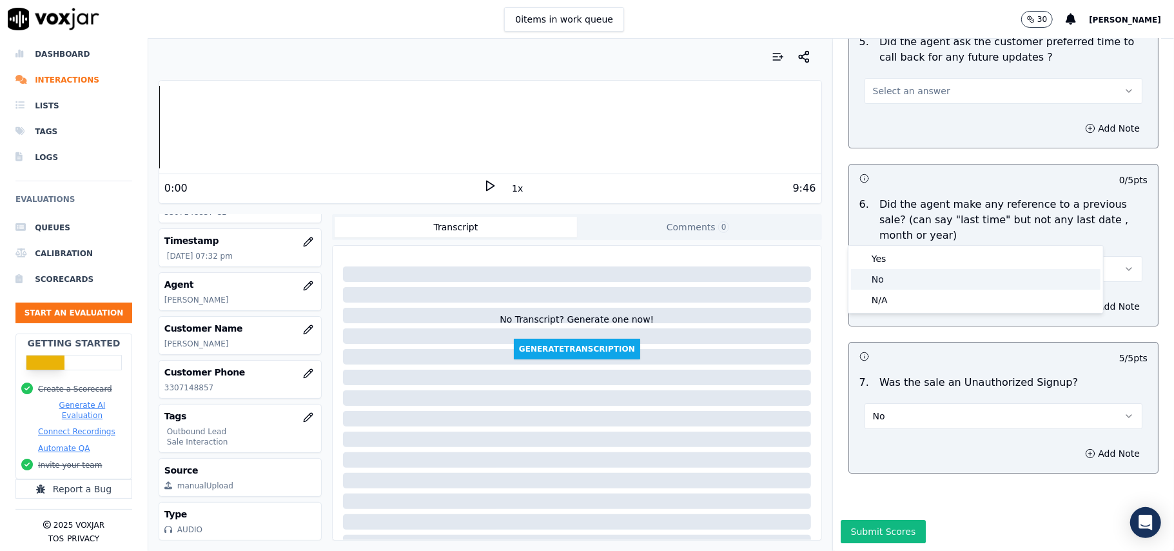
click at [889, 275] on div "No" at bounding box center [976, 279] width 250 height 21
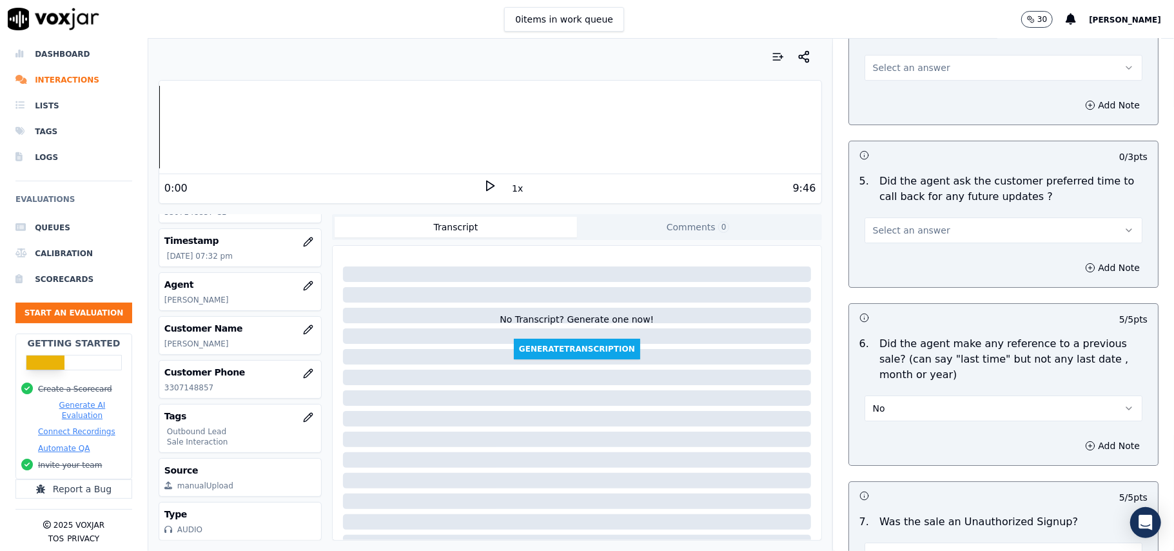
scroll to position [3045, 0]
click at [909, 218] on button "Select an answer" at bounding box center [1004, 231] width 278 height 26
click at [909, 243] on div "Yes" at bounding box center [976, 252] width 250 height 21
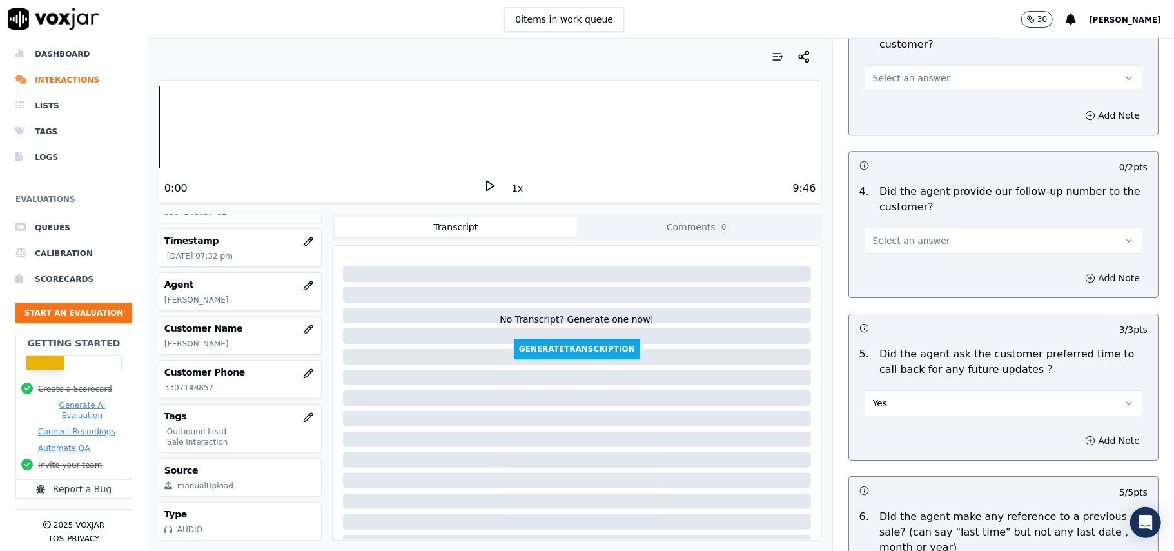
click at [912, 228] on button "Select an answer" at bounding box center [1004, 241] width 278 height 26
click at [903, 266] on div "Yes" at bounding box center [976, 261] width 250 height 21
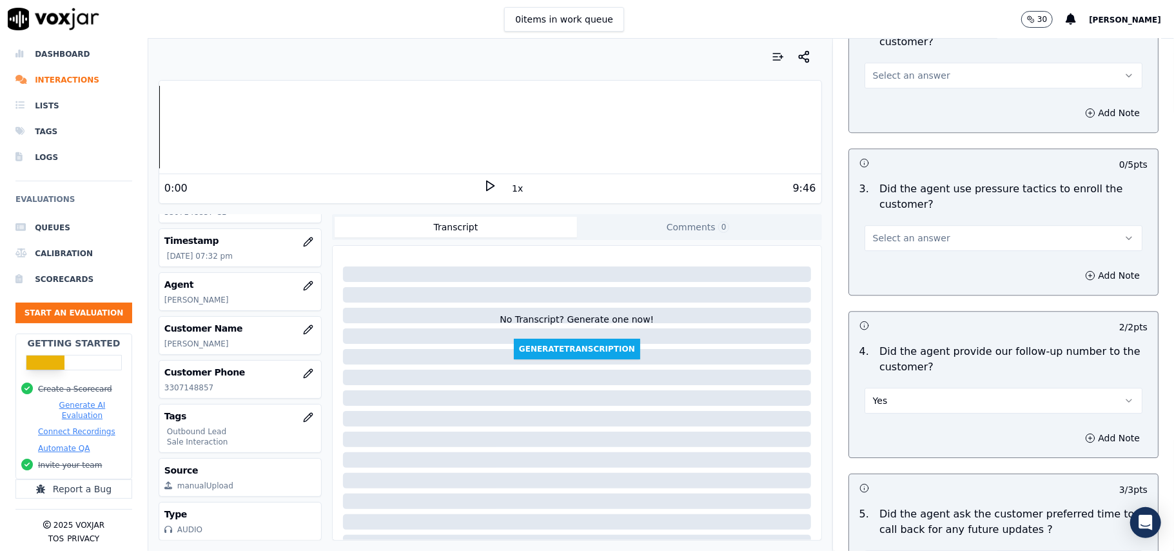
scroll to position [2529, 0]
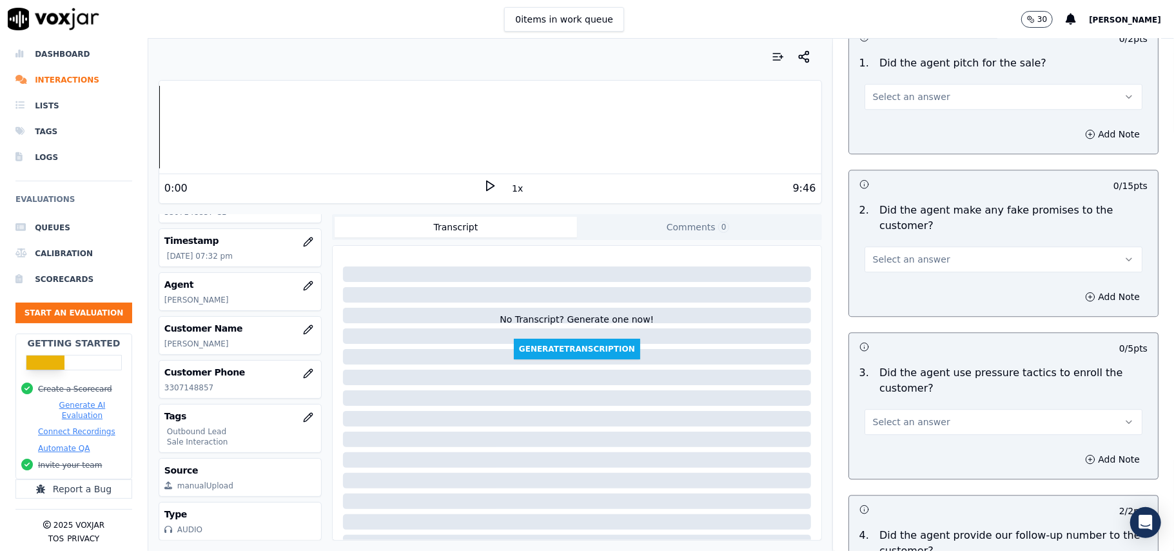
click at [938, 422] on button "Select an answer" at bounding box center [1004, 422] width 278 height 26
click at [926, 444] on div "Yes" at bounding box center [976, 442] width 250 height 21
click at [929, 411] on button "Yes" at bounding box center [1004, 422] width 278 height 26
click at [906, 459] on div "No" at bounding box center [976, 463] width 250 height 21
click at [891, 246] on button "Select an answer" at bounding box center [1004, 259] width 278 height 26
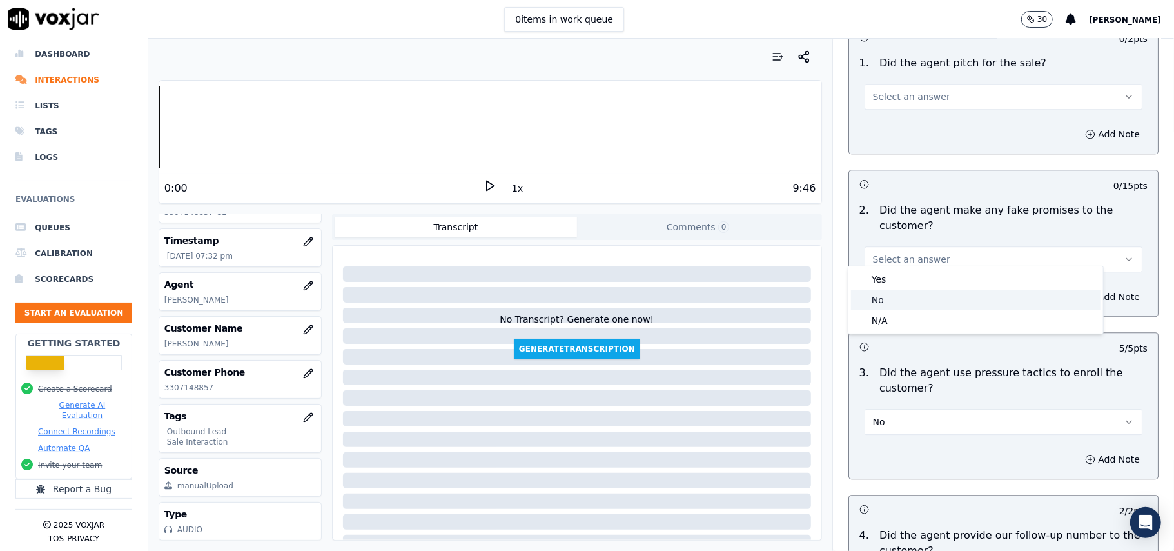
click at [891, 295] on div "No" at bounding box center [976, 300] width 250 height 21
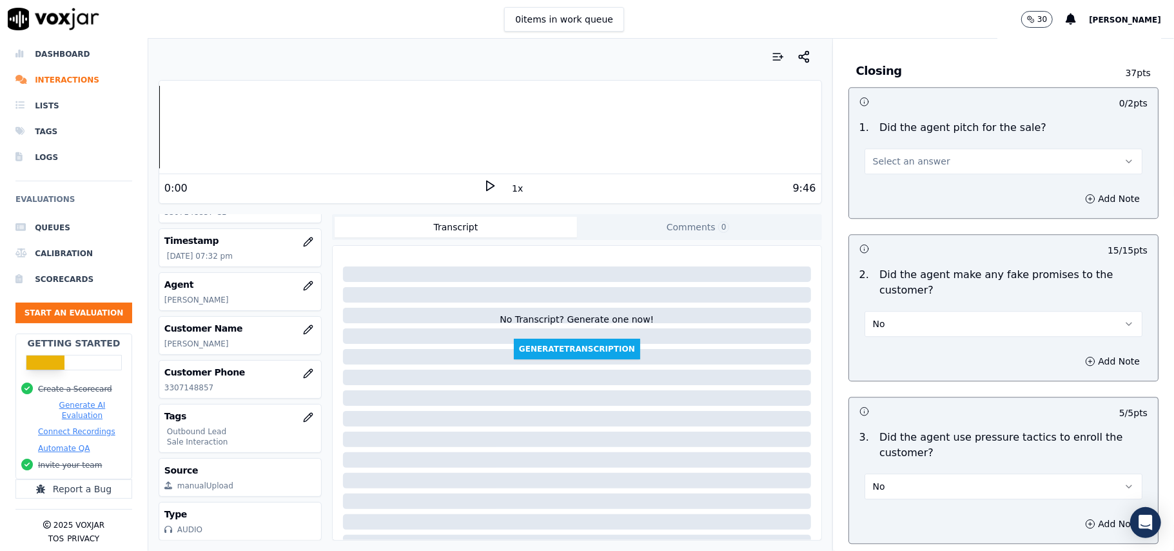
scroll to position [2357, 0]
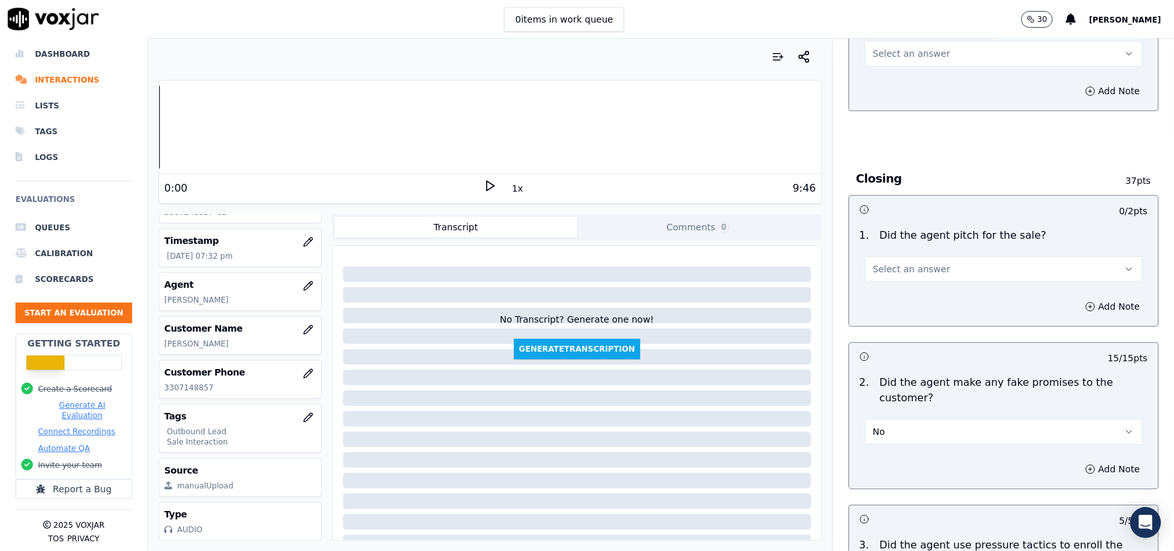
click at [891, 256] on button "Select an answer" at bounding box center [1004, 269] width 278 height 26
click at [896, 293] on div "Yes" at bounding box center [976, 288] width 250 height 21
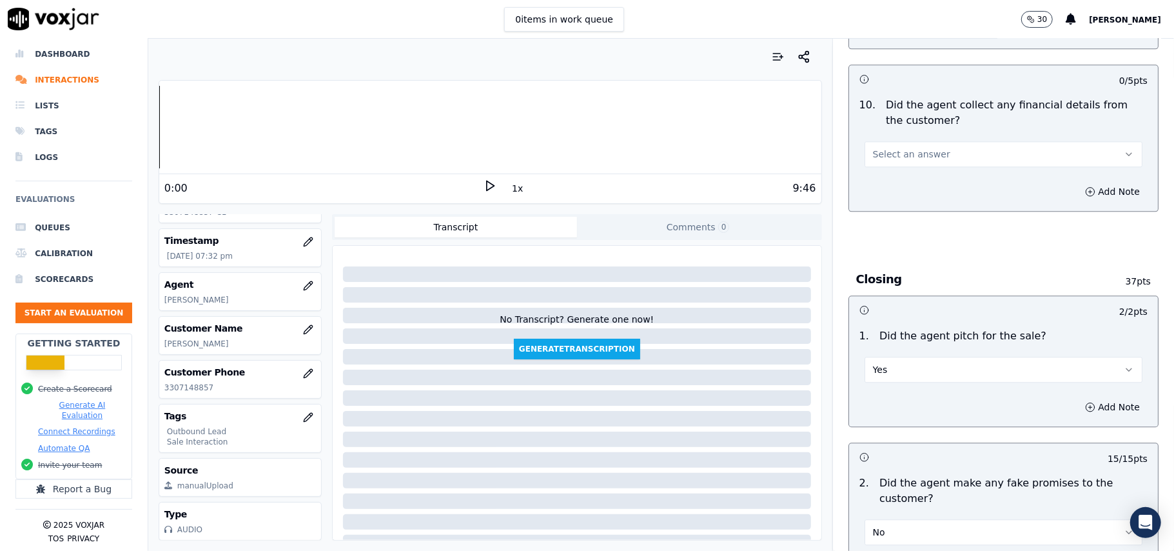
scroll to position [2185, 0]
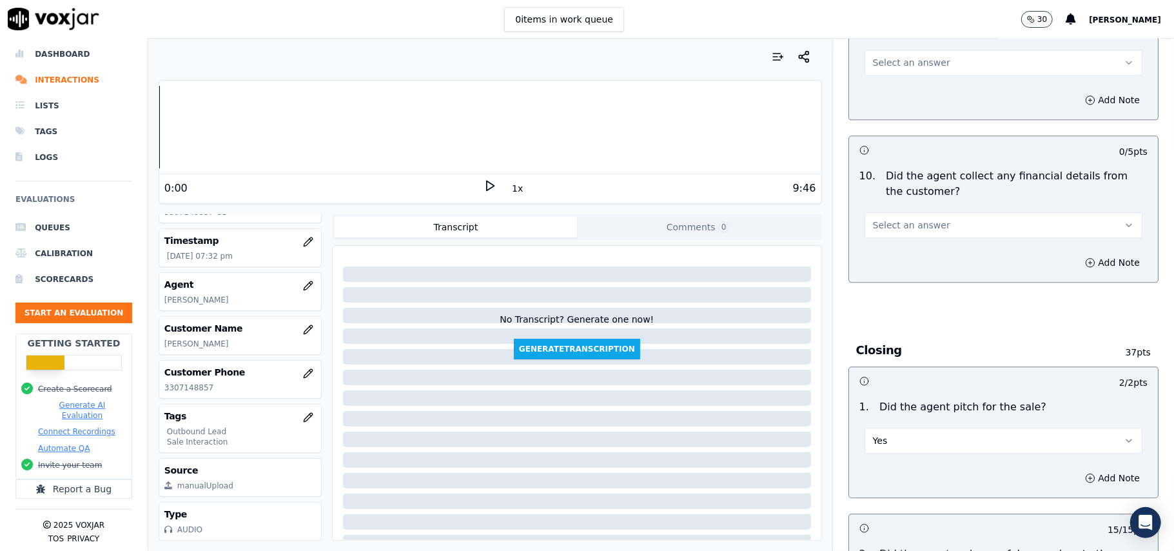
click at [906, 219] on span "Select an answer" at bounding box center [911, 225] width 77 height 13
click at [909, 269] on div "No" at bounding box center [976, 265] width 250 height 21
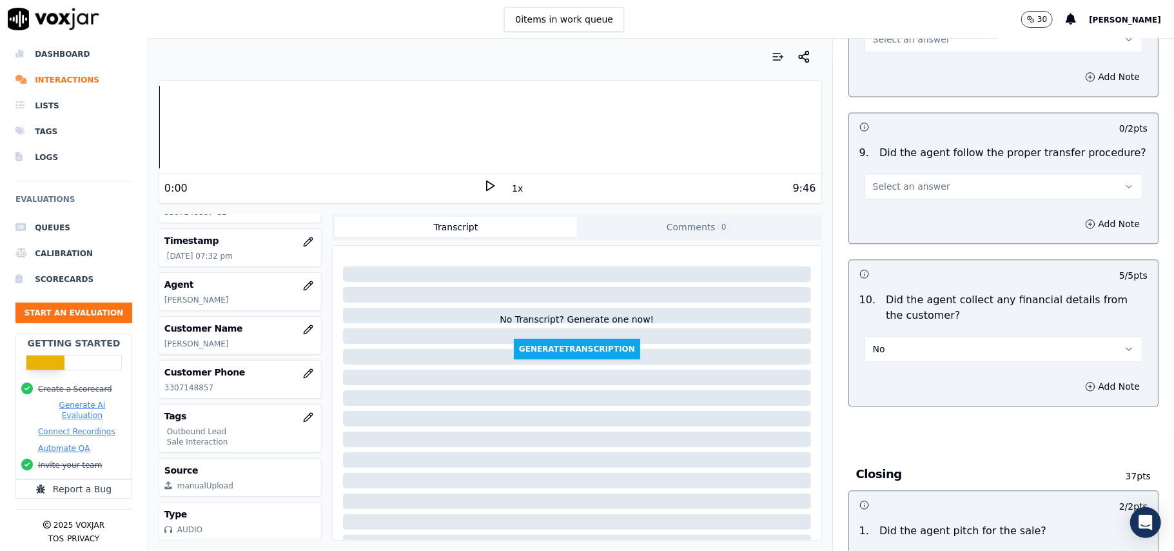
scroll to position [1927, 0]
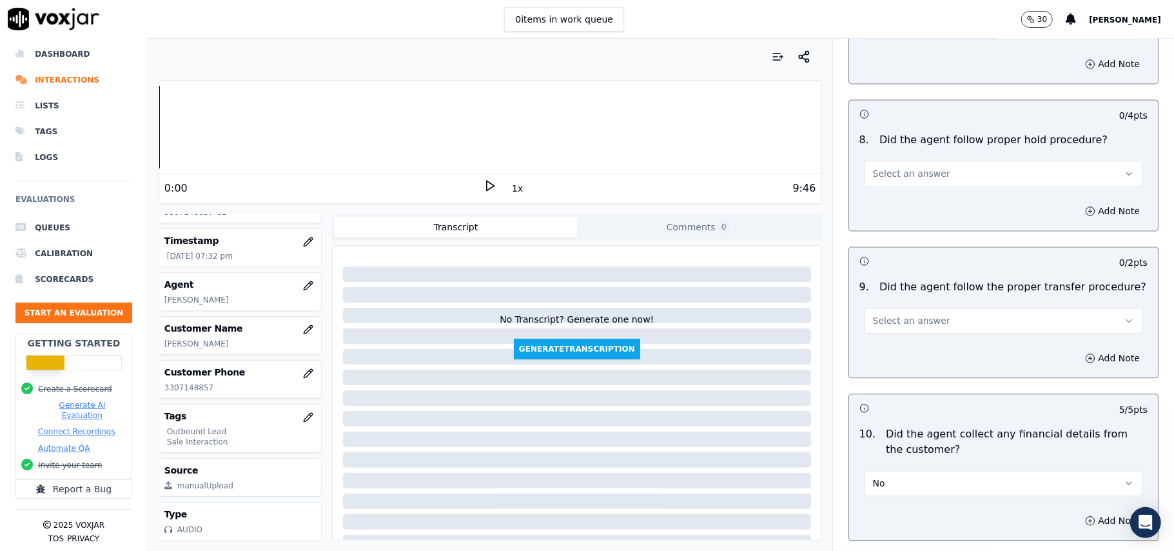
click at [906, 316] on button "Select an answer" at bounding box center [1004, 321] width 278 height 26
click at [906, 334] on div "Yes" at bounding box center [976, 340] width 250 height 21
click at [924, 168] on button "Select an answer" at bounding box center [1004, 174] width 278 height 26
click at [922, 190] on div "Yes" at bounding box center [976, 192] width 250 height 21
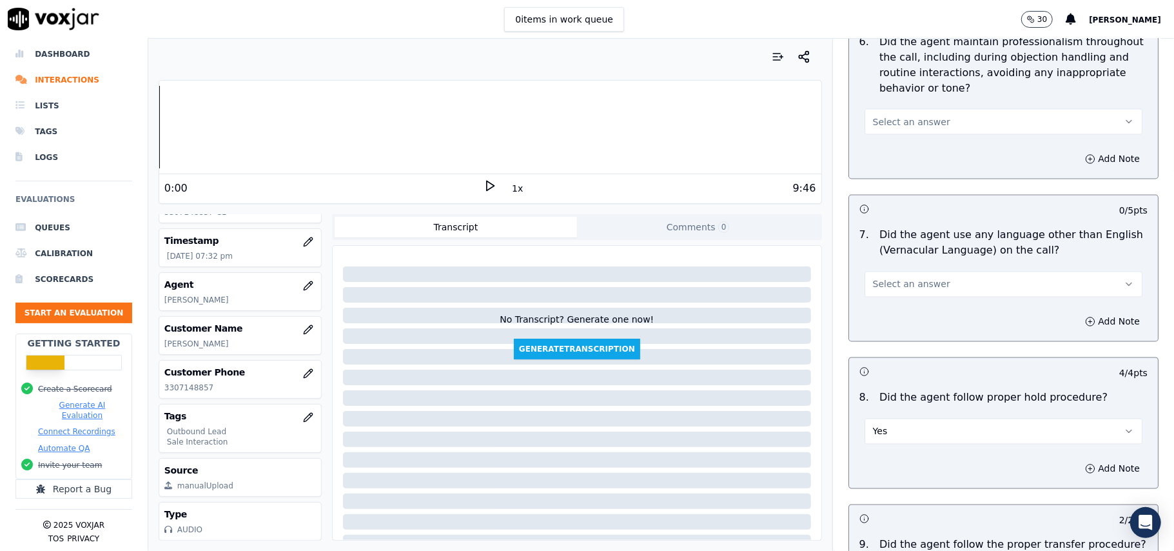
drag, startPoint x: 919, startPoint y: 264, endPoint x: 915, endPoint y: 279, distance: 15.5
click at [918, 272] on button "Select an answer" at bounding box center [1004, 285] width 278 height 26
click at [904, 322] on div "No" at bounding box center [976, 323] width 250 height 21
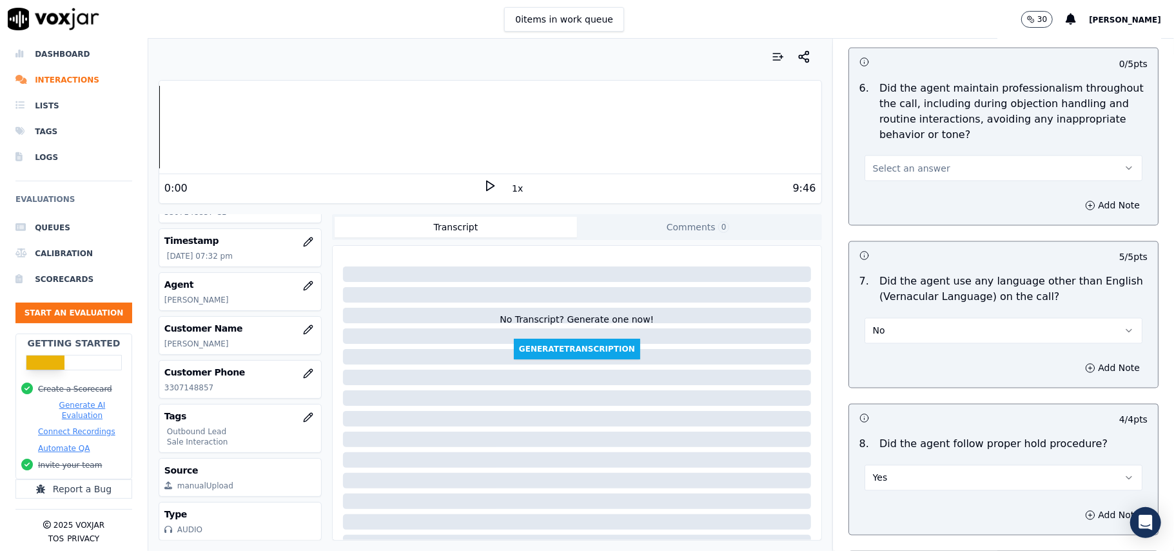
scroll to position [1583, 0]
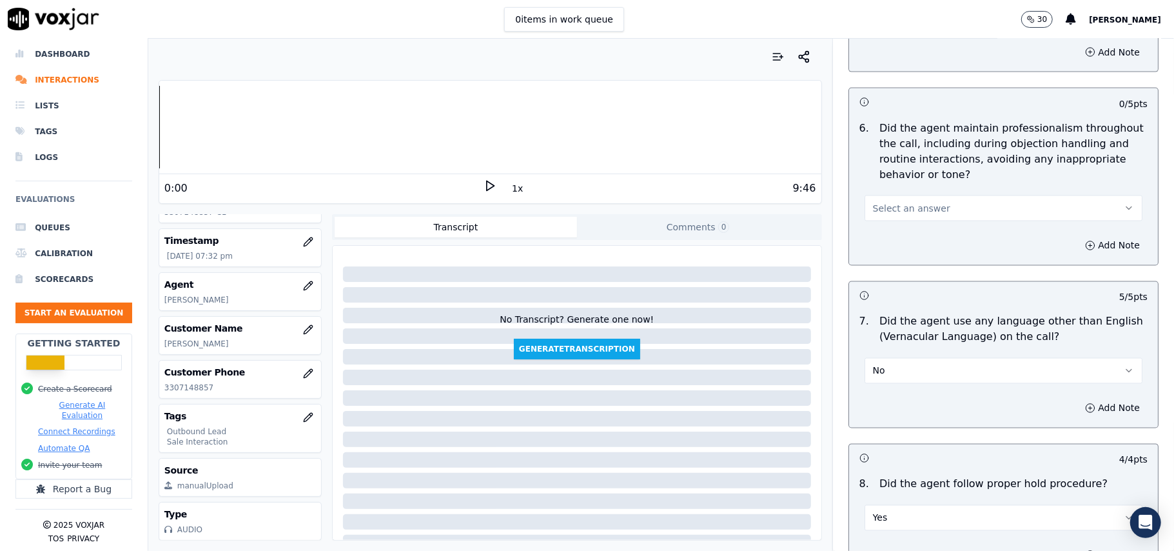
click at [927, 199] on button "Select an answer" at bounding box center [1004, 208] width 278 height 26
click at [933, 233] on div "Yes" at bounding box center [976, 225] width 250 height 21
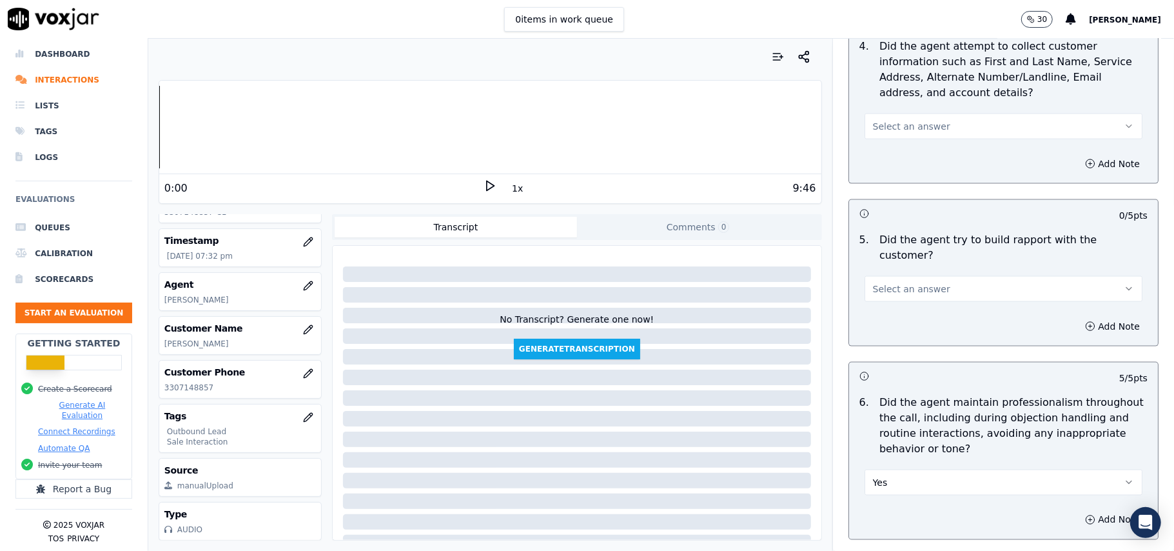
scroll to position [1239, 0]
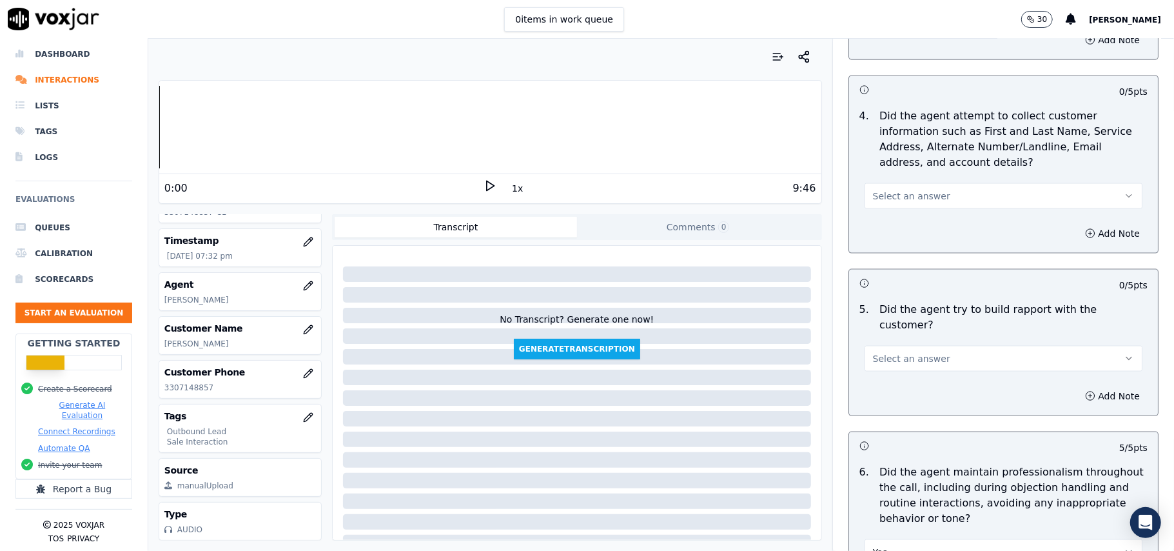
click at [933, 346] on button "Select an answer" at bounding box center [1004, 359] width 278 height 26
click at [916, 374] on div "Yes" at bounding box center [976, 376] width 250 height 21
click at [898, 200] on span "Select an answer" at bounding box center [911, 196] width 77 height 13
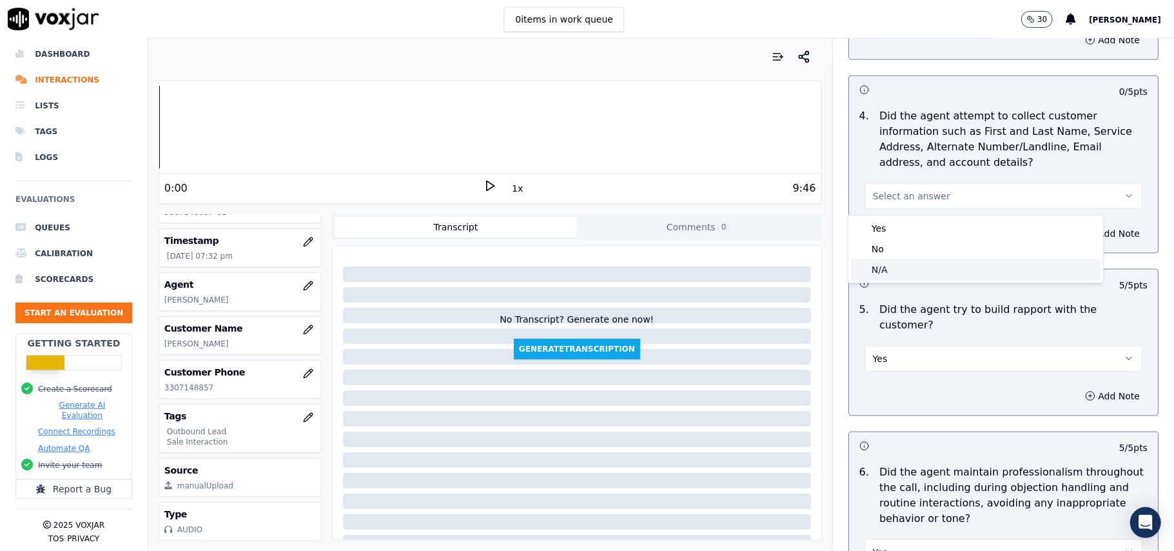
drag, startPoint x: 888, startPoint y: 274, endPoint x: 880, endPoint y: 280, distance: 10.2
click at [889, 273] on div "N/A" at bounding box center [976, 269] width 250 height 21
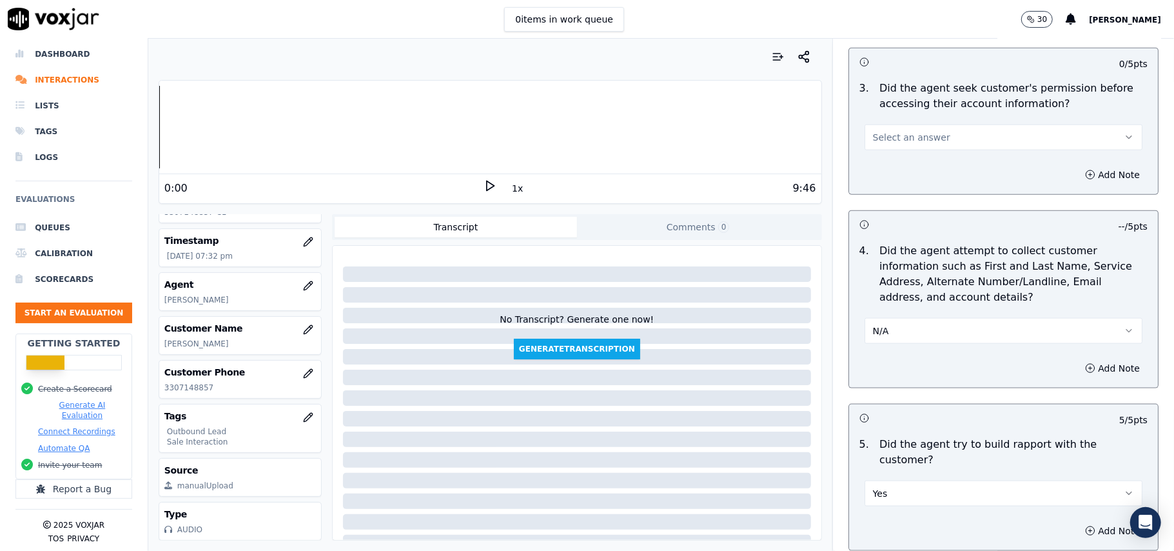
scroll to position [981, 0]
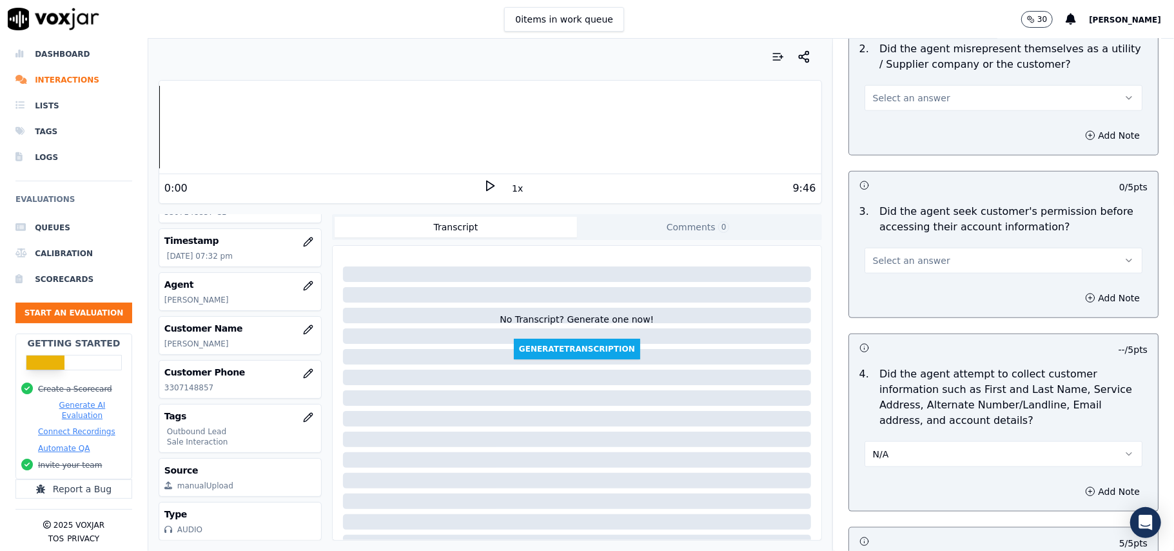
click at [881, 263] on span "Select an answer" at bounding box center [911, 260] width 77 height 13
click at [875, 295] on div "Yes" at bounding box center [976, 292] width 250 height 21
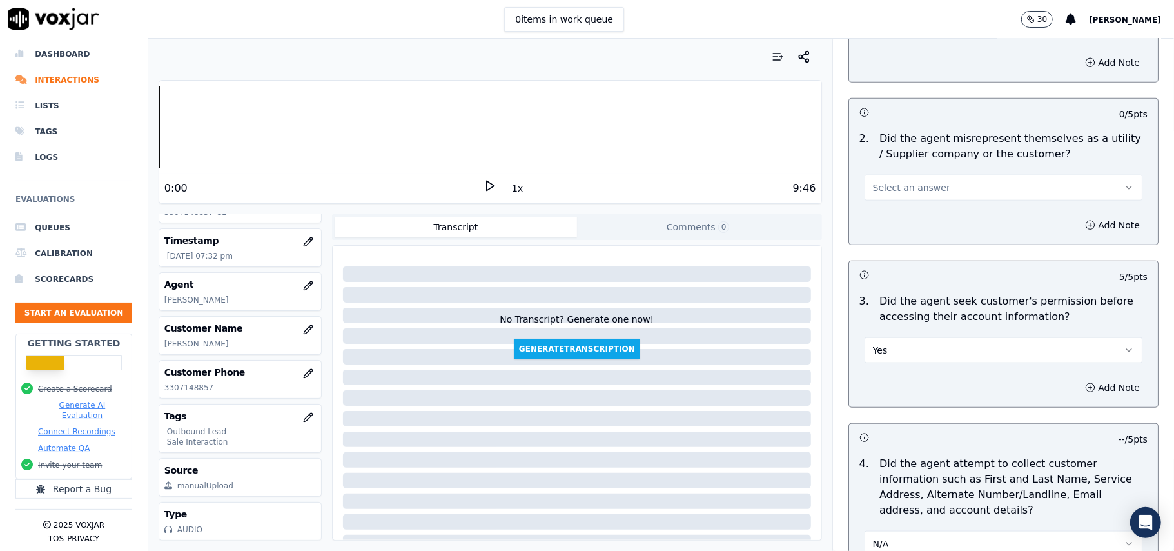
scroll to position [809, 0]
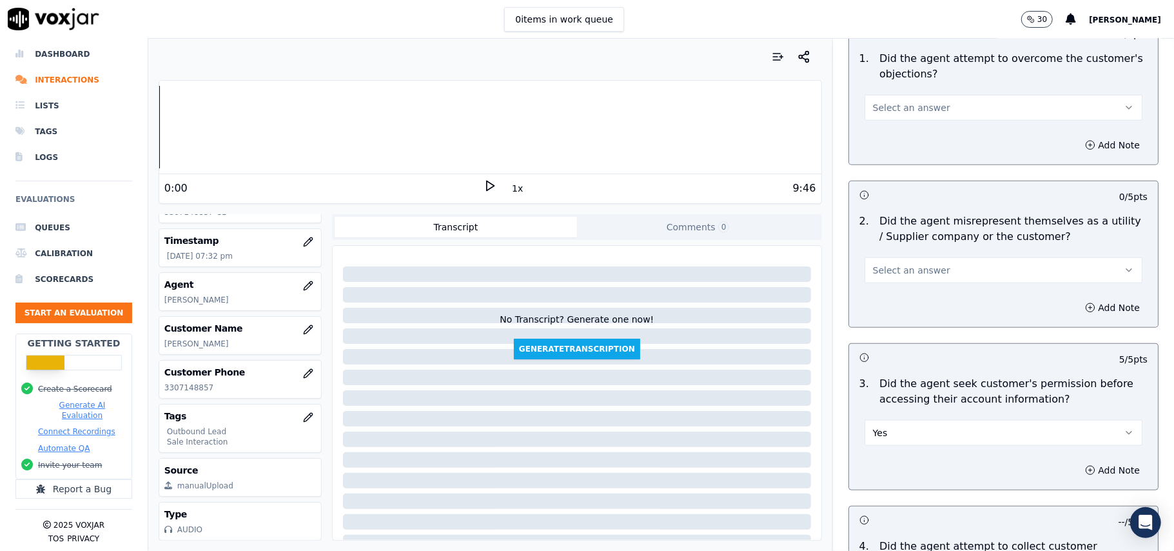
click at [891, 258] on div "Select an answer" at bounding box center [1004, 269] width 278 height 28
click at [886, 280] on button "Select an answer" at bounding box center [1004, 270] width 278 height 26
click at [887, 317] on div "No" at bounding box center [976, 322] width 250 height 21
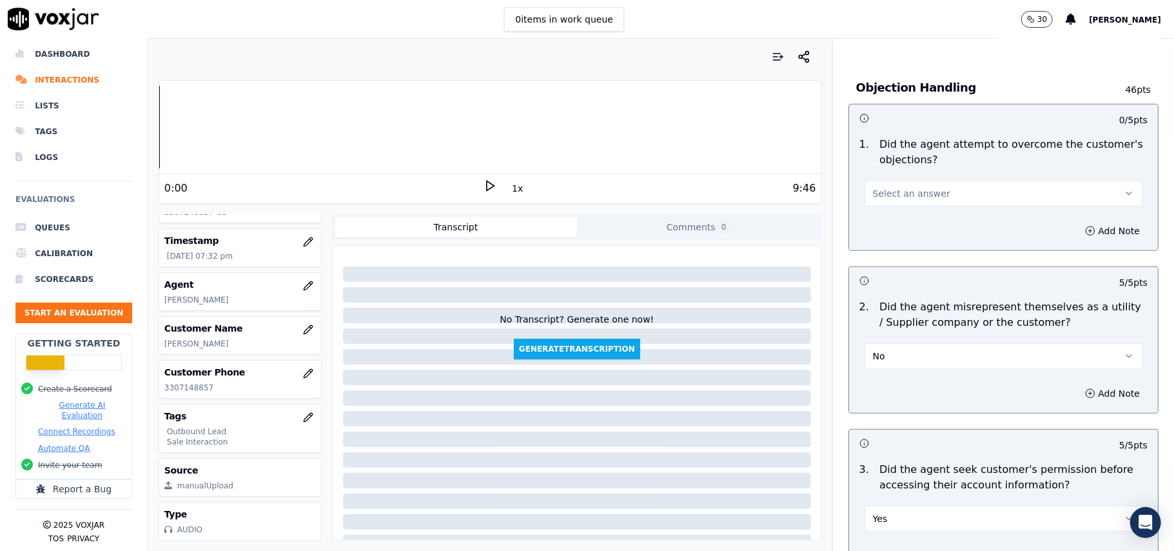
click at [913, 203] on button "Select an answer" at bounding box center [1004, 194] width 278 height 26
click at [913, 223] on div "Yes" at bounding box center [976, 224] width 250 height 21
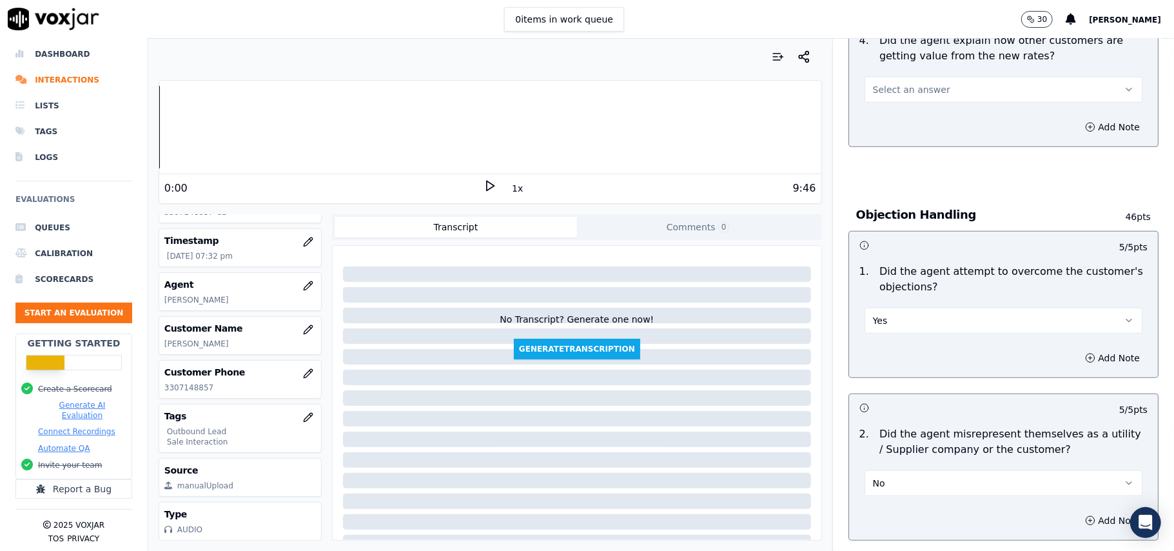
scroll to position [465, 0]
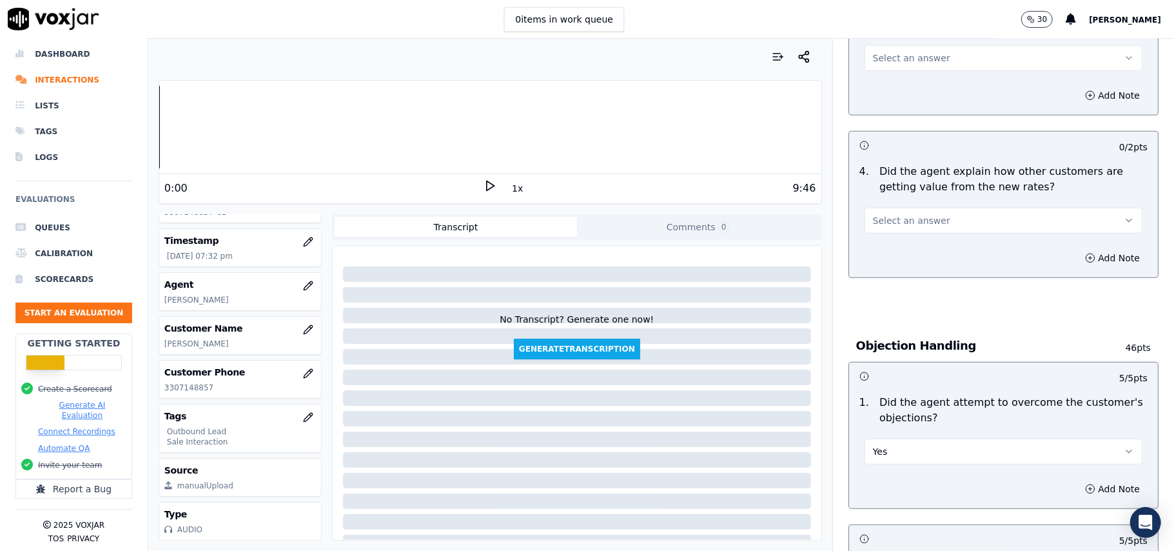
click at [906, 218] on span "Select an answer" at bounding box center [911, 220] width 77 height 13
click at [913, 248] on div "Yes" at bounding box center [976, 251] width 250 height 21
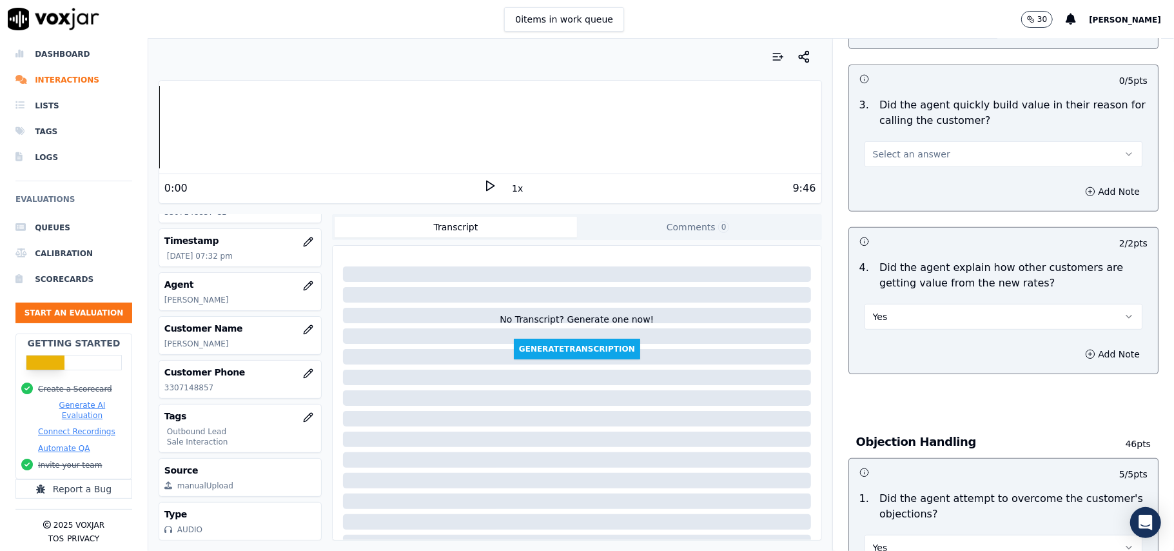
scroll to position [293, 0]
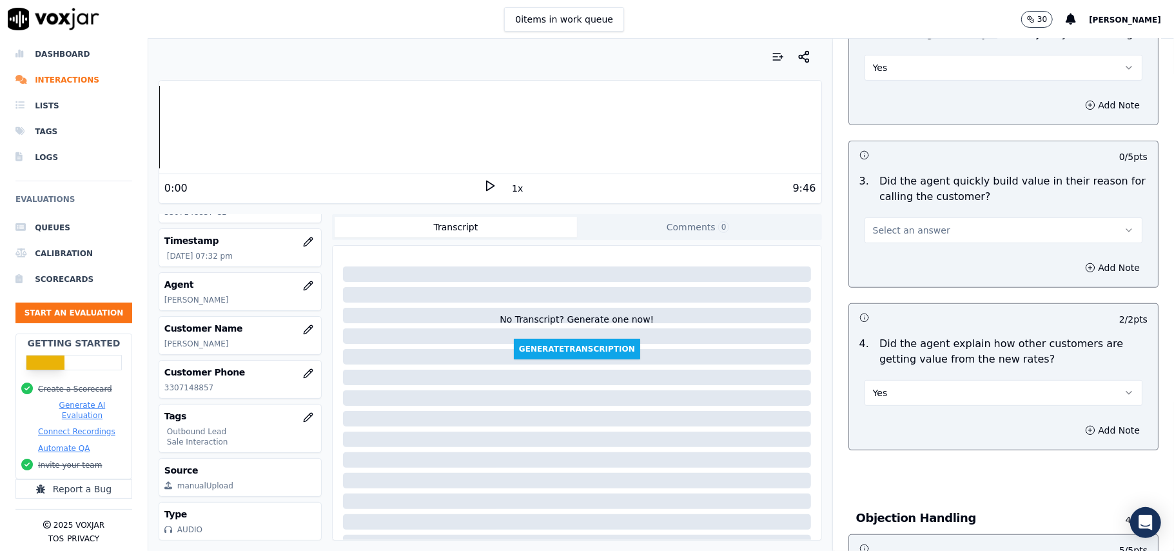
click at [931, 219] on button "Select an answer" at bounding box center [1004, 230] width 278 height 26
click at [931, 262] on div "Yes" at bounding box center [976, 260] width 250 height 21
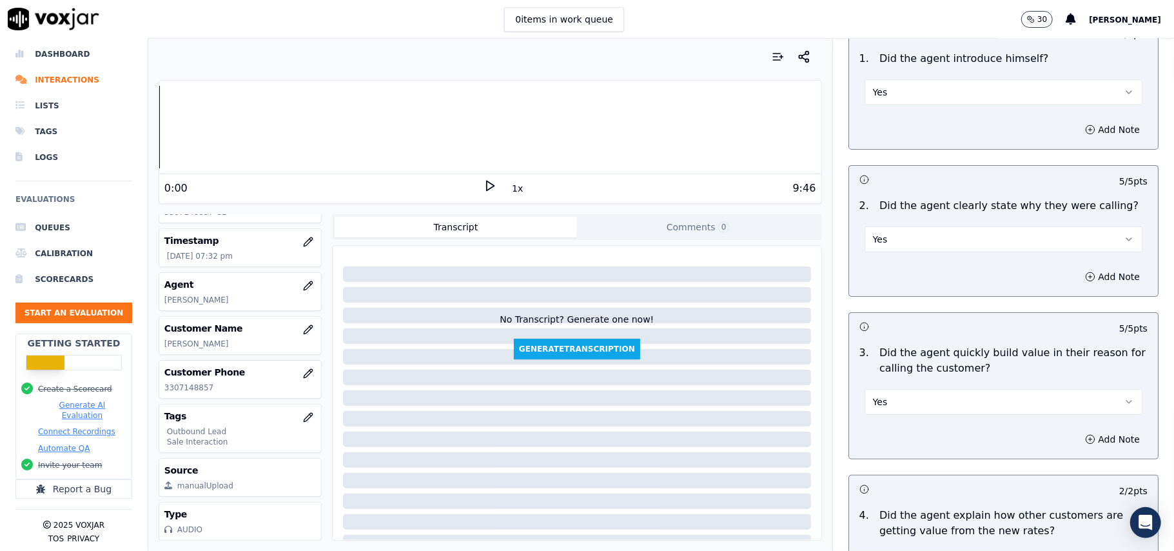
scroll to position [3217, 0]
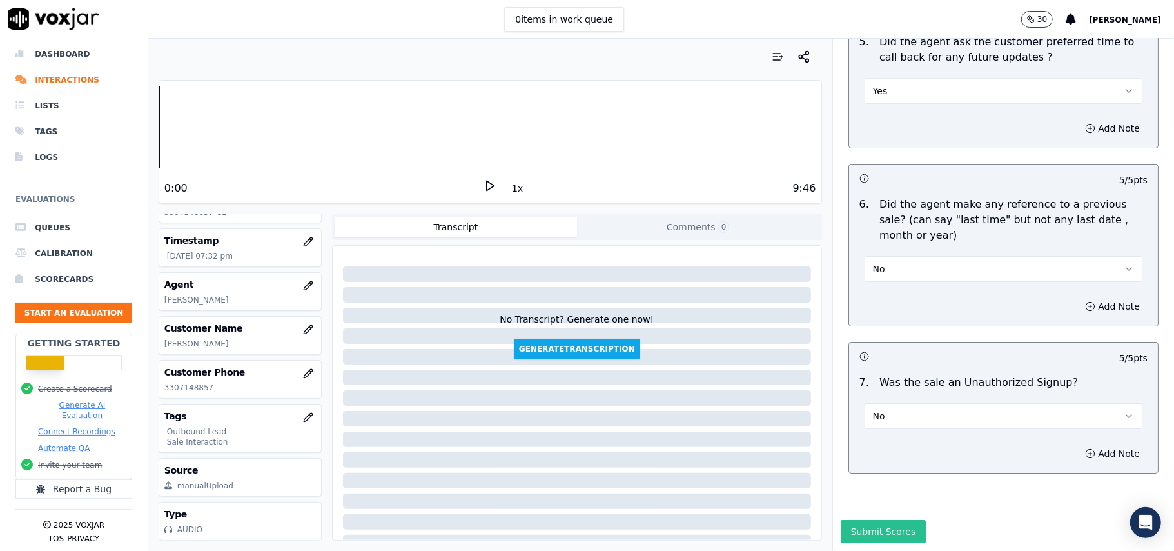
click at [847, 520] on button "Submit Scores" at bounding box center [884, 531] width 86 height 23
